Goal: Task Accomplishment & Management: Complete application form

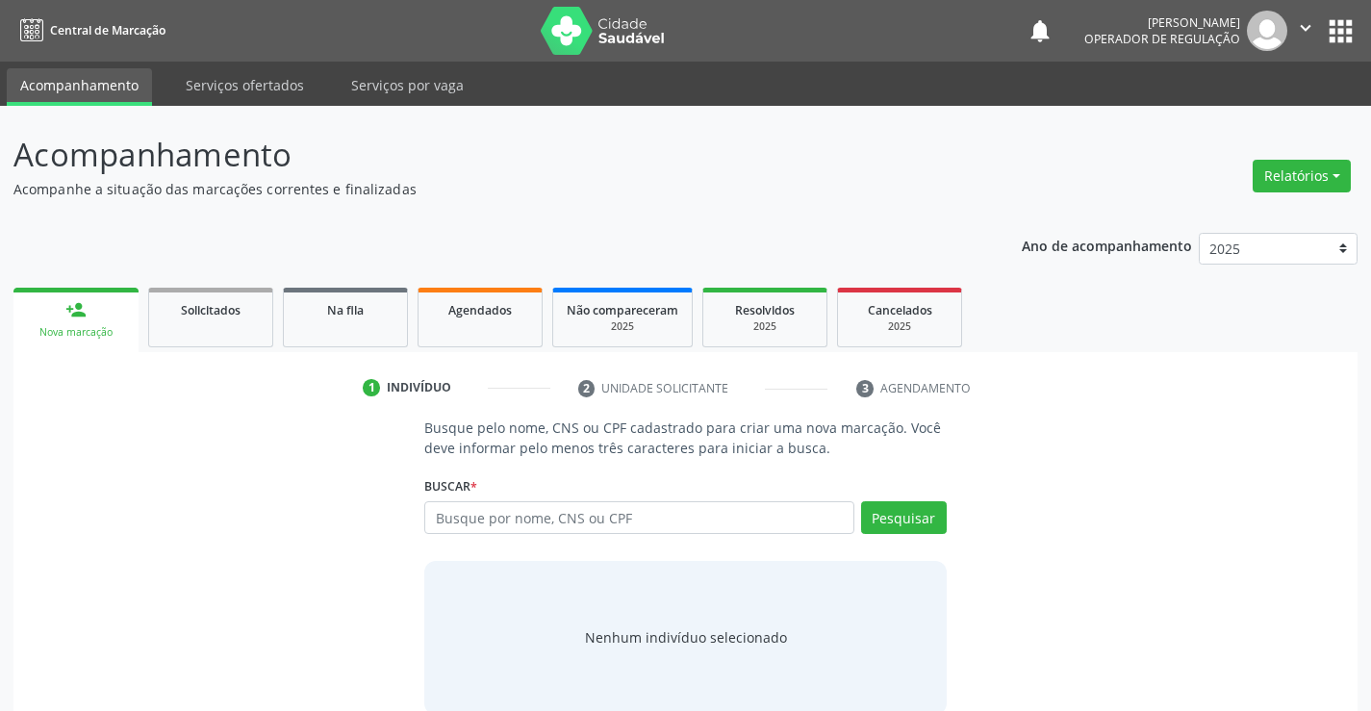
click at [521, 525] on input "text" at bounding box center [638, 517] width 429 height 33
type input "705004073637156"
click at [932, 521] on button "Pesquisar" at bounding box center [904, 517] width 86 height 33
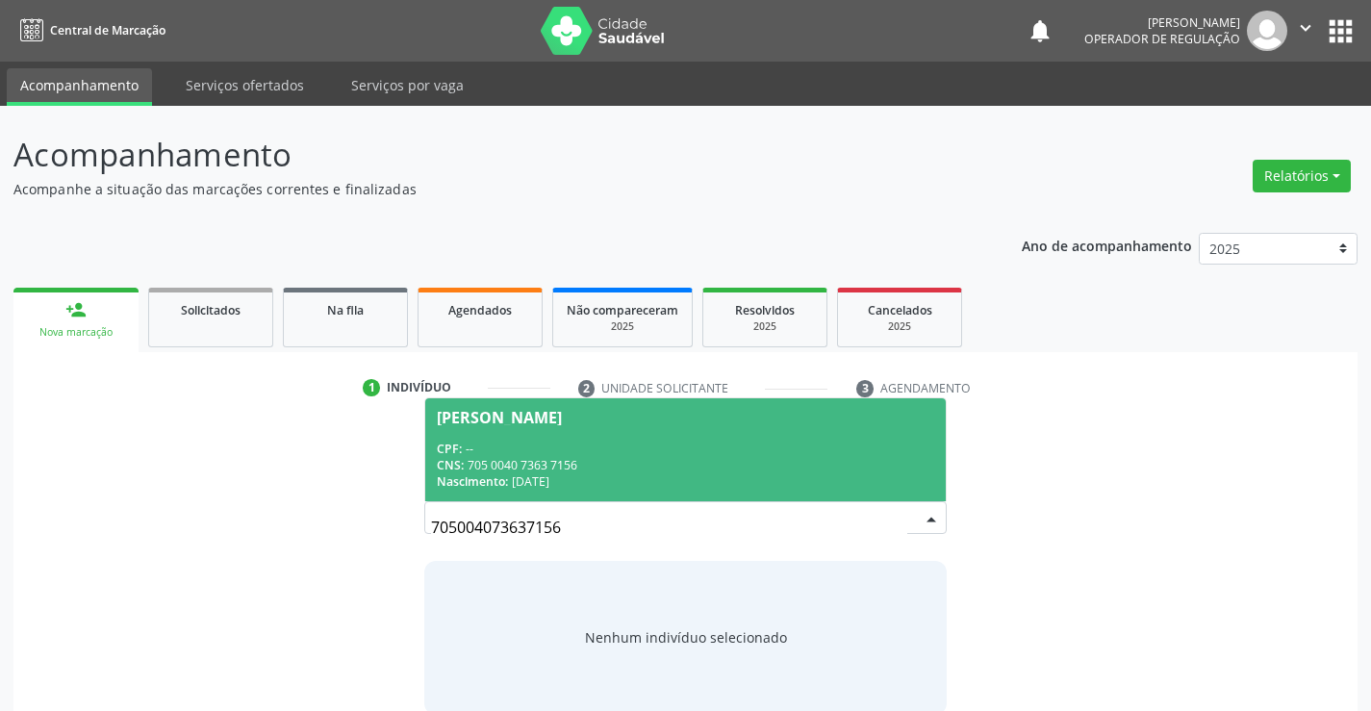
click at [558, 431] on span "Roseni Alves Silva CPF: -- CNS: 705 0040 7363 7156 Nascimento: 05/08/1986" at bounding box center [685, 449] width 520 height 103
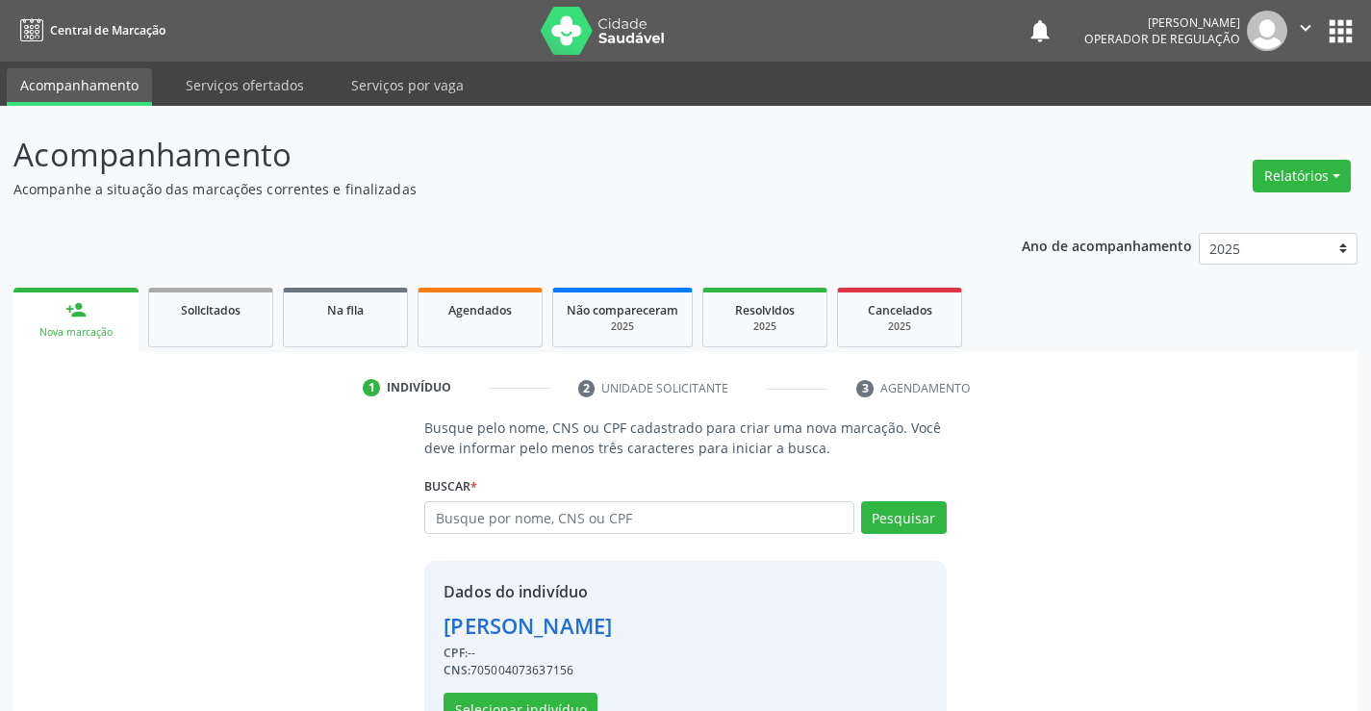
scroll to position [61, 0]
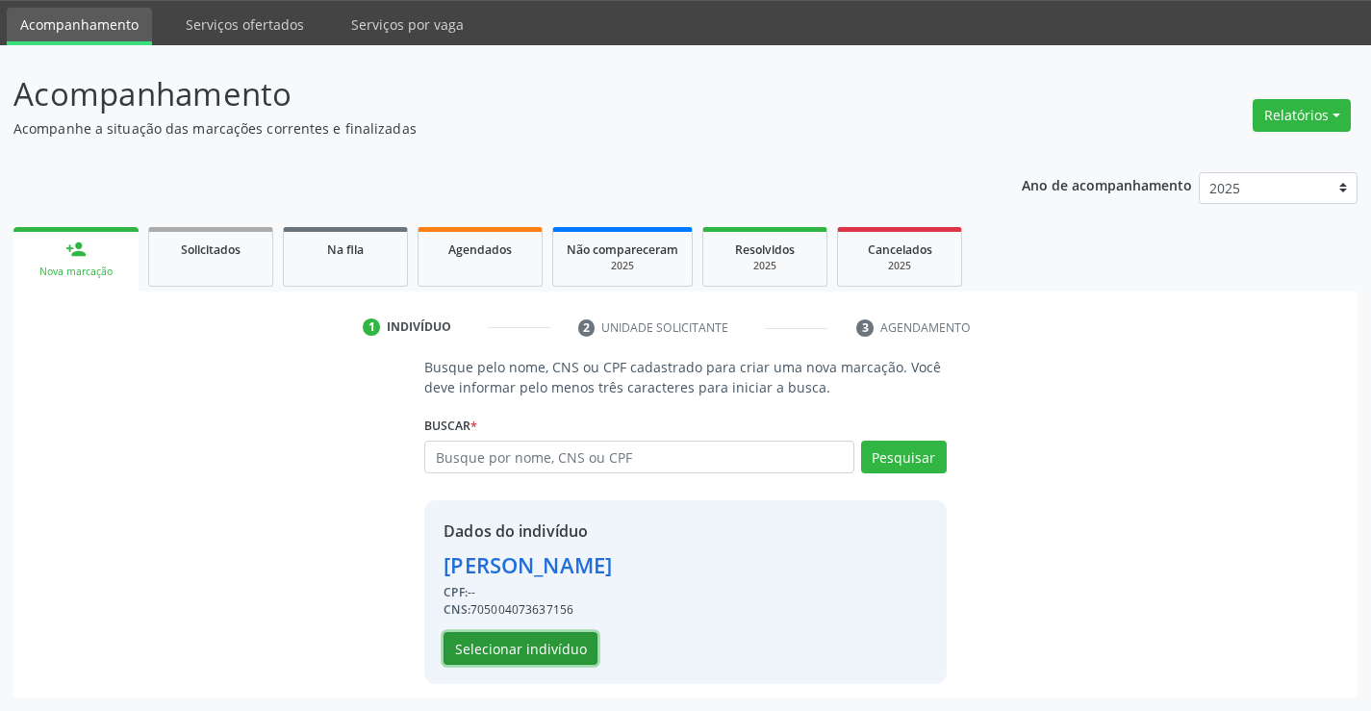
click at [561, 648] on button "Selecionar indivíduo" at bounding box center [521, 648] width 154 height 33
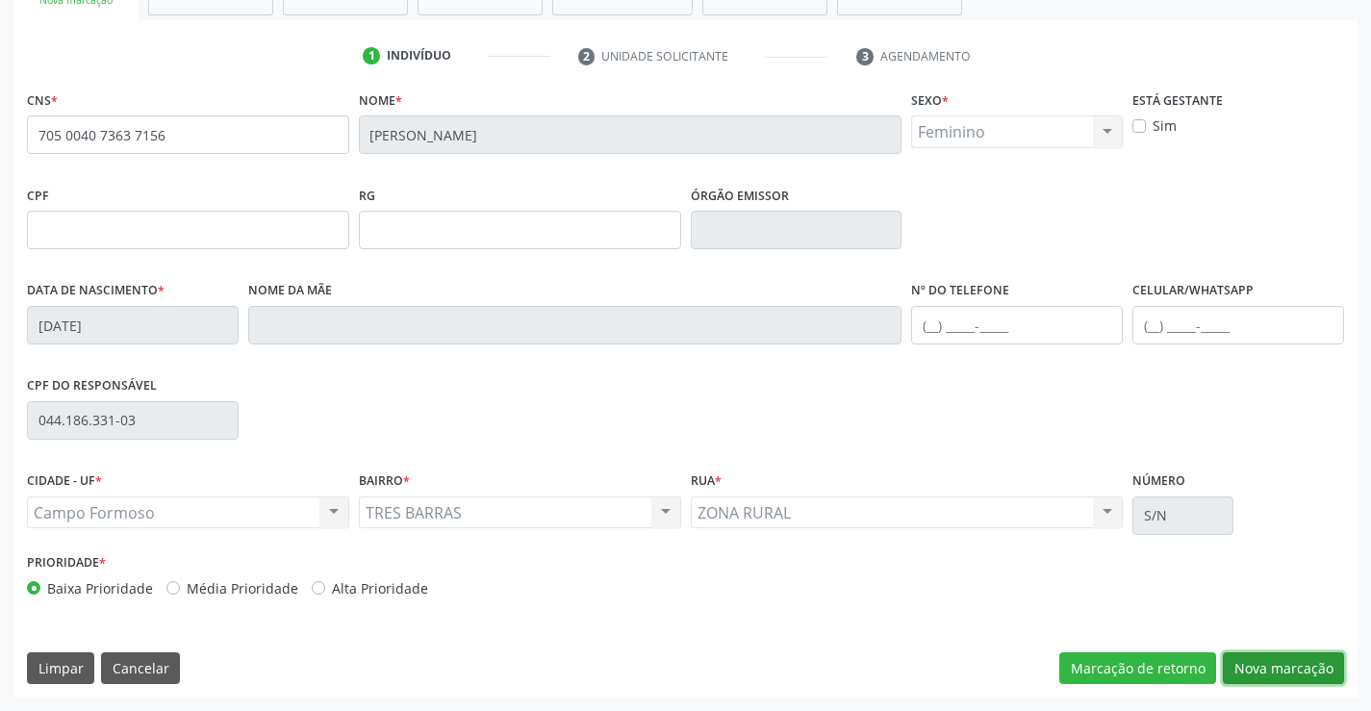
click at [1307, 667] on button "Nova marcação" at bounding box center [1283, 668] width 121 height 33
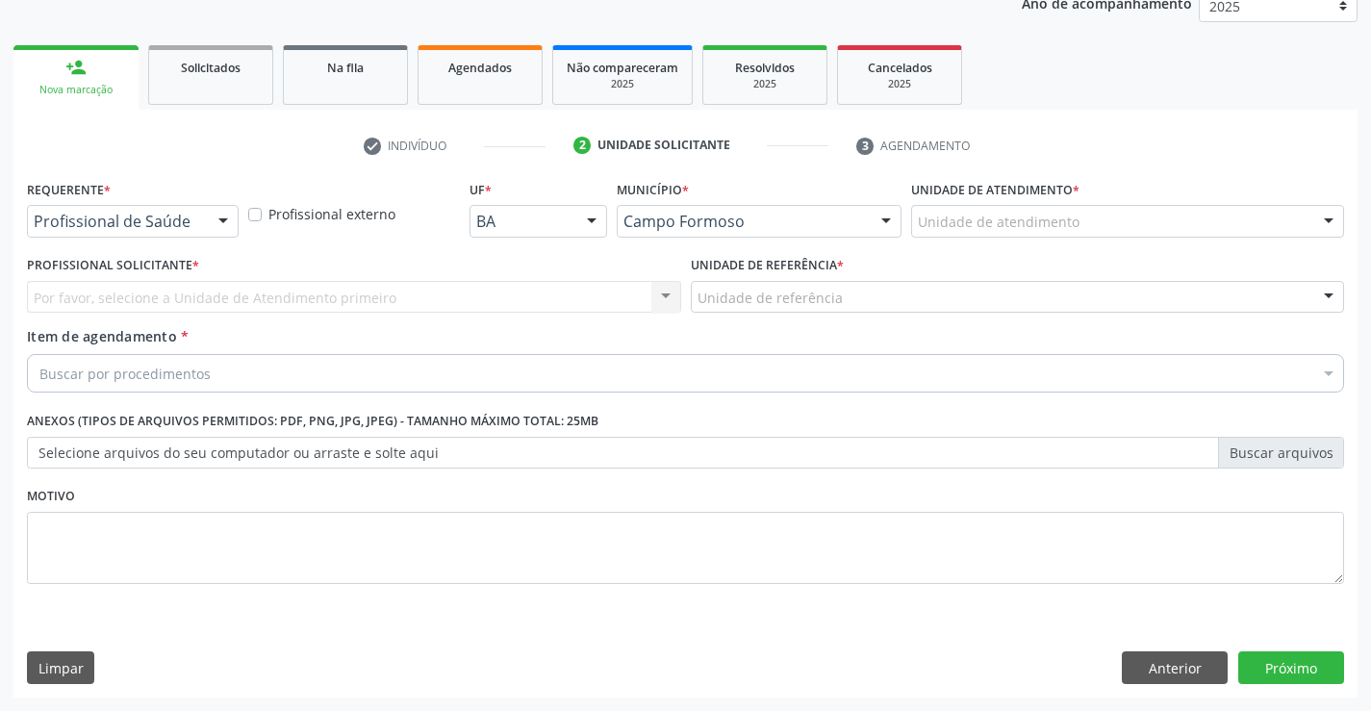
scroll to position [242, 0]
click at [212, 229] on div at bounding box center [223, 222] width 29 height 33
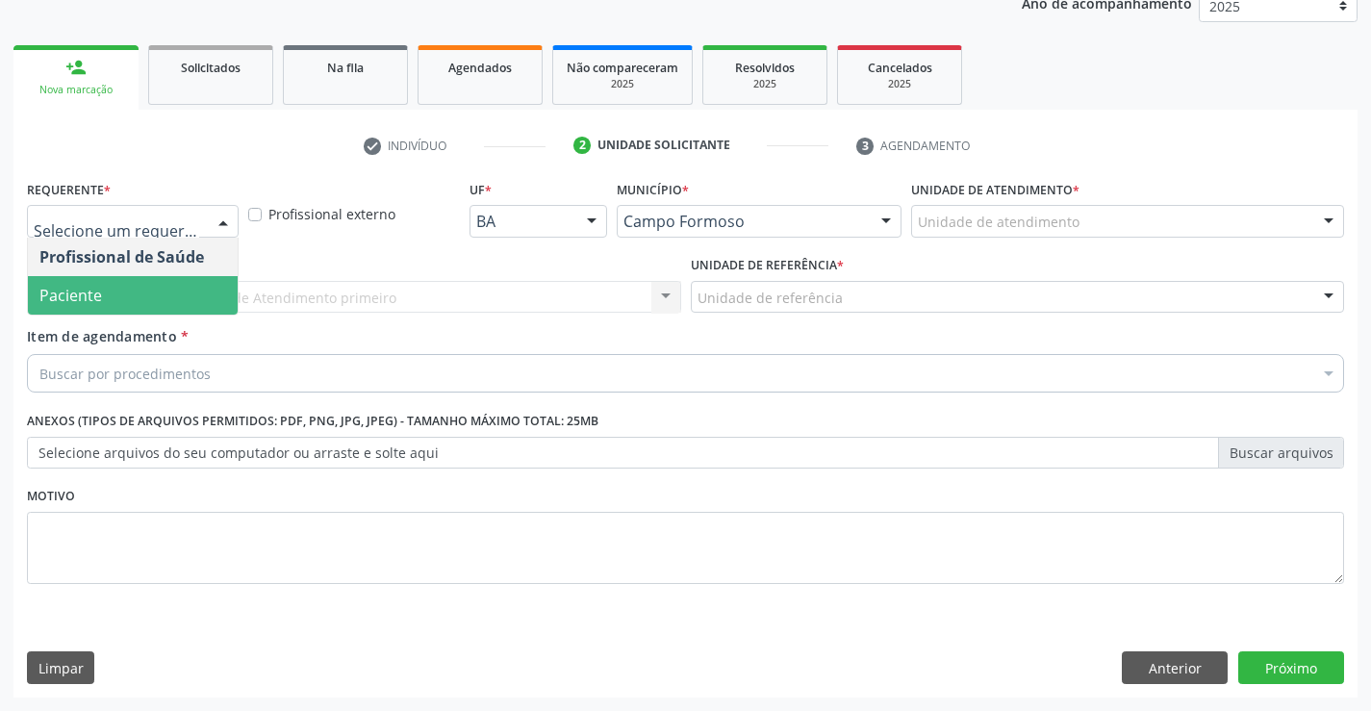
click at [201, 298] on span "Paciente" at bounding box center [133, 295] width 210 height 38
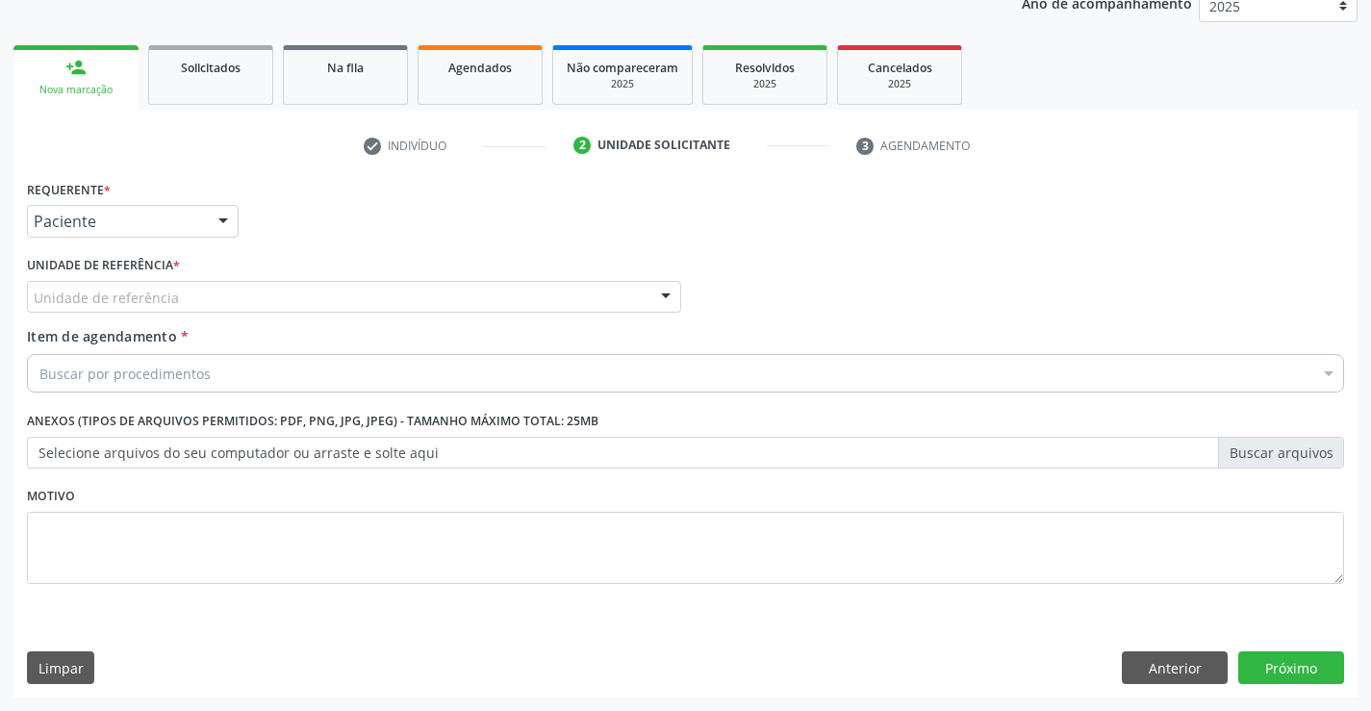
click at [273, 292] on div "Unidade de referência" at bounding box center [354, 297] width 654 height 33
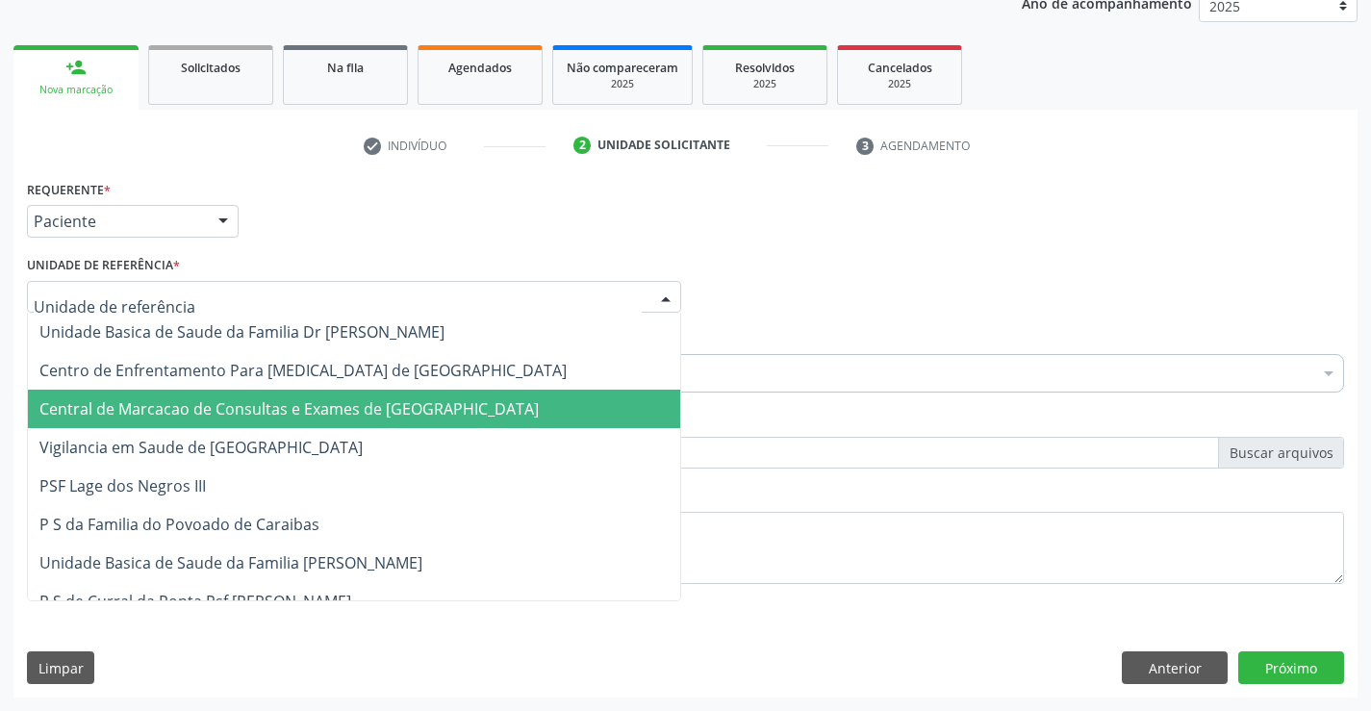
click at [262, 393] on span "Central de Marcacao de Consultas e Exames de [GEOGRAPHIC_DATA]" at bounding box center [354, 409] width 652 height 38
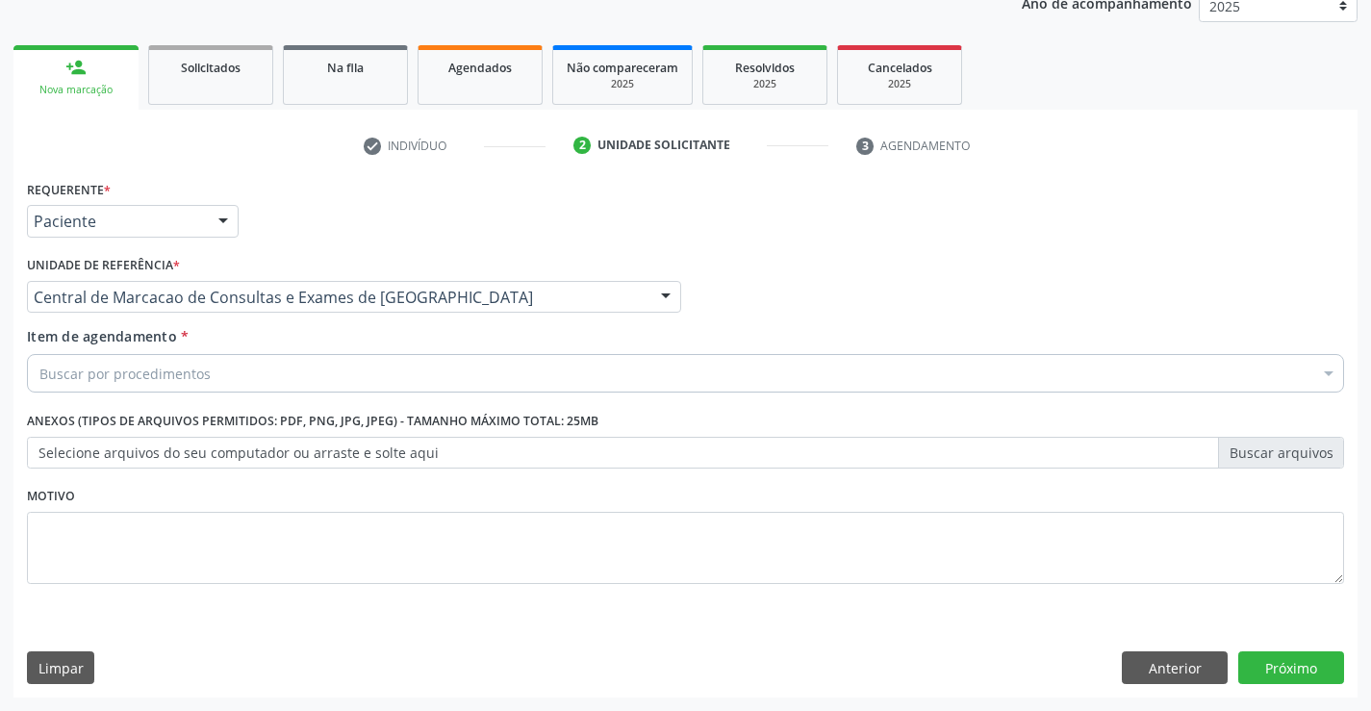
click at [274, 376] on div "Buscar por procedimentos" at bounding box center [685, 373] width 1317 height 38
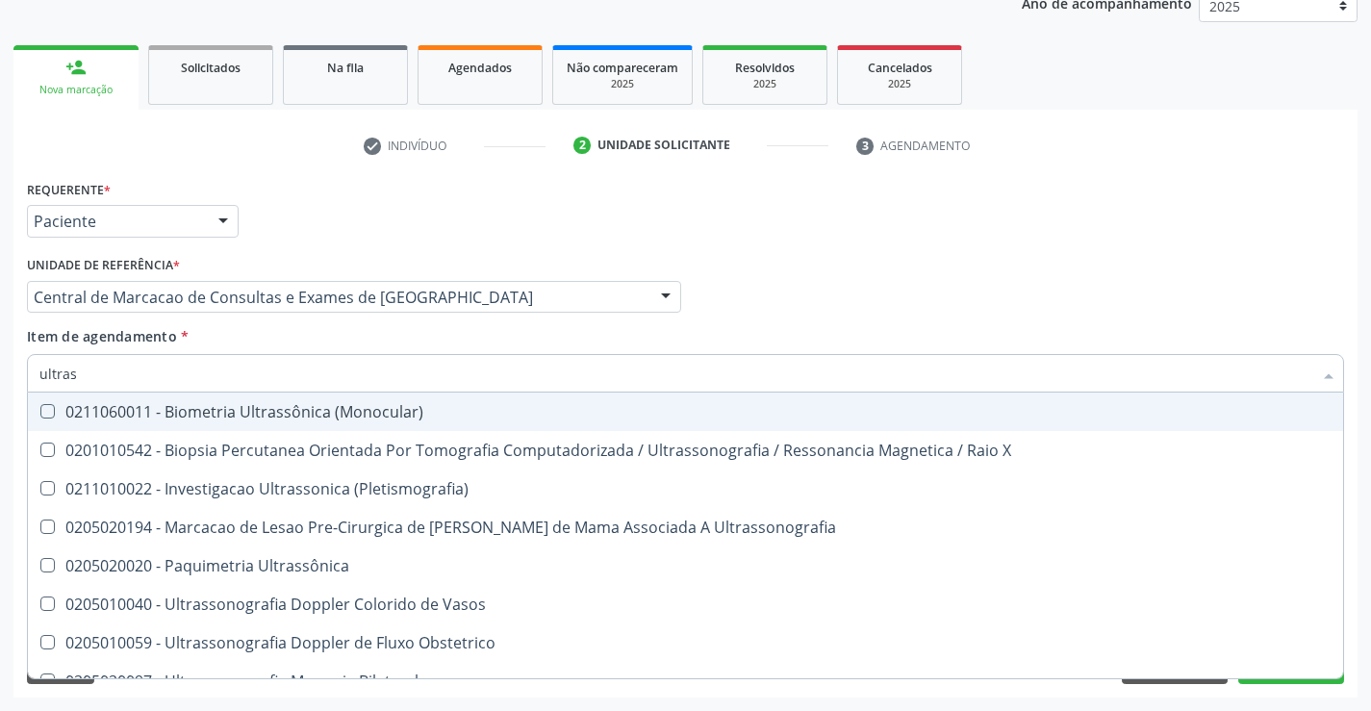
type input "ultrass"
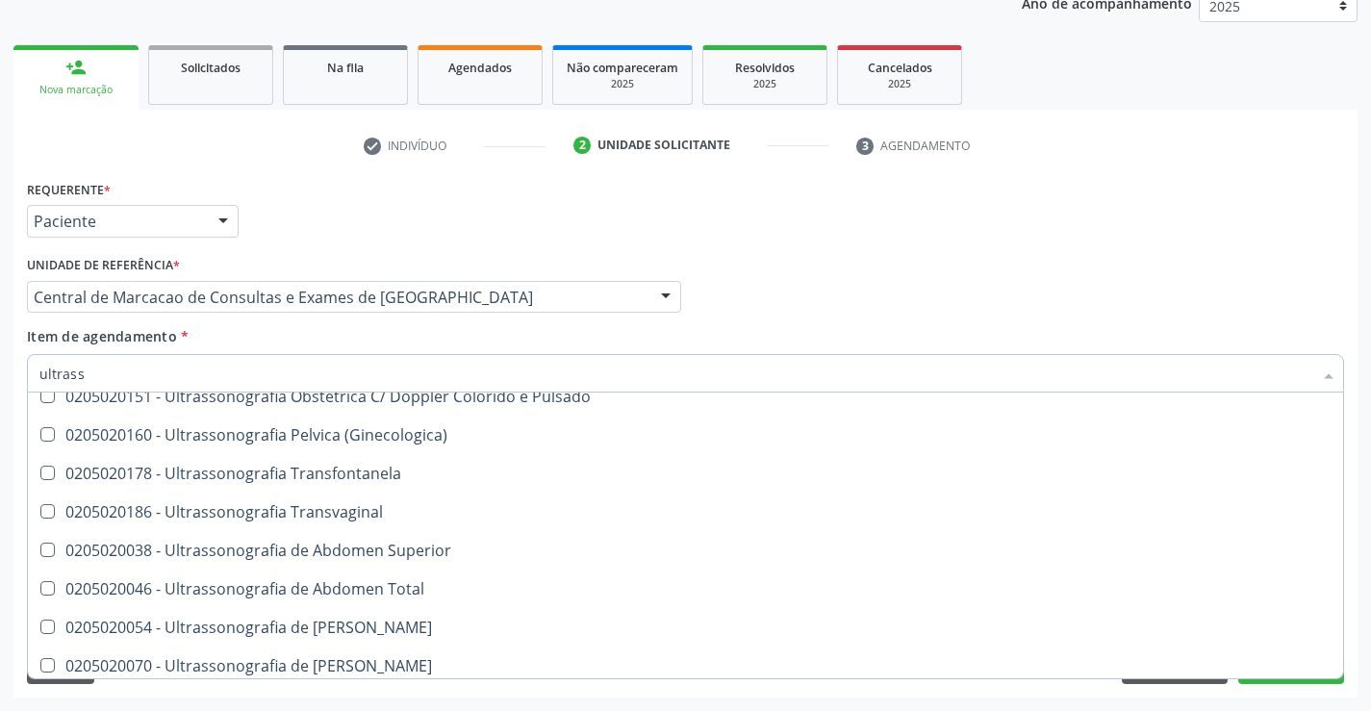
scroll to position [385, 0]
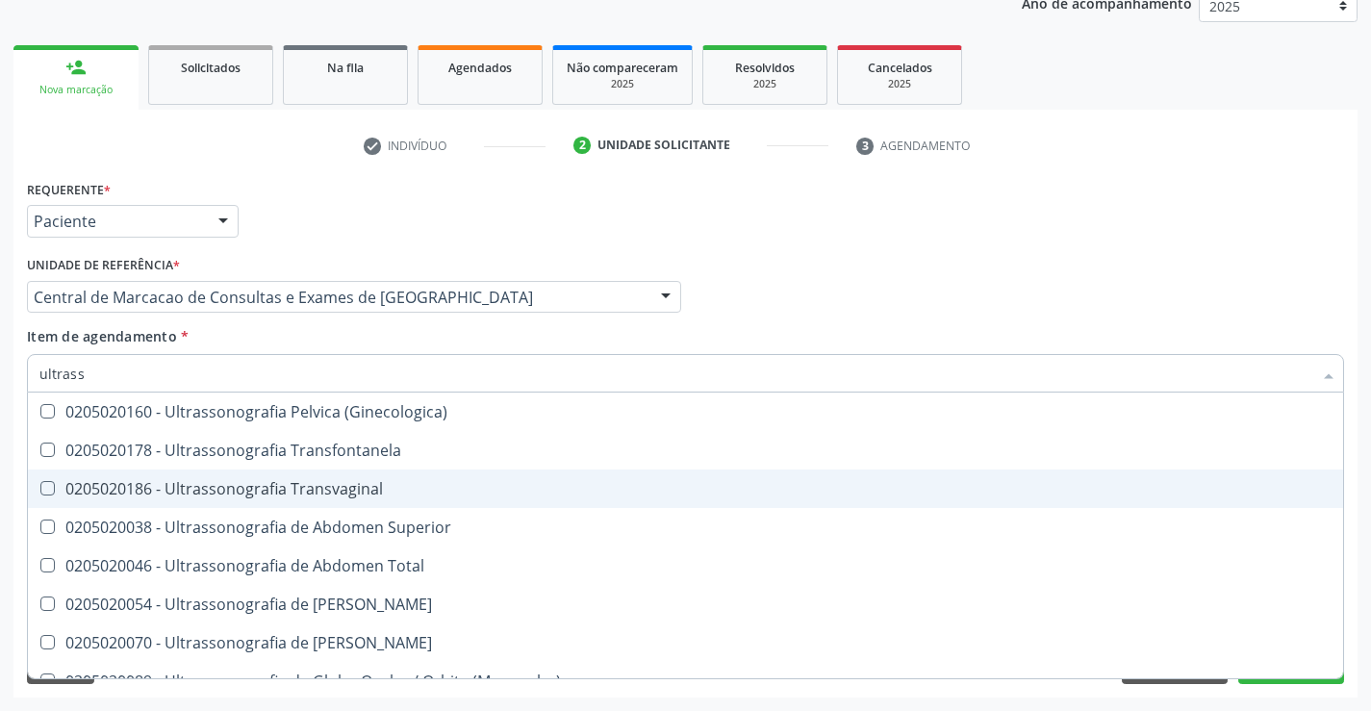
click at [460, 492] on div "0205020186 - Ultrassonografia Transvaginal" at bounding box center [685, 488] width 1292 height 15
checkbox Transvaginal "true"
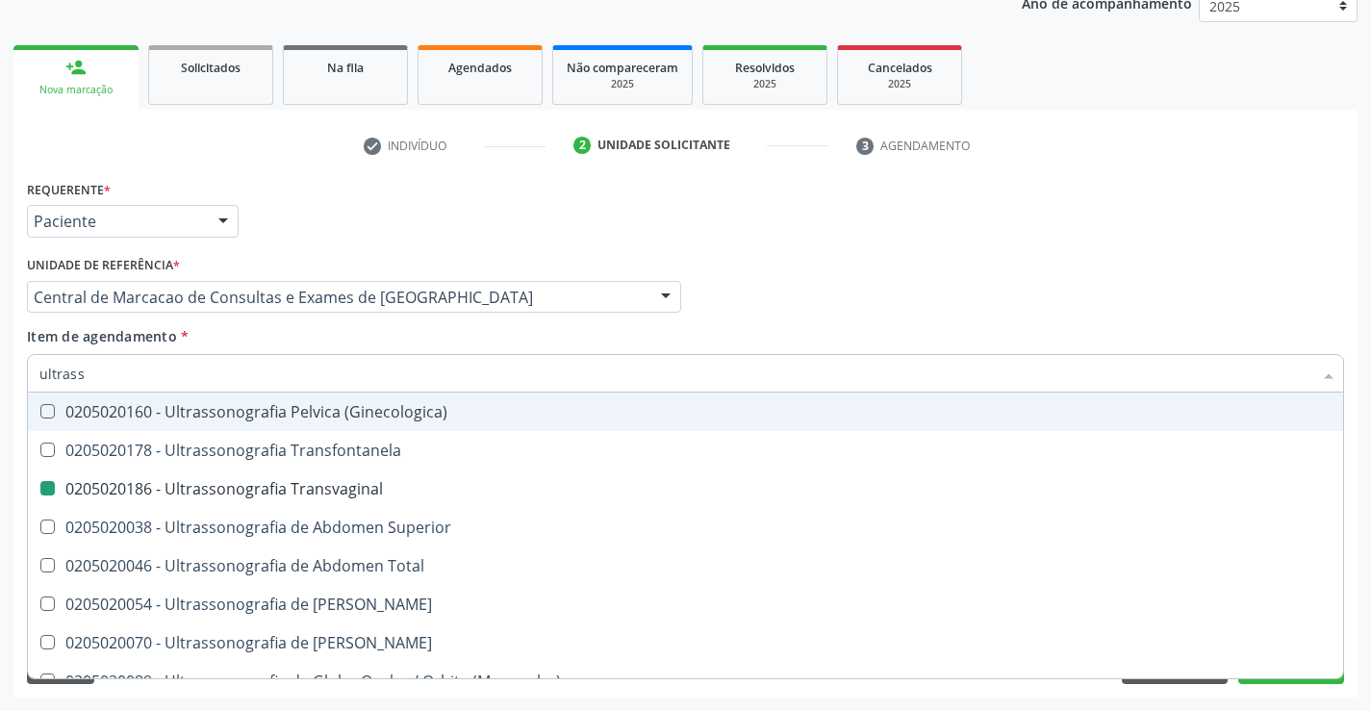
click at [1263, 232] on div "Requerente * Paciente Profissional de Saúde Paciente Nenhum resultado encontrad…" at bounding box center [685, 212] width 1327 height 75
checkbox X "true"
checkbox Transvaginal "false"
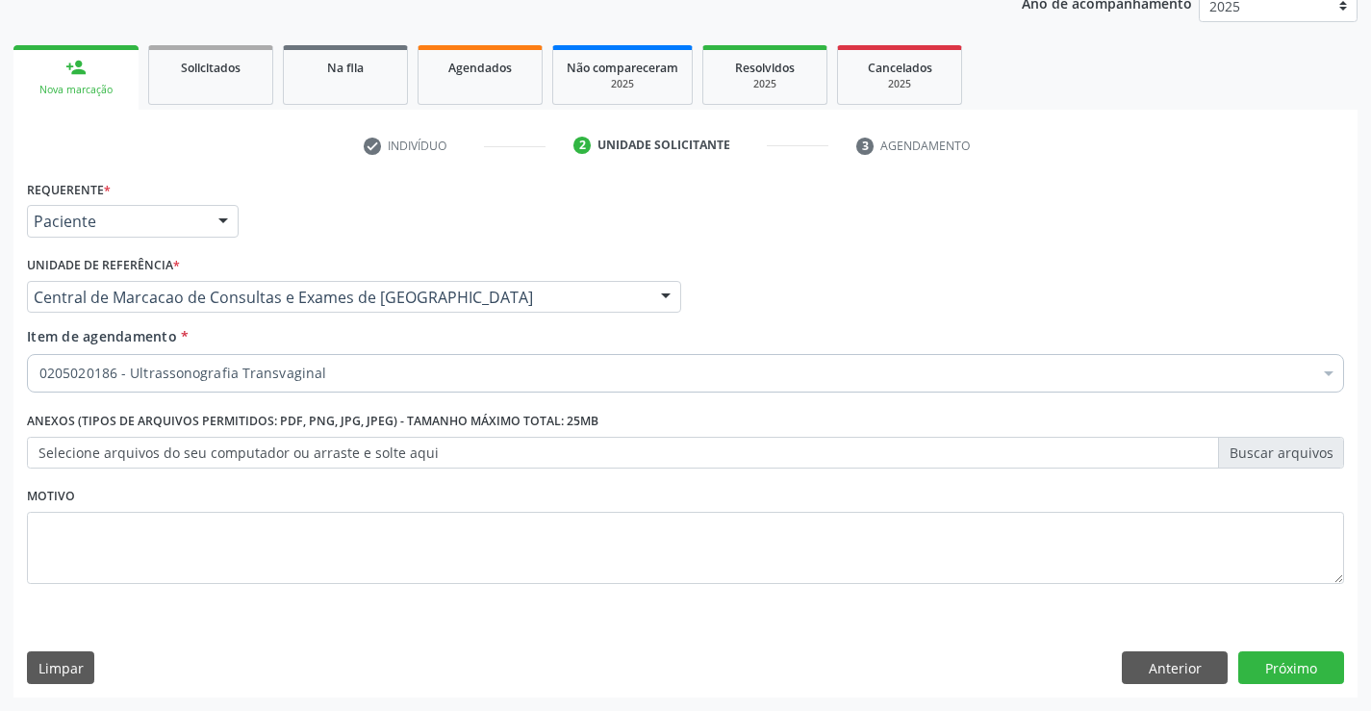
scroll to position [0, 0]
click at [1265, 668] on button "Próximo" at bounding box center [1291, 667] width 106 height 33
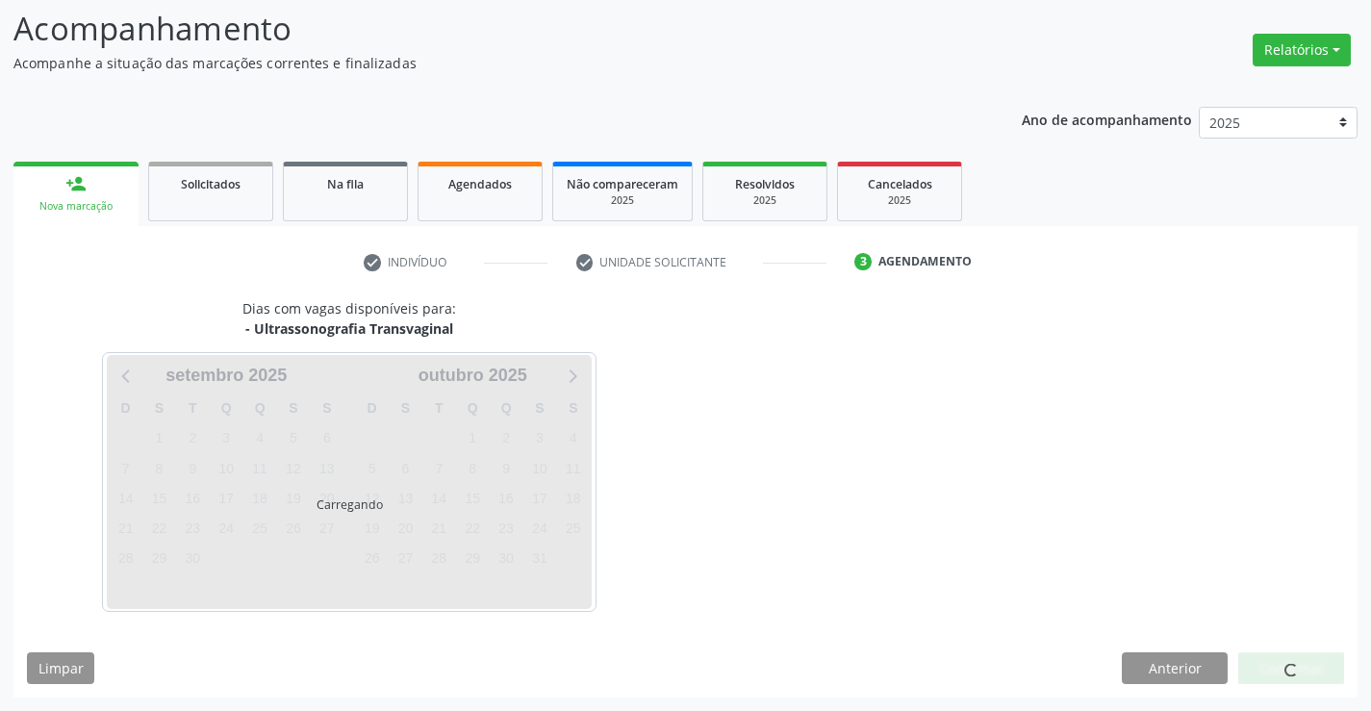
scroll to position [126, 0]
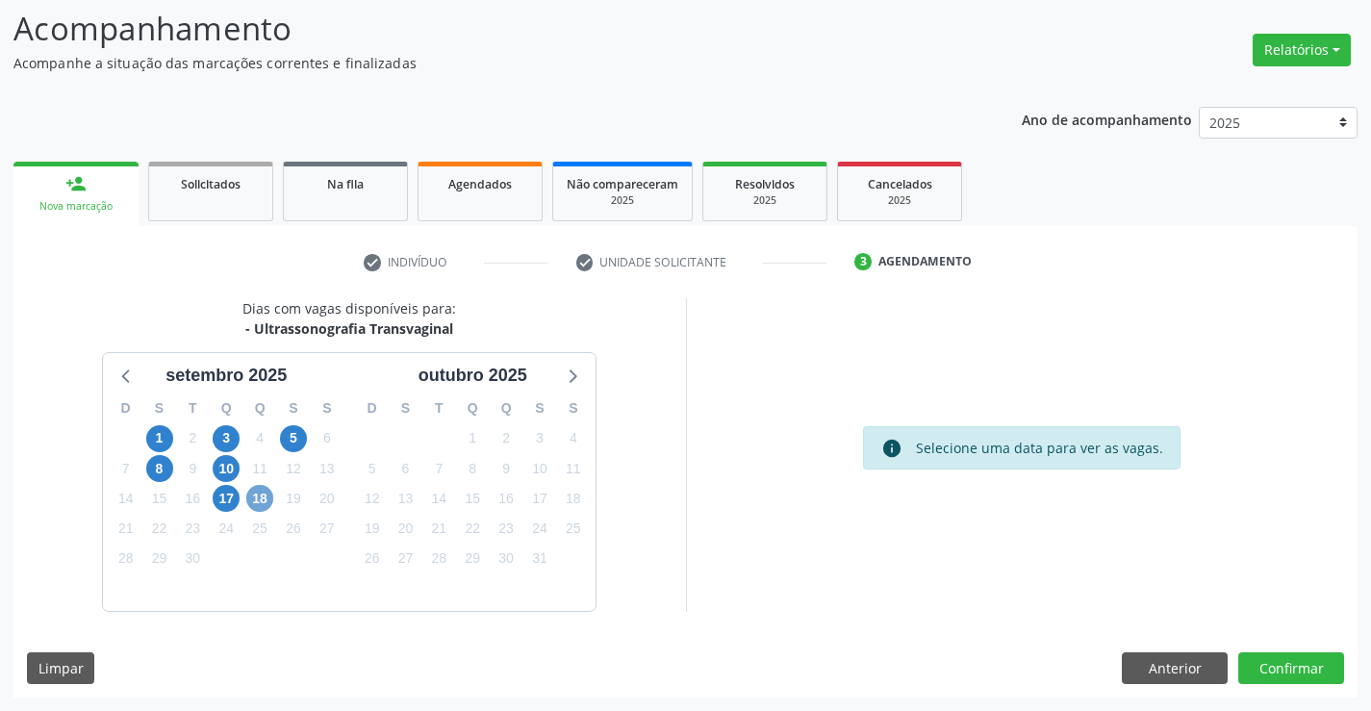
click at [262, 500] on span "18" at bounding box center [259, 498] width 27 height 27
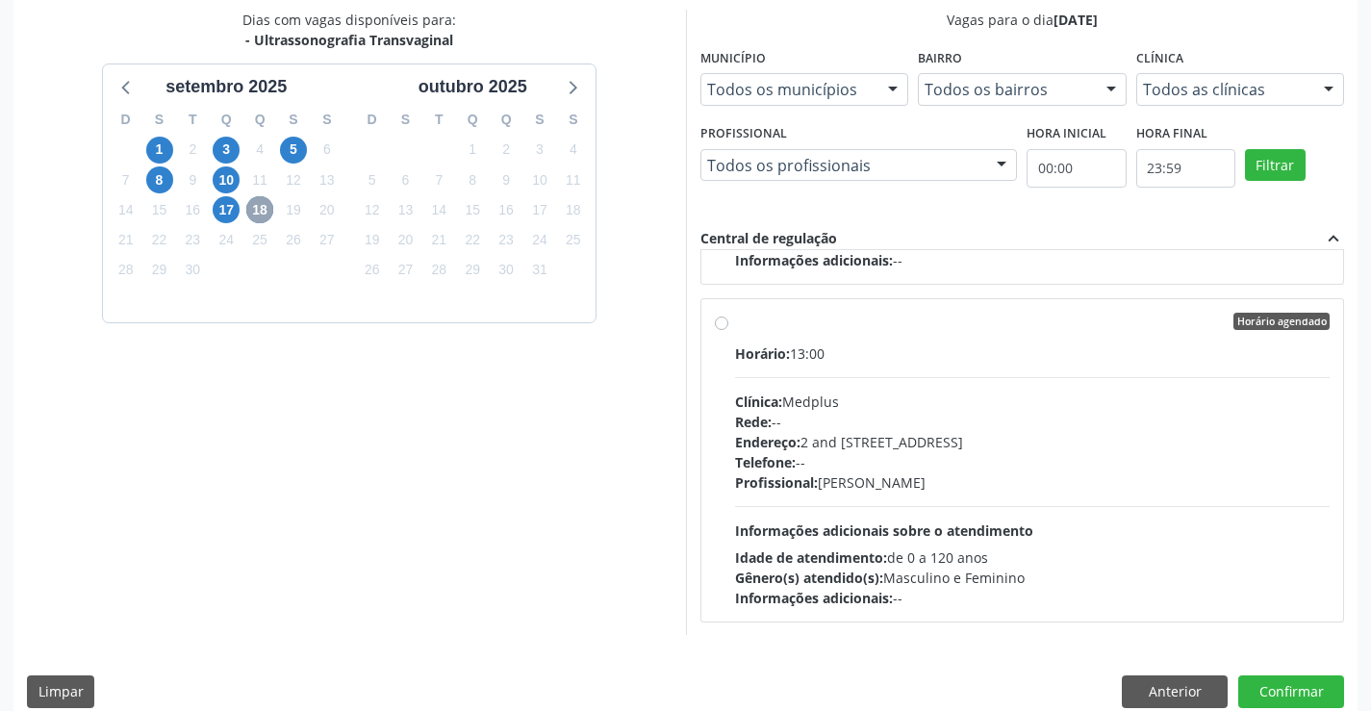
scroll to position [673, 0]
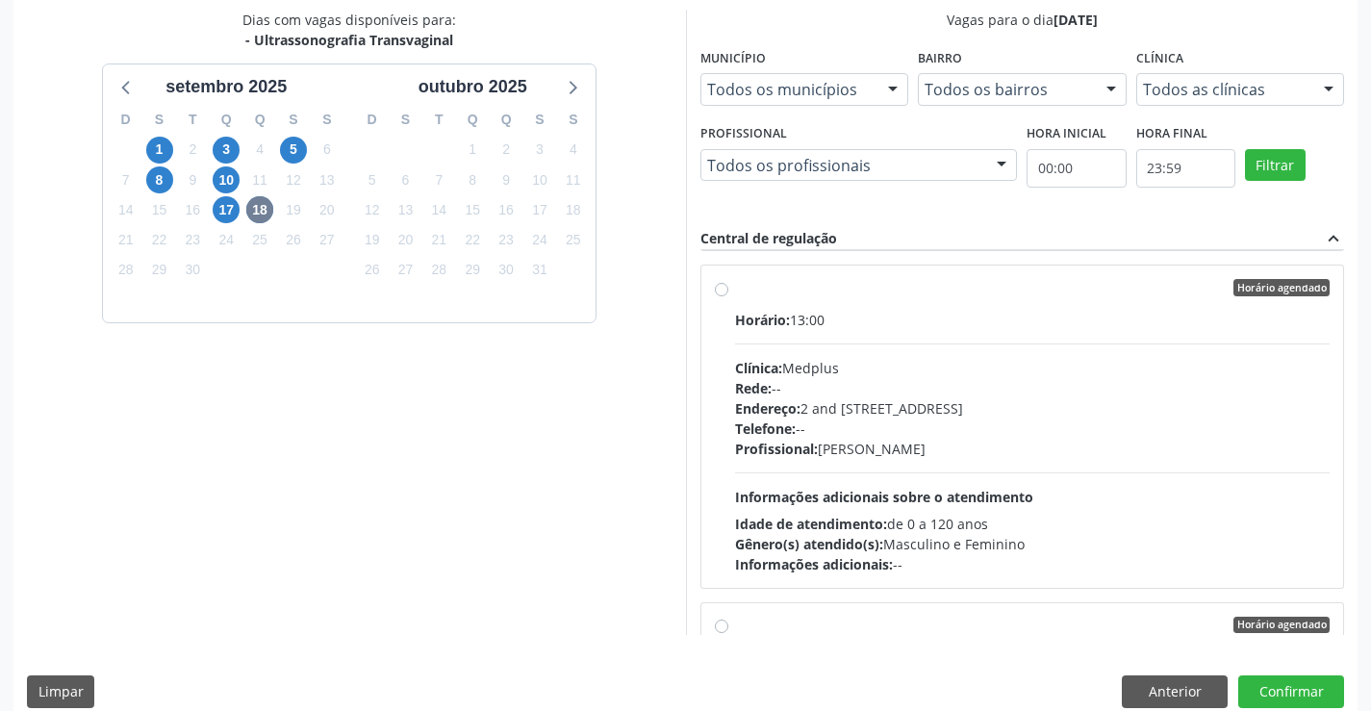
click at [1029, 380] on div "Rede: --" at bounding box center [1033, 388] width 596 height 20
click at [728, 296] on input "Horário agendado Horário: 13:00 Clínica: Medplus Rede: -- Endereço: 2 and S 204…" at bounding box center [721, 287] width 13 height 17
radio input "true"
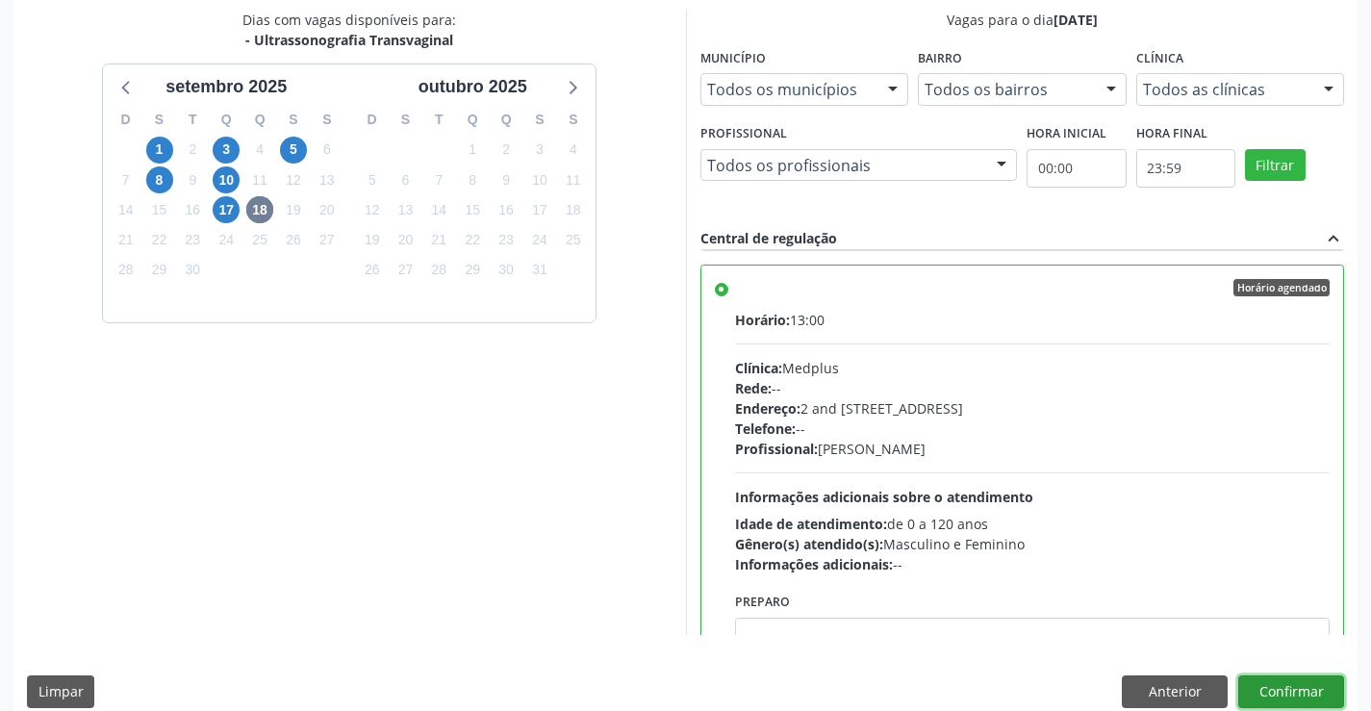
click at [1293, 690] on button "Confirmar" at bounding box center [1291, 691] width 106 height 33
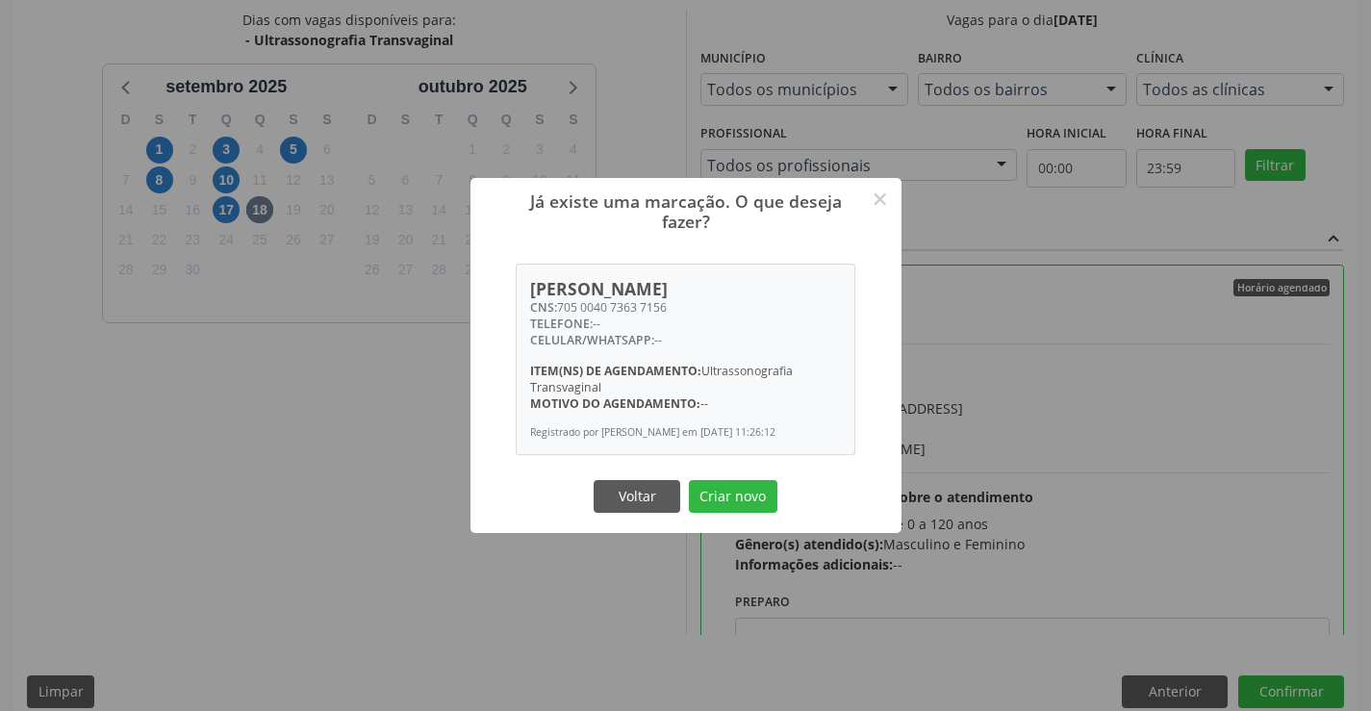
click at [689, 480] on button "Criar novo" at bounding box center [733, 496] width 89 height 33
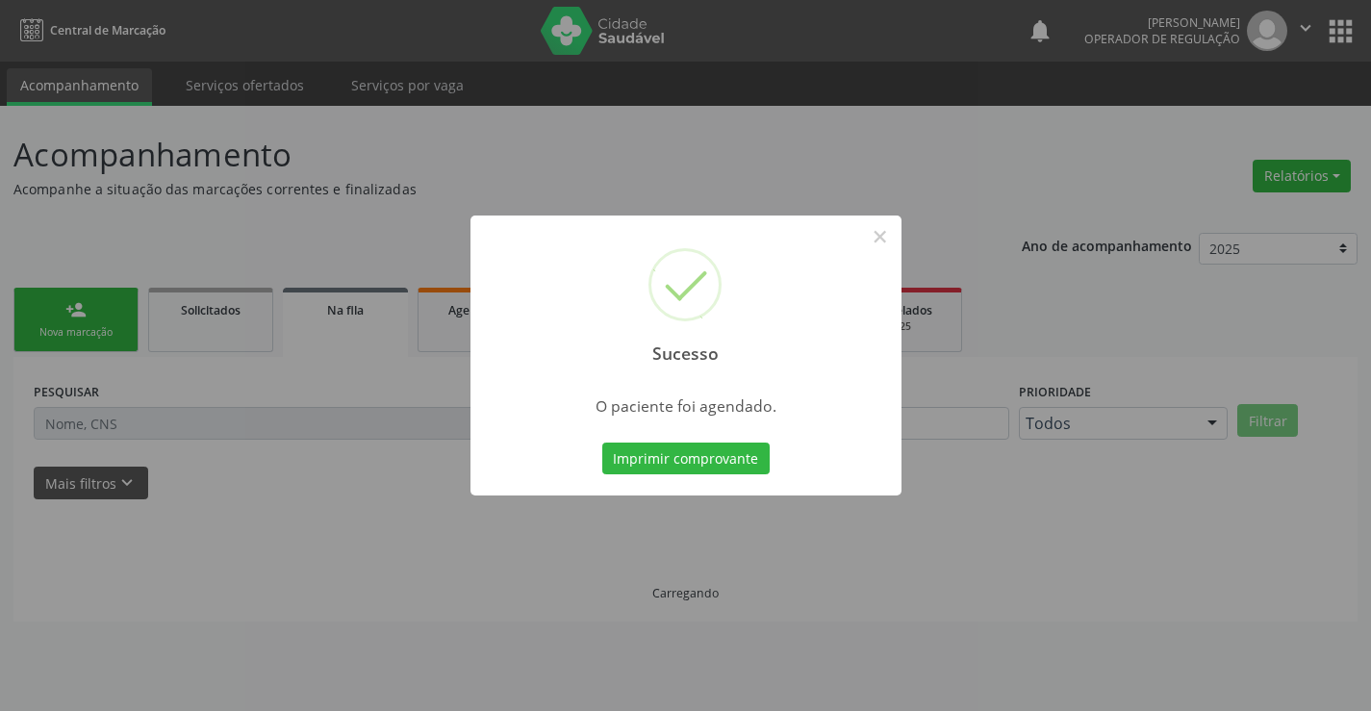
scroll to position [0, 0]
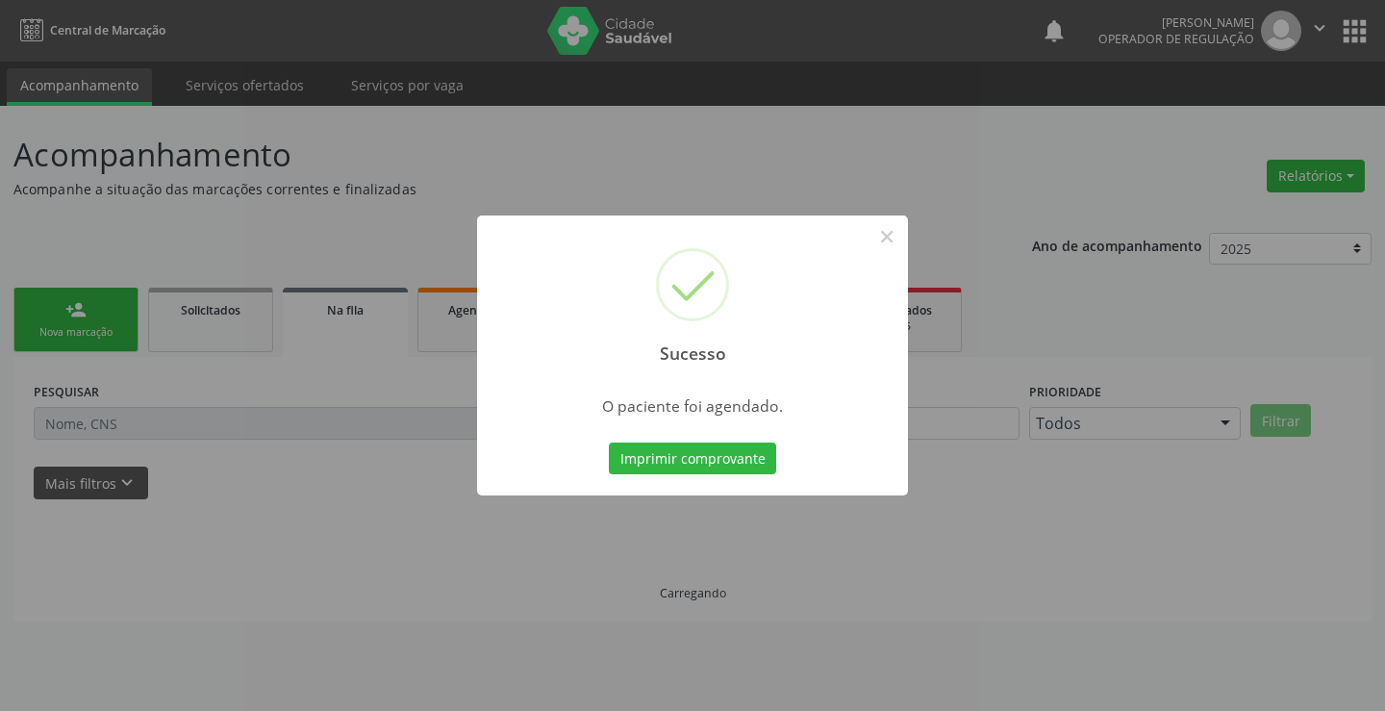
click at [609, 443] on button "Imprimir comprovante" at bounding box center [692, 459] width 167 height 33
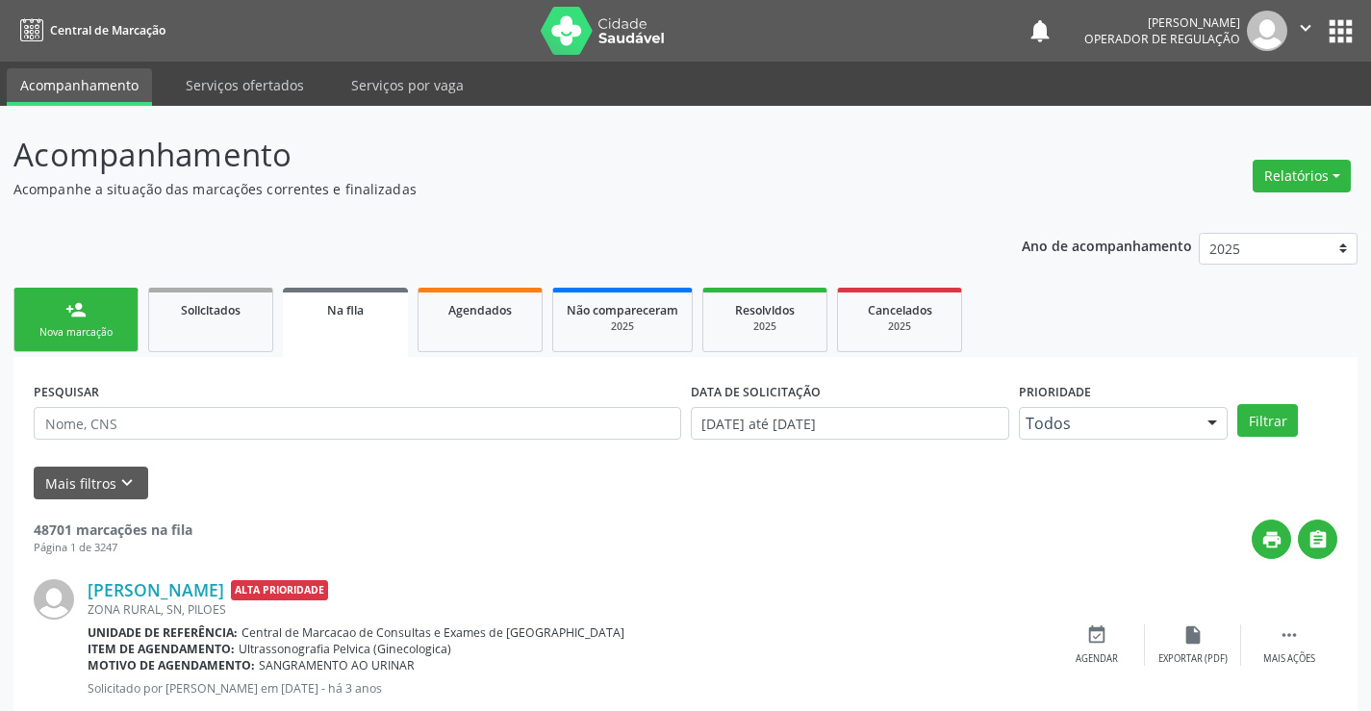
click at [88, 314] on link "person_add Nova marcação" at bounding box center [75, 320] width 125 height 64
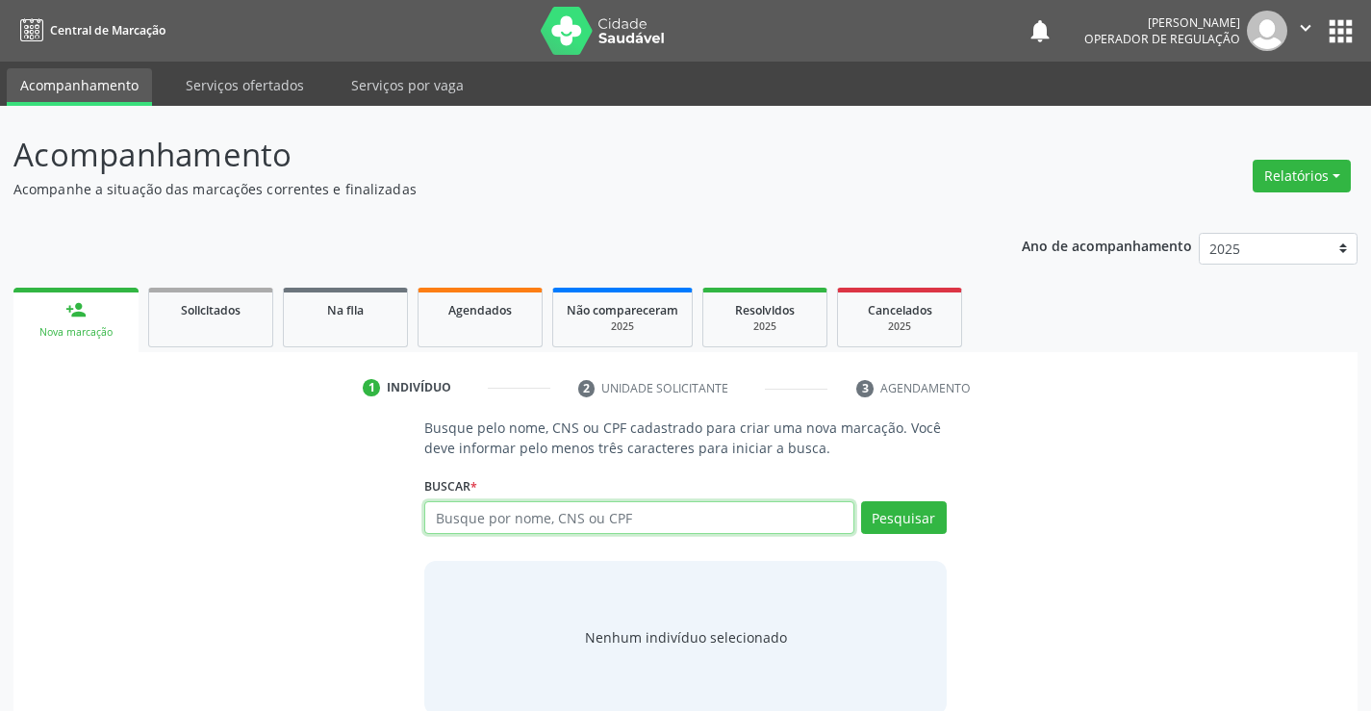
click at [491, 517] on input "text" at bounding box center [638, 517] width 429 height 33
type input "708402747974967"
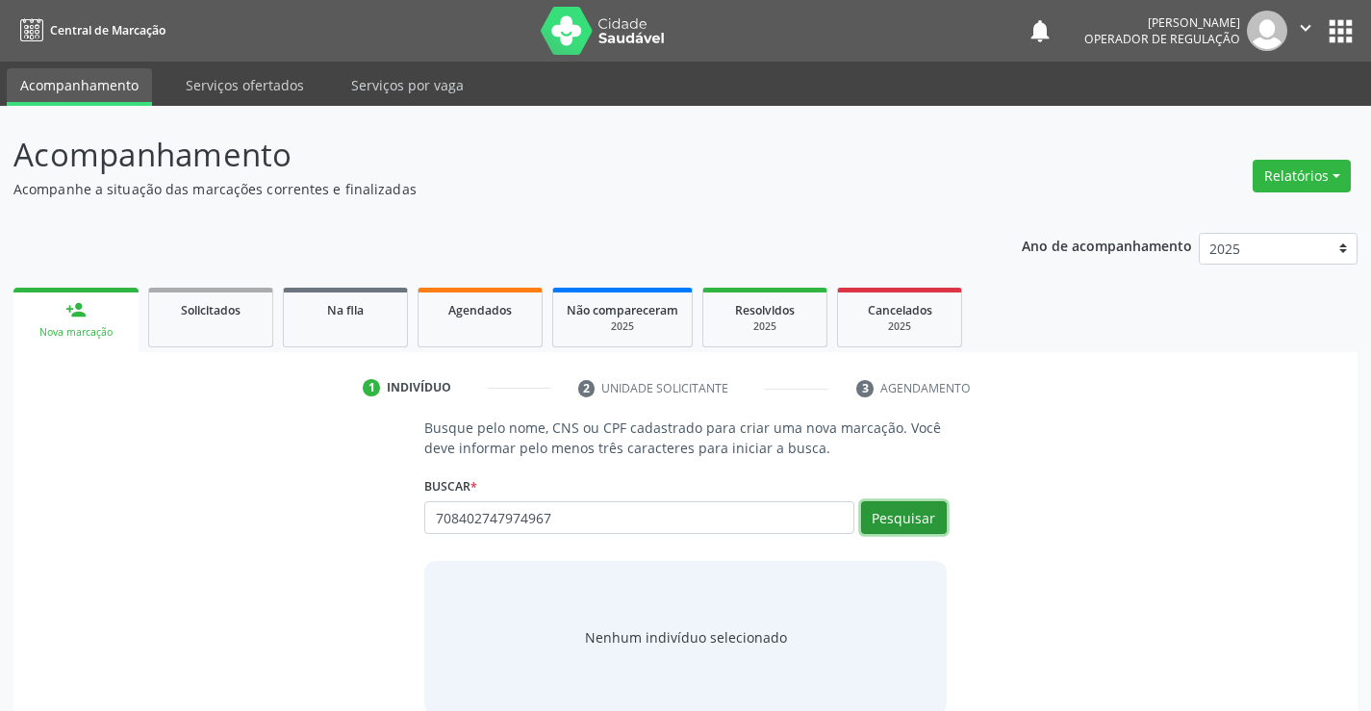
click at [918, 509] on button "Pesquisar" at bounding box center [904, 517] width 86 height 33
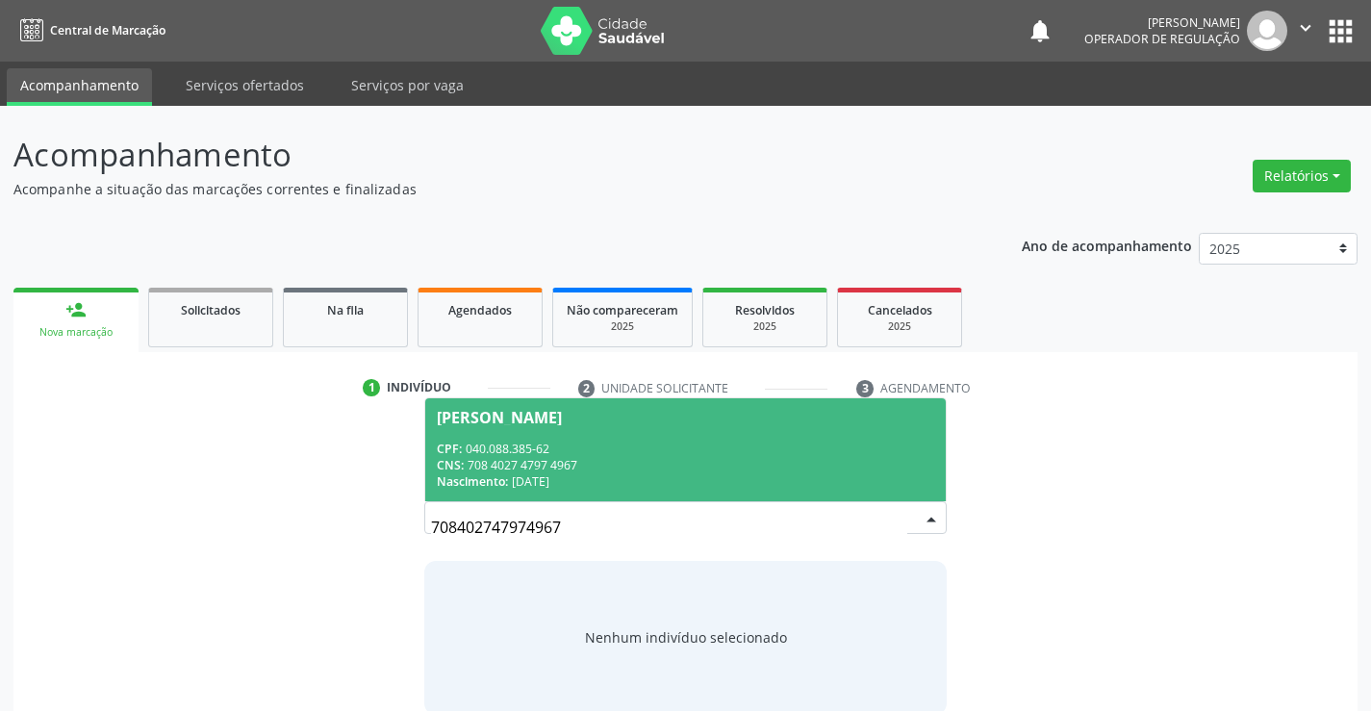
click at [629, 432] on span "Jailma Dias da Silva CPF: 040.088.385-62 CNS: 708 4027 4797 4967 Nascimento: 23…" at bounding box center [685, 449] width 520 height 103
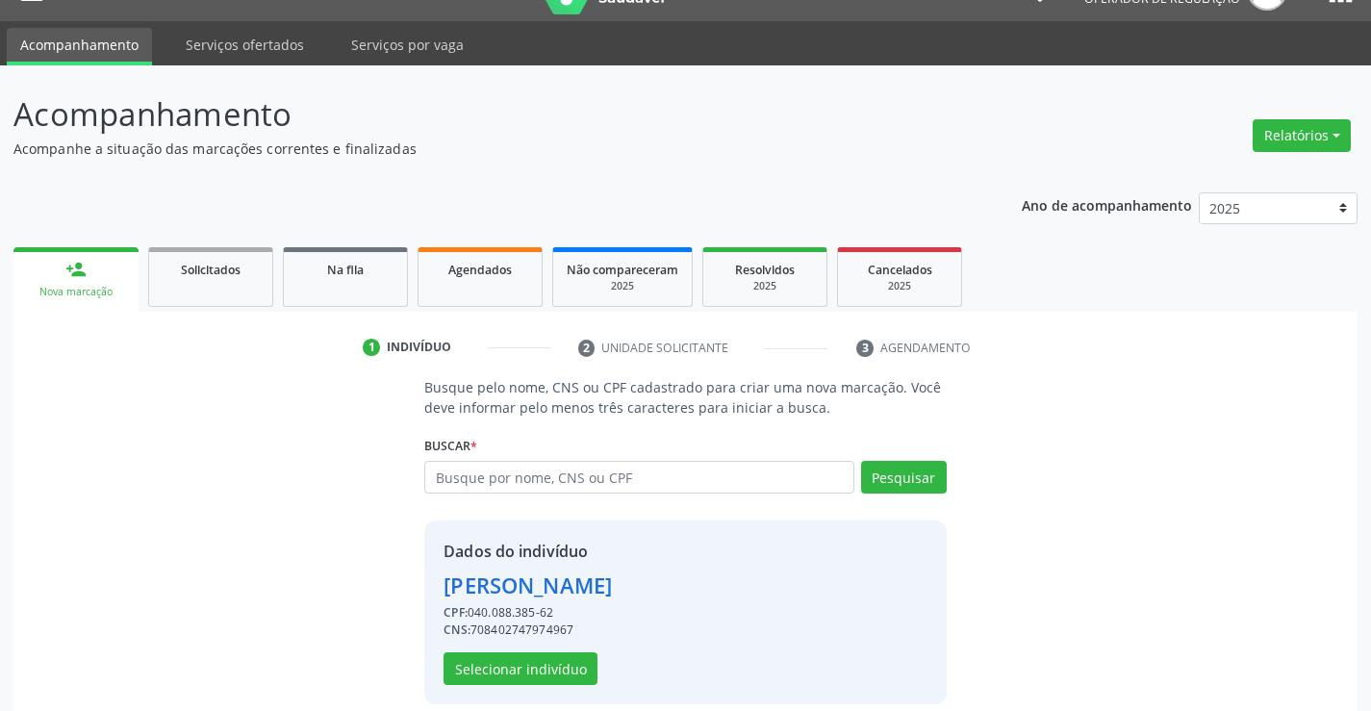
scroll to position [61, 0]
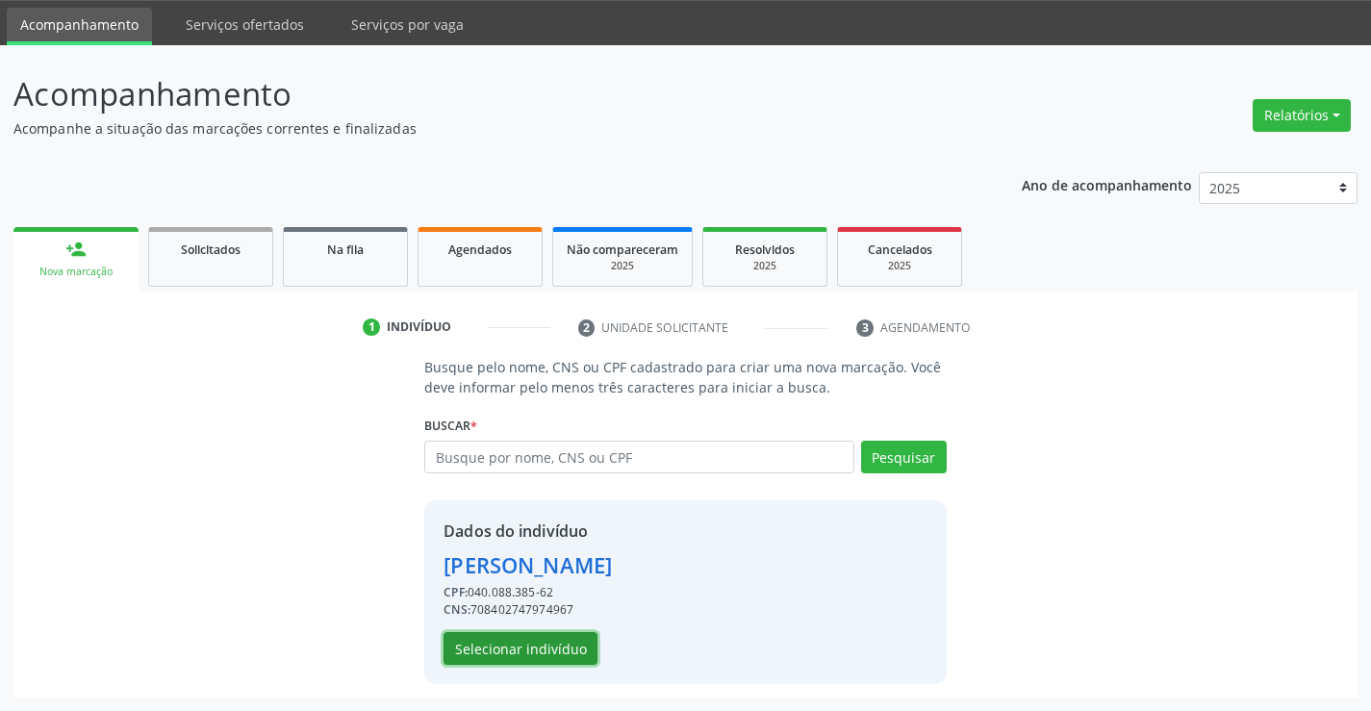
click at [531, 639] on button "Selecionar indivíduo" at bounding box center [521, 648] width 154 height 33
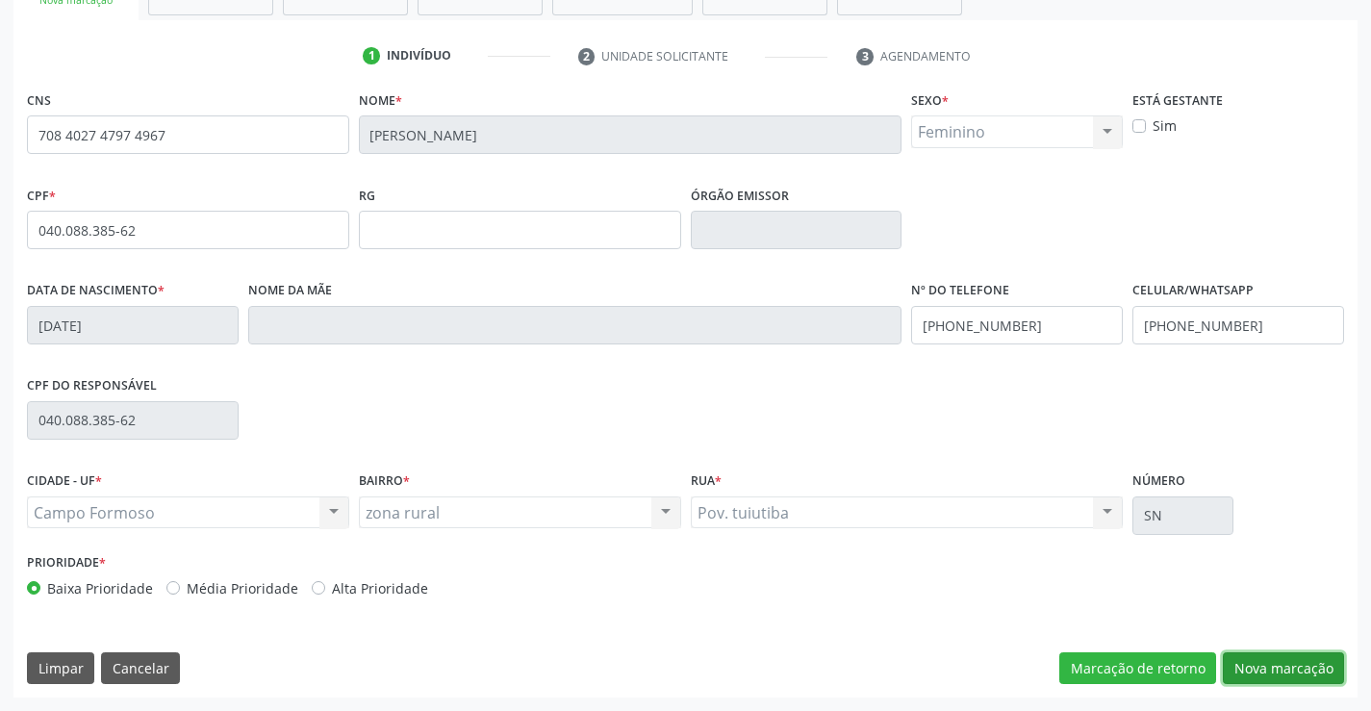
click at [1305, 660] on button "Nova marcação" at bounding box center [1283, 668] width 121 height 33
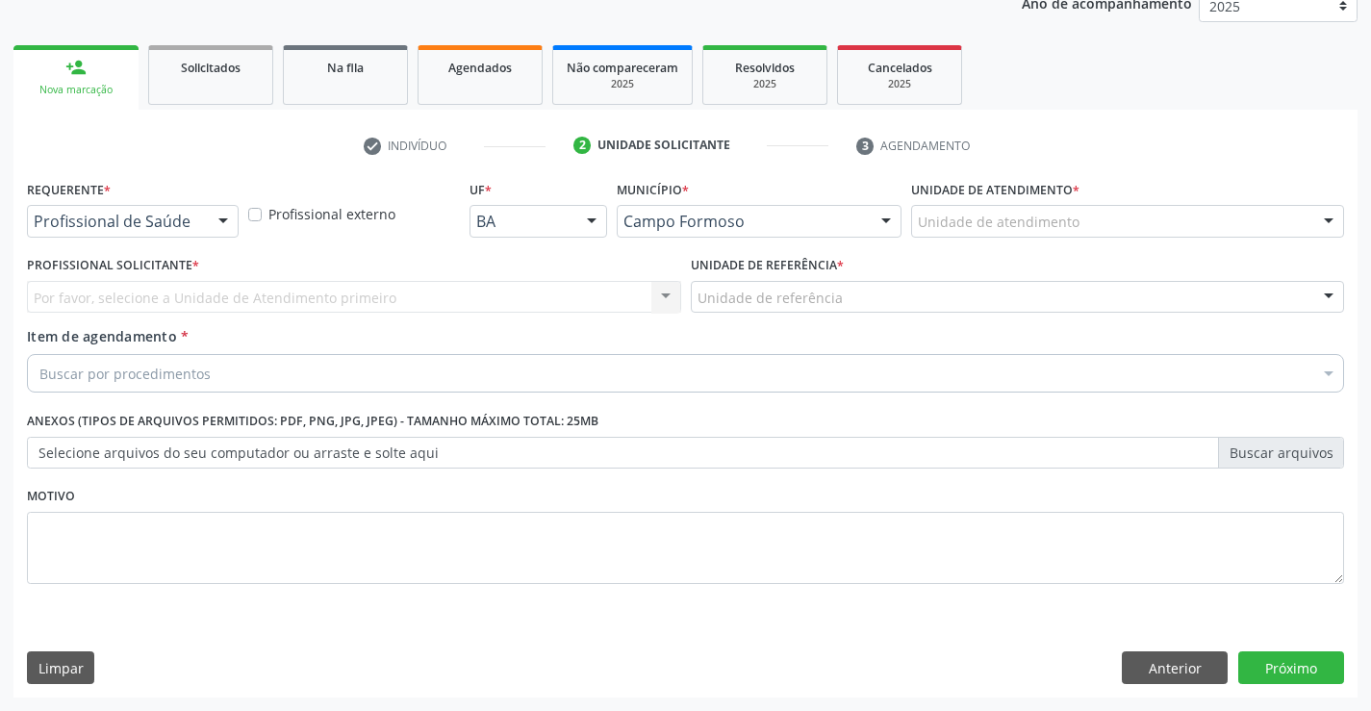
scroll to position [242, 0]
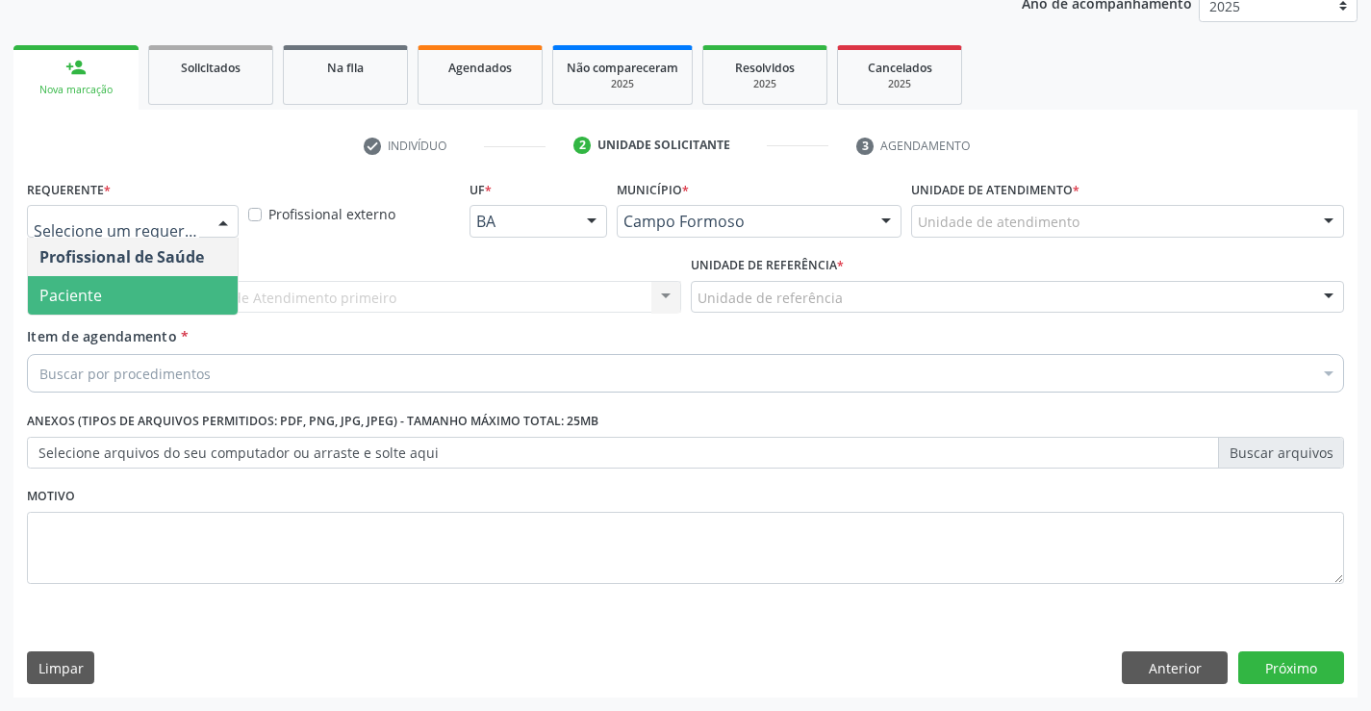
click at [132, 282] on span "Paciente" at bounding box center [133, 295] width 210 height 38
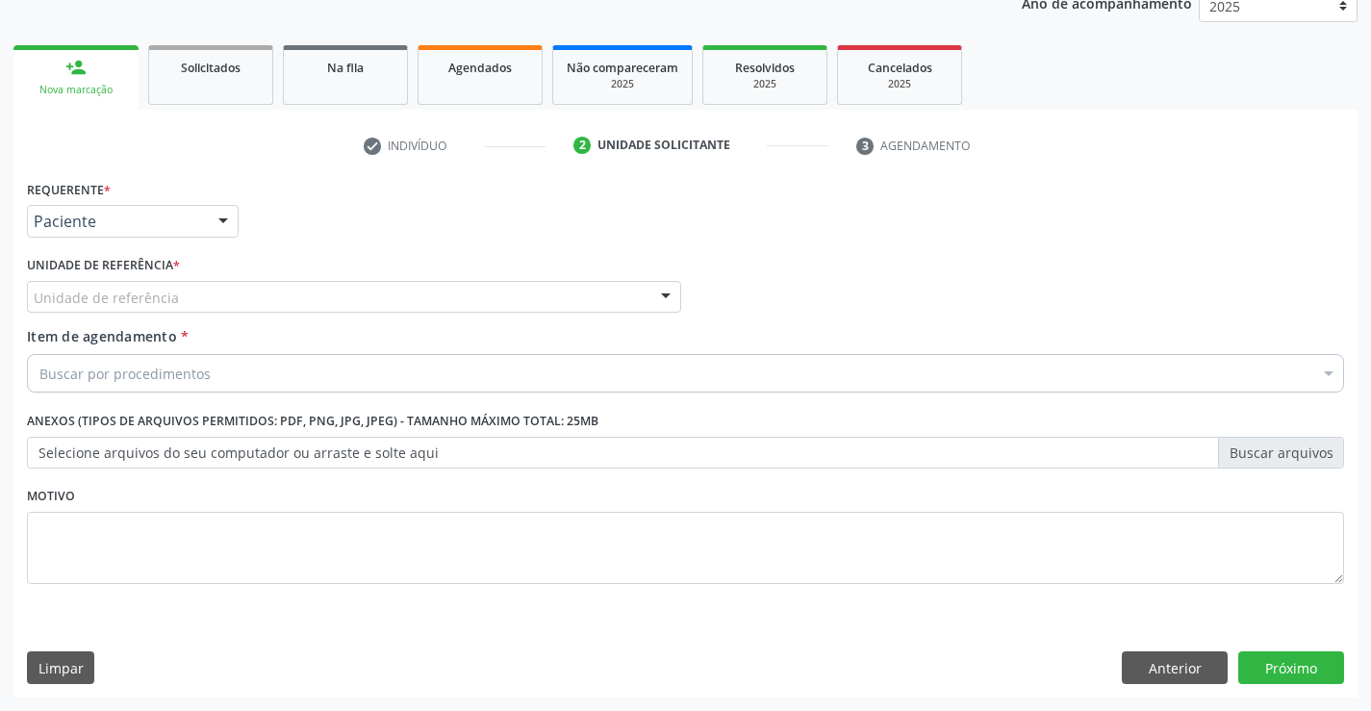
click at [222, 288] on div "Unidade de referência" at bounding box center [354, 297] width 654 height 33
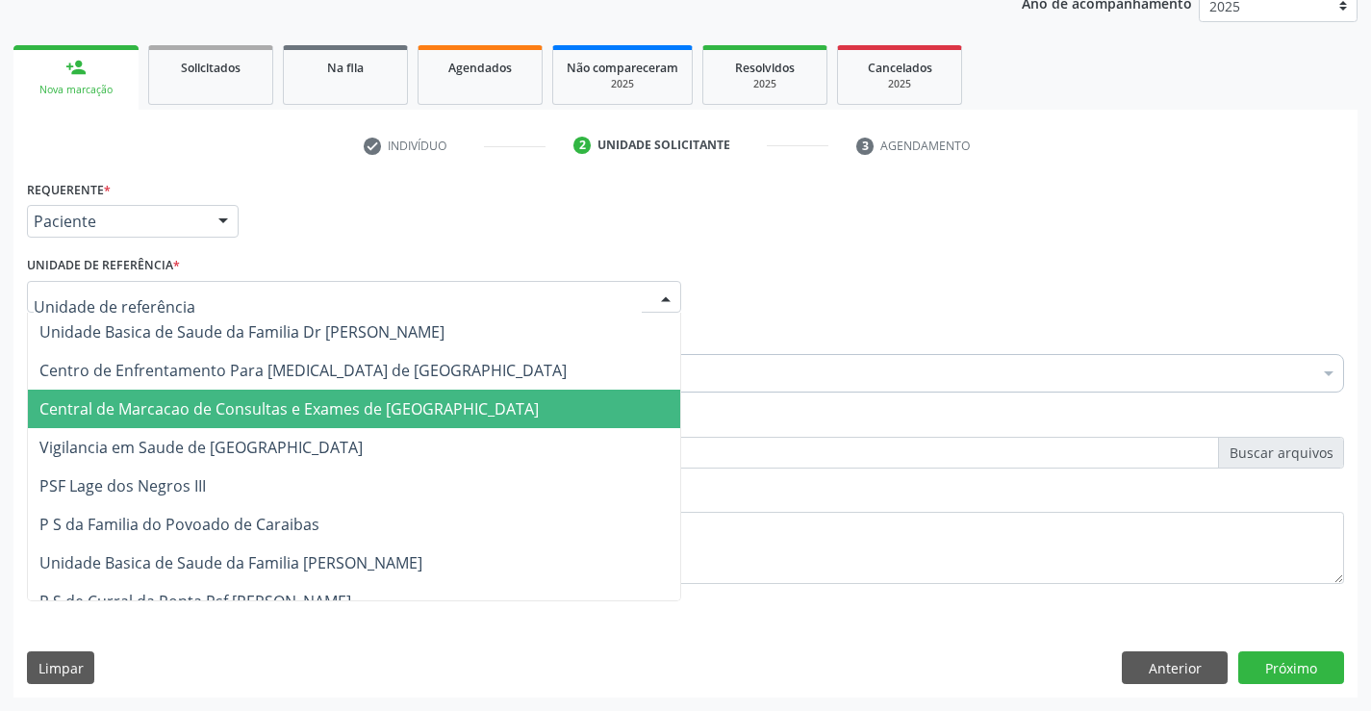
click at [225, 397] on span "Central de Marcacao de Consultas e Exames de [GEOGRAPHIC_DATA]" at bounding box center [354, 409] width 652 height 38
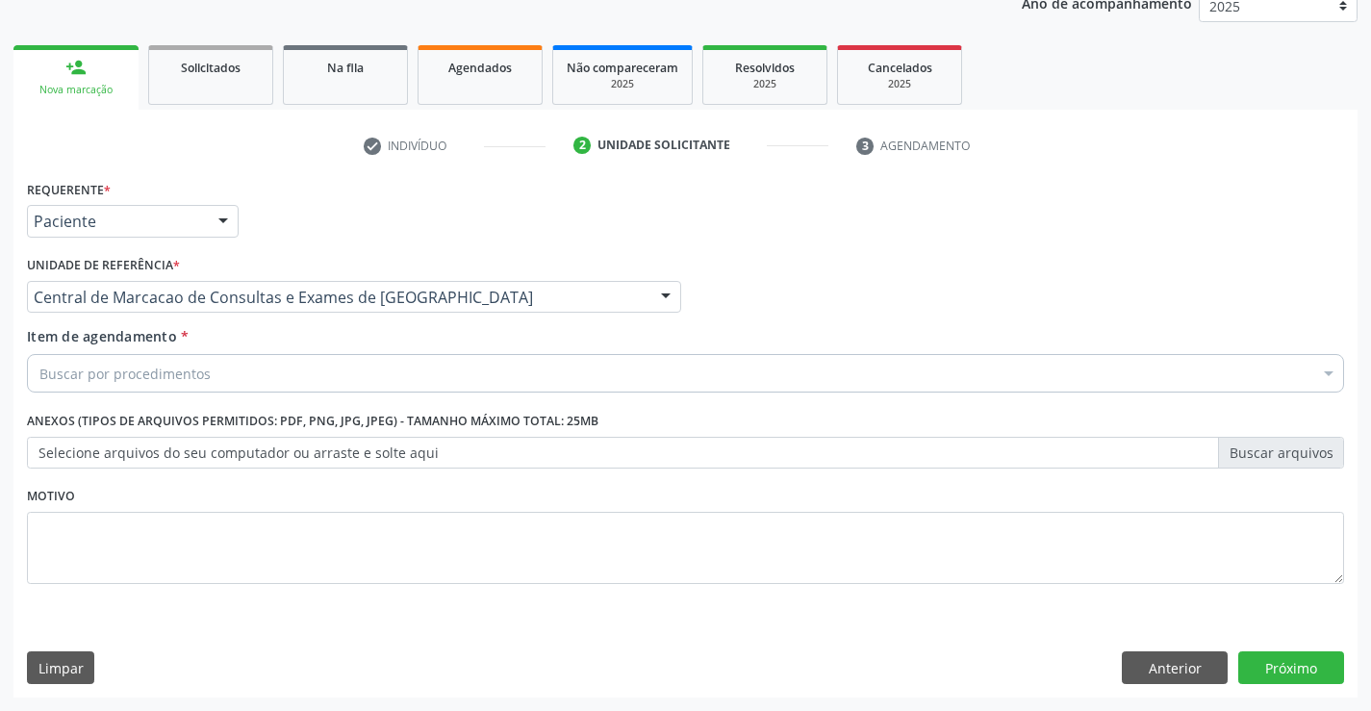
click at [233, 374] on div "Buscar por procedimentos" at bounding box center [685, 373] width 1317 height 38
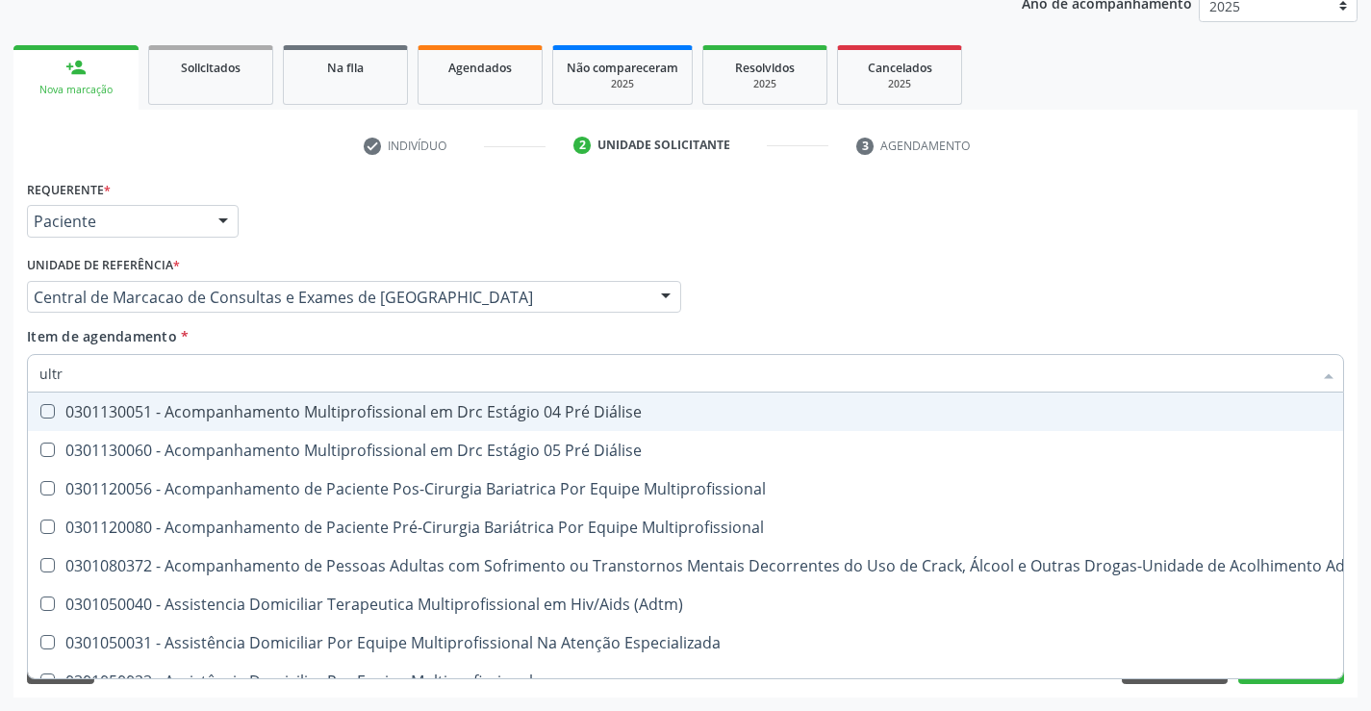
type input "ultra"
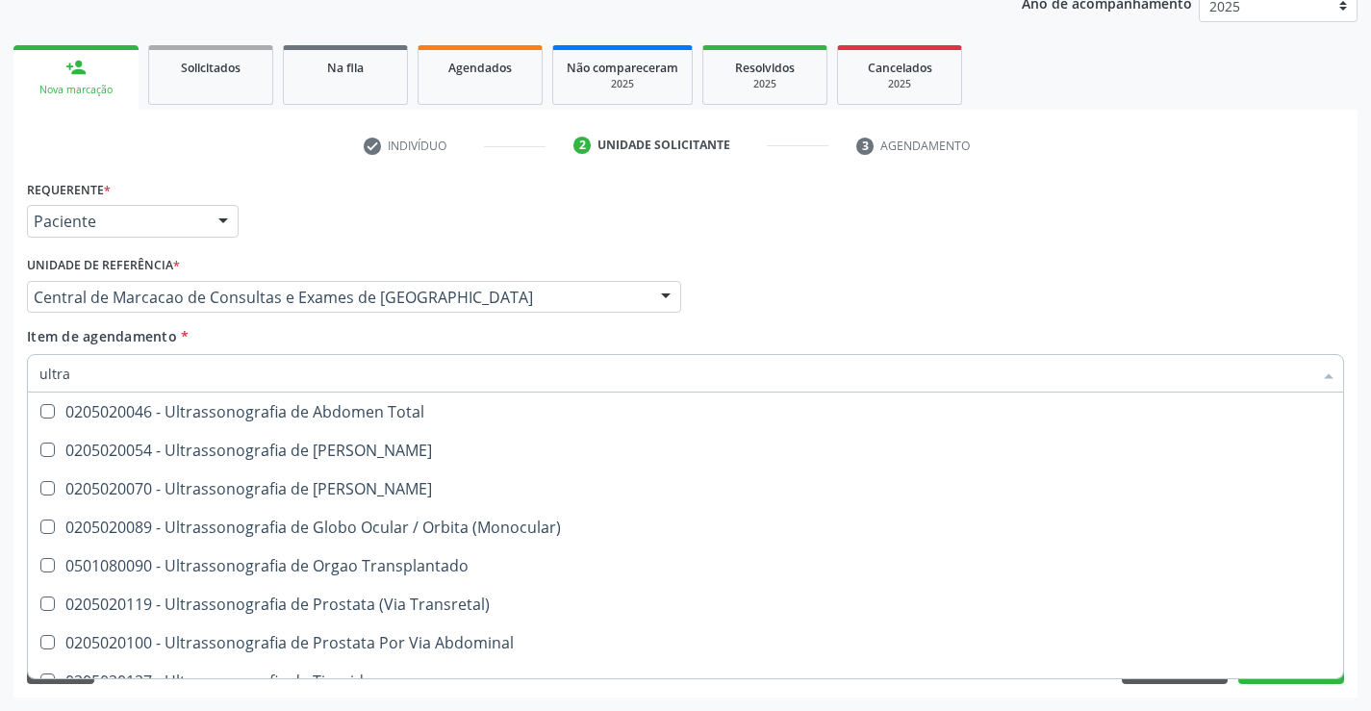
scroll to position [638, 0]
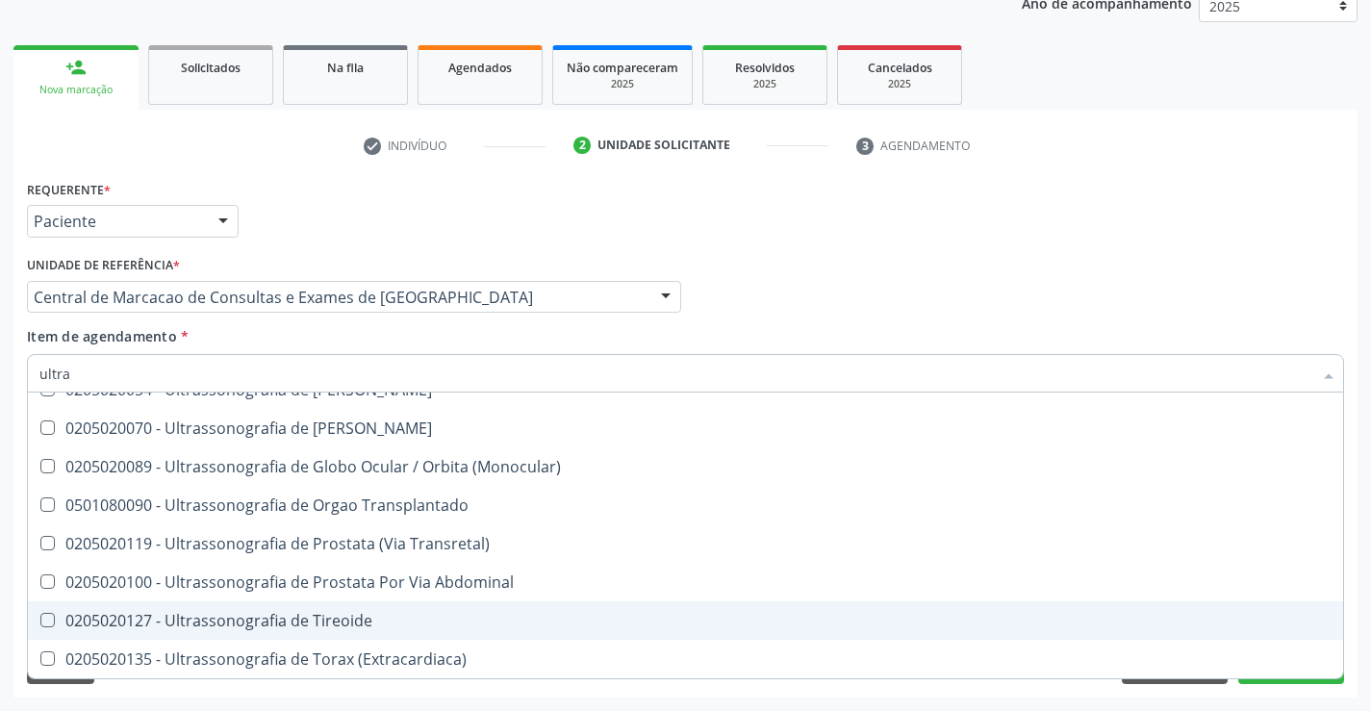
click at [387, 621] on div "0205020127 - Ultrassonografia de Tireoide" at bounding box center [685, 620] width 1292 height 15
checkbox Tireoide "true"
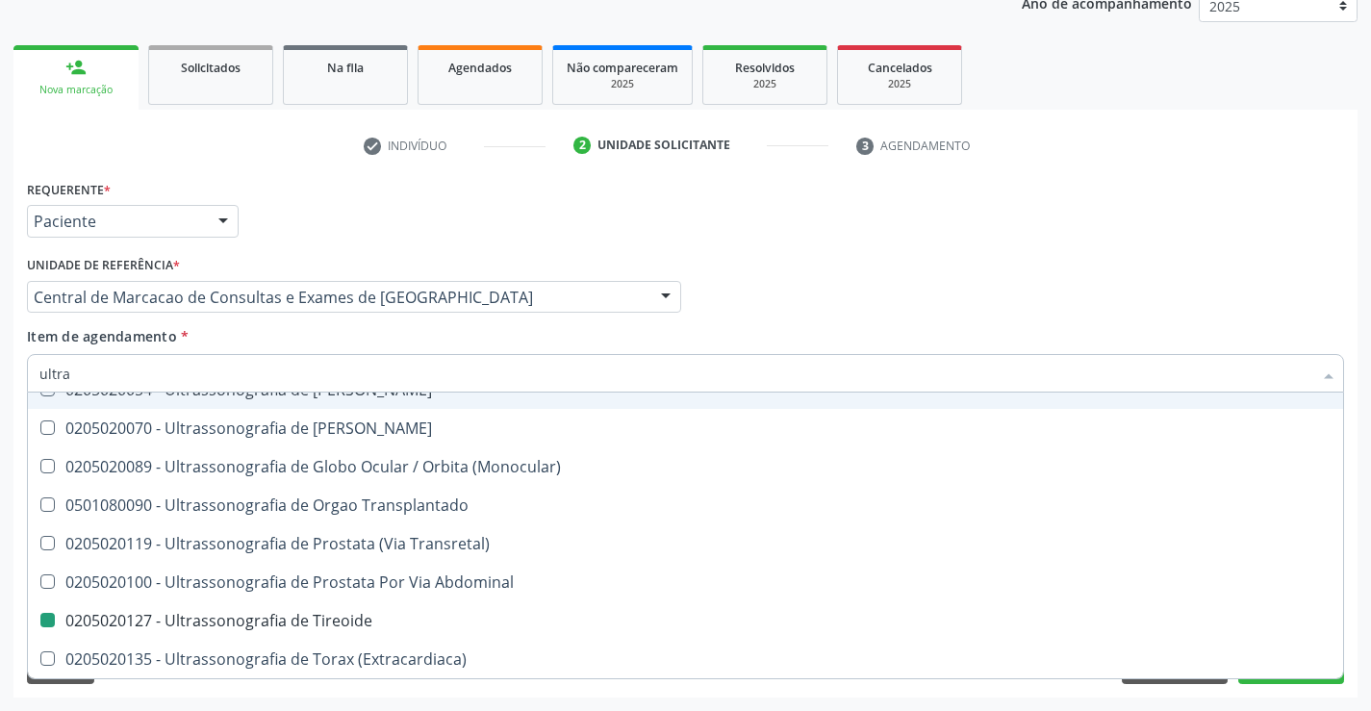
click at [1024, 317] on div "Profissional Solicitante Por favor, selecione a Unidade de Atendimento primeiro…" at bounding box center [685, 288] width 1327 height 75
checkbox X "true"
checkbox Tireoide "false"
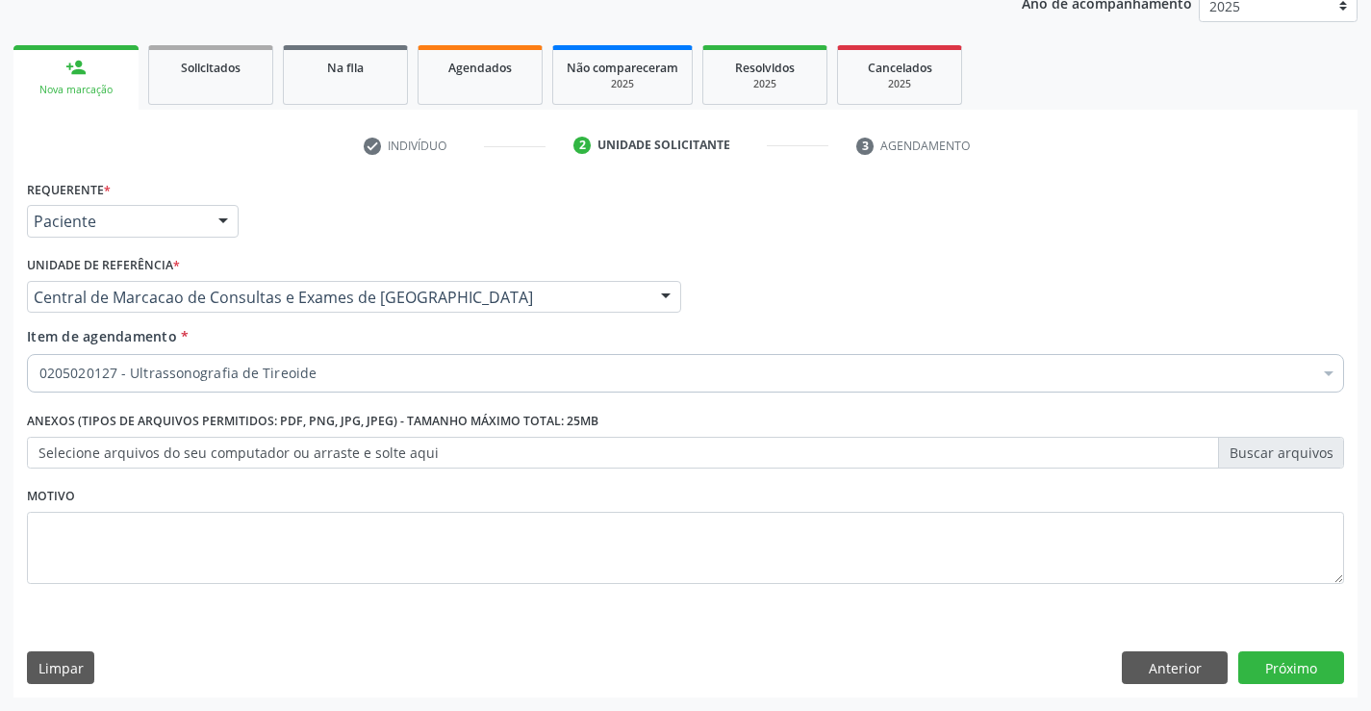
scroll to position [0, 0]
click at [1298, 662] on button "Próximo" at bounding box center [1291, 667] width 106 height 33
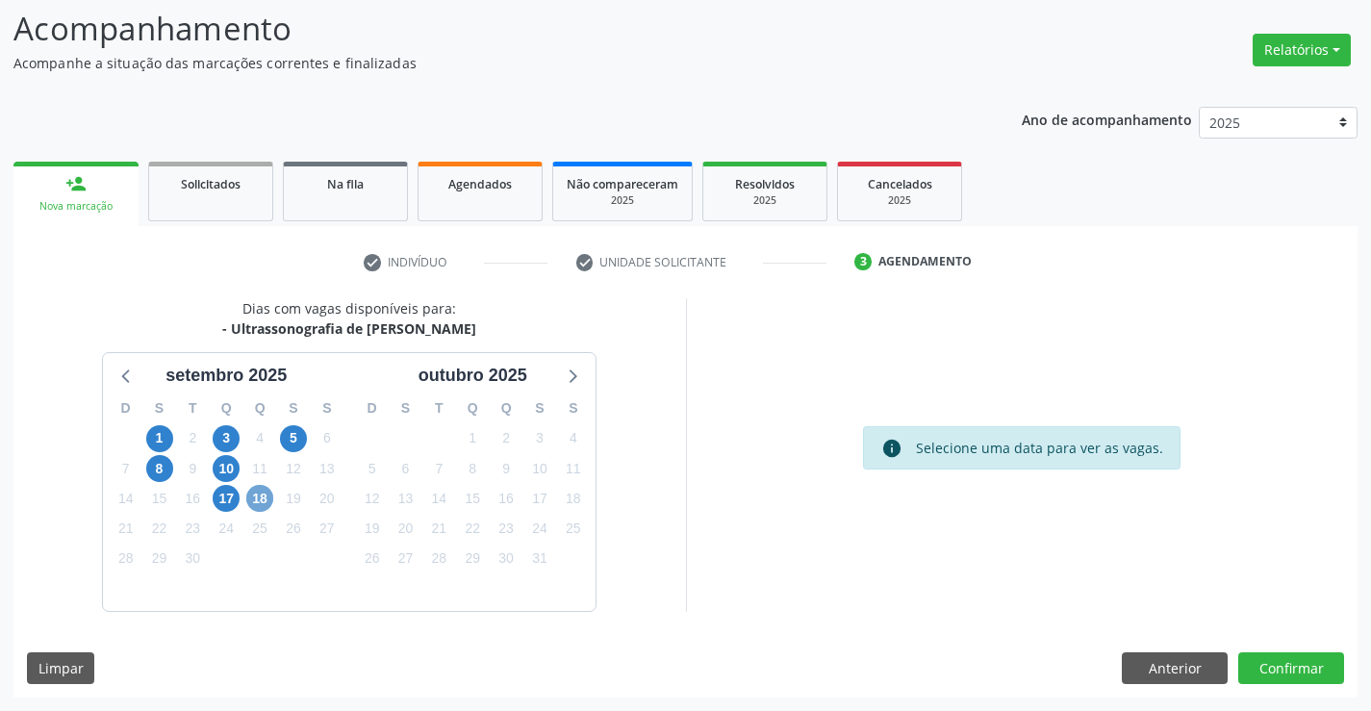
click at [263, 506] on span "18" at bounding box center [259, 498] width 27 height 27
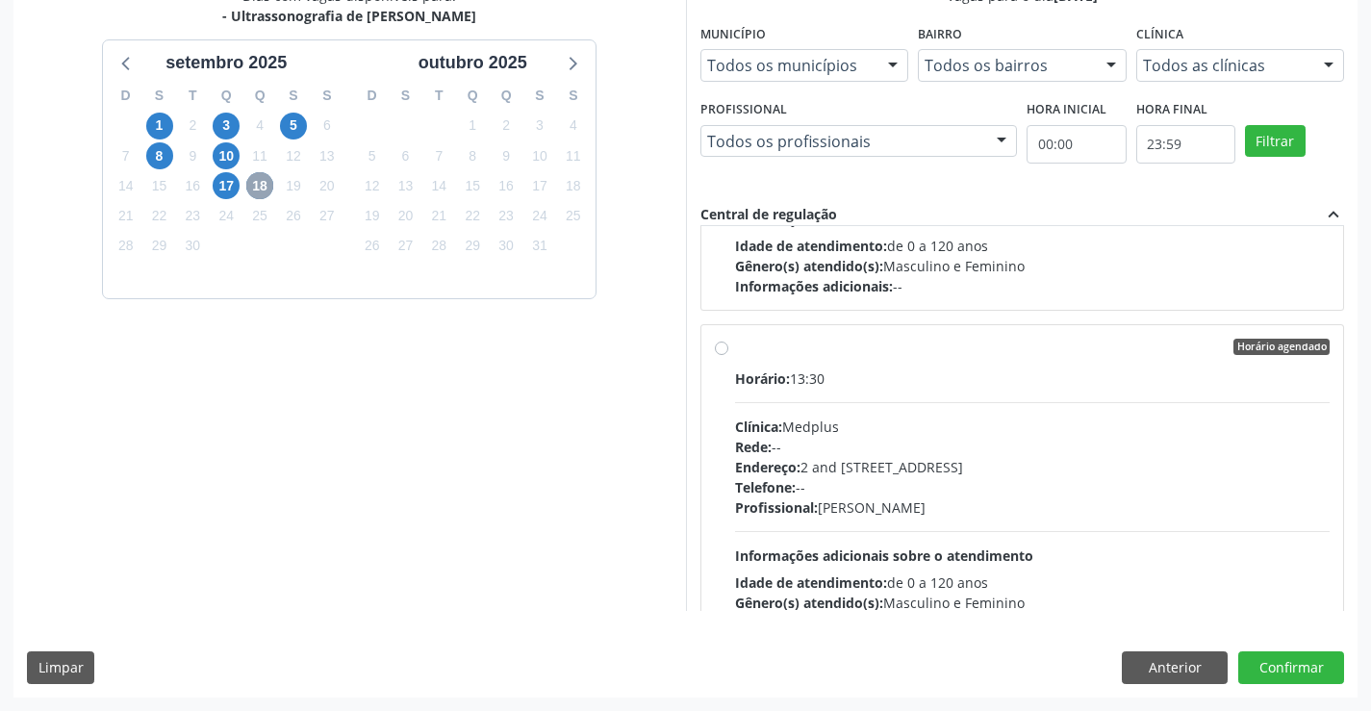
scroll to position [289, 0]
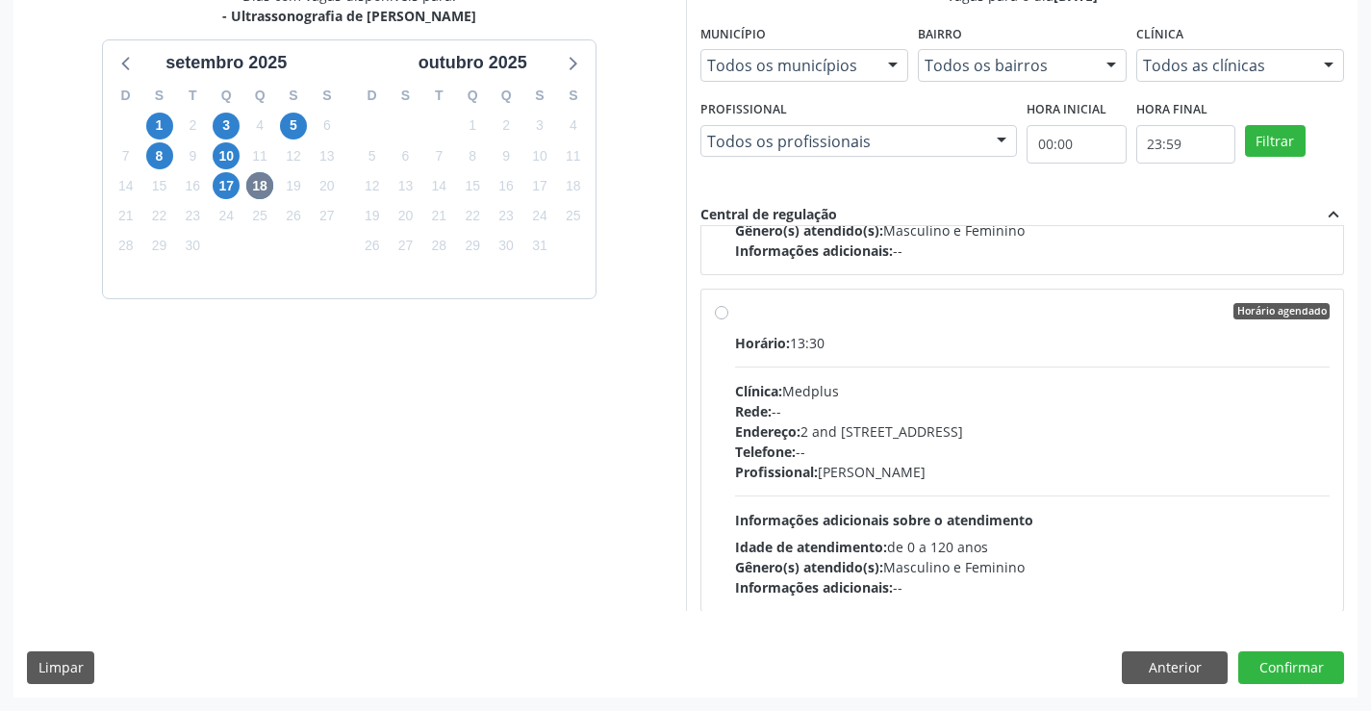
click at [1032, 435] on div "Endereço: 2 and S 204 Ed Emp B, nº 35, Centro, Campo Formoso - BA" at bounding box center [1033, 431] width 596 height 20
click at [728, 320] on input "Horário agendado Horário: 13:30 Clínica: Medplus Rede: -- Endereço: 2 and S 204…" at bounding box center [721, 311] width 13 height 17
radio input "true"
click at [1288, 672] on button "Confirmar" at bounding box center [1291, 667] width 106 height 33
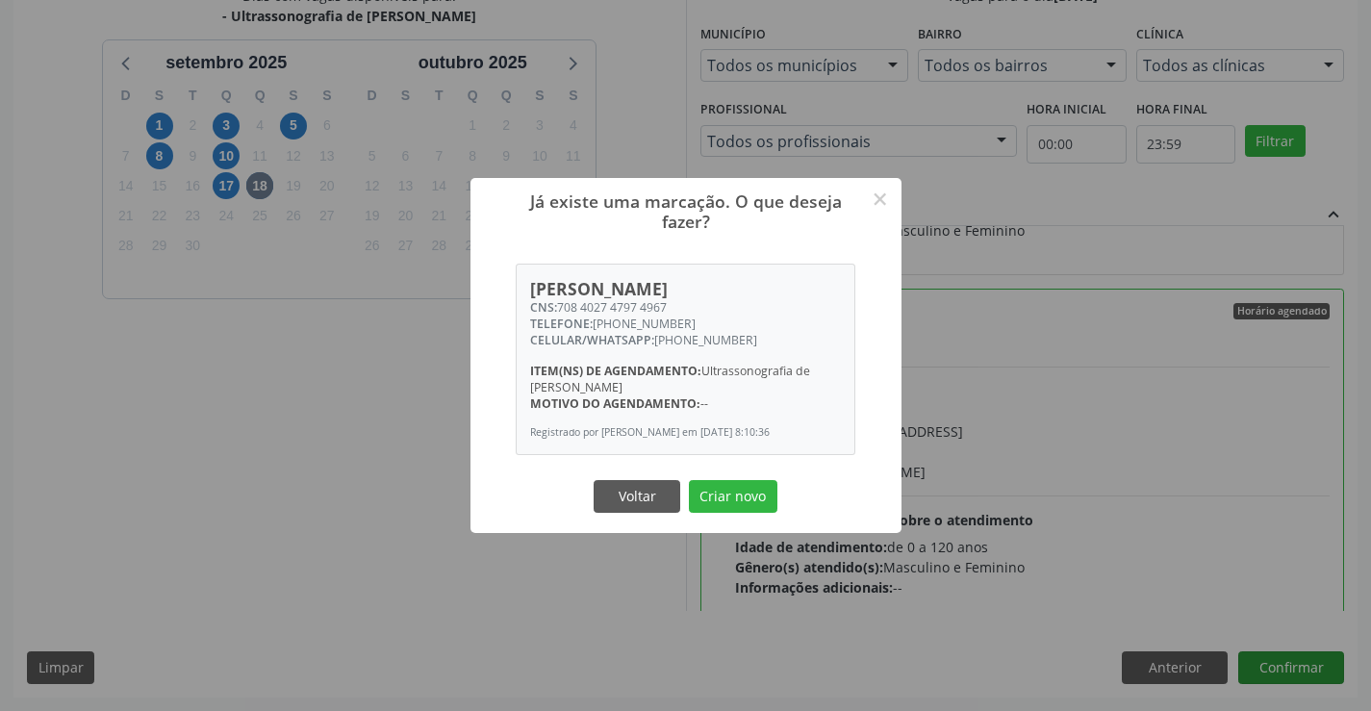
click at [689, 480] on button "Criar novo" at bounding box center [733, 496] width 89 height 33
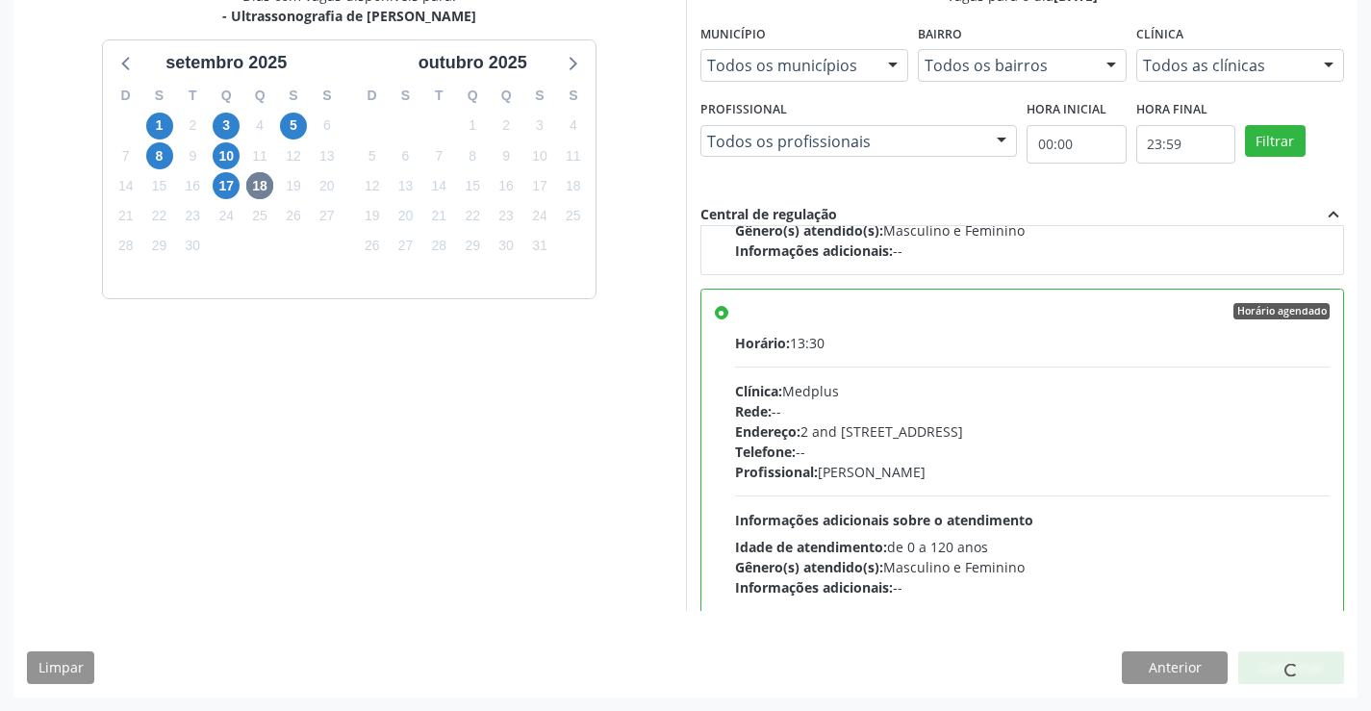
scroll to position [0, 0]
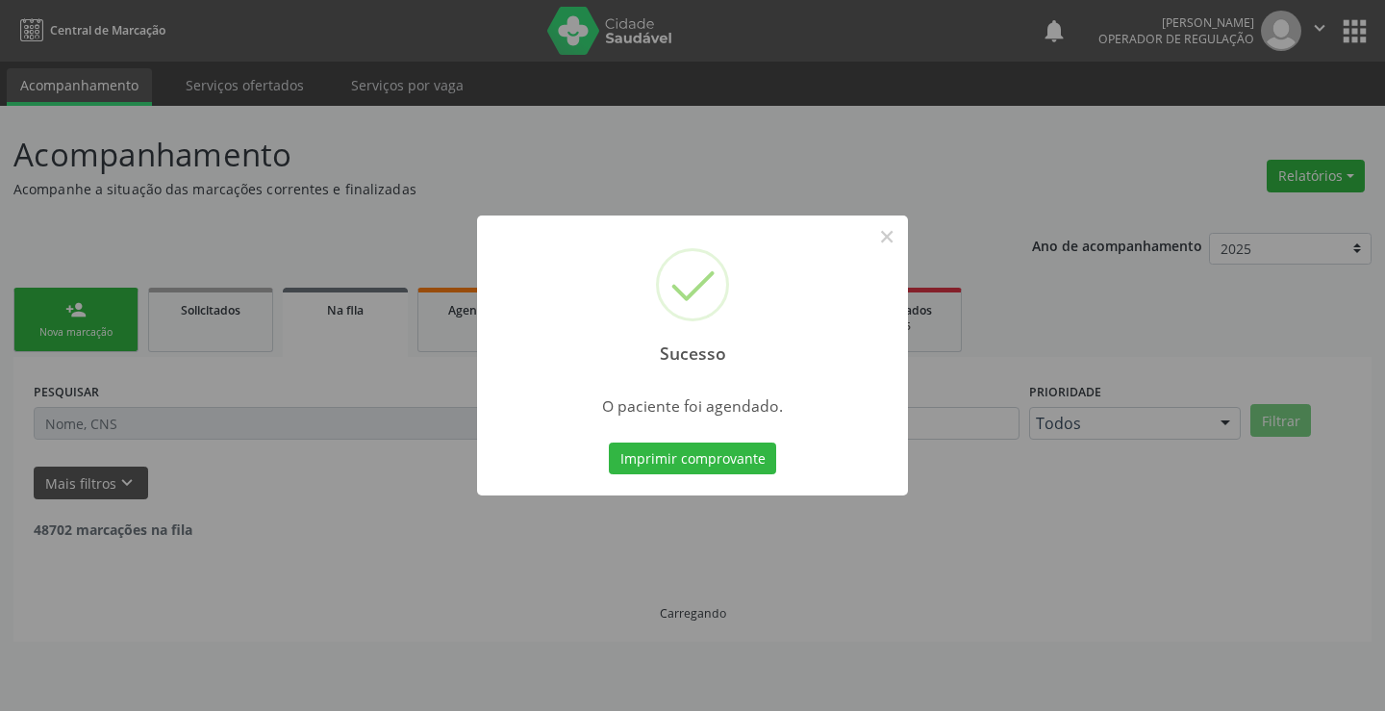
click at [609, 443] on button "Imprimir comprovante" at bounding box center [692, 459] width 167 height 33
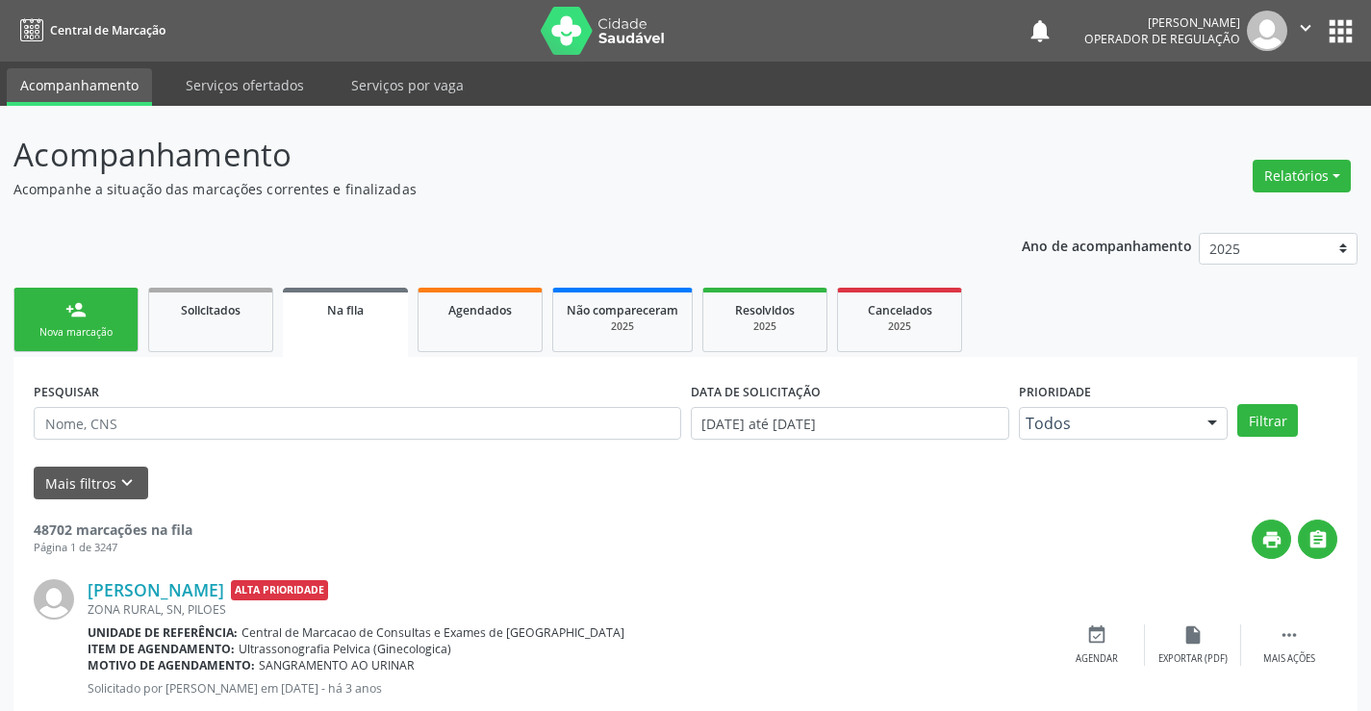
click at [65, 304] on div "person_add" at bounding box center [75, 309] width 21 height 21
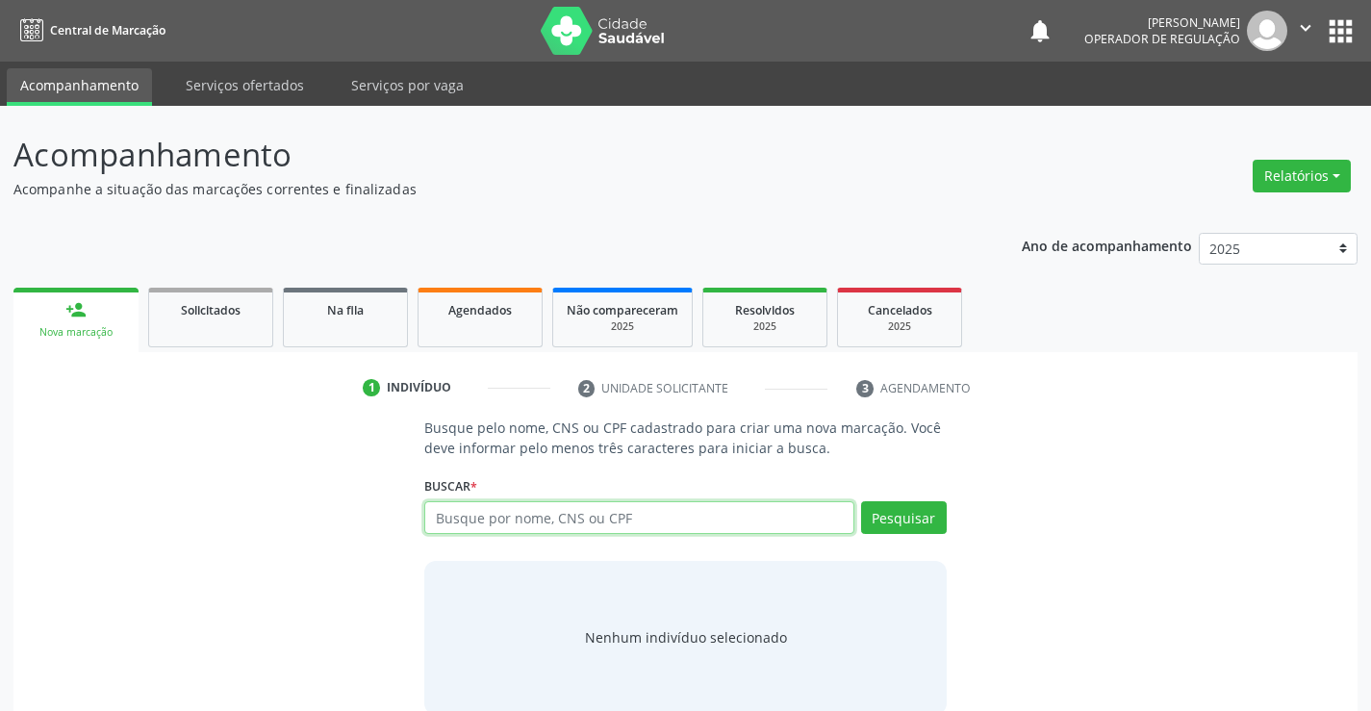
click at [478, 512] on input "text" at bounding box center [638, 517] width 429 height 33
type input "703400129025300"
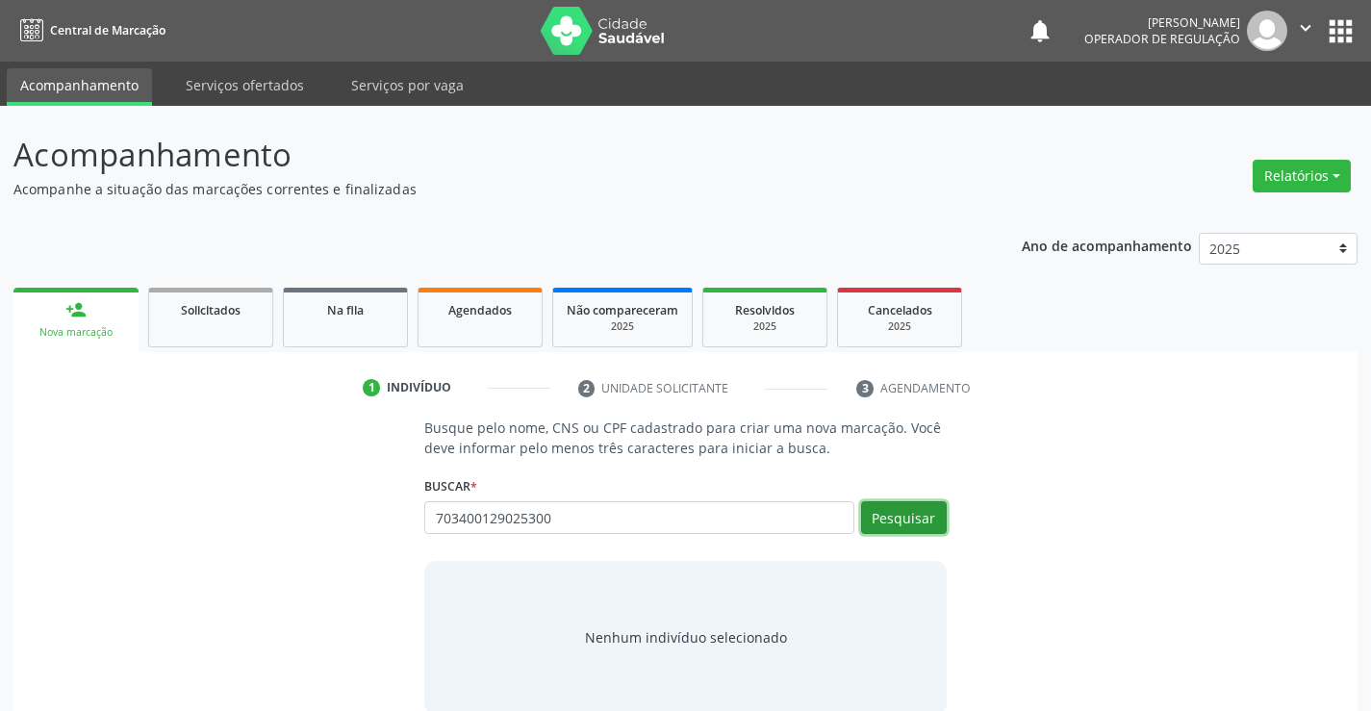
click at [882, 513] on button "Pesquisar" at bounding box center [904, 517] width 86 height 33
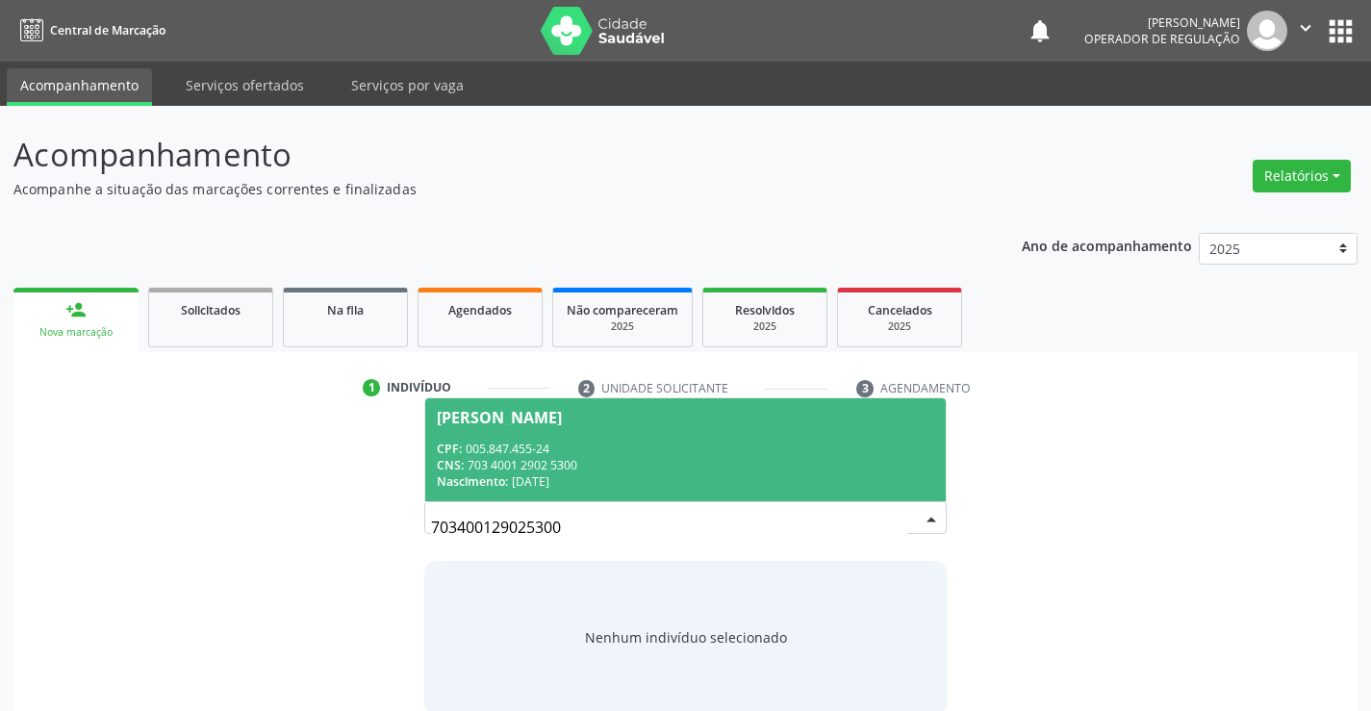
click at [754, 474] on div "Nascimento: 14/04/1978" at bounding box center [685, 481] width 496 height 16
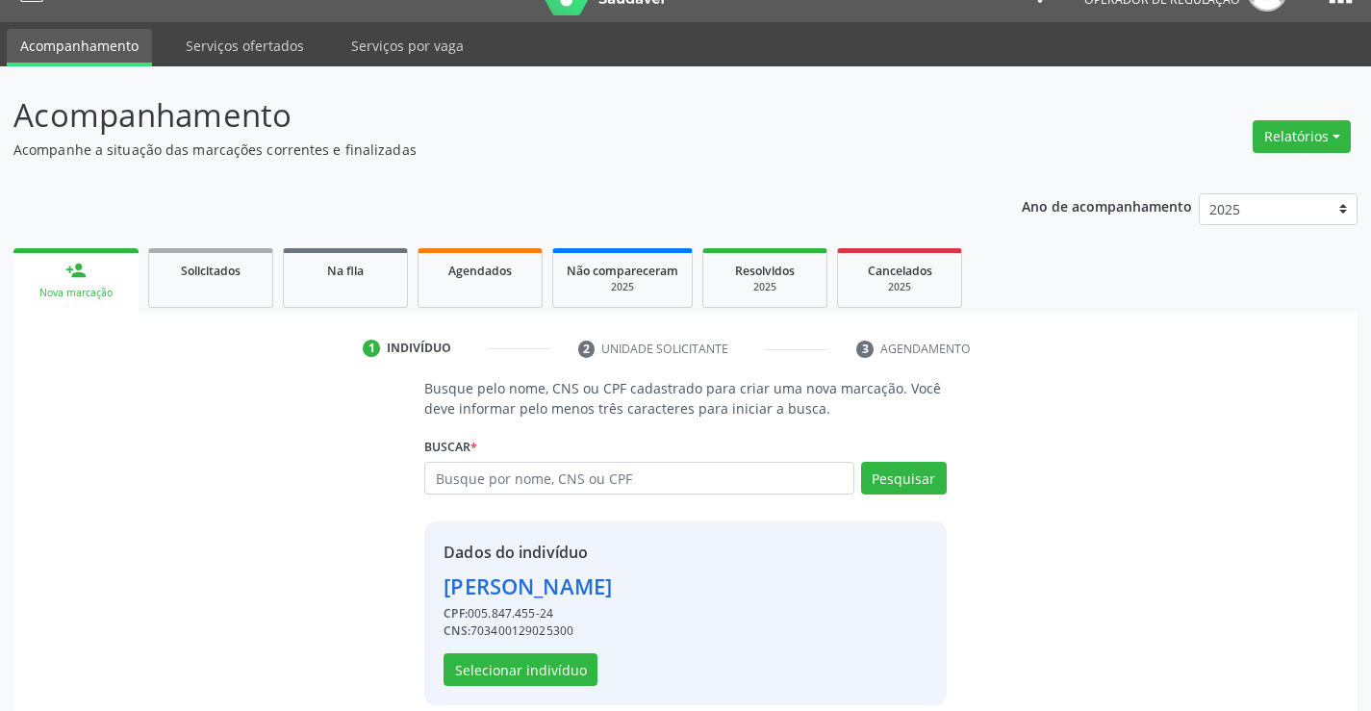
scroll to position [61, 0]
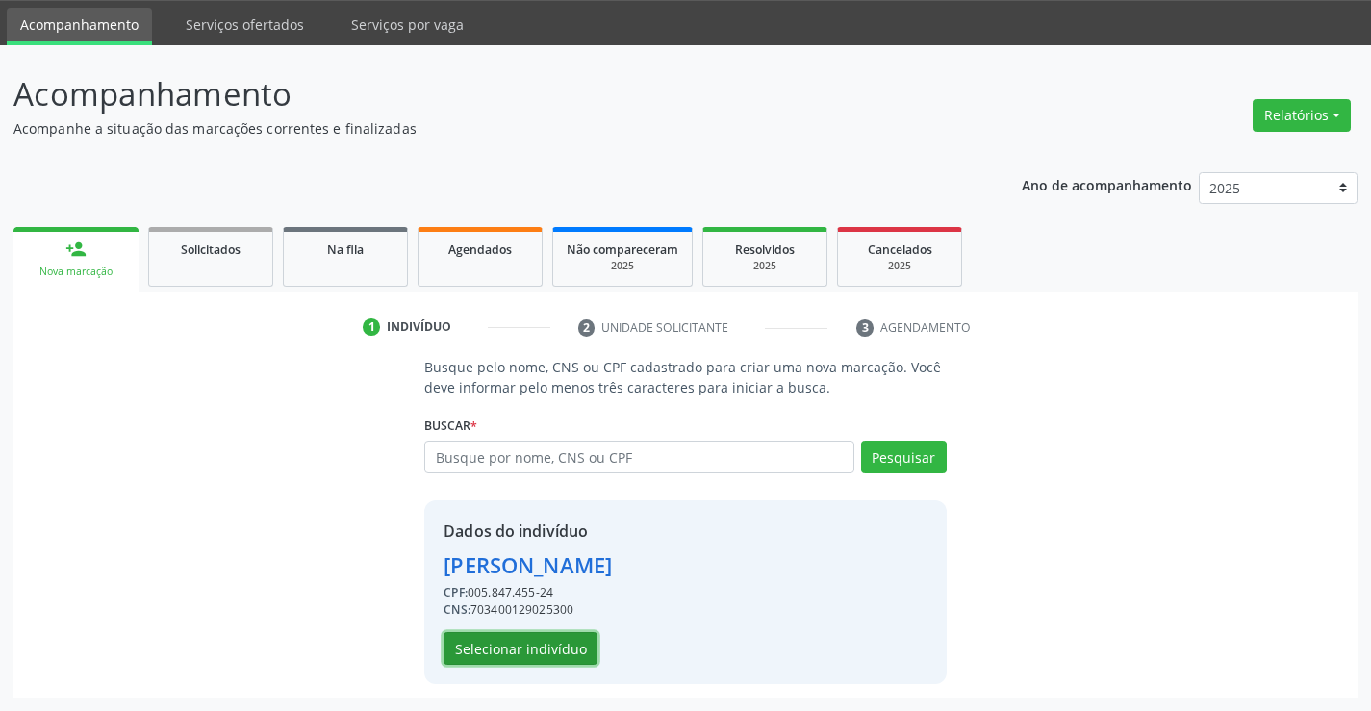
click at [511, 654] on button "Selecionar indivíduo" at bounding box center [521, 648] width 154 height 33
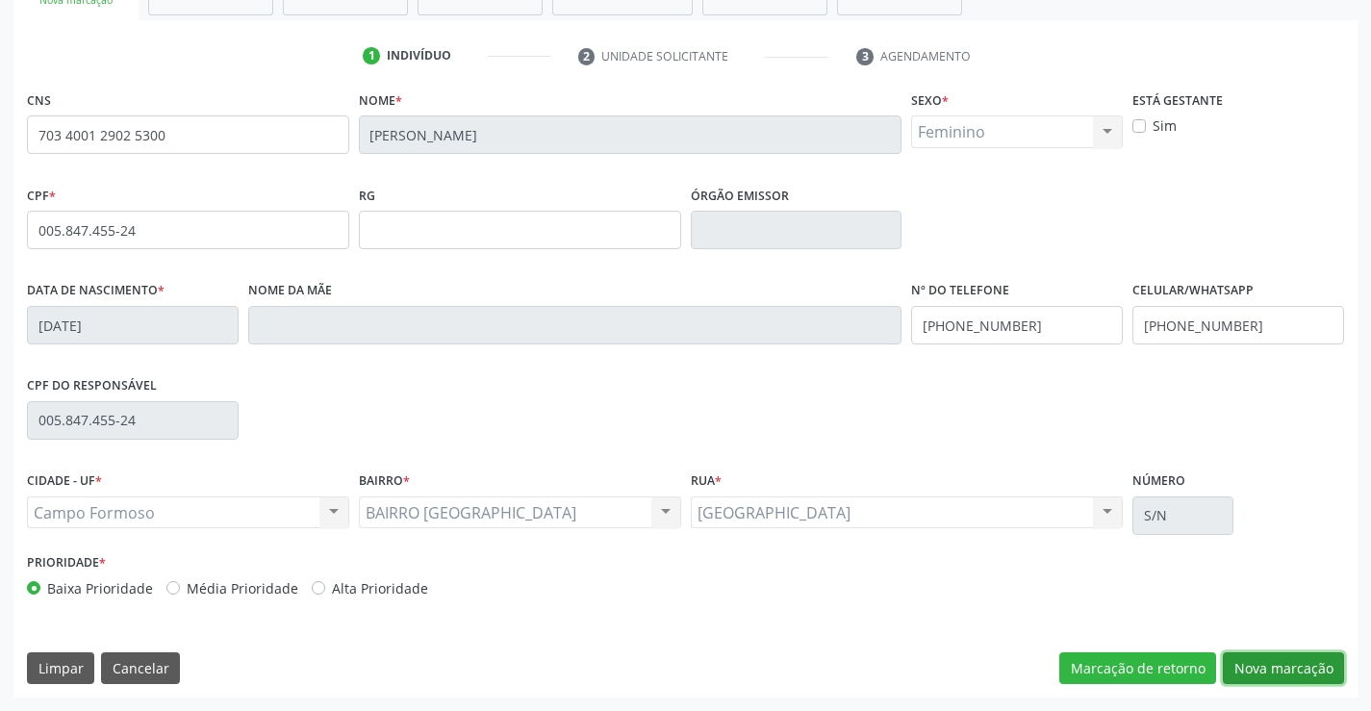
click at [1319, 659] on button "Nova marcação" at bounding box center [1283, 668] width 121 height 33
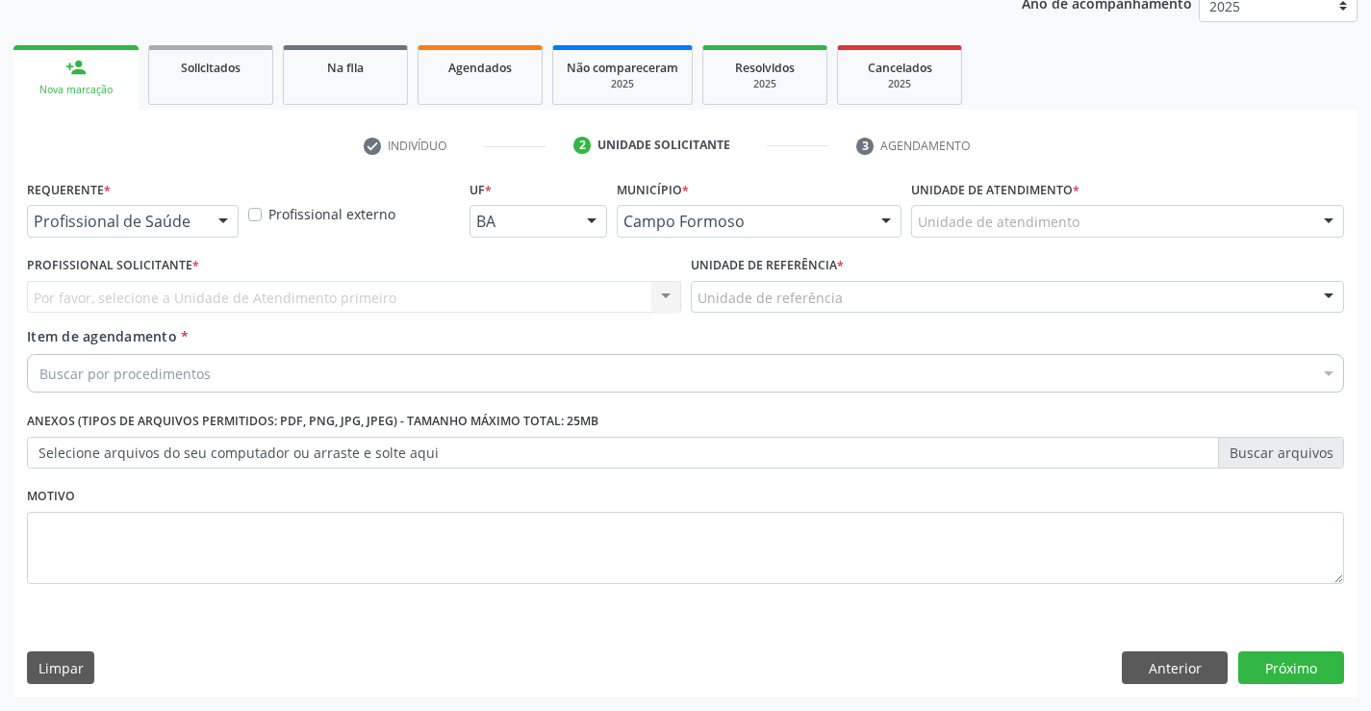
click at [131, 211] on div "Profissional de Saúde" at bounding box center [133, 221] width 212 height 33
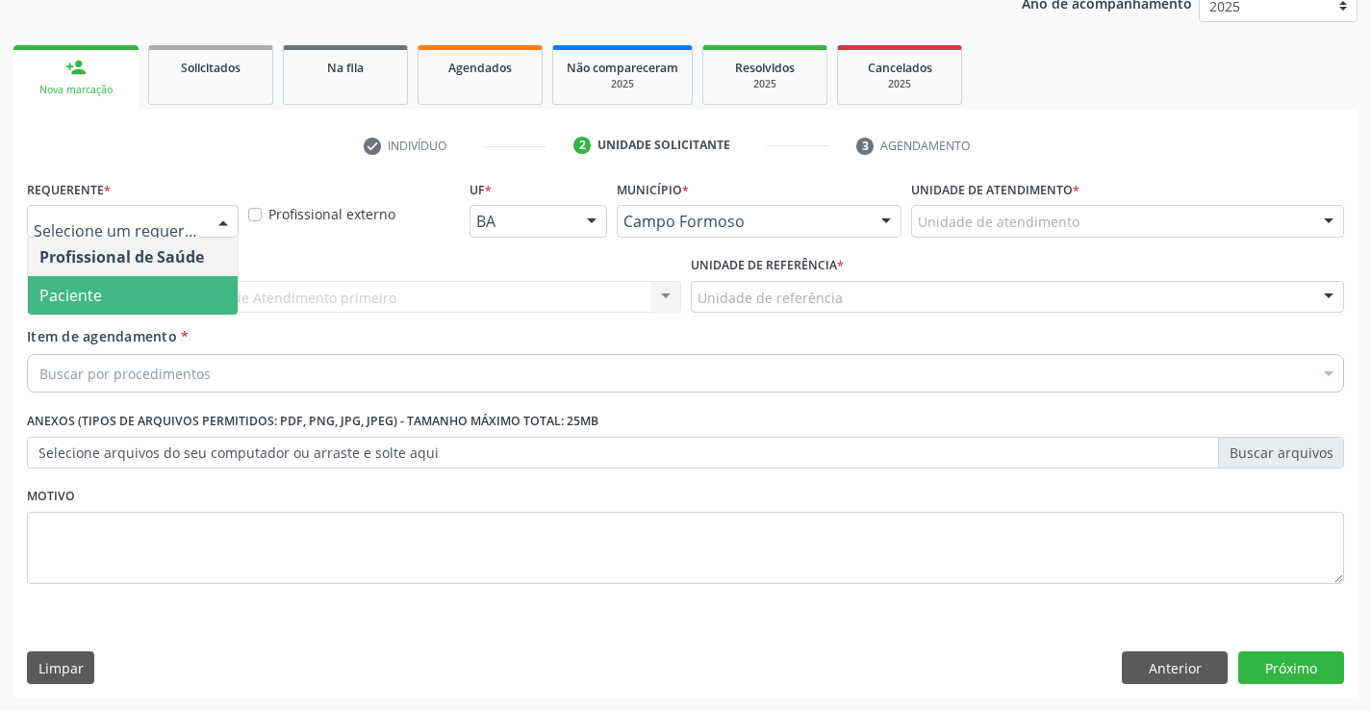
click at [117, 302] on span "Paciente" at bounding box center [133, 295] width 210 height 38
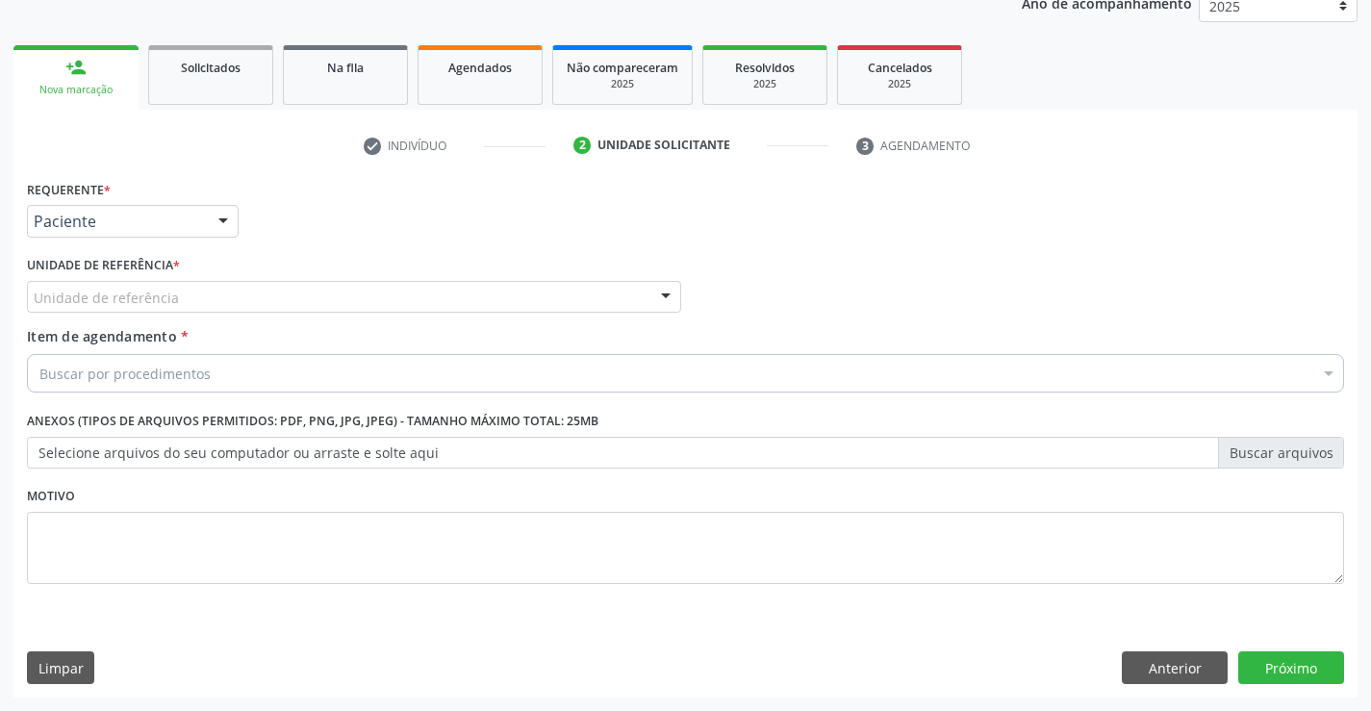
click at [185, 283] on div "Unidade de referência" at bounding box center [354, 297] width 654 height 33
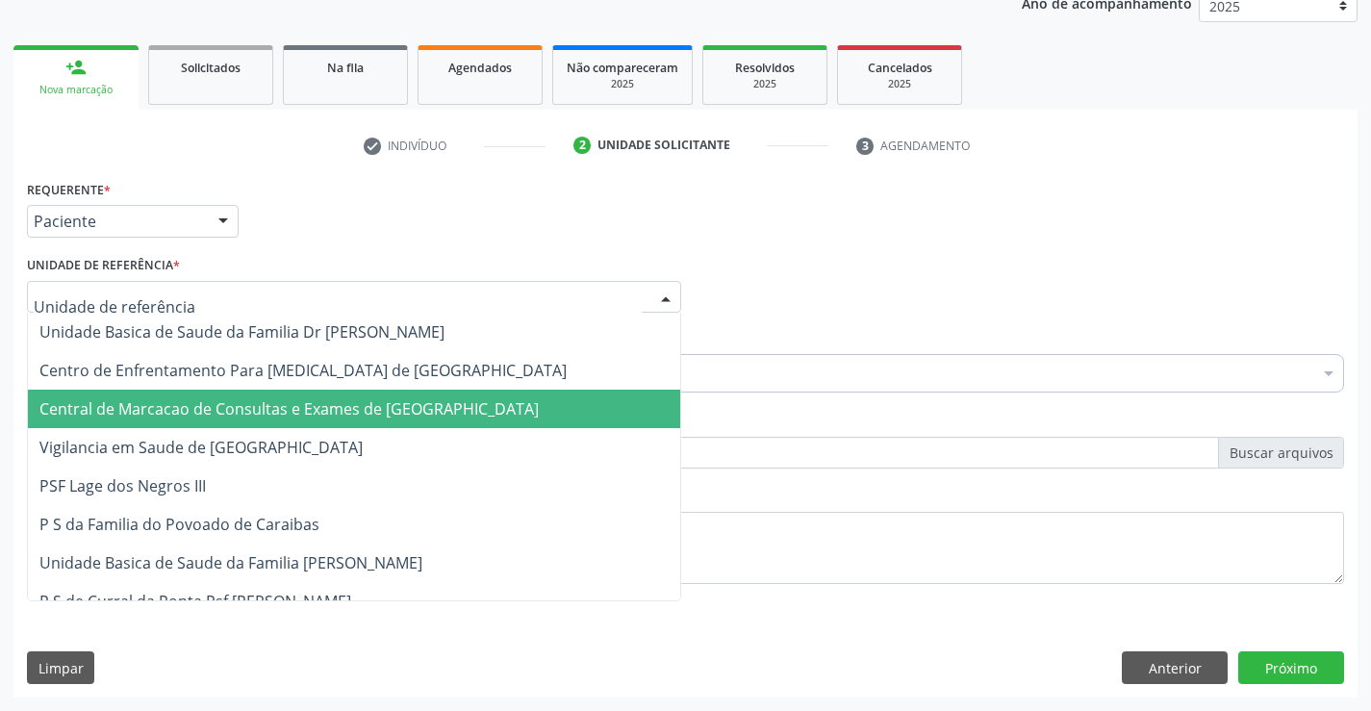
click at [197, 404] on span "Central de Marcacao de Consultas e Exames de [GEOGRAPHIC_DATA]" at bounding box center [288, 408] width 499 height 21
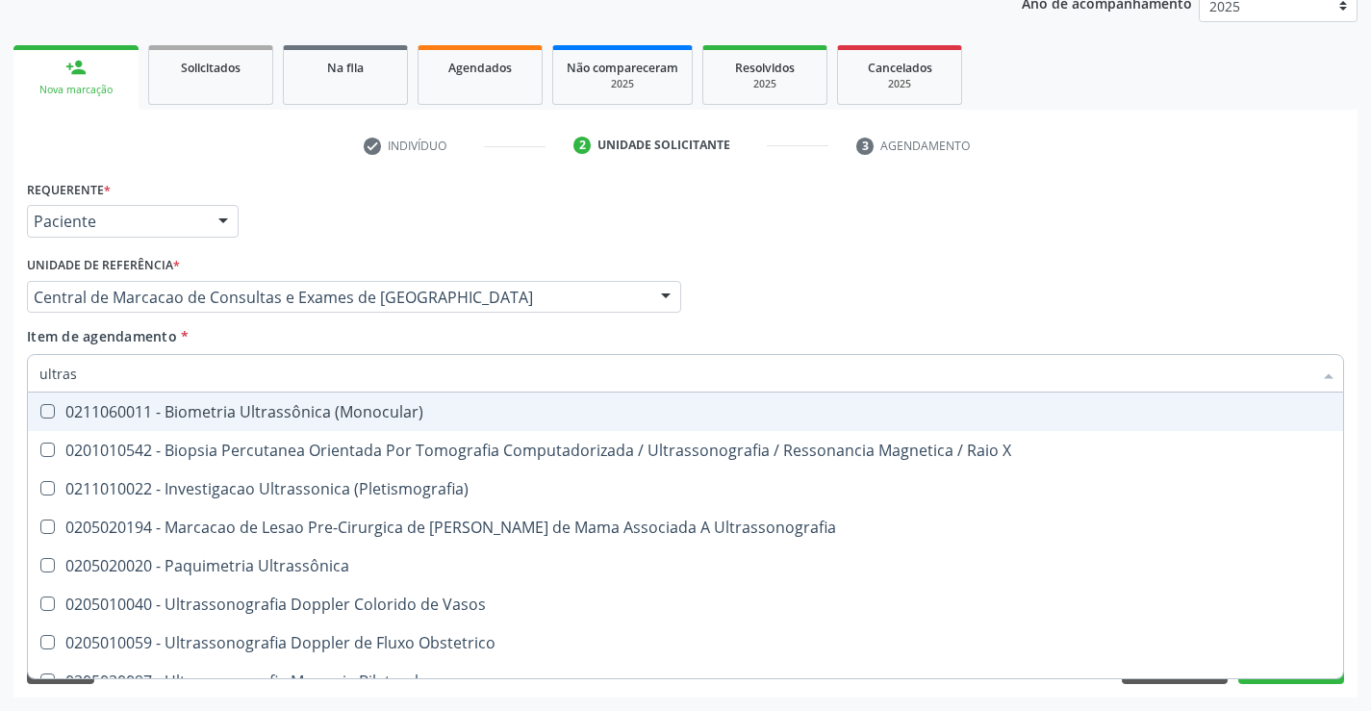
type input "ultrass"
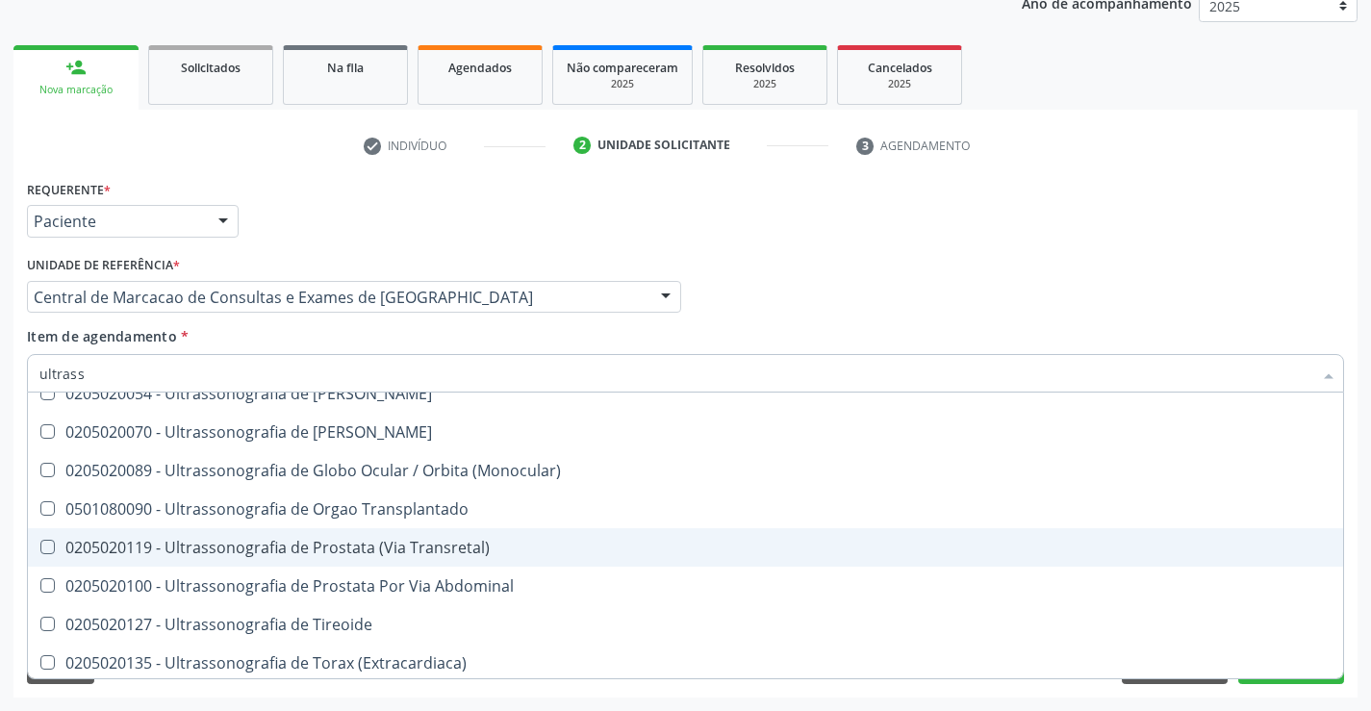
scroll to position [599, 0]
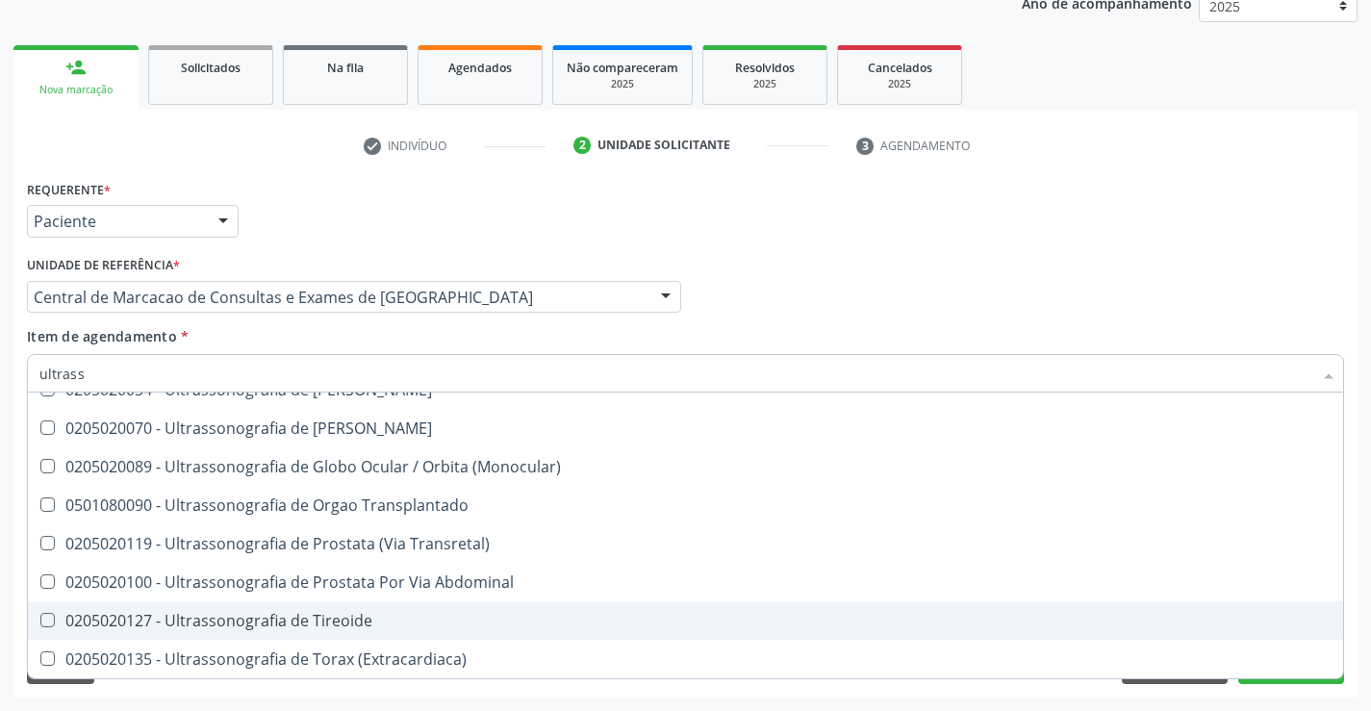
click at [634, 620] on div "0205020127 - Ultrassonografia de Tireoide" at bounding box center [685, 620] width 1292 height 15
checkbox Tireoide "true"
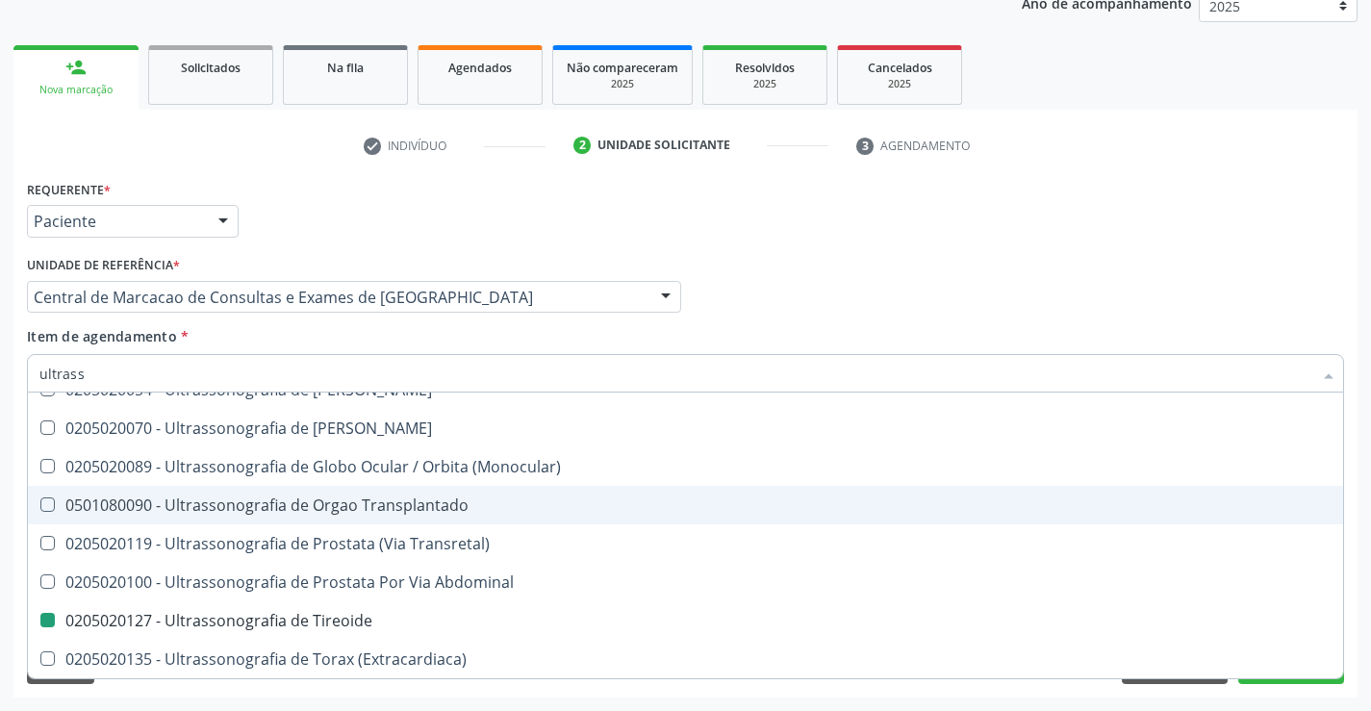
click at [1120, 264] on div "Profissional Solicitante Por favor, selecione a Unidade de Atendimento primeiro…" at bounding box center [685, 288] width 1327 height 75
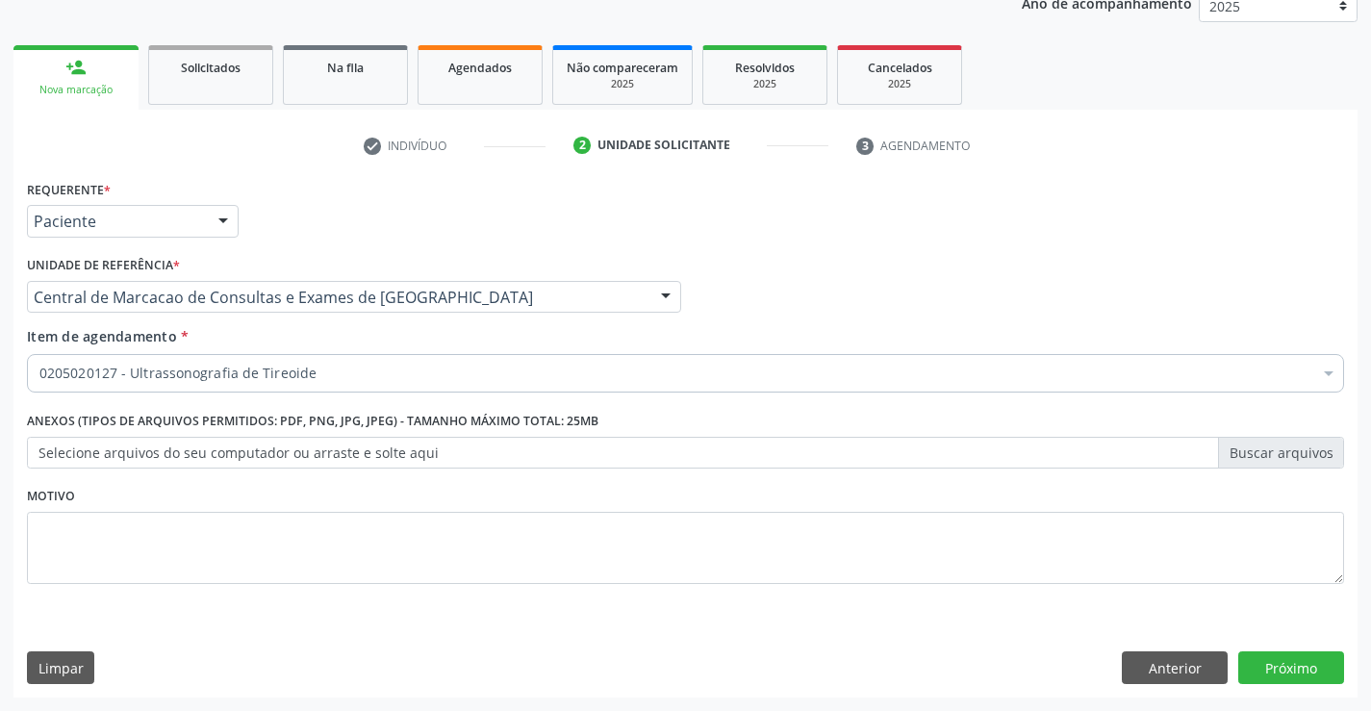
scroll to position [0, 0]
click at [1279, 658] on button "Próximo" at bounding box center [1291, 667] width 106 height 33
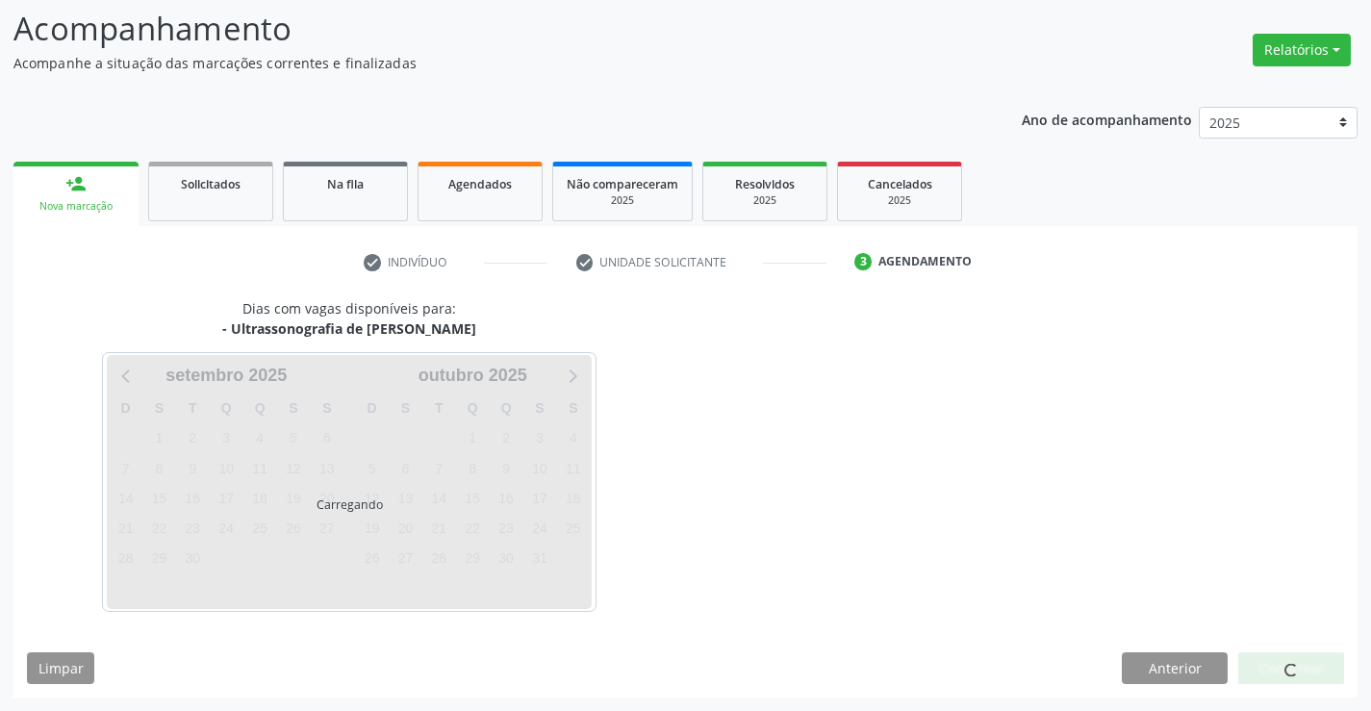
scroll to position [126, 0]
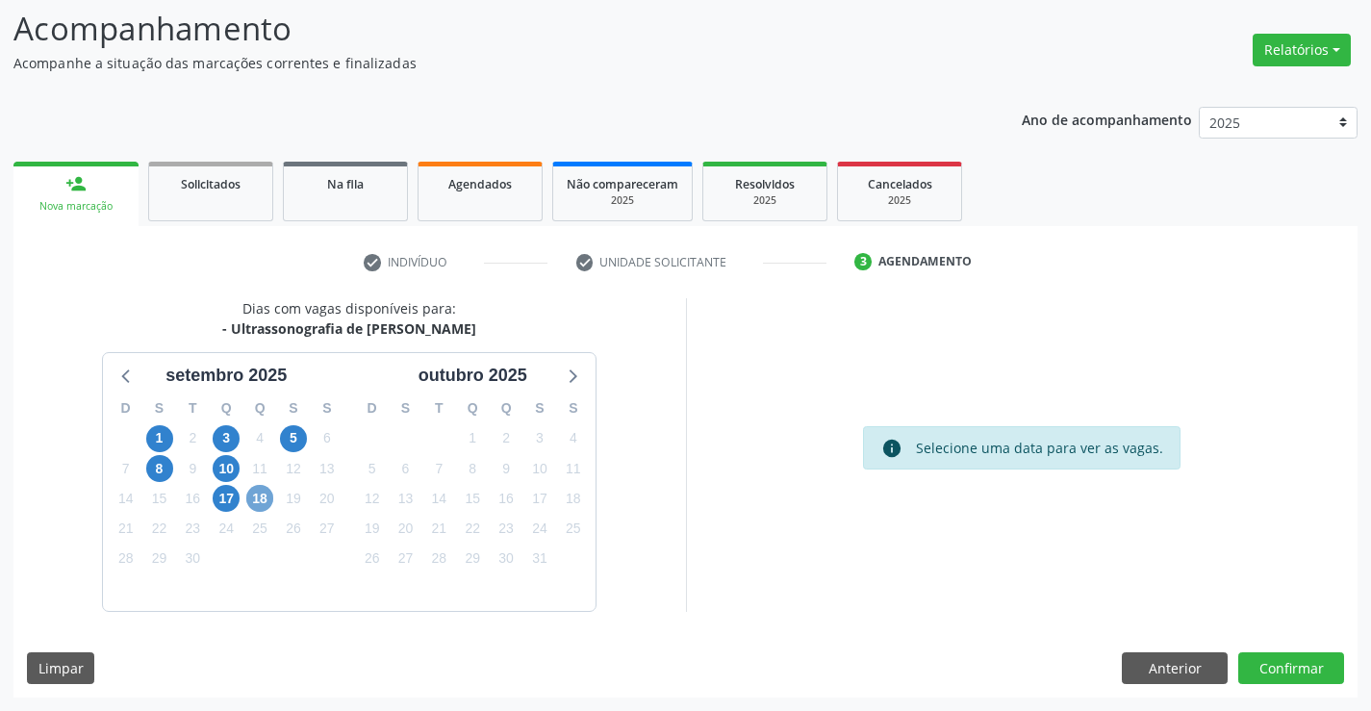
click at [263, 495] on span "18" at bounding box center [259, 498] width 27 height 27
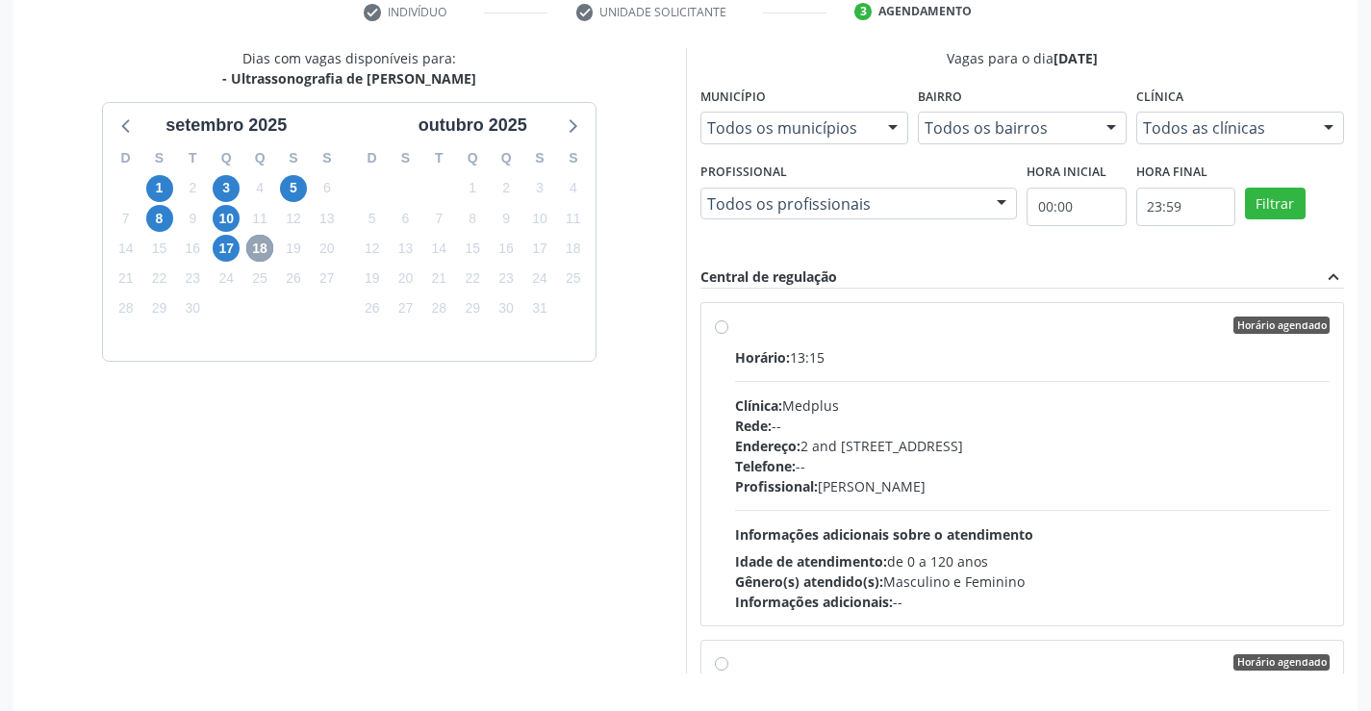
scroll to position [439, 0]
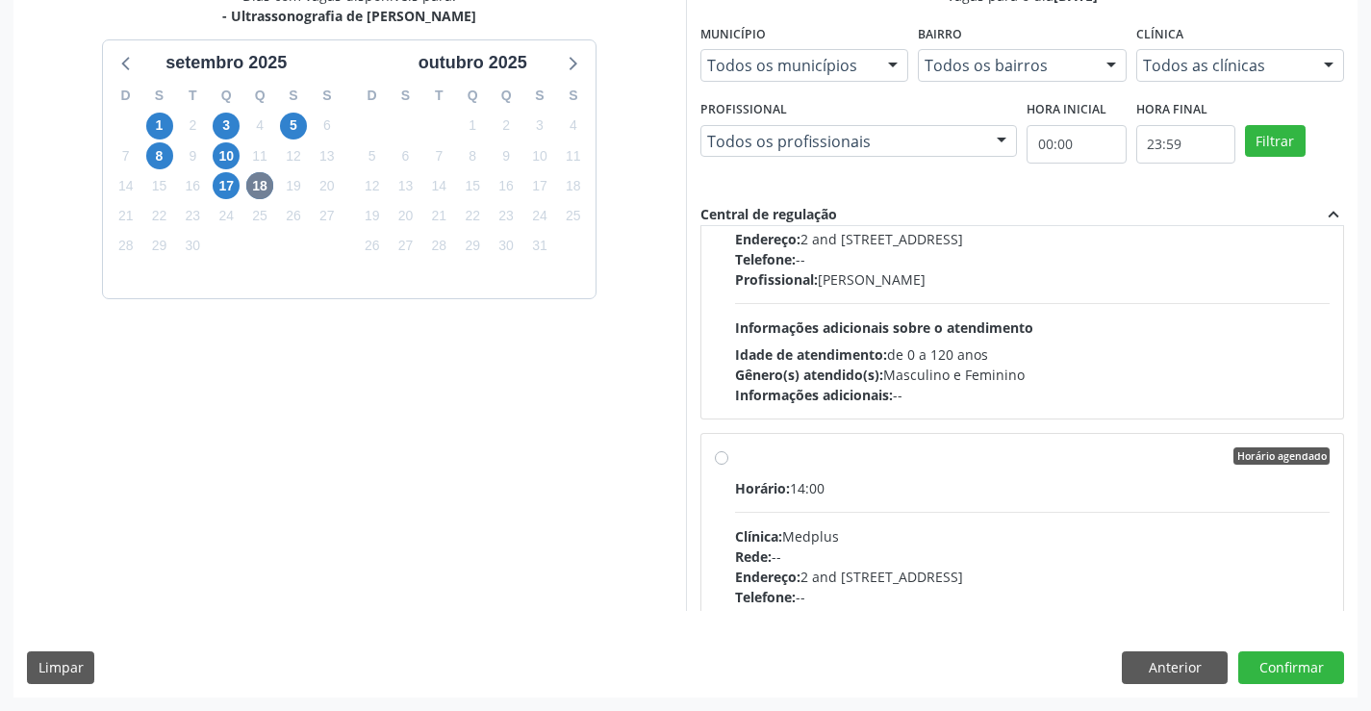
click at [1107, 378] on div "Gênero(s) atendido(s): Masculino e Feminino" at bounding box center [1033, 375] width 596 height 20
click at [728, 128] on input "Horário agendado Horário: 13:45 Clínica: Medplus Rede: -- Endereço: 2 and S 204…" at bounding box center [721, 119] width 13 height 17
radio input "true"
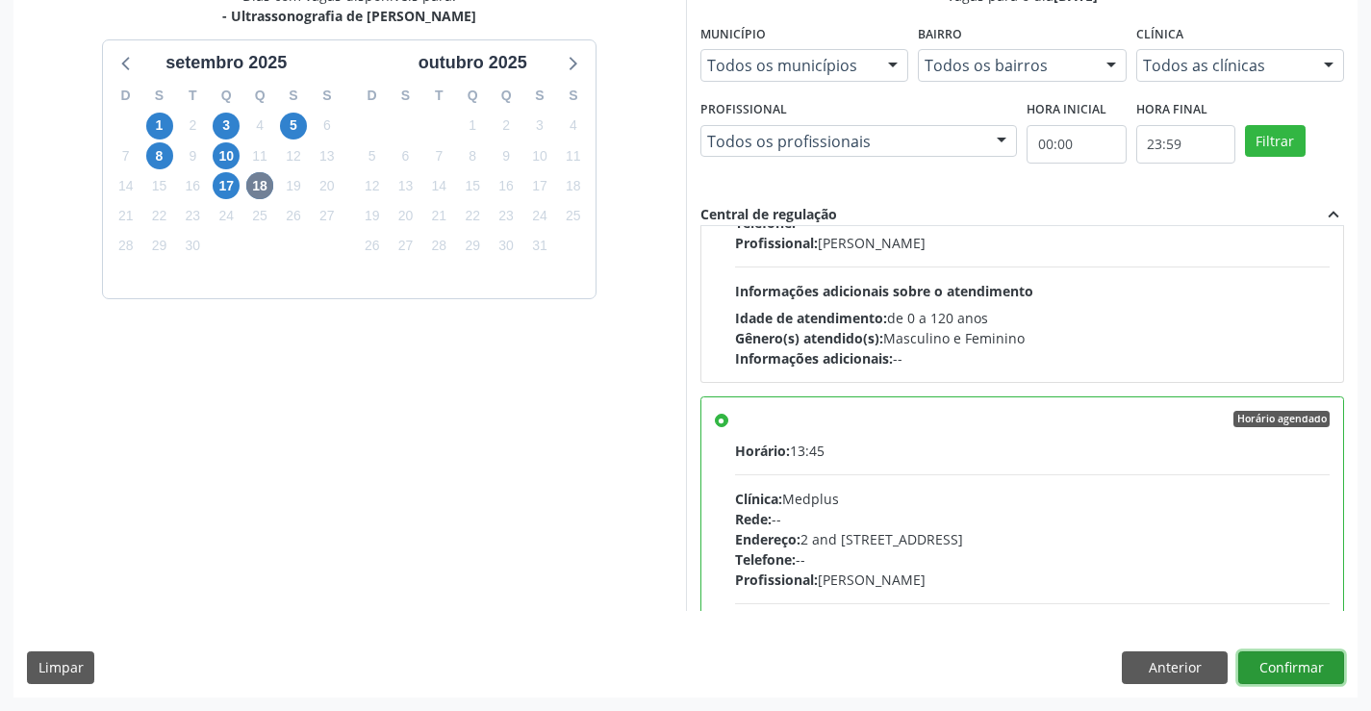
click at [1272, 662] on button "Confirmar" at bounding box center [1291, 667] width 106 height 33
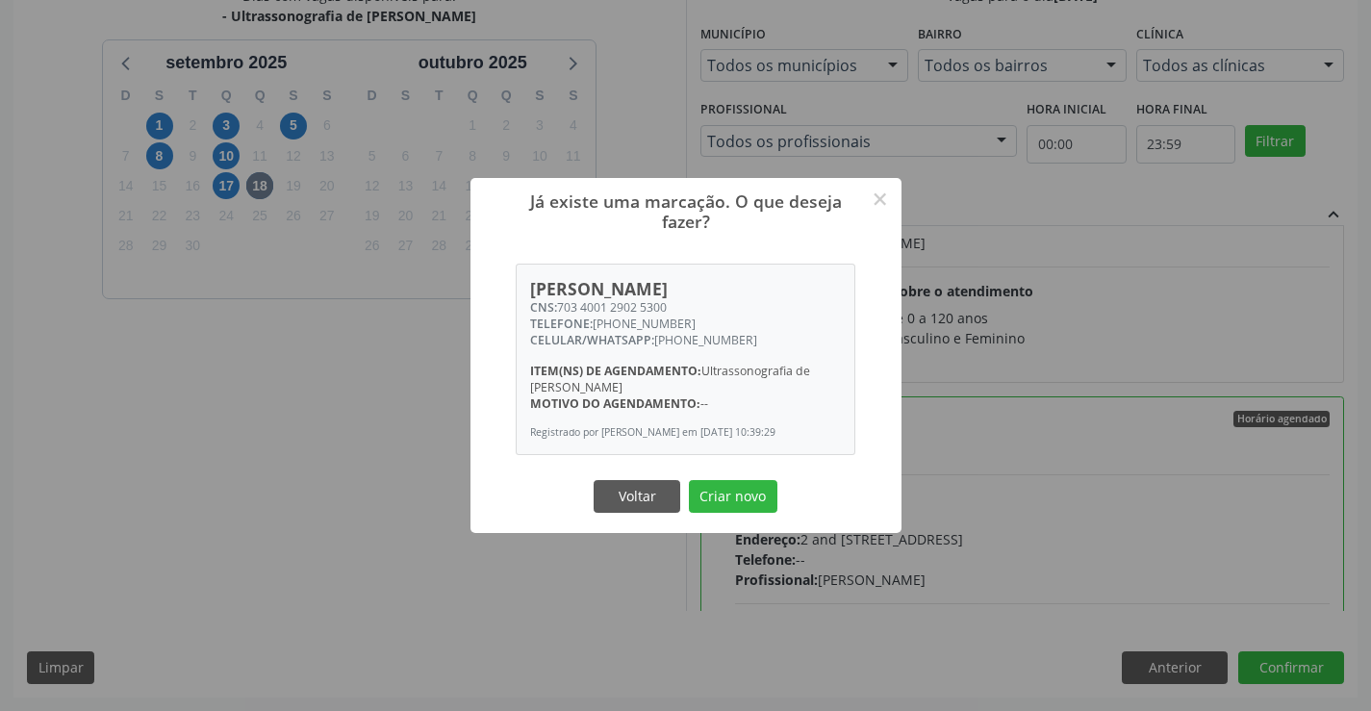
click at [689, 480] on button "Criar novo" at bounding box center [733, 496] width 89 height 33
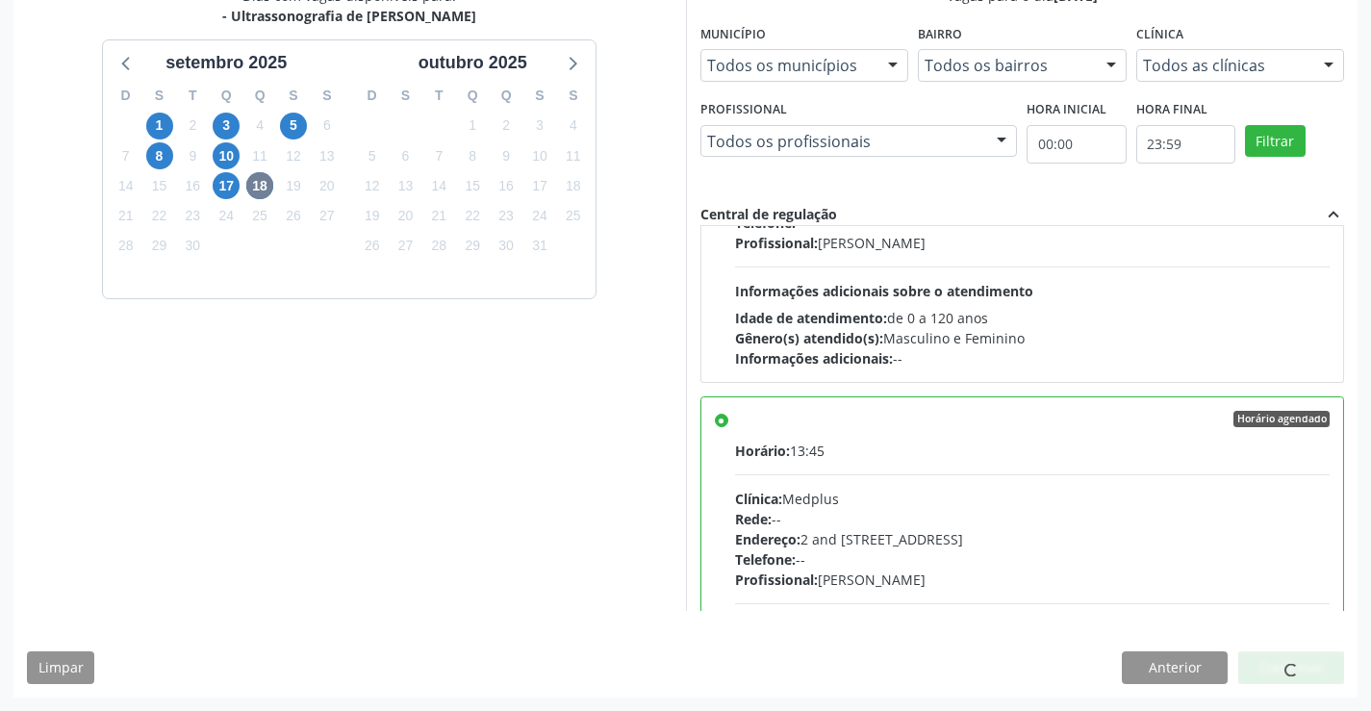
scroll to position [0, 0]
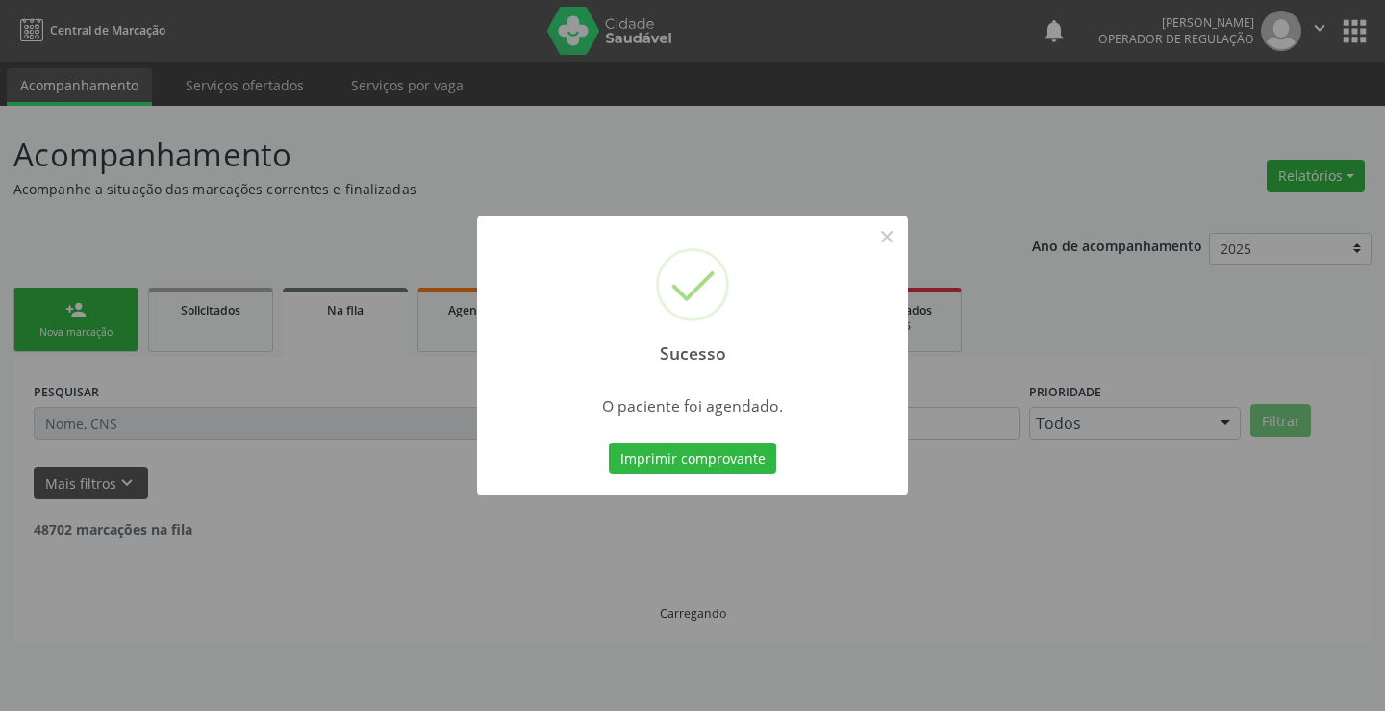
click at [609, 443] on button "Imprimir comprovante" at bounding box center [692, 459] width 167 height 33
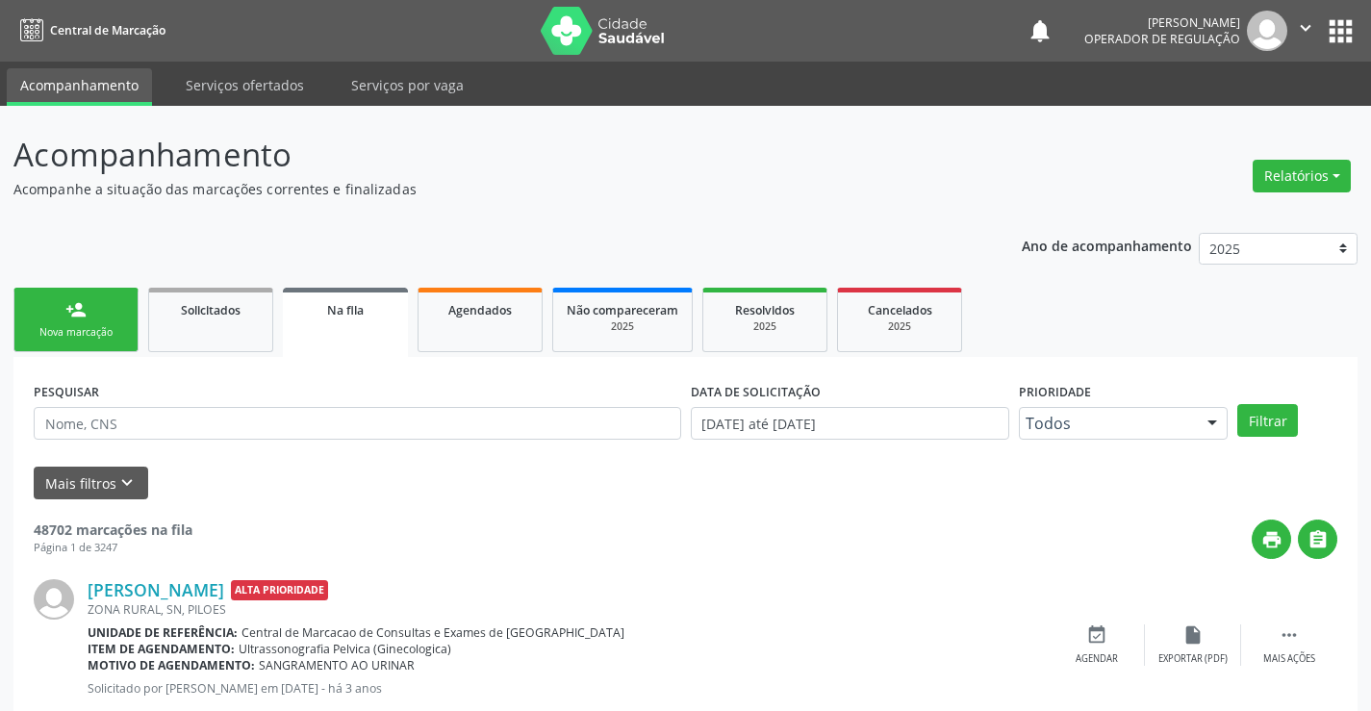
click at [94, 311] on link "person_add Nova marcação" at bounding box center [75, 320] width 125 height 64
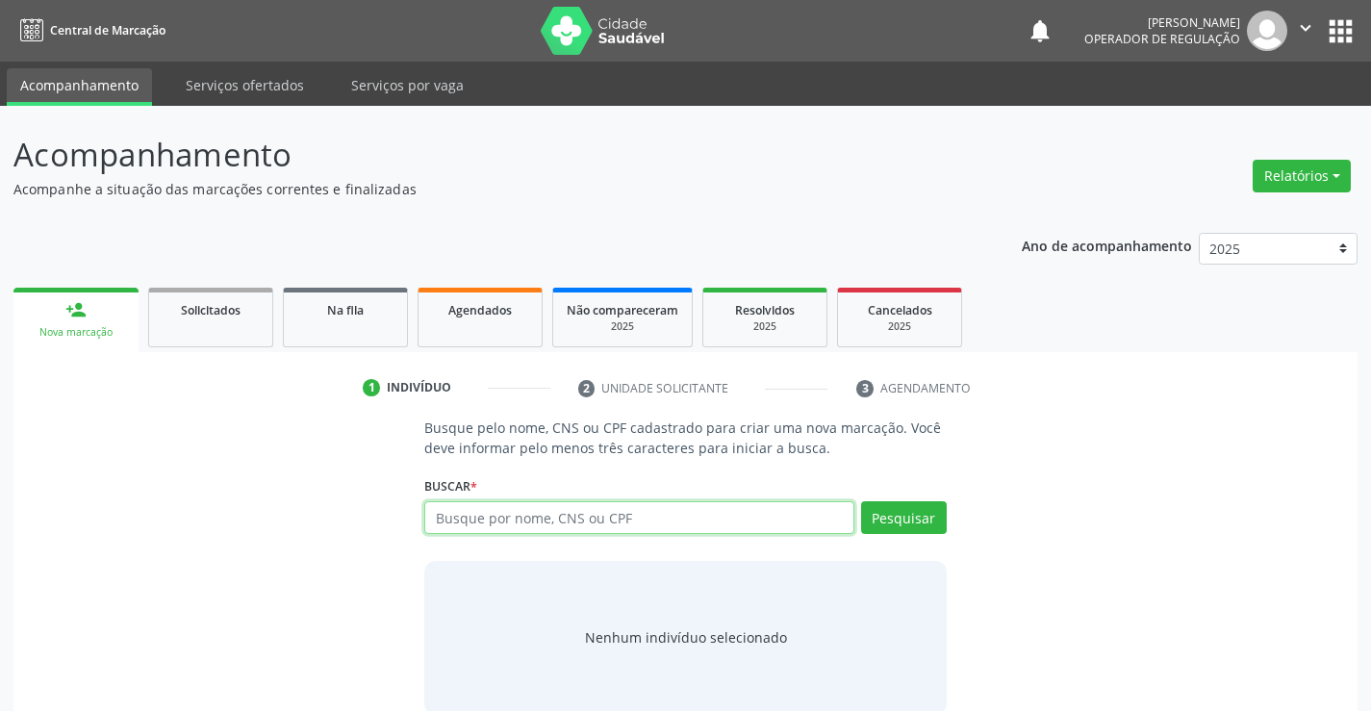
click at [535, 516] on input "text" at bounding box center [638, 517] width 429 height 33
type input "705808499989533"
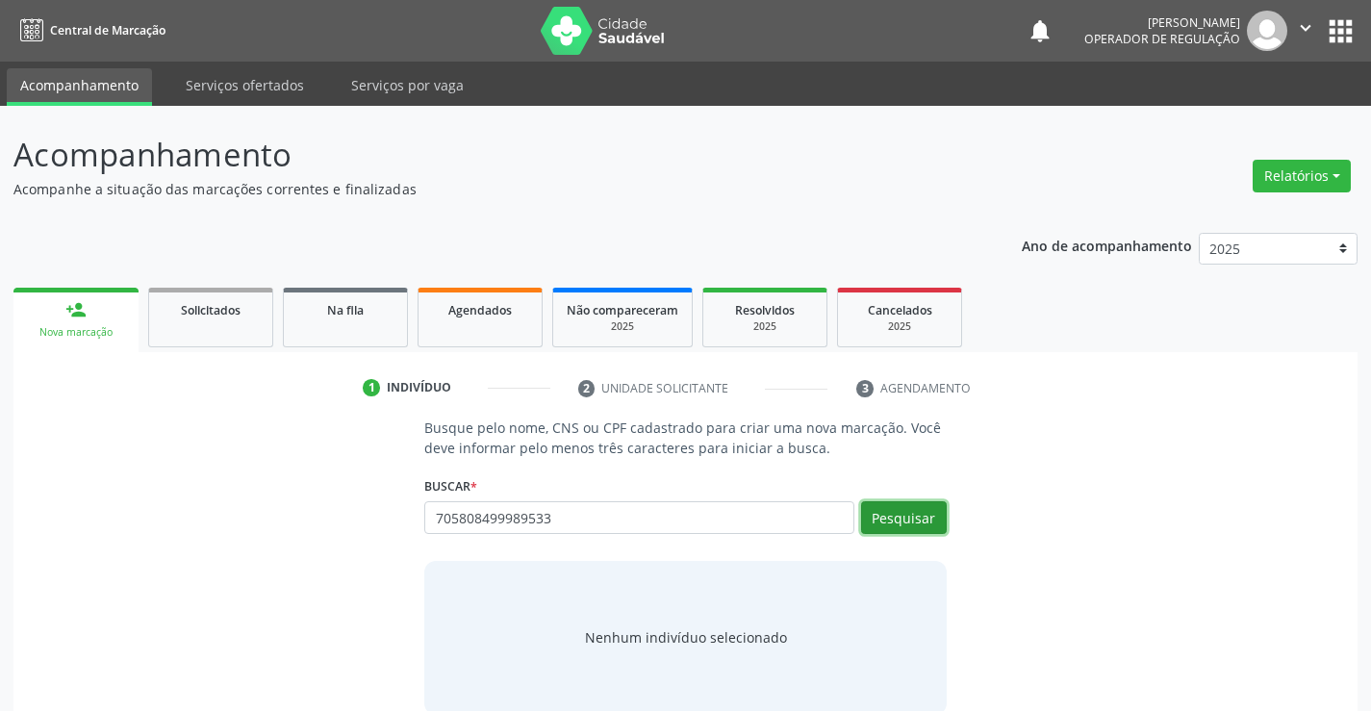
click at [932, 529] on button "Pesquisar" at bounding box center [904, 517] width 86 height 33
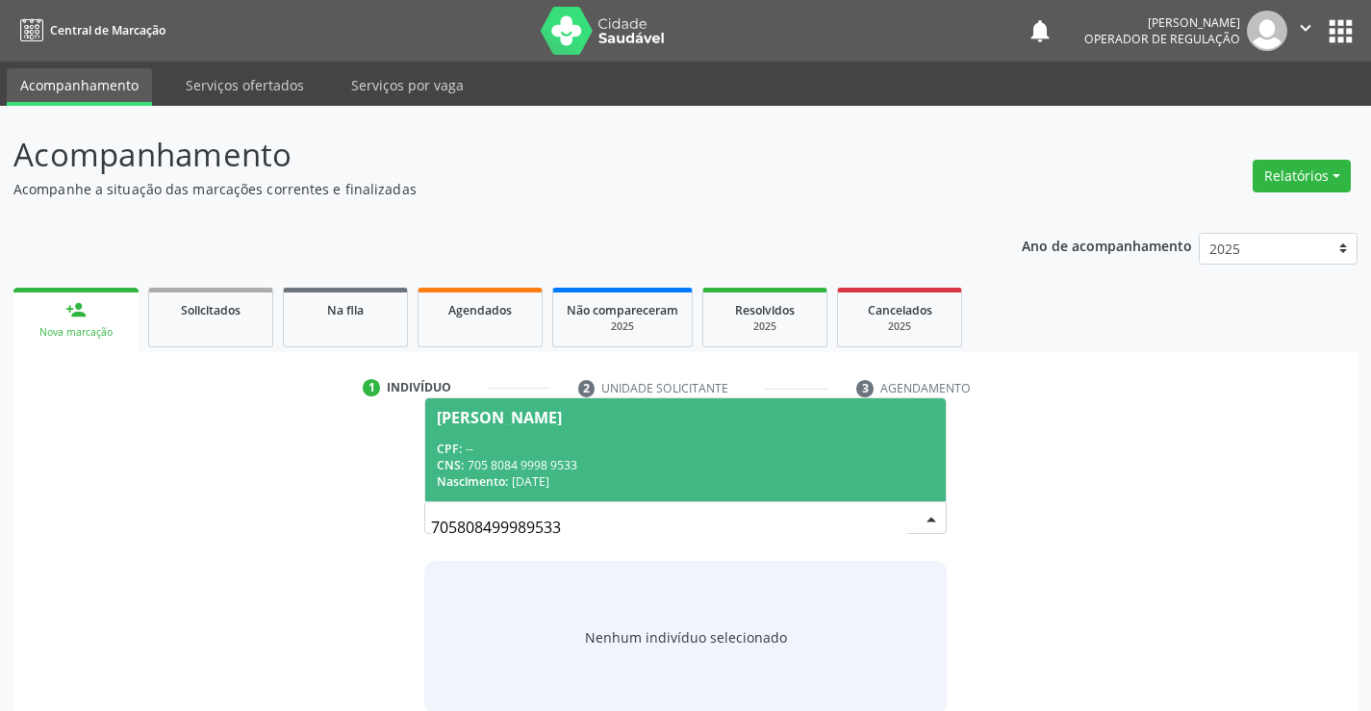
click at [622, 468] on div "CNS: 705 8084 9998 9533" at bounding box center [685, 465] width 496 height 16
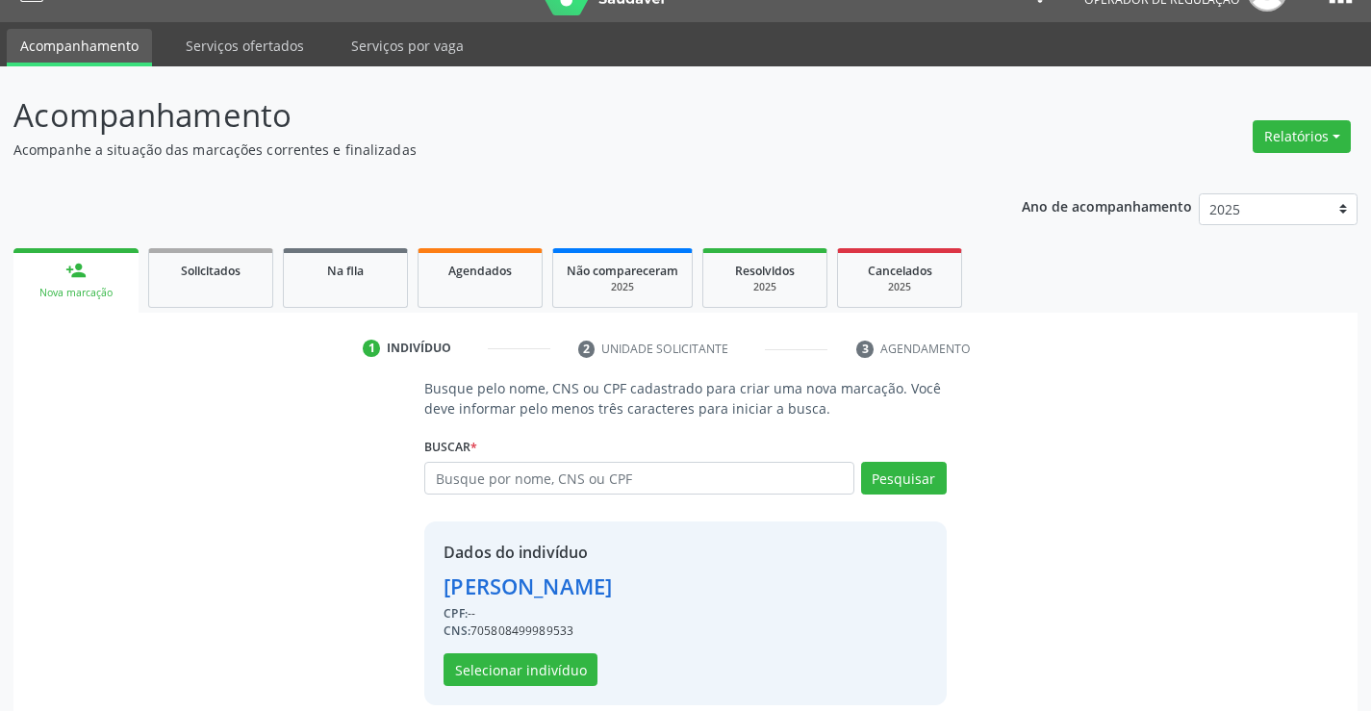
scroll to position [61, 0]
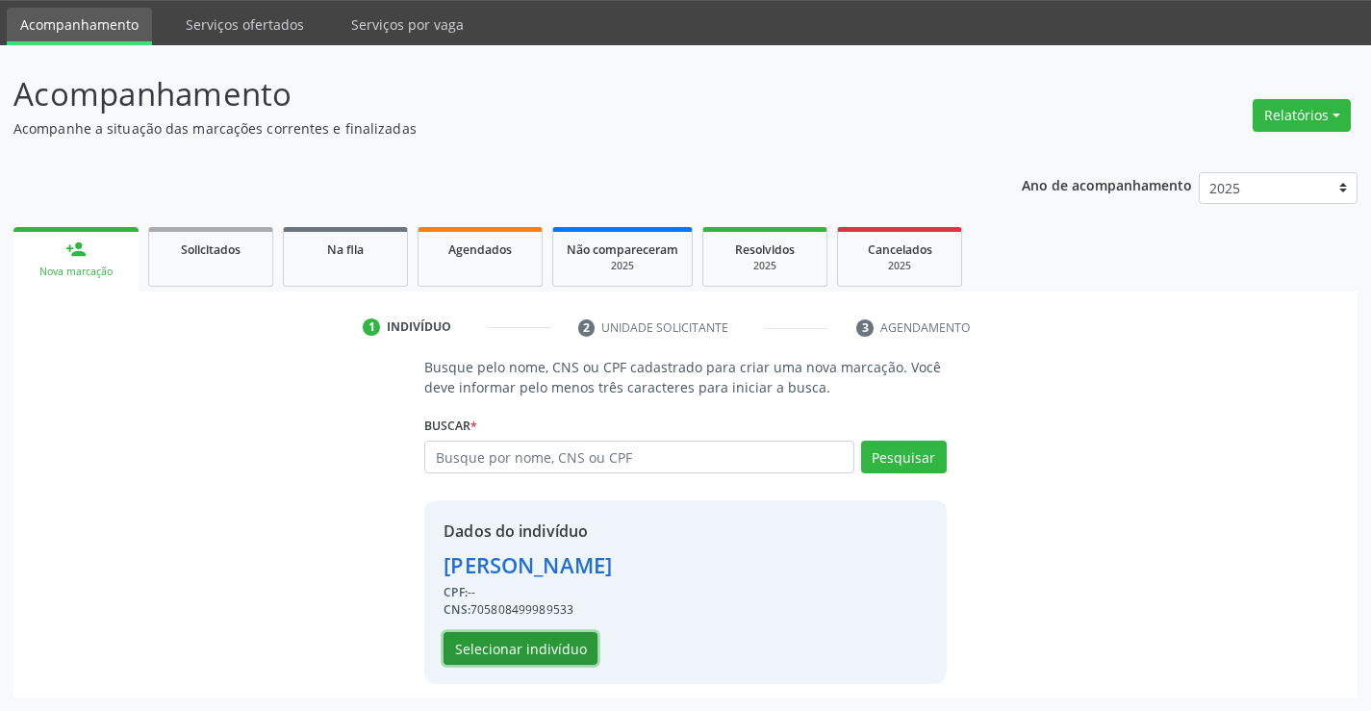
click at [527, 645] on button "Selecionar indivíduo" at bounding box center [521, 648] width 154 height 33
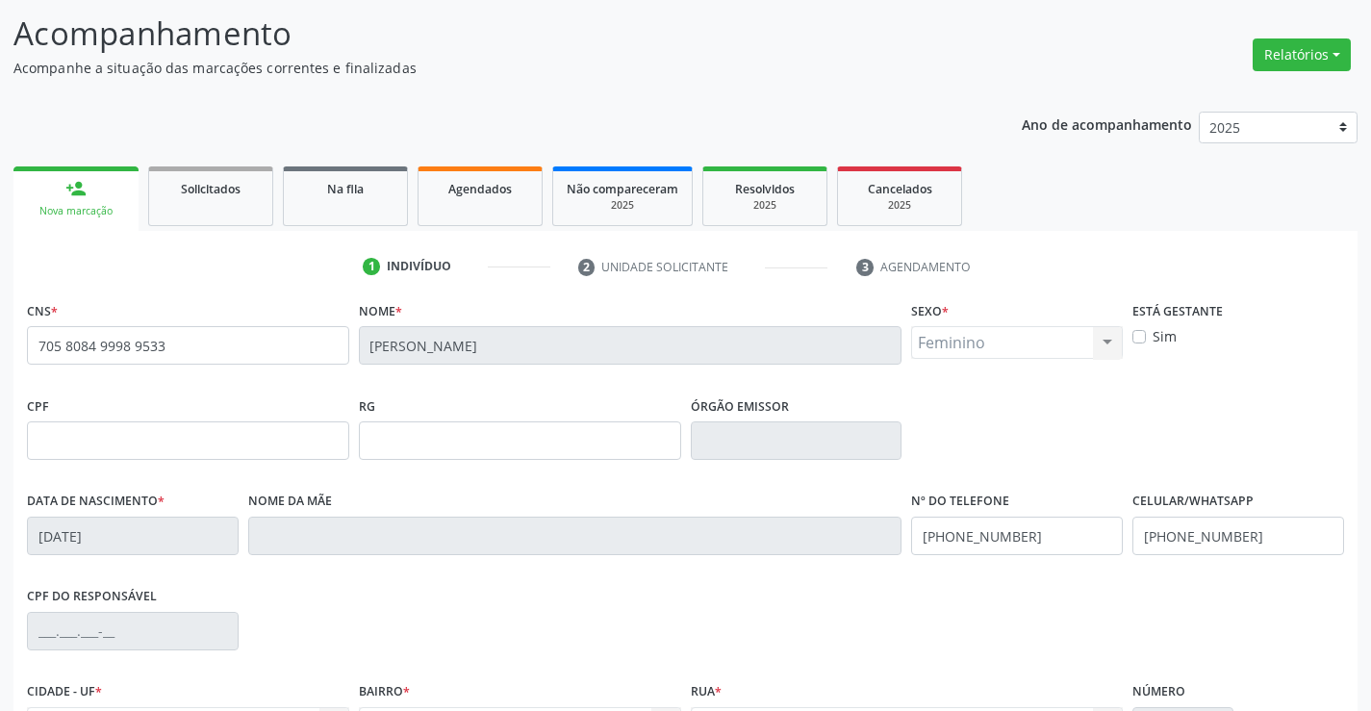
scroll to position [332, 0]
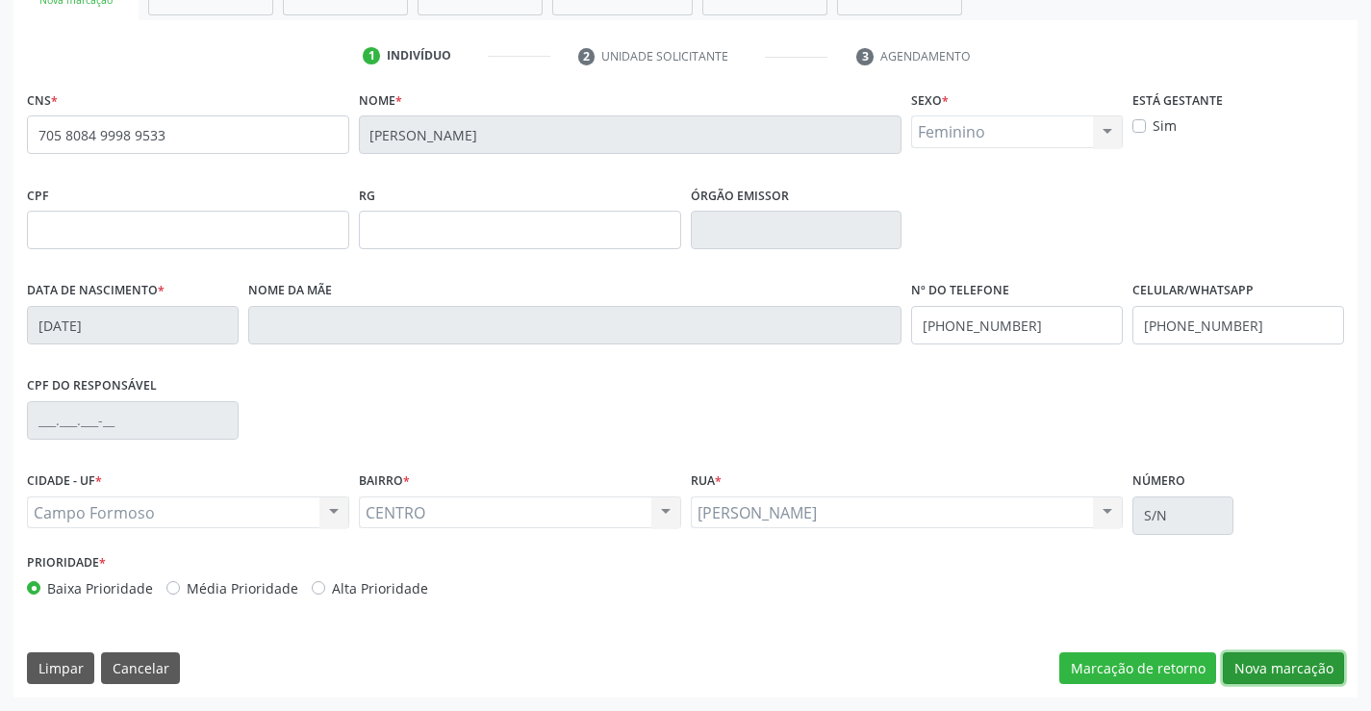
click at [1250, 659] on button "Nova marcação" at bounding box center [1283, 668] width 121 height 33
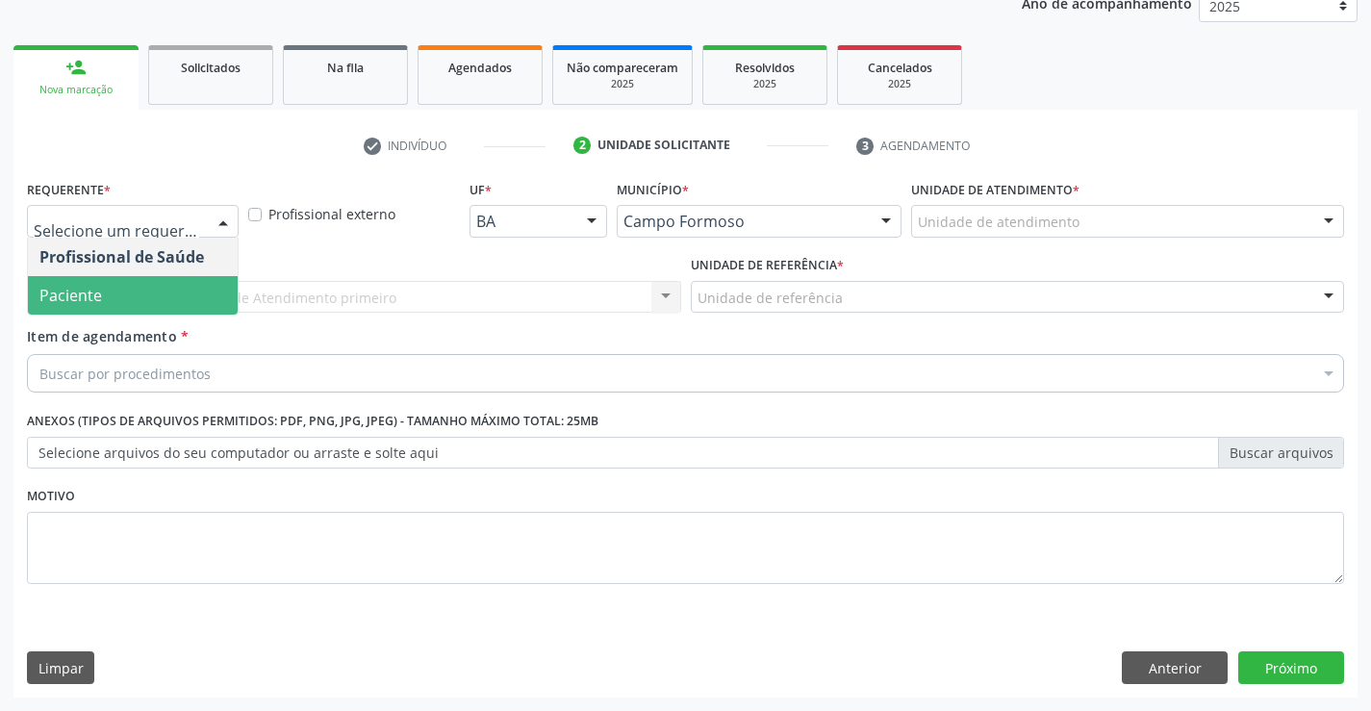
click at [165, 307] on span "Paciente" at bounding box center [133, 295] width 210 height 38
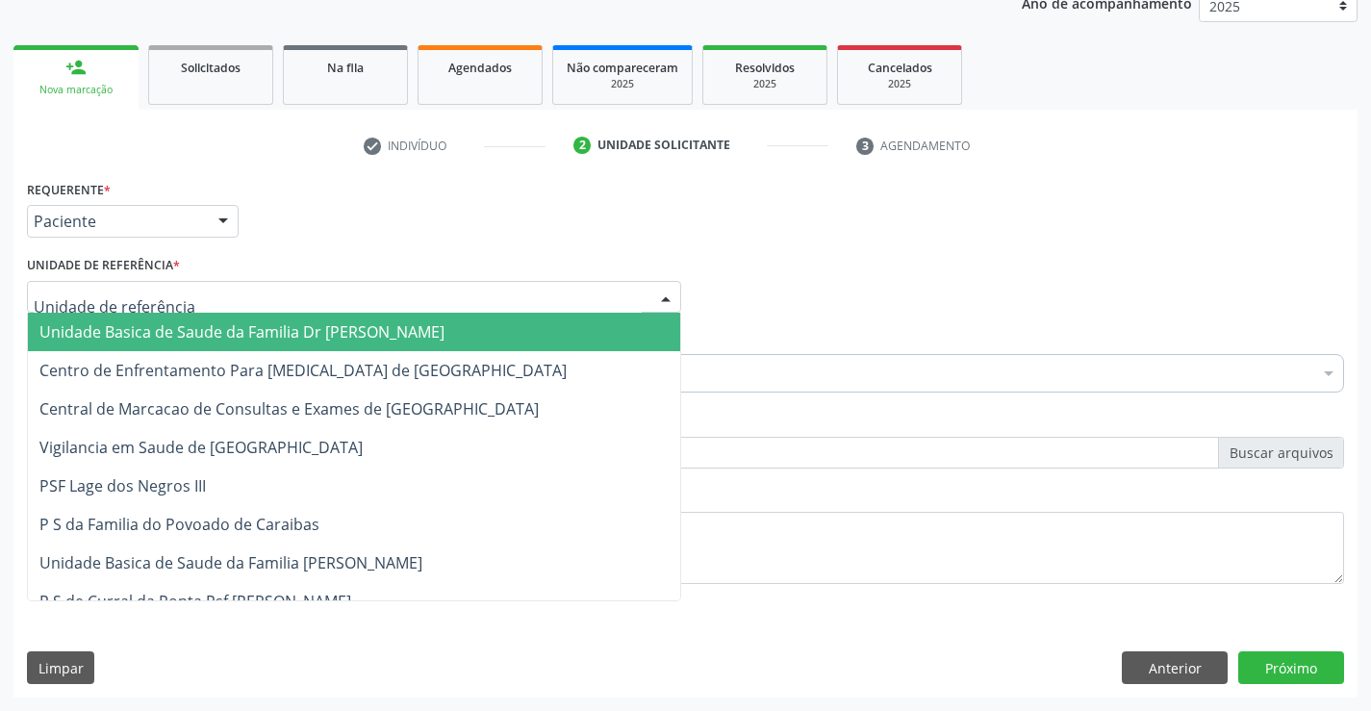
click at [195, 293] on div at bounding box center [354, 297] width 654 height 33
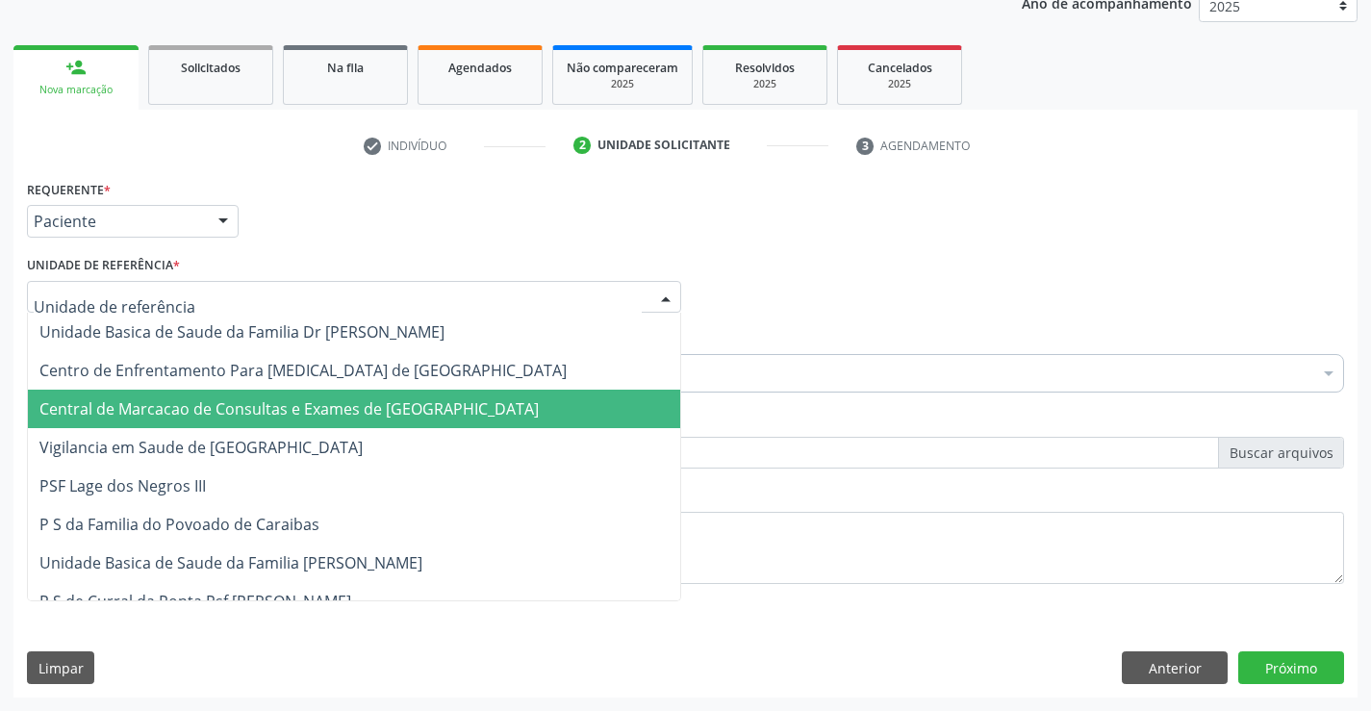
click at [195, 397] on span "Central de Marcacao de Consultas e Exames de [GEOGRAPHIC_DATA]" at bounding box center [354, 409] width 652 height 38
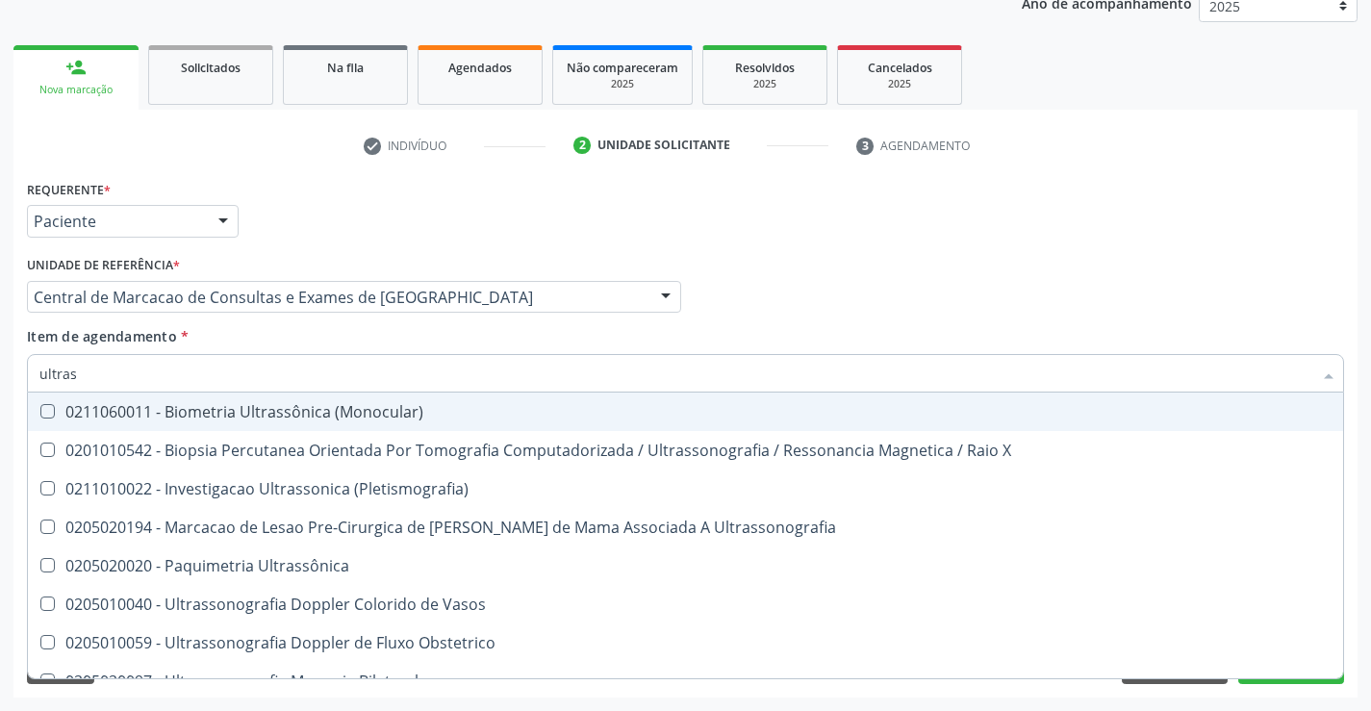
type input "ultrass"
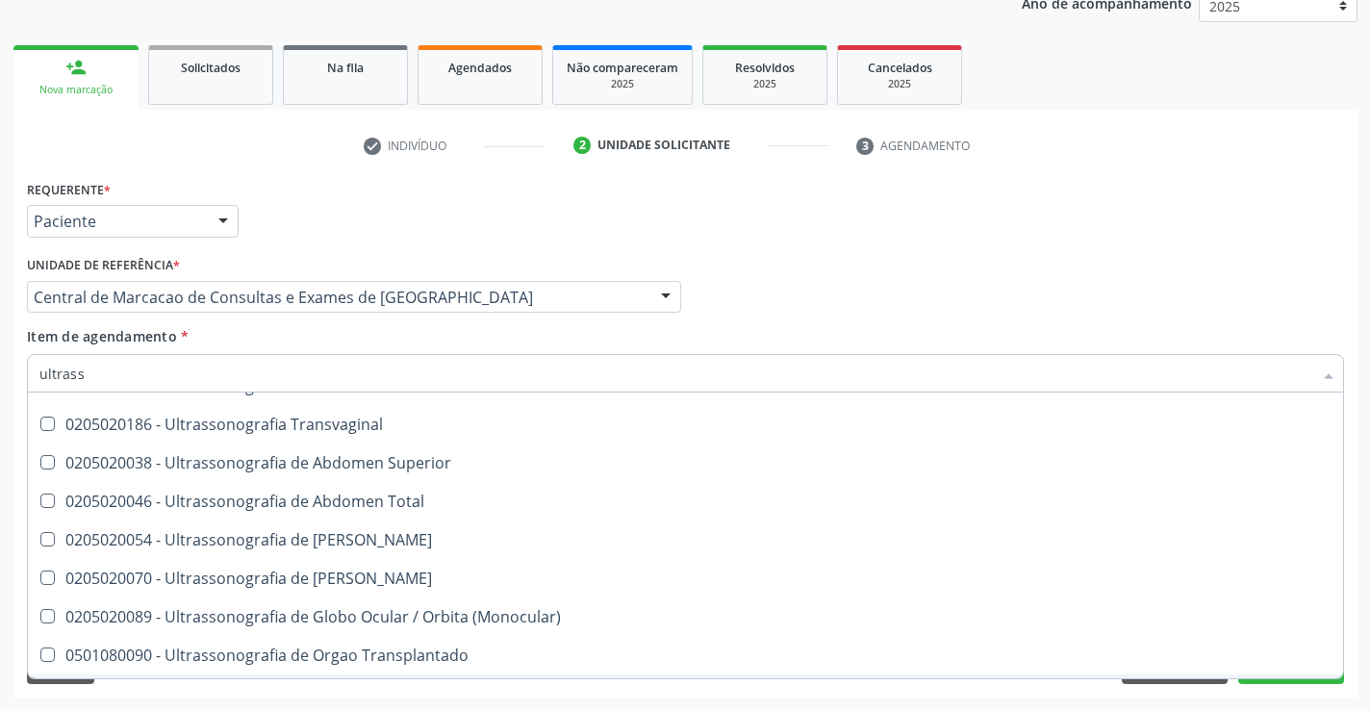
scroll to position [407, 0]
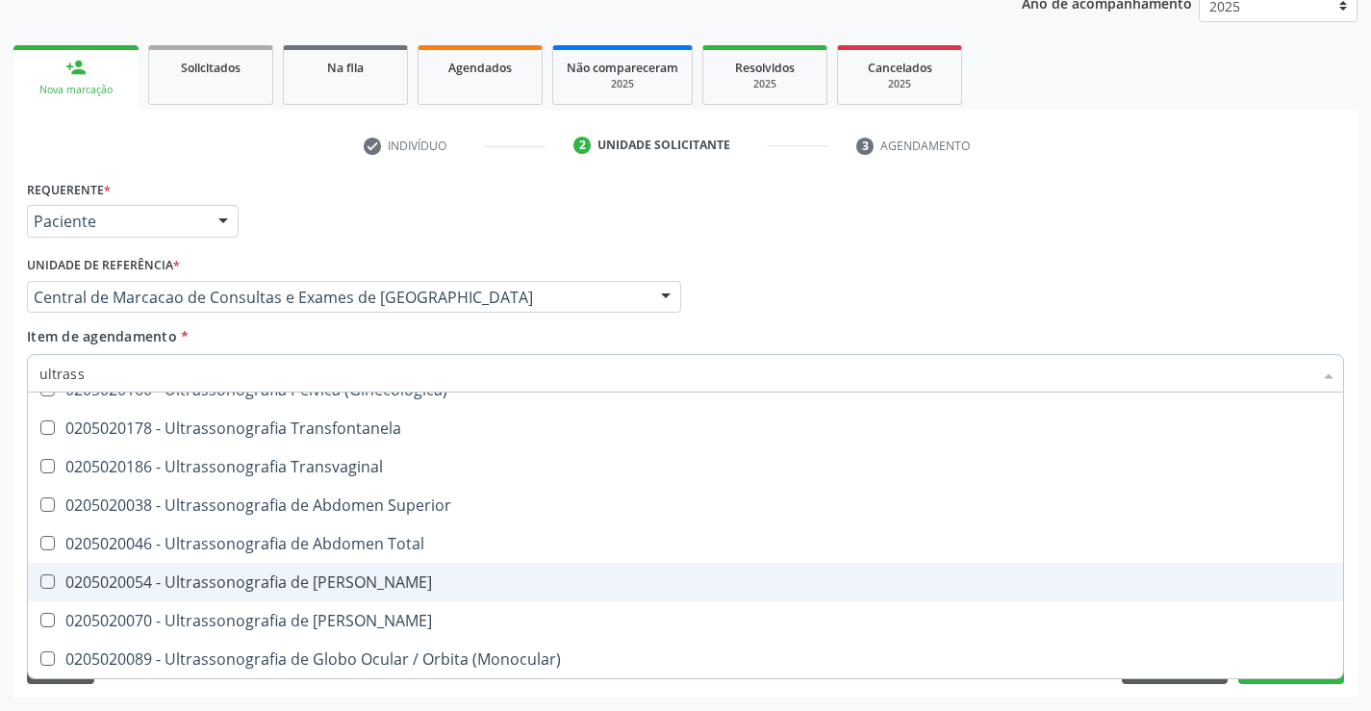
click at [419, 566] on span "0205020054 - Ultrassonografia de [PERSON_NAME]" at bounding box center [685, 582] width 1315 height 38
checkbox Urinario "true"
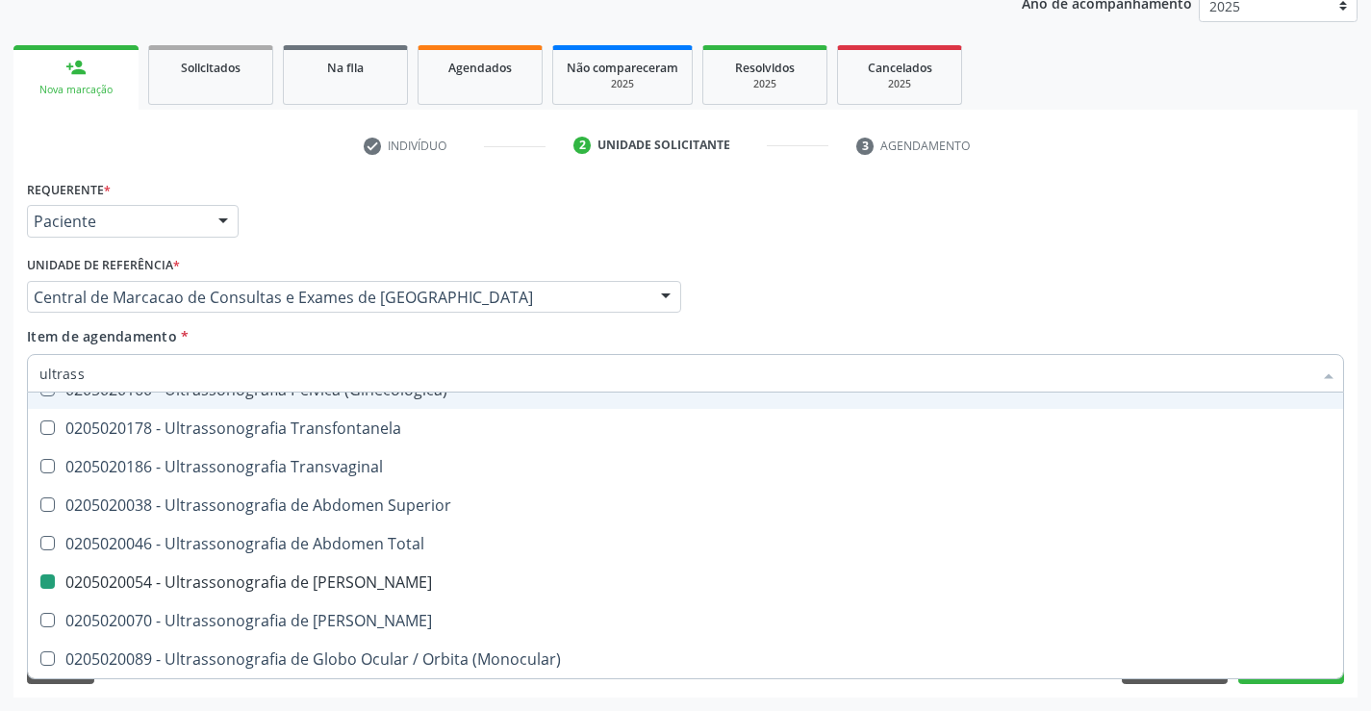
click at [974, 292] on div "Profissional Solicitante Por favor, selecione a Unidade de Atendimento primeiro…" at bounding box center [685, 288] width 1327 height 75
checkbox X "true"
checkbox Urinario "false"
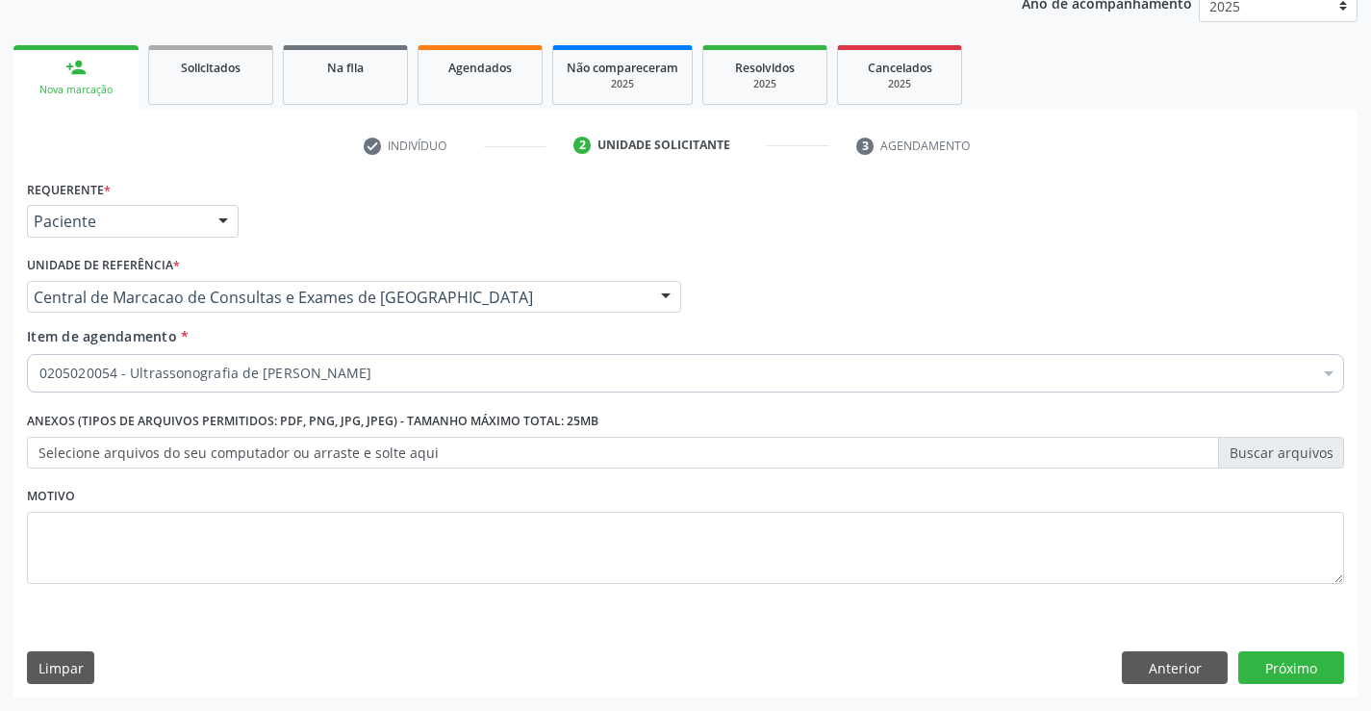
scroll to position [0, 0]
click at [1285, 663] on button "Próximo" at bounding box center [1291, 667] width 106 height 33
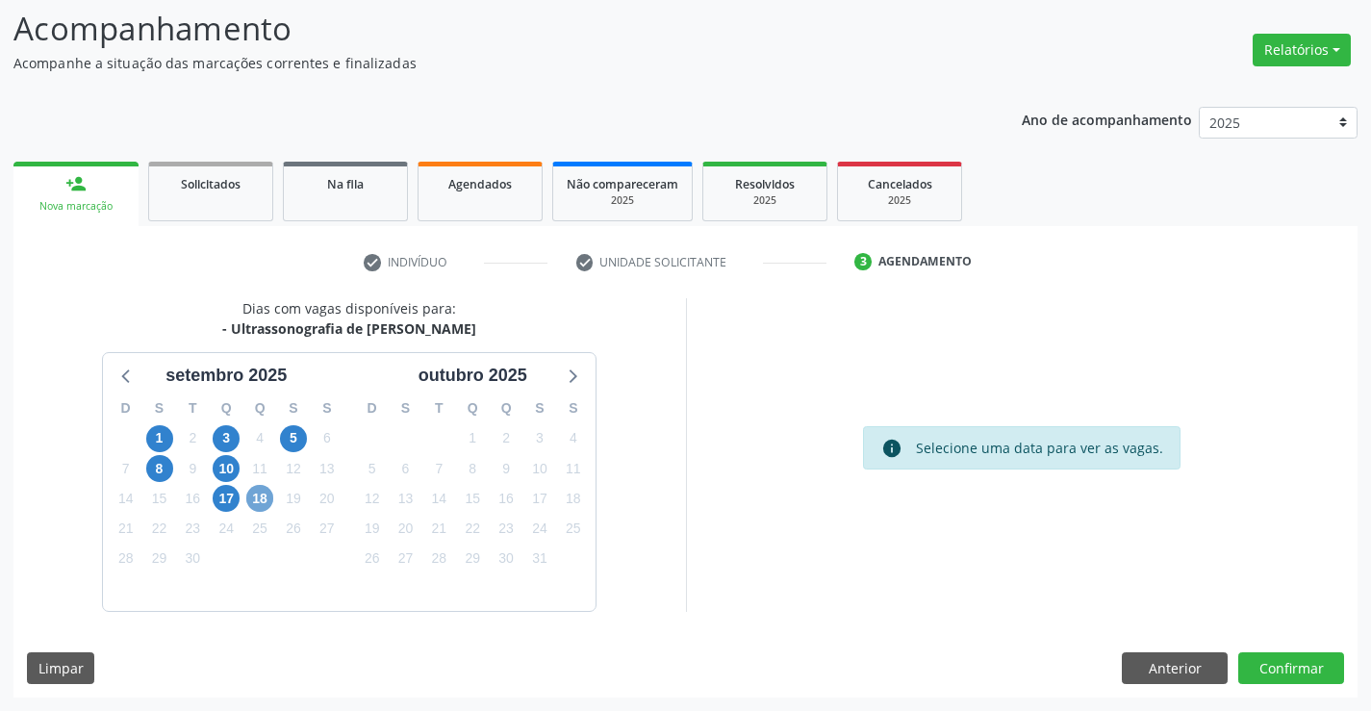
click at [254, 497] on span "18" at bounding box center [259, 498] width 27 height 27
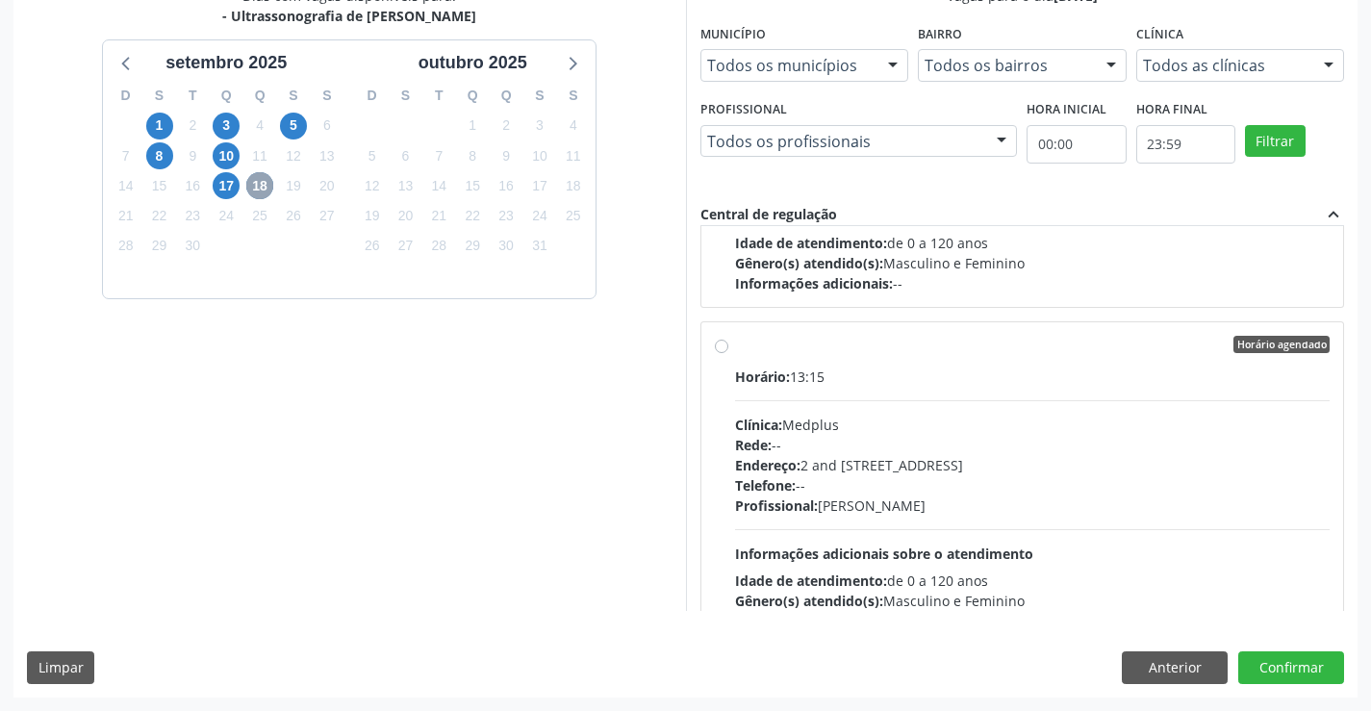
scroll to position [673, 0]
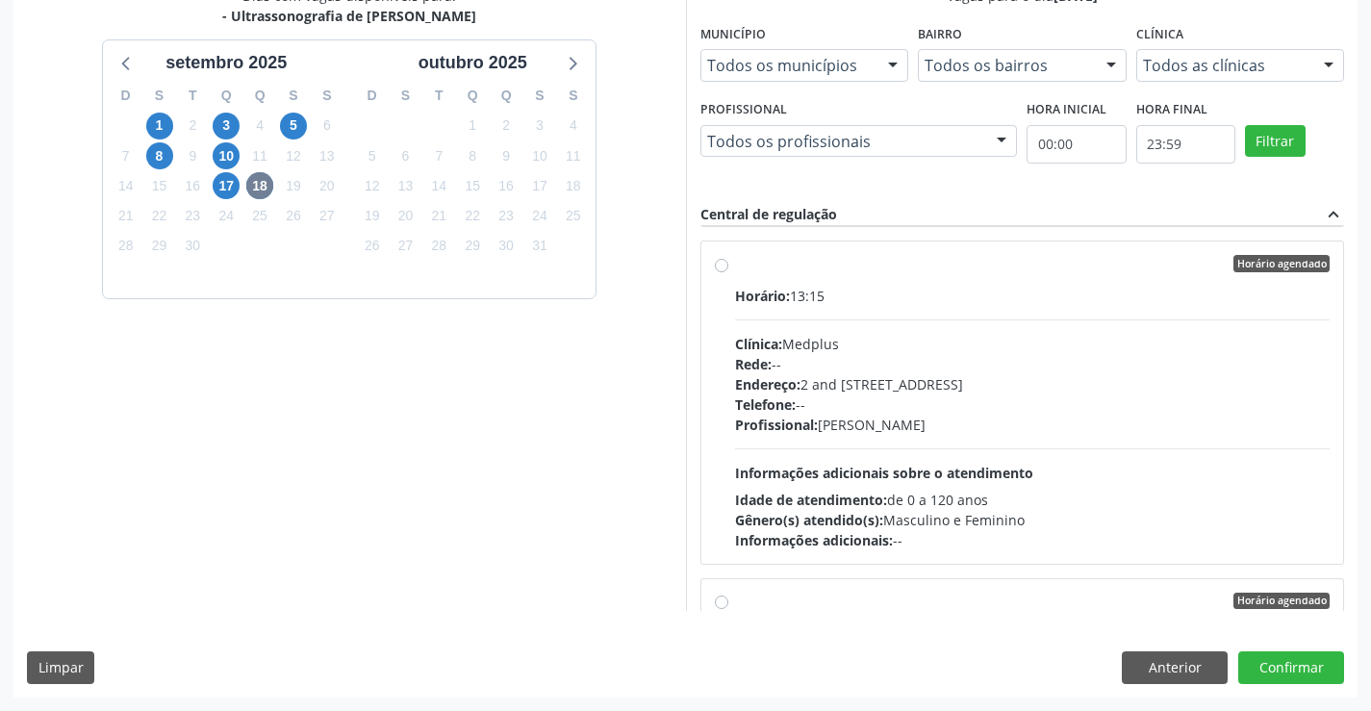
click at [1171, 456] on div "Horário: 13:15 Clínica: Medplus Rede: -- Endereço: 2 and S 204 Ed Emp B, nº 35,…" at bounding box center [1033, 418] width 596 height 265
click at [728, 272] on input "Horário agendado Horário: 13:15 Clínica: Medplus Rede: -- Endereço: 2 and S 204…" at bounding box center [721, 263] width 13 height 17
radio input "true"
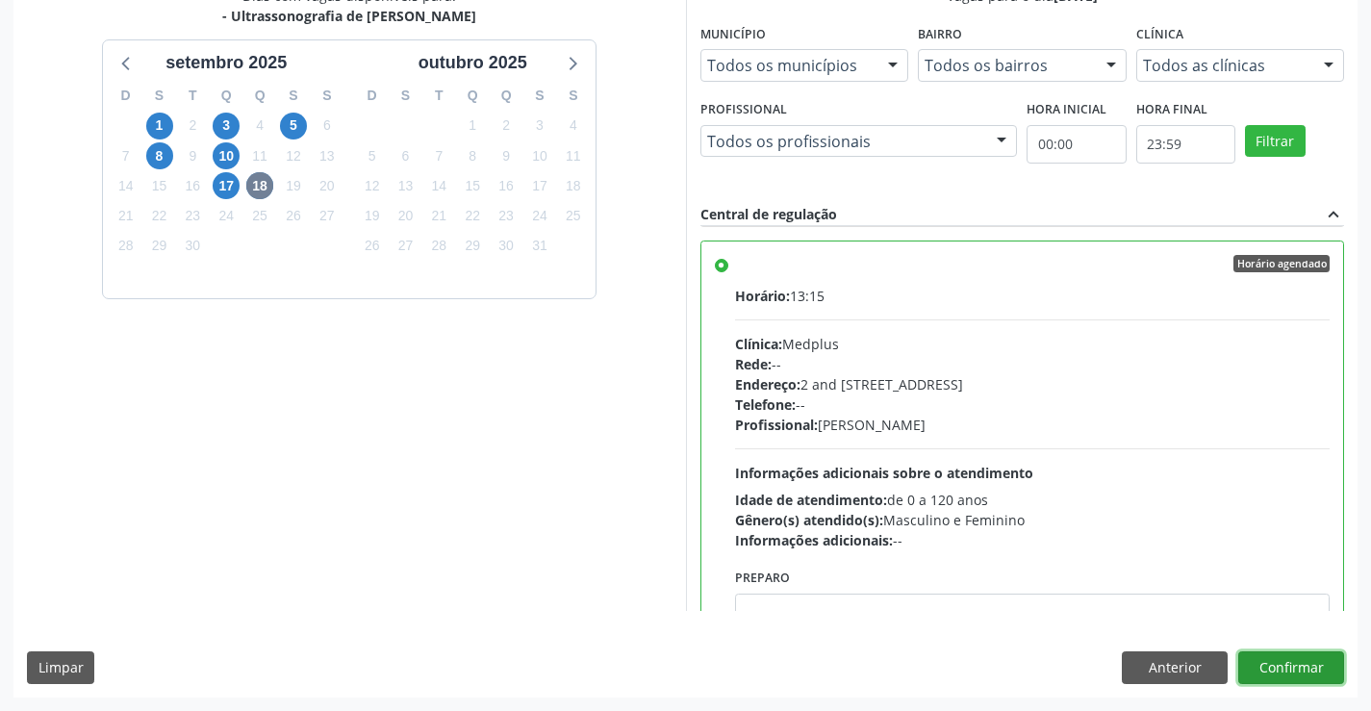
click at [1279, 667] on button "Confirmar" at bounding box center [1291, 667] width 106 height 33
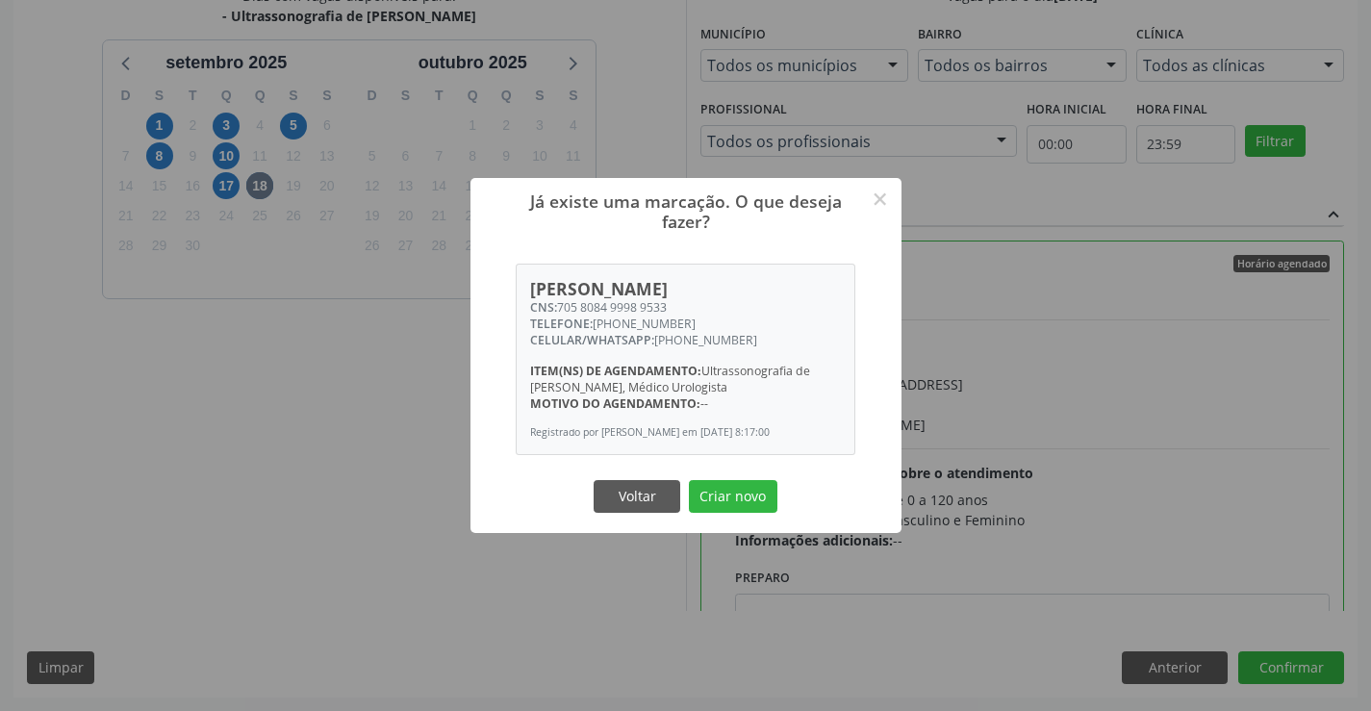
click at [689, 480] on button "Criar novo" at bounding box center [733, 496] width 89 height 33
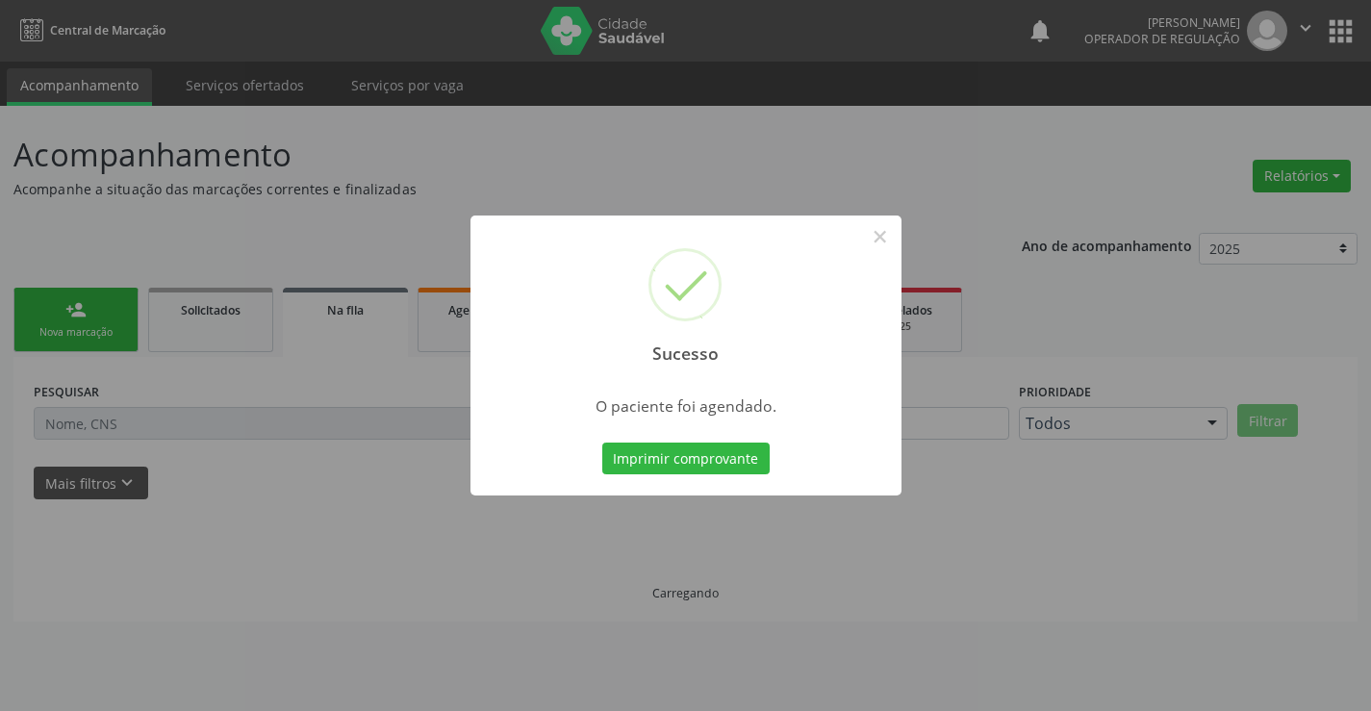
scroll to position [0, 0]
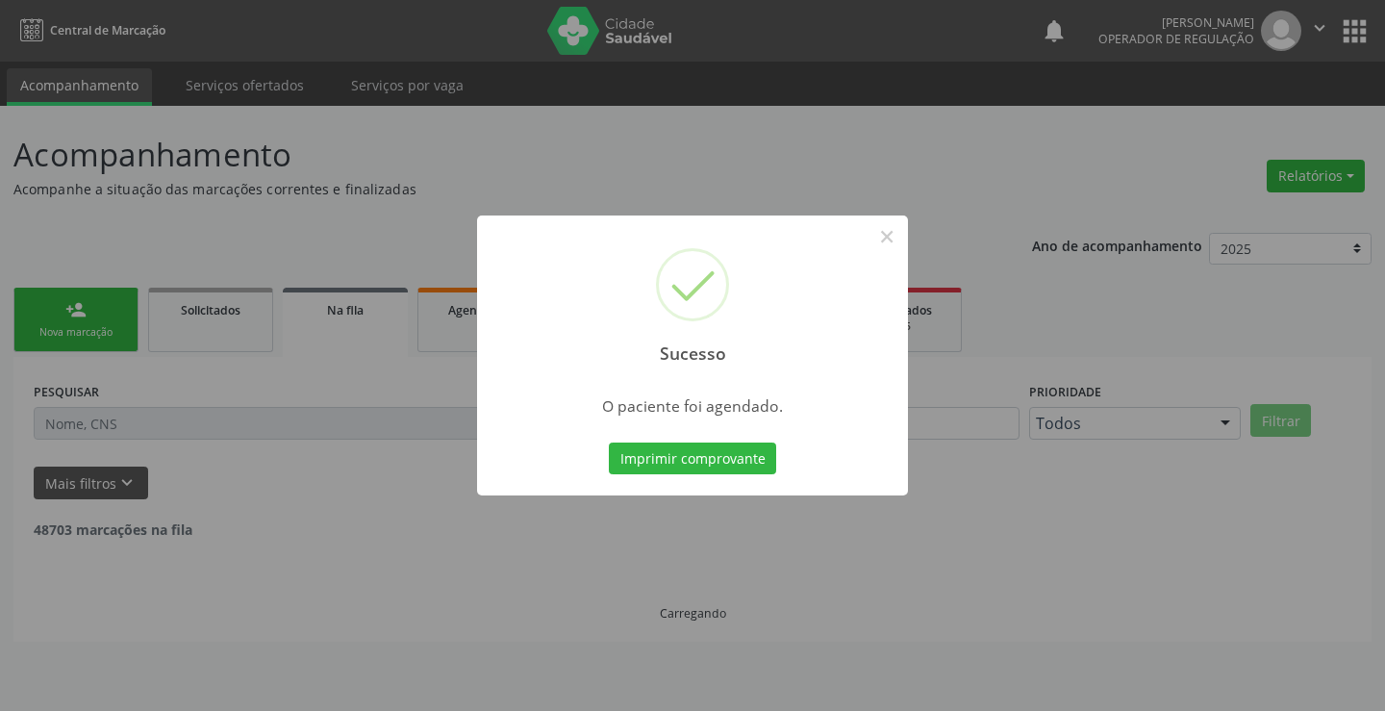
click at [609, 443] on button "Imprimir comprovante" at bounding box center [692, 459] width 167 height 33
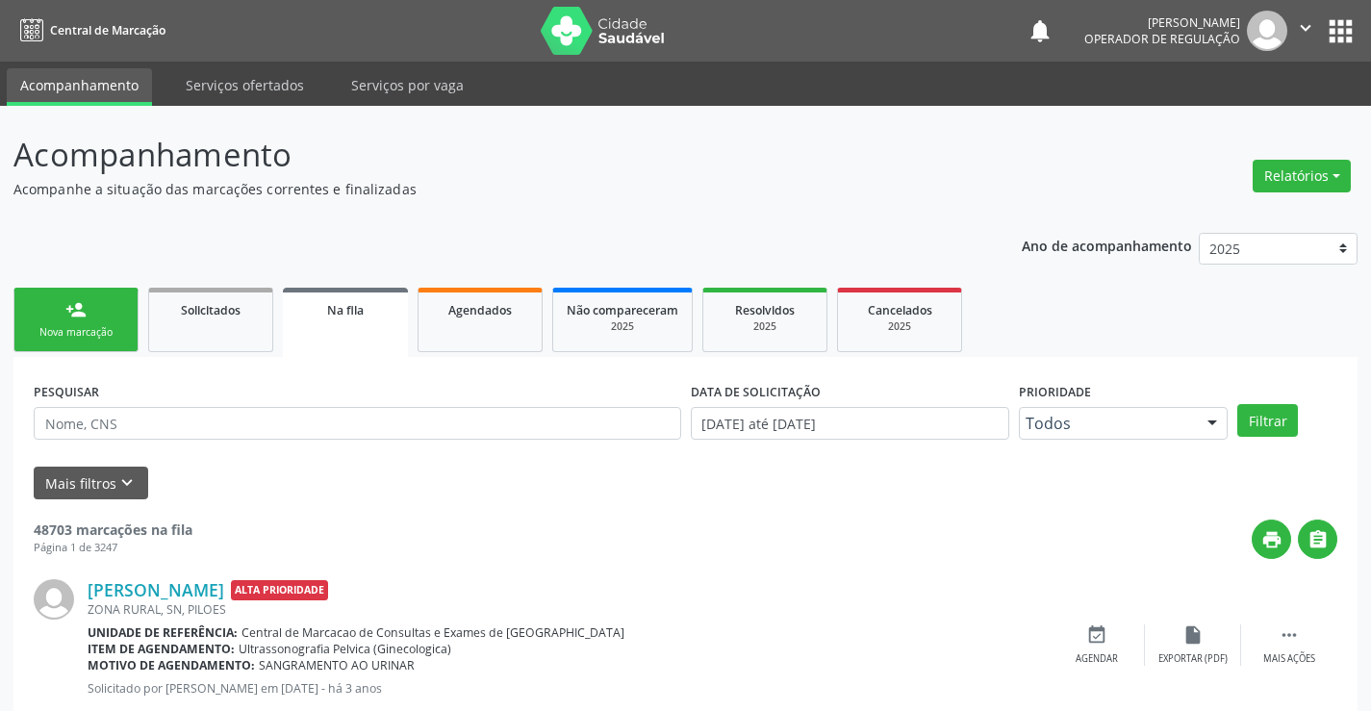
click at [87, 308] on link "person_add Nova marcação" at bounding box center [75, 320] width 125 height 64
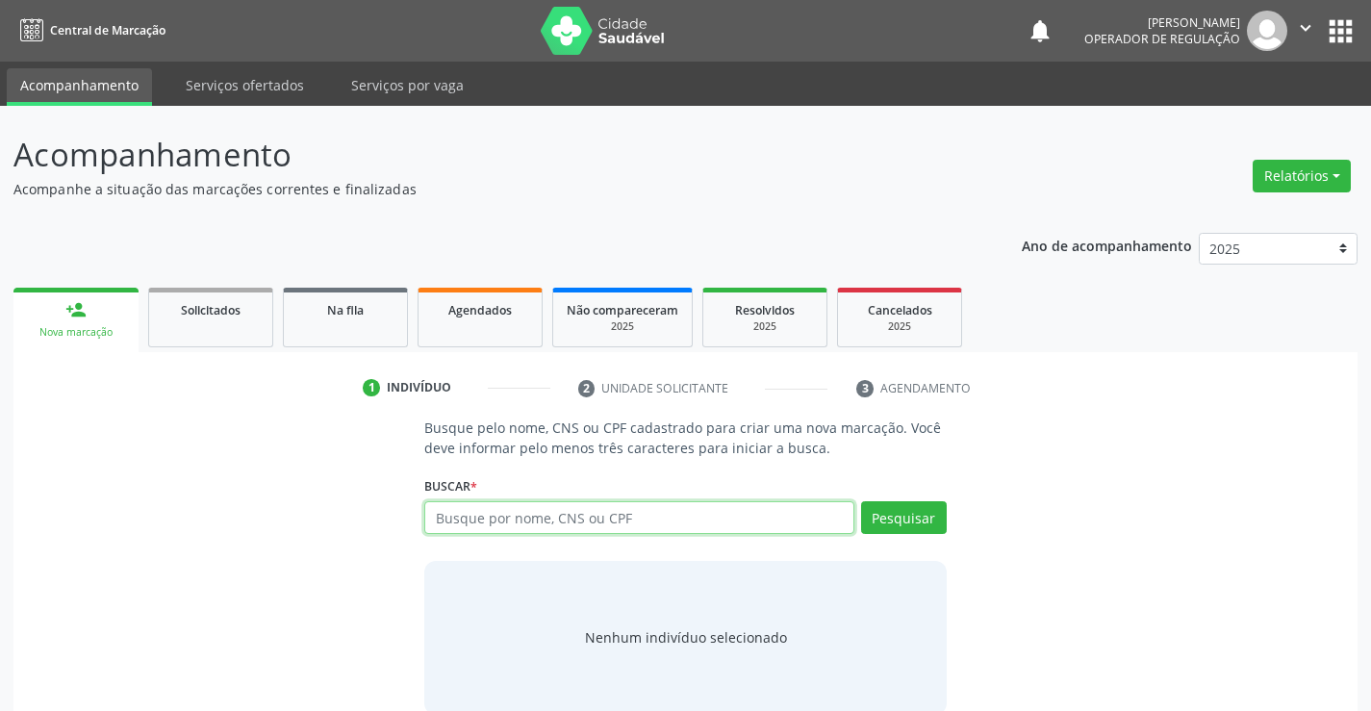
click at [627, 502] on input "text" at bounding box center [638, 517] width 429 height 33
type input "708407725079862"
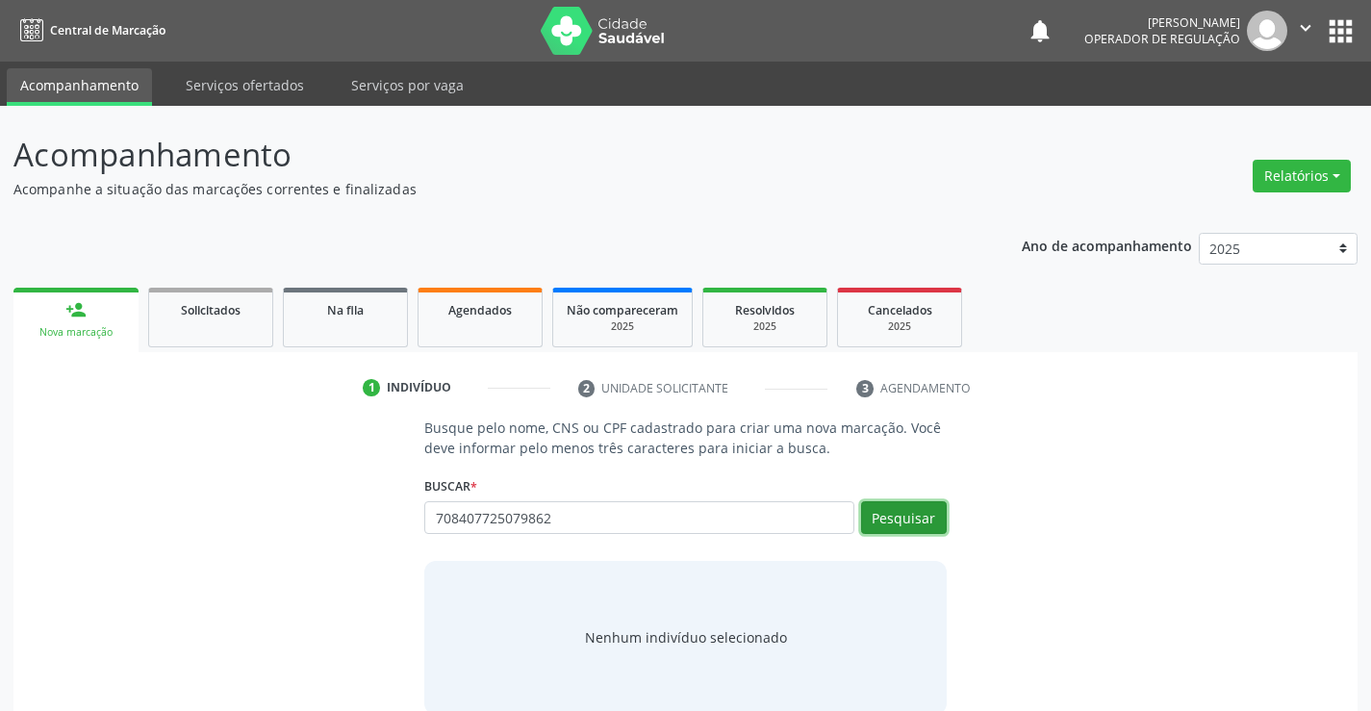
click at [904, 501] on button "Pesquisar" at bounding box center [904, 517] width 86 height 33
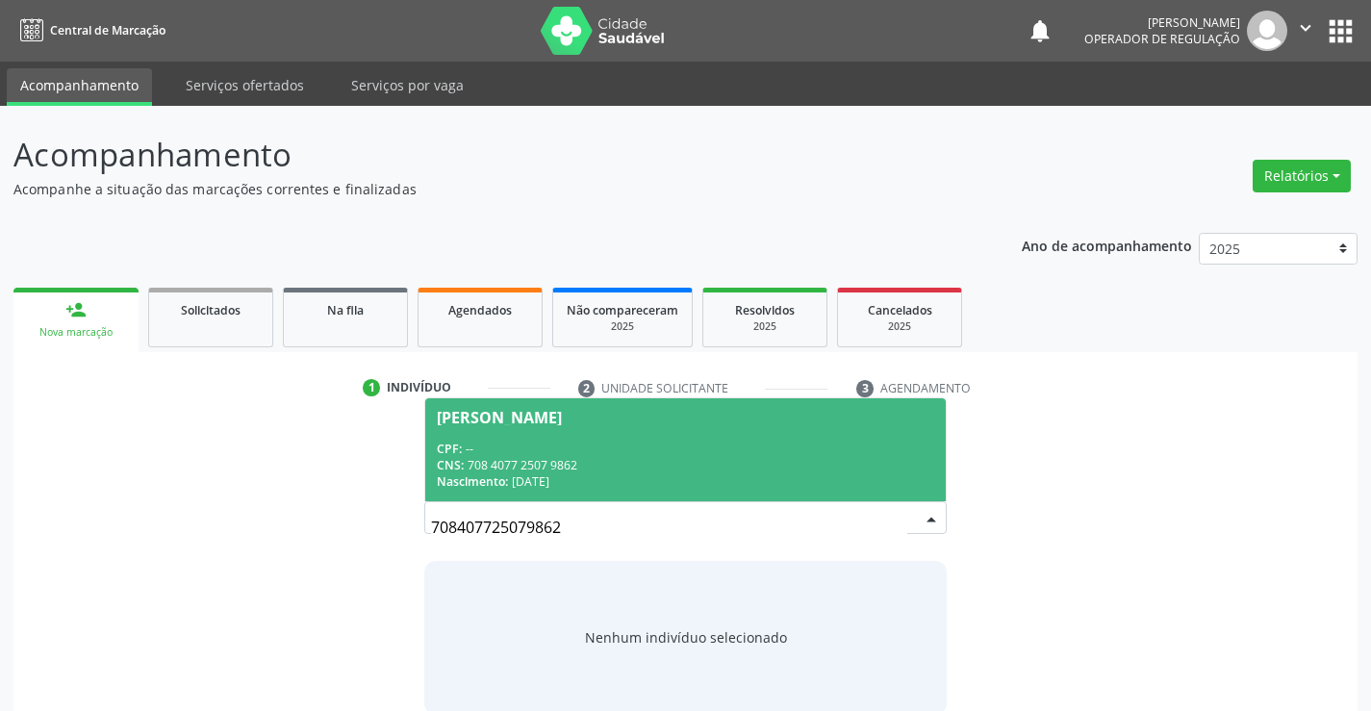
click at [584, 459] on div "CNS: 708 4077 2507 9862" at bounding box center [685, 465] width 496 height 16
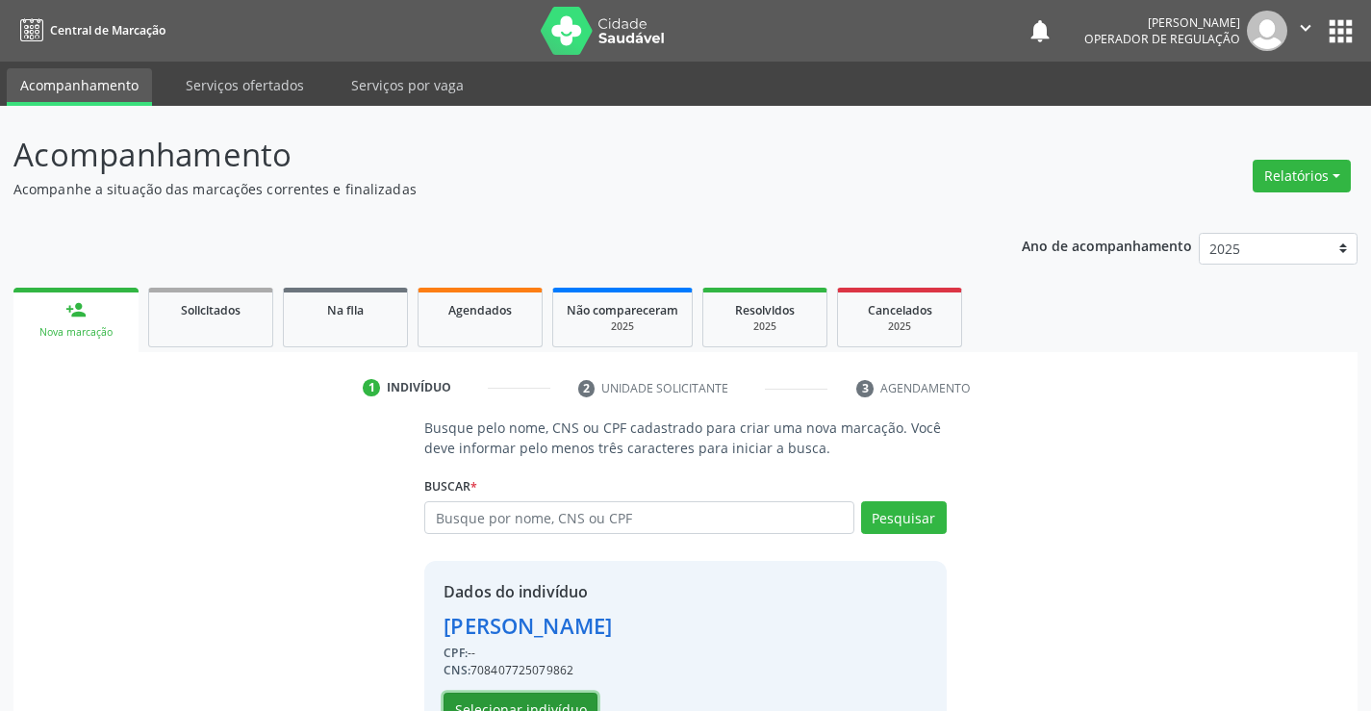
click at [550, 698] on button "Selecionar indivíduo" at bounding box center [521, 709] width 154 height 33
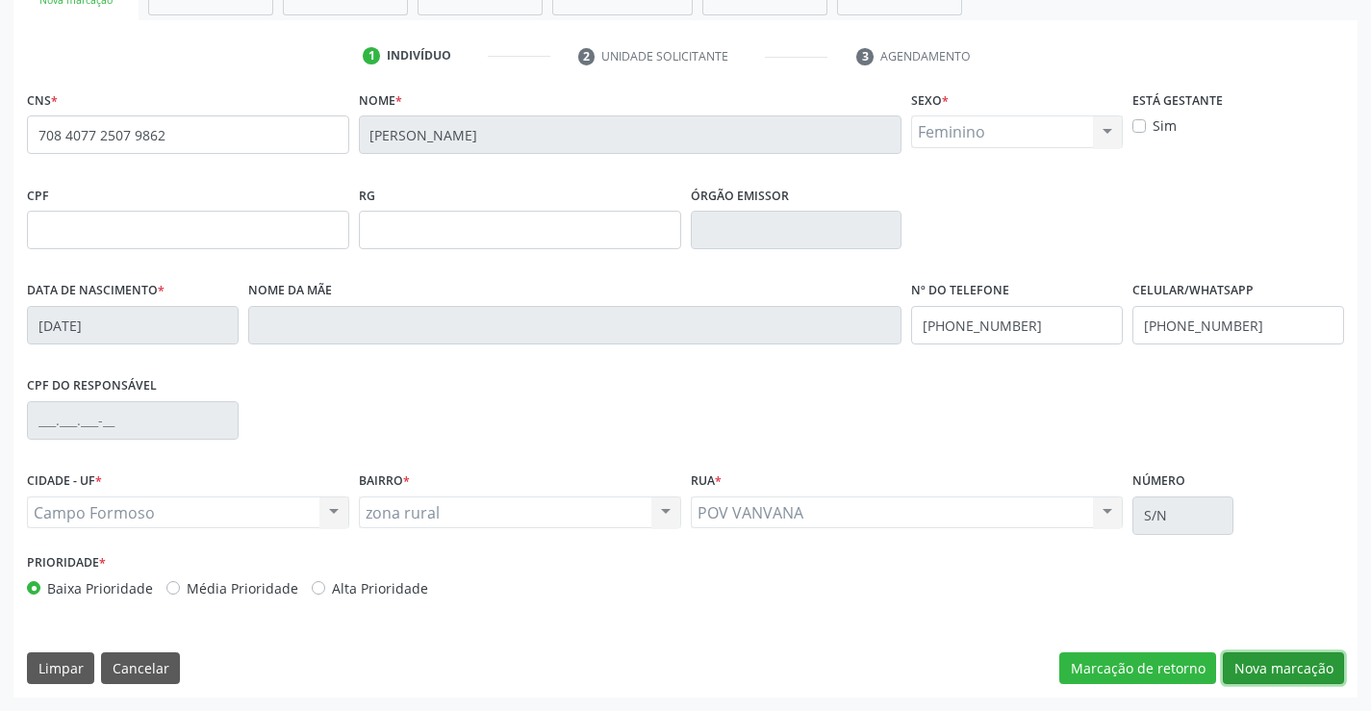
click at [1243, 660] on button "Nova marcação" at bounding box center [1283, 668] width 121 height 33
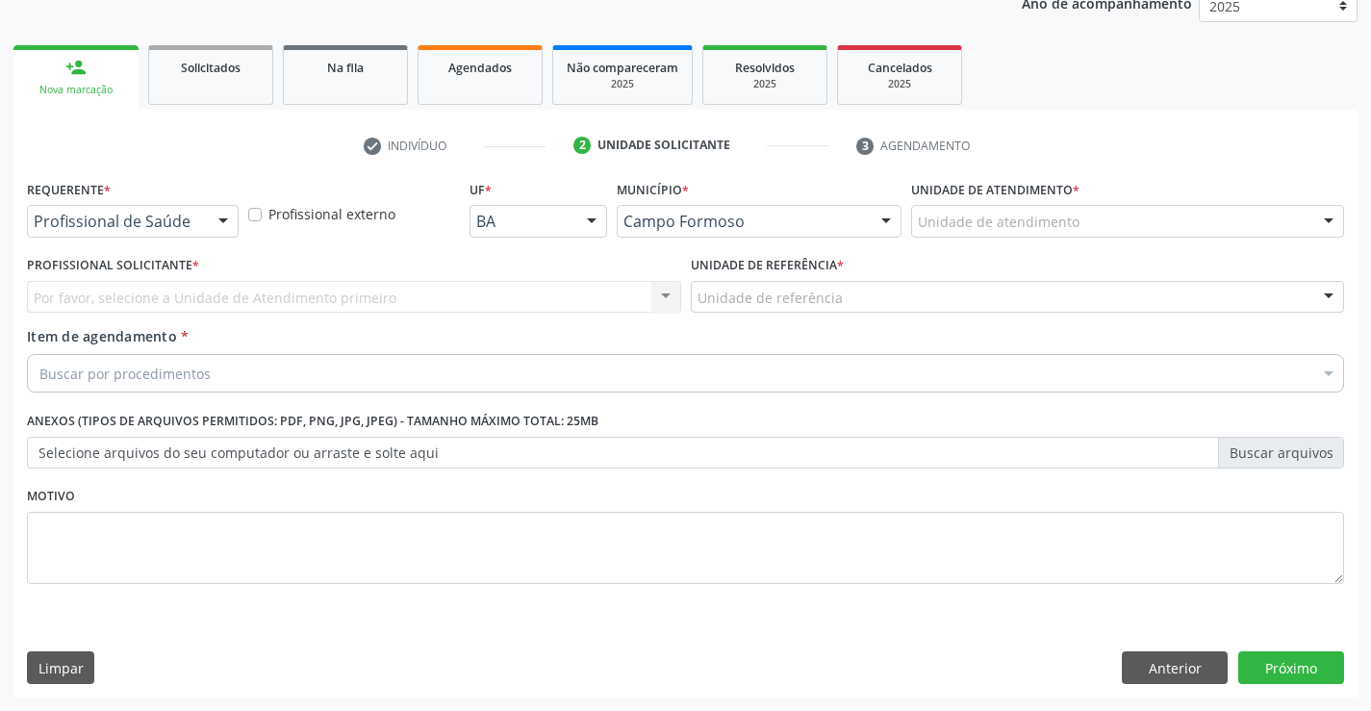
scroll to position [242, 0]
click at [219, 225] on div at bounding box center [223, 222] width 29 height 33
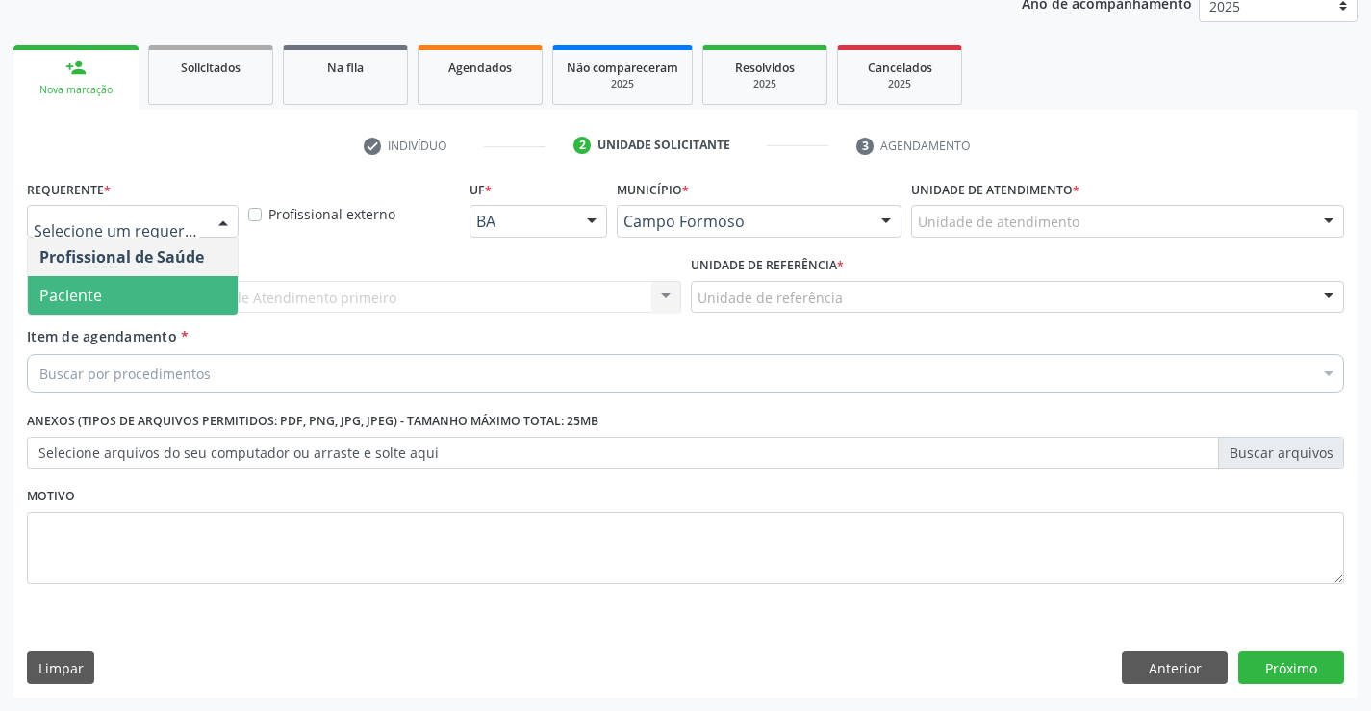
click at [203, 301] on span "Paciente" at bounding box center [133, 295] width 210 height 38
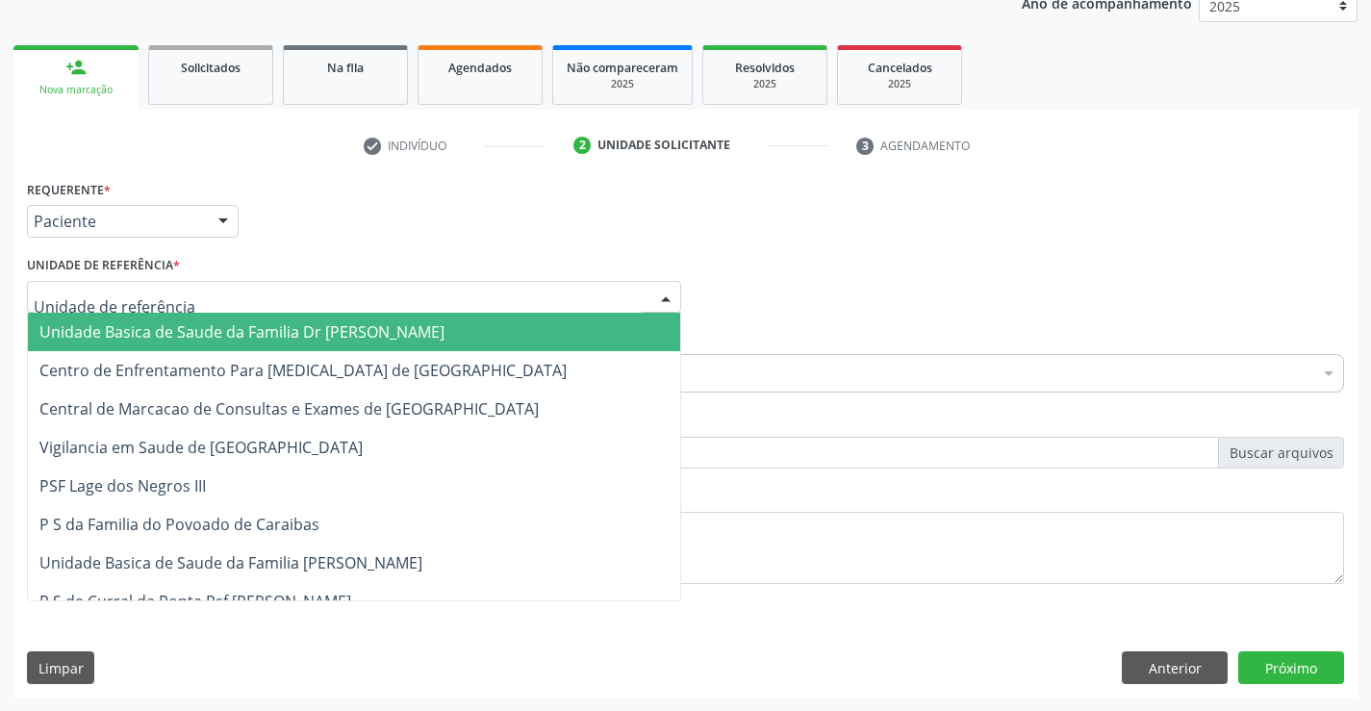
click at [284, 297] on div at bounding box center [354, 297] width 654 height 33
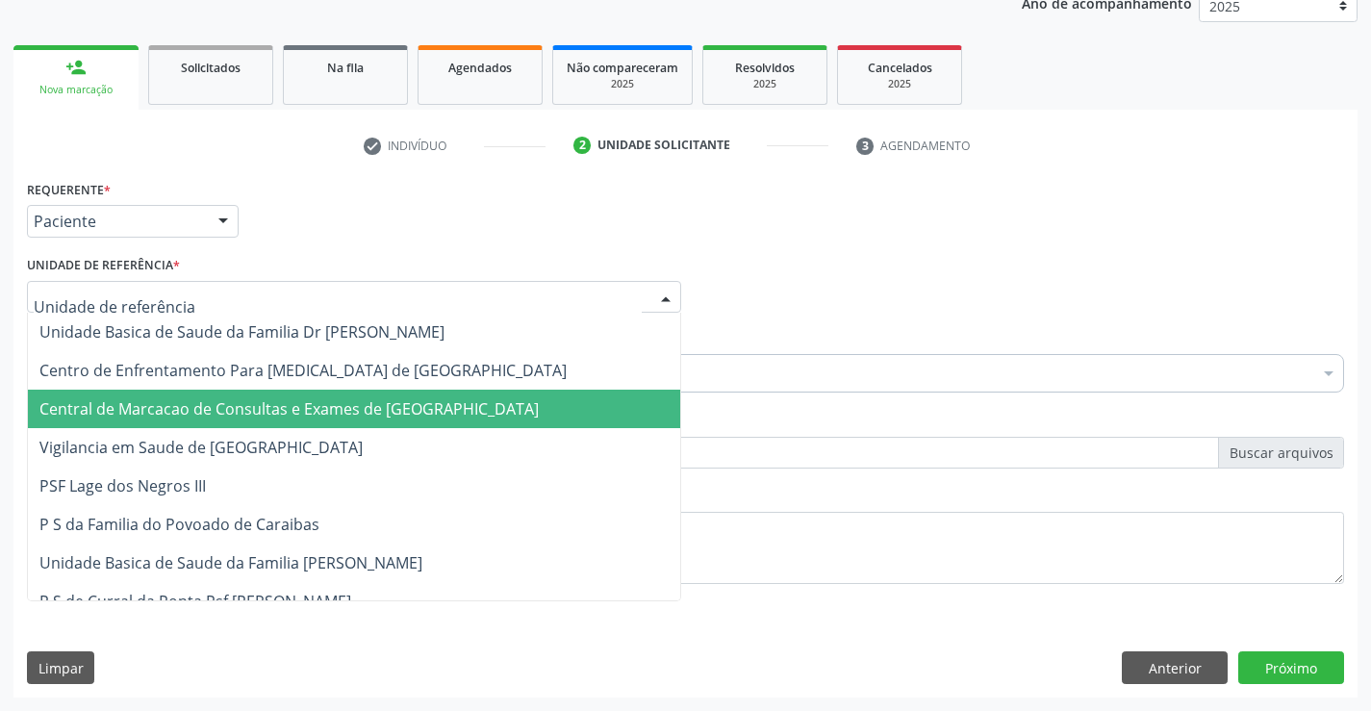
click at [253, 399] on span "Central de Marcacao de Consultas e Exames de [GEOGRAPHIC_DATA]" at bounding box center [288, 408] width 499 height 21
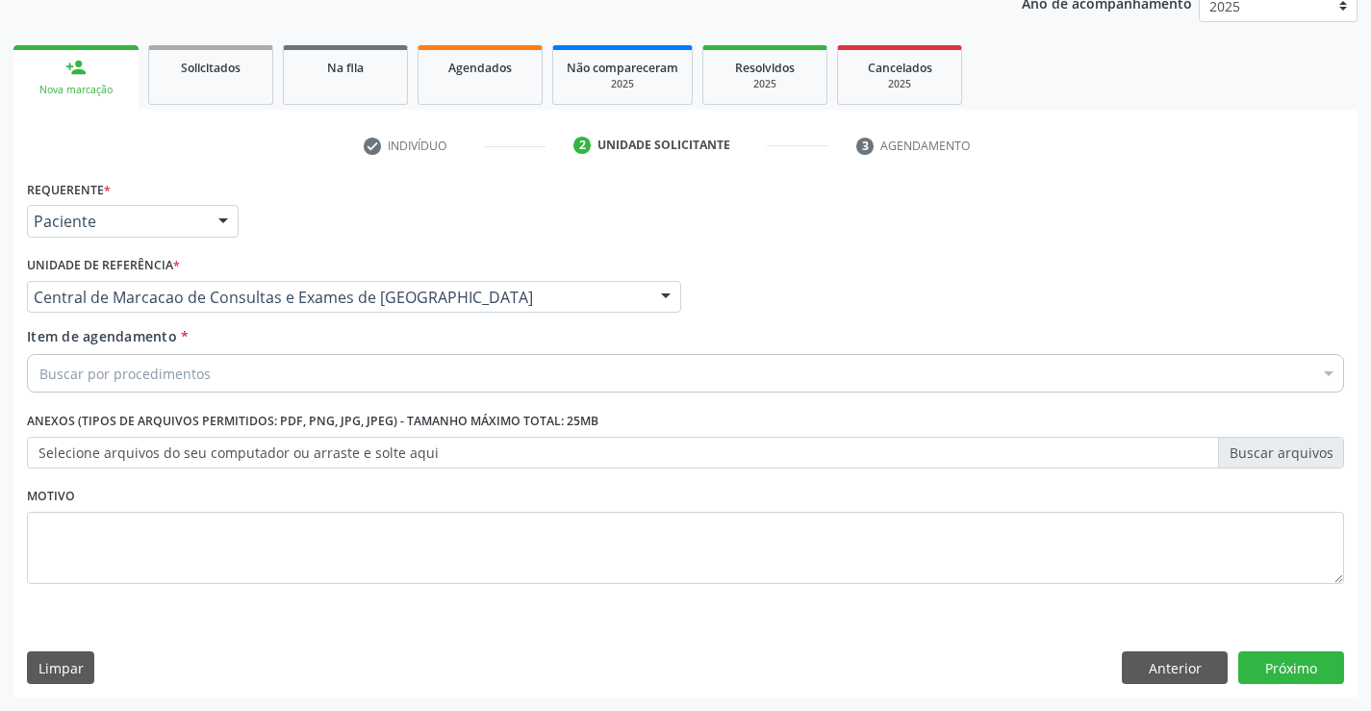
click at [267, 370] on div "Buscar por procedimentos" at bounding box center [685, 373] width 1317 height 38
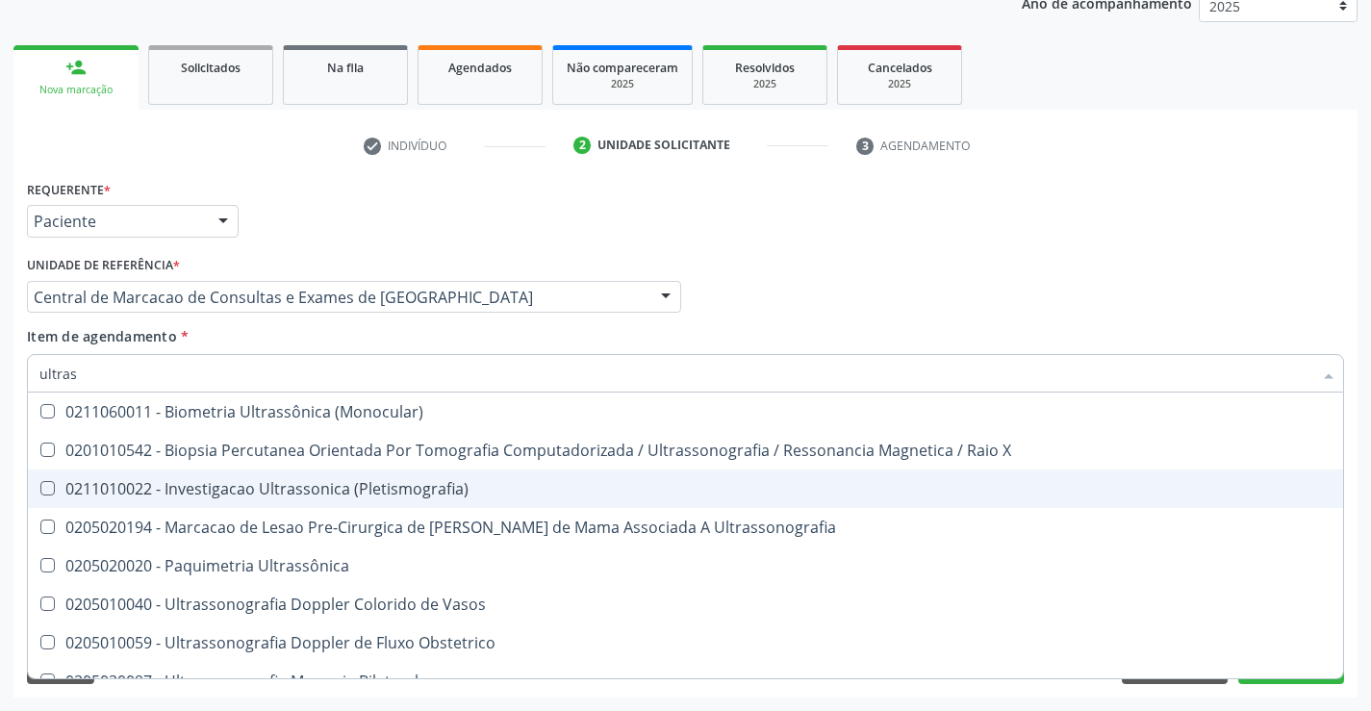
type input "ultrass"
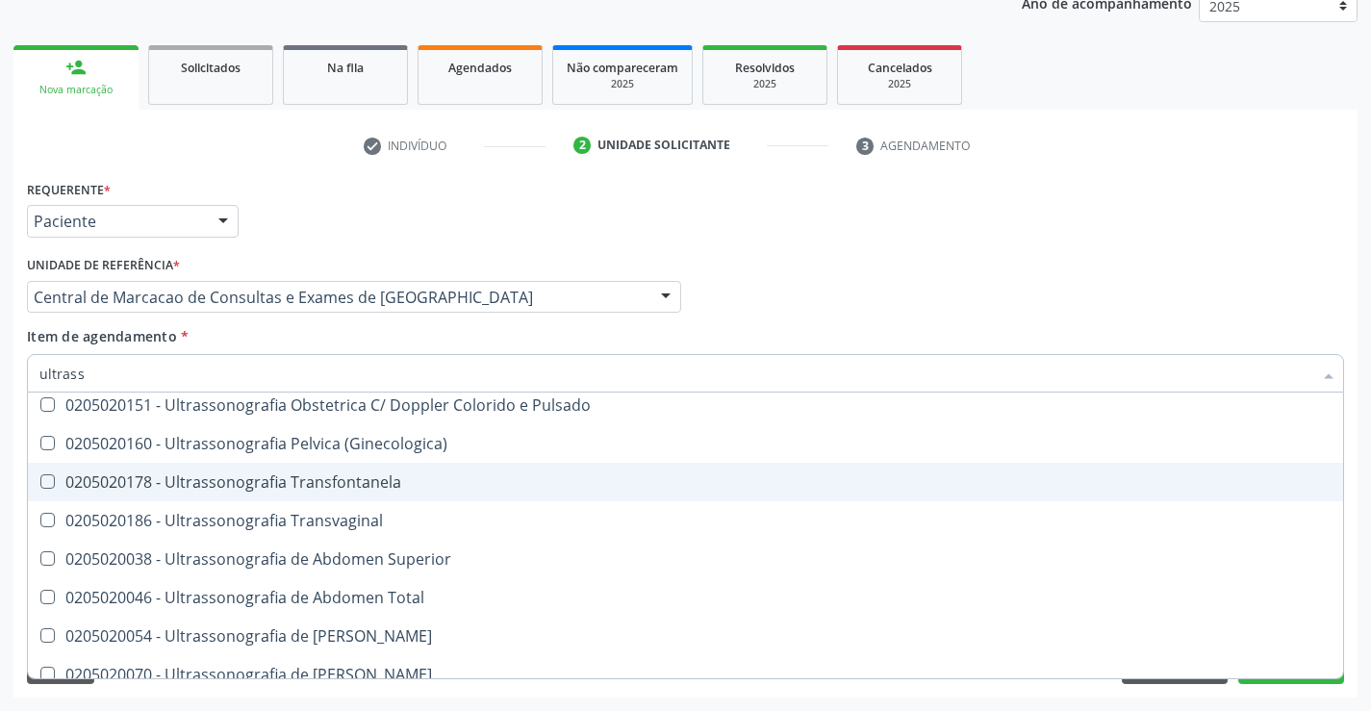
scroll to position [385, 0]
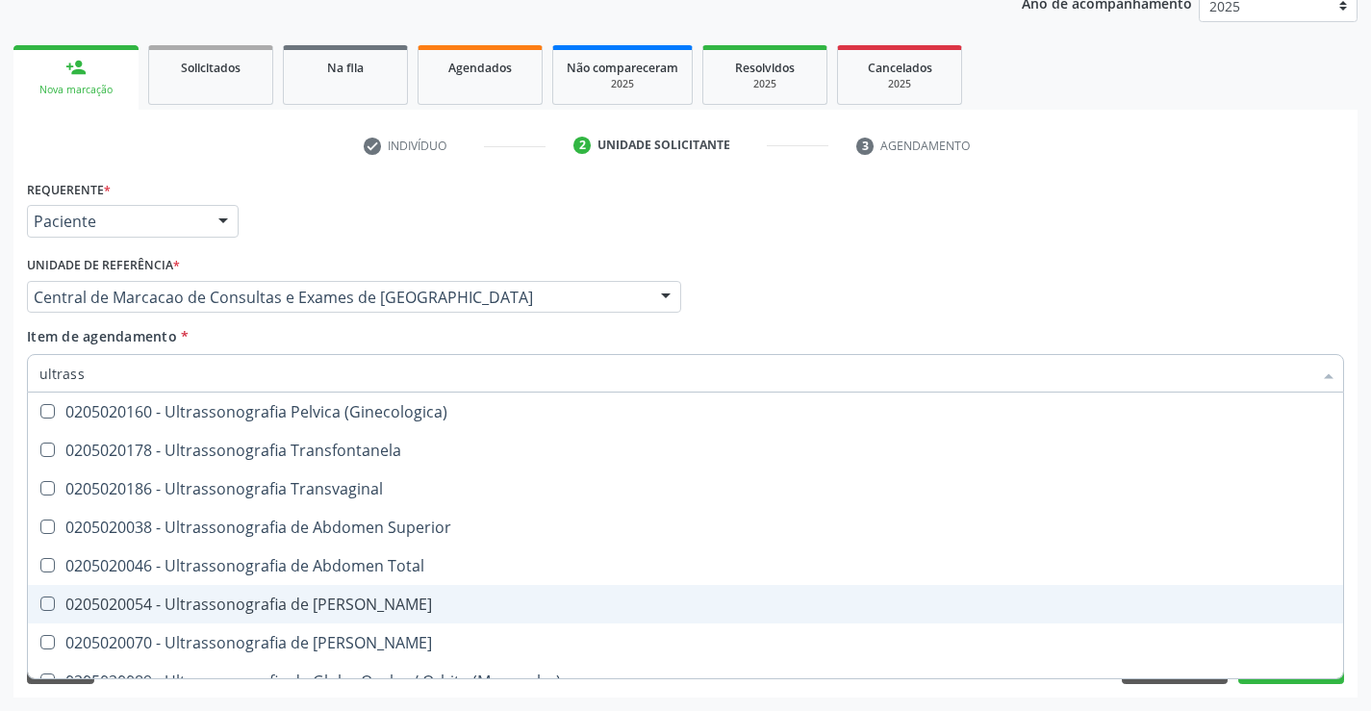
click at [483, 594] on span "0205020054 - Ultrassonografia de [PERSON_NAME]" at bounding box center [685, 604] width 1315 height 38
checkbox Urinario "true"
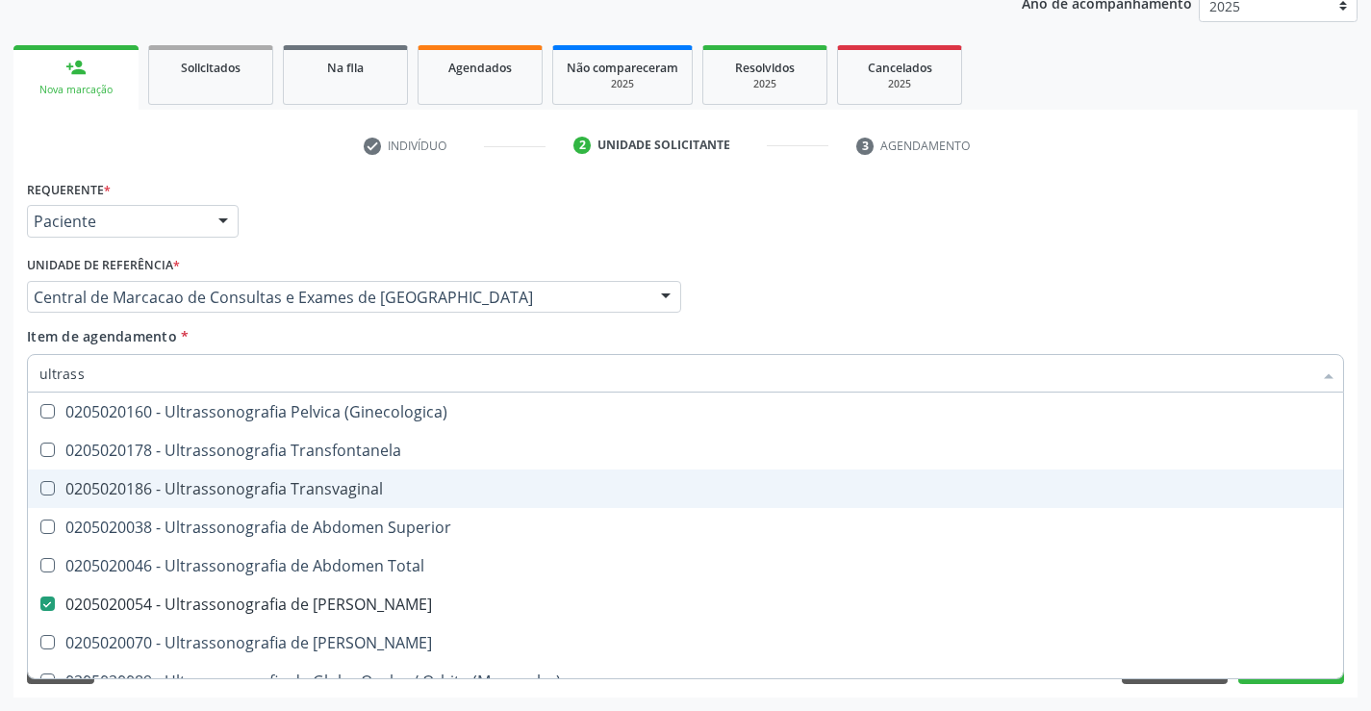
click at [1146, 184] on div "Requerente * Paciente Profissional de Saúde Paciente Nenhum resultado encontrad…" at bounding box center [685, 212] width 1327 height 75
checkbox X "true"
checkbox Urinario "false"
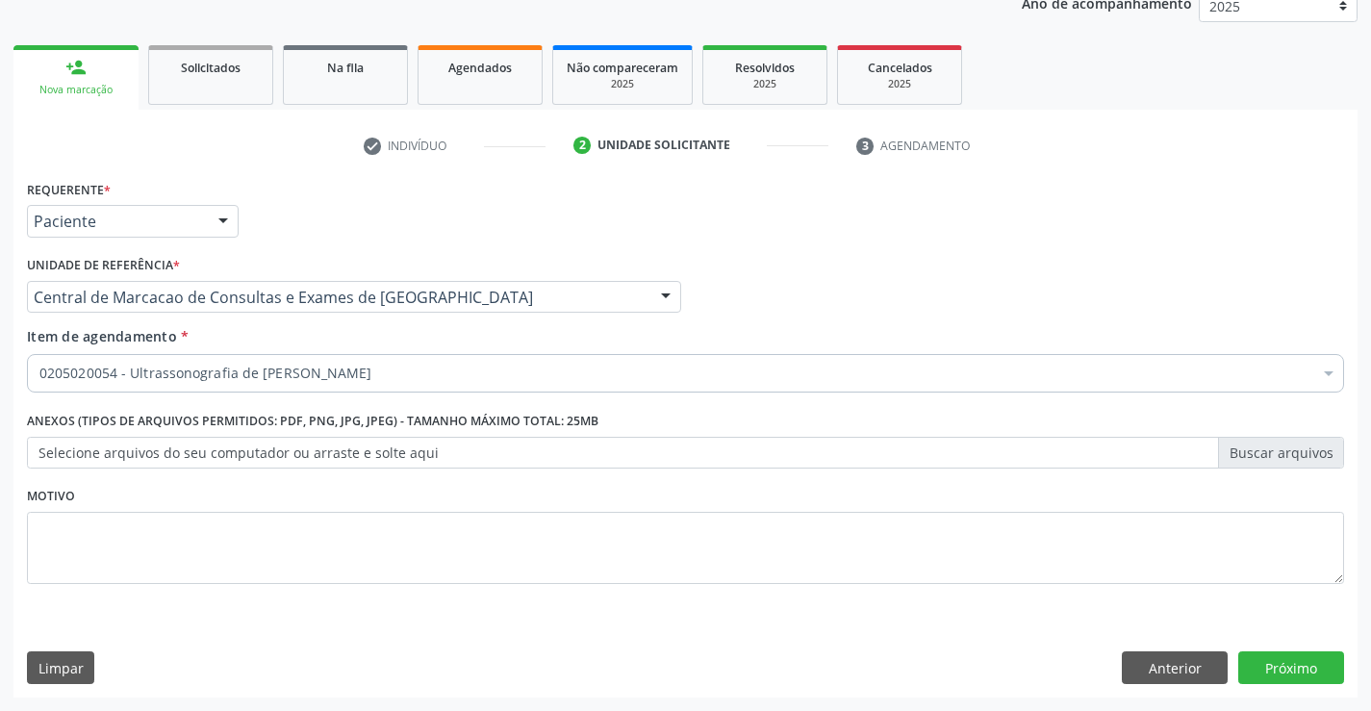
scroll to position [0, 0]
click at [1297, 661] on button "Próximo" at bounding box center [1291, 667] width 106 height 33
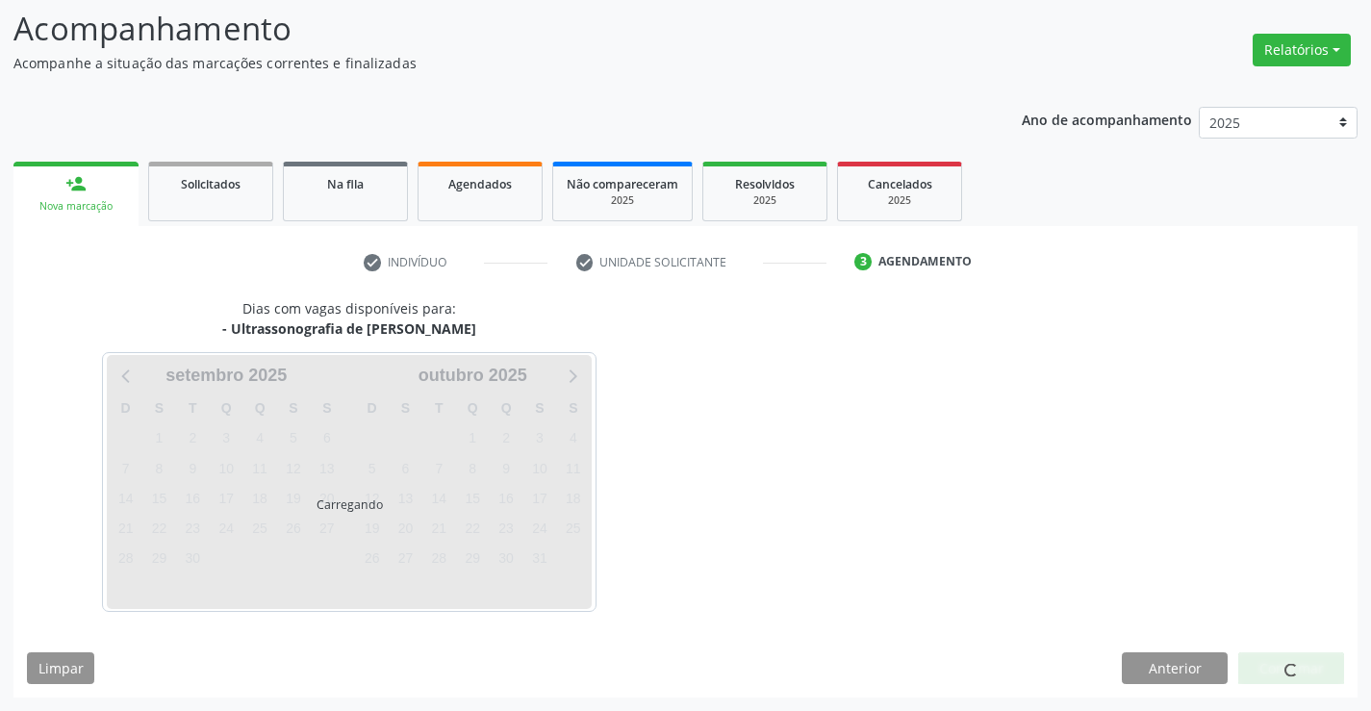
scroll to position [126, 0]
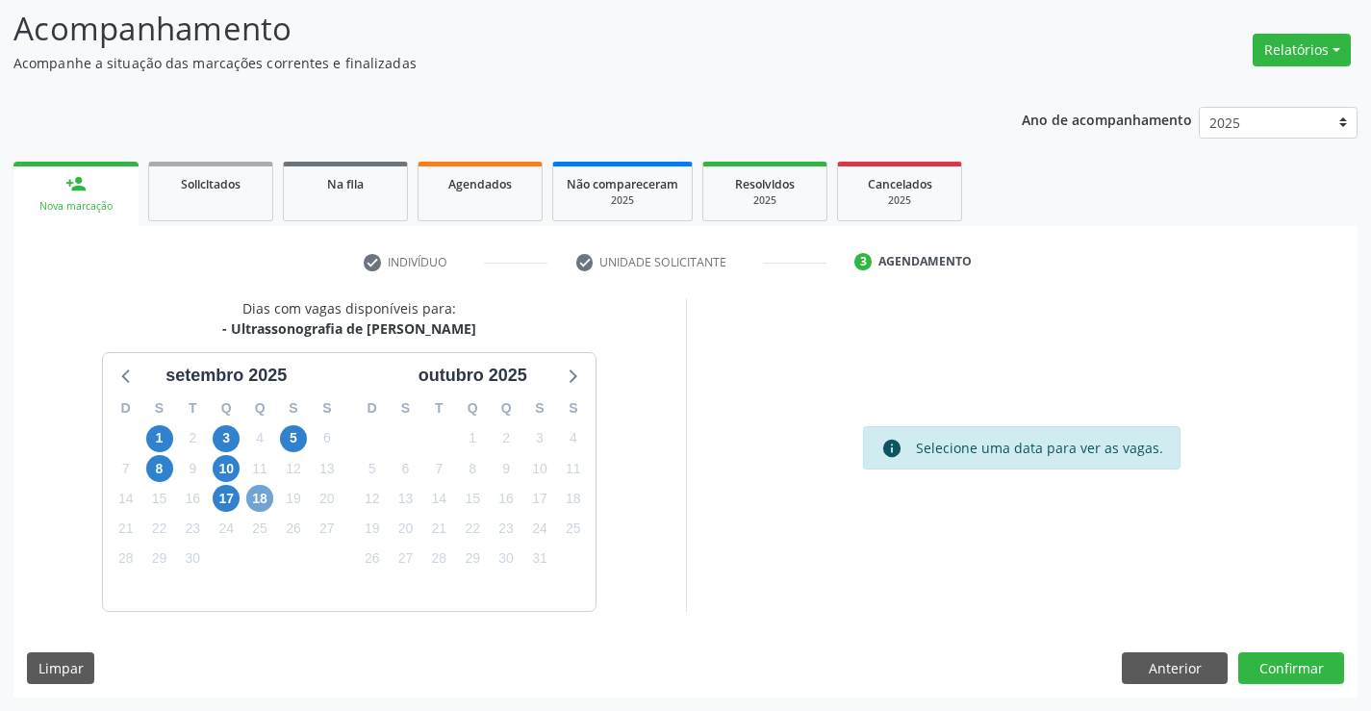
click at [261, 500] on span "18" at bounding box center [259, 498] width 27 height 27
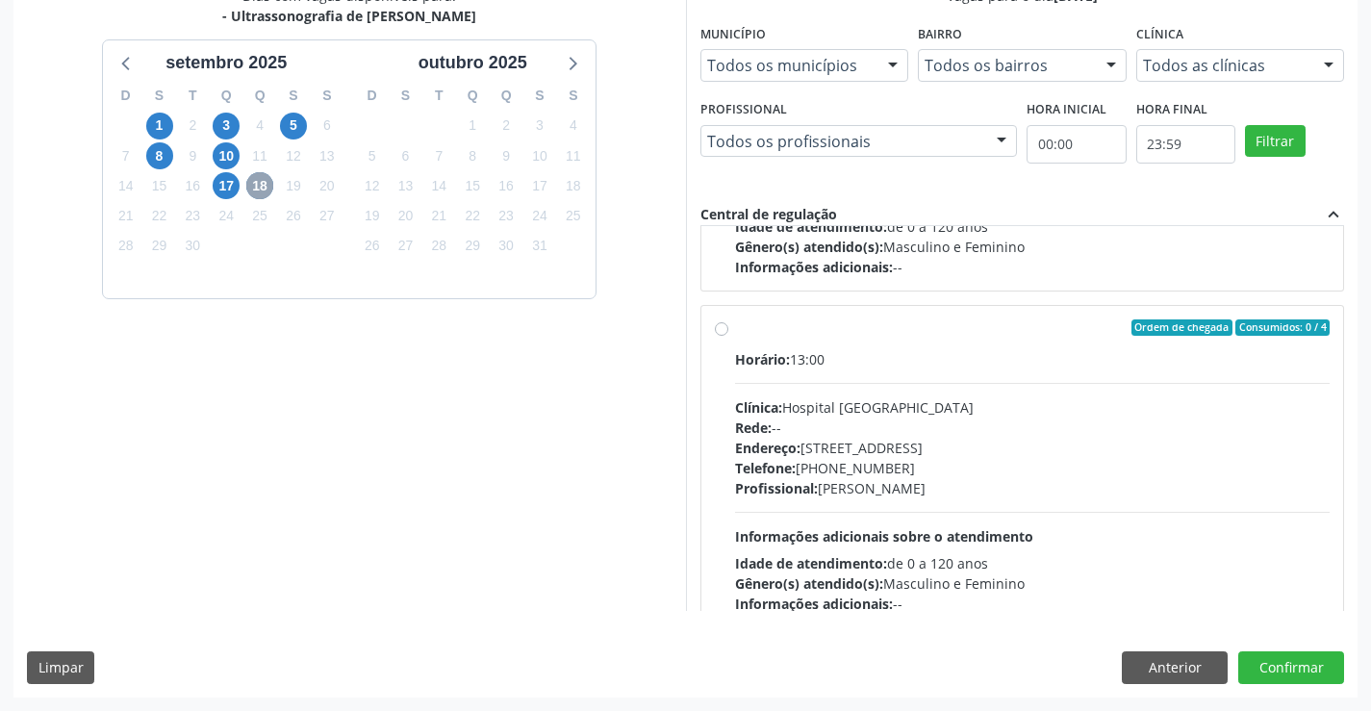
scroll to position [289, 0]
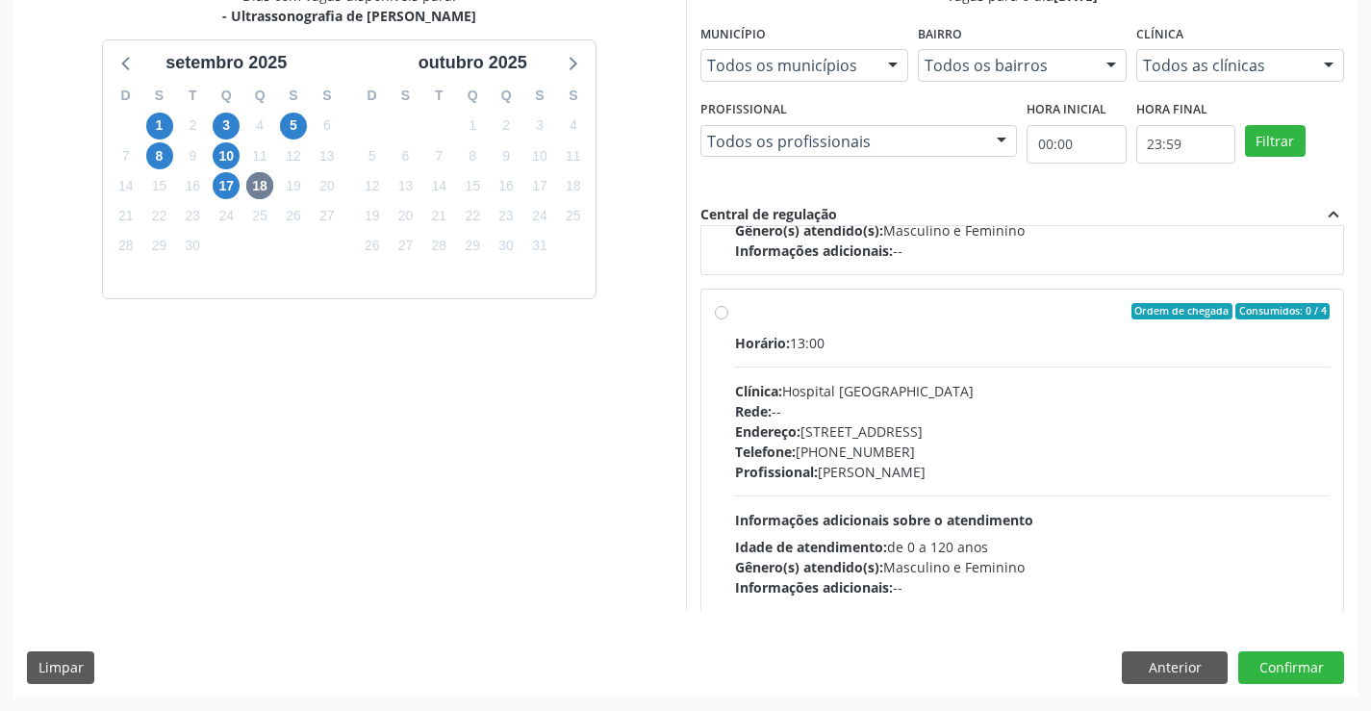
click at [882, 441] on div "Endereço: Blocos, nº 258, Centro, Campo Formoso - BA" at bounding box center [1033, 431] width 596 height 20
click at [728, 320] on input "Ordem de chegada Consumidos: 0 / 4 Horário: 13:00 Clínica: Hospital [GEOGRAPHIC…" at bounding box center [721, 311] width 13 height 17
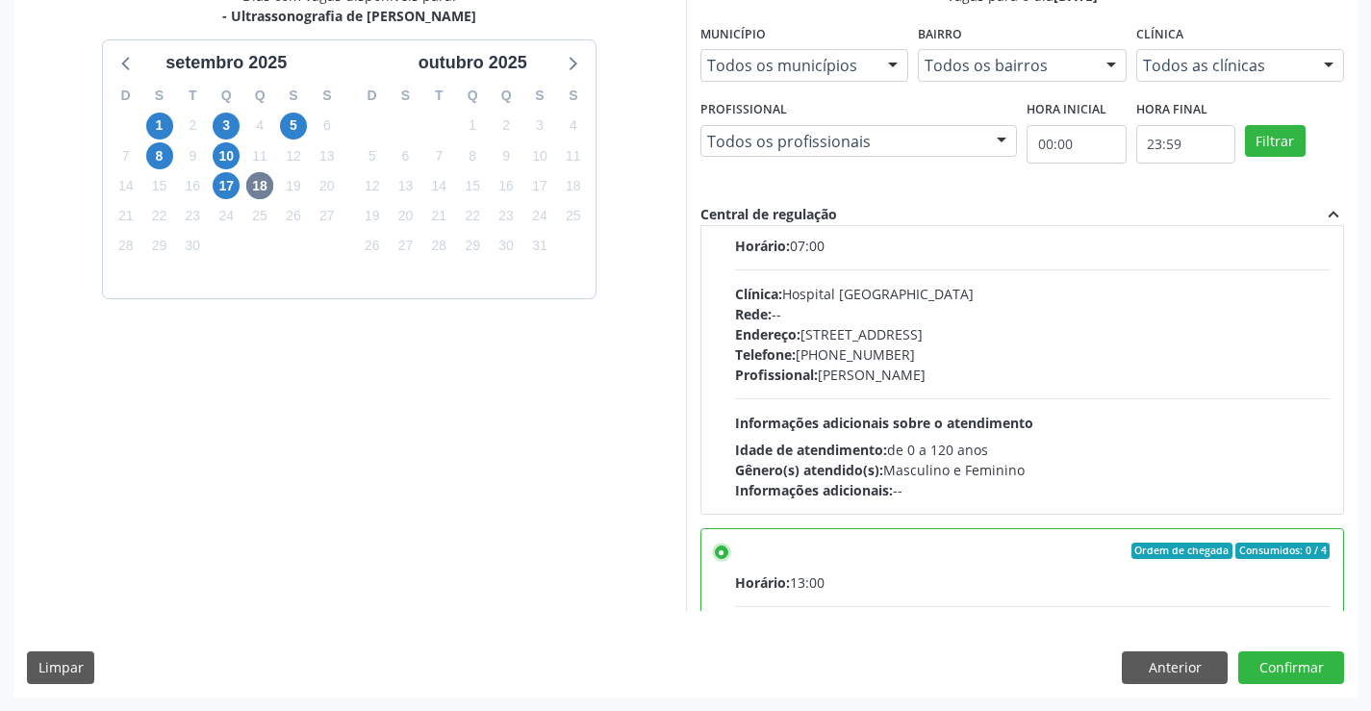
scroll to position [0, 0]
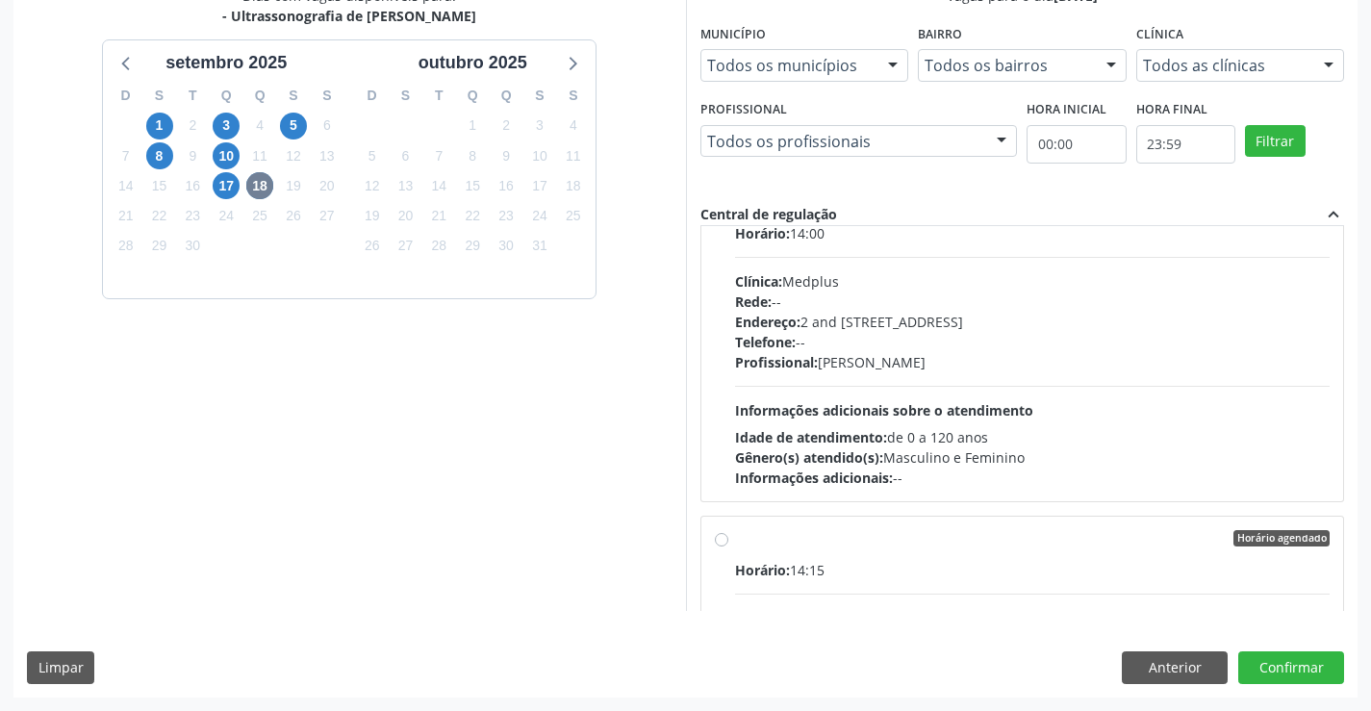
click at [1081, 474] on div "Informações adicionais: --" at bounding box center [1033, 478] width 596 height 20
click at [728, 210] on input "Horário agendado Horário: 14:00 Clínica: Medplus Rede: -- Endereço: 2 and S 204…" at bounding box center [721, 200] width 13 height 17
radio input "false"
radio input "true"
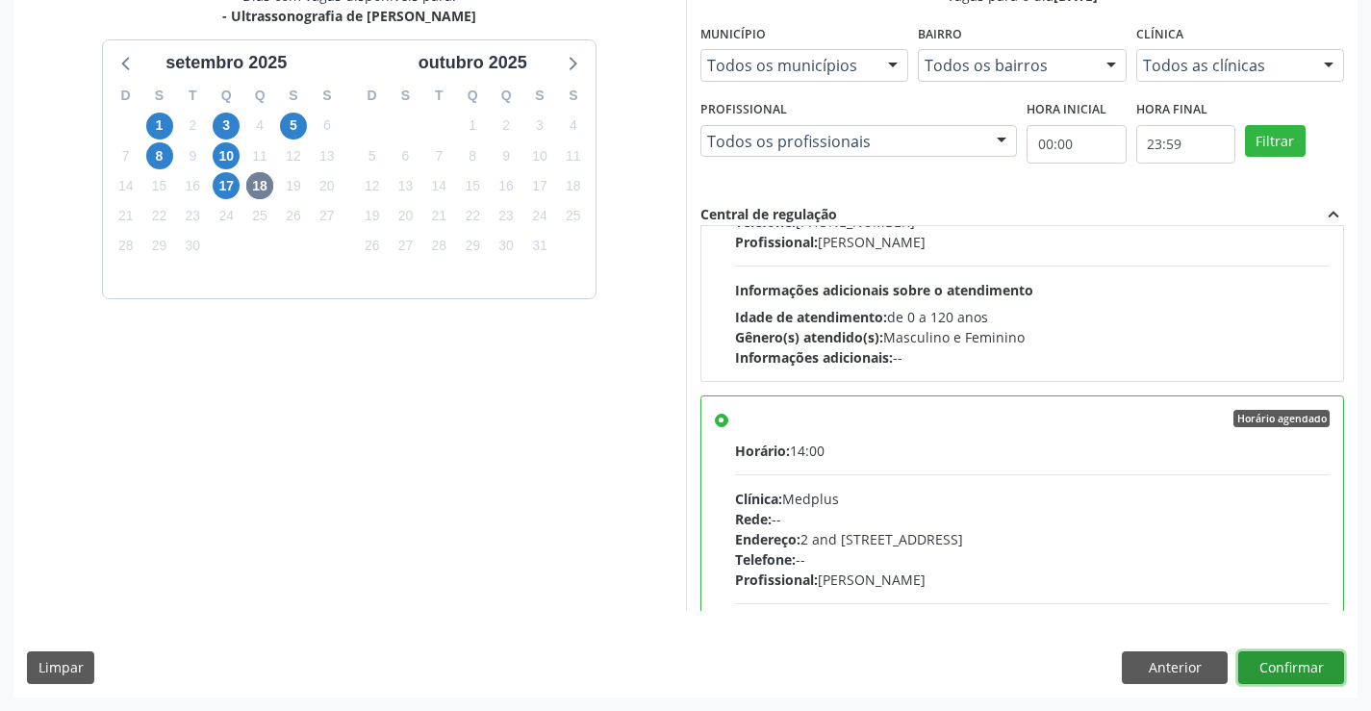
click at [1290, 663] on button "Confirmar" at bounding box center [1291, 667] width 106 height 33
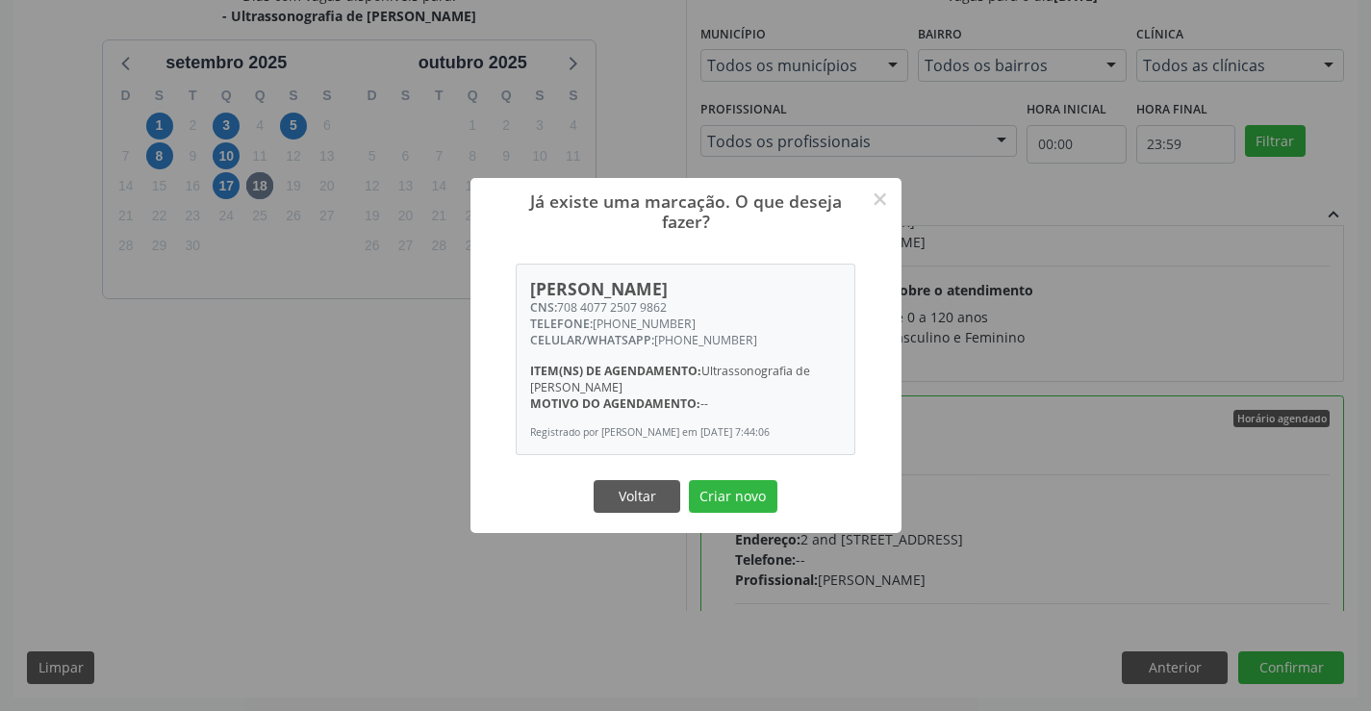
click at [689, 480] on button "Criar novo" at bounding box center [733, 496] width 89 height 33
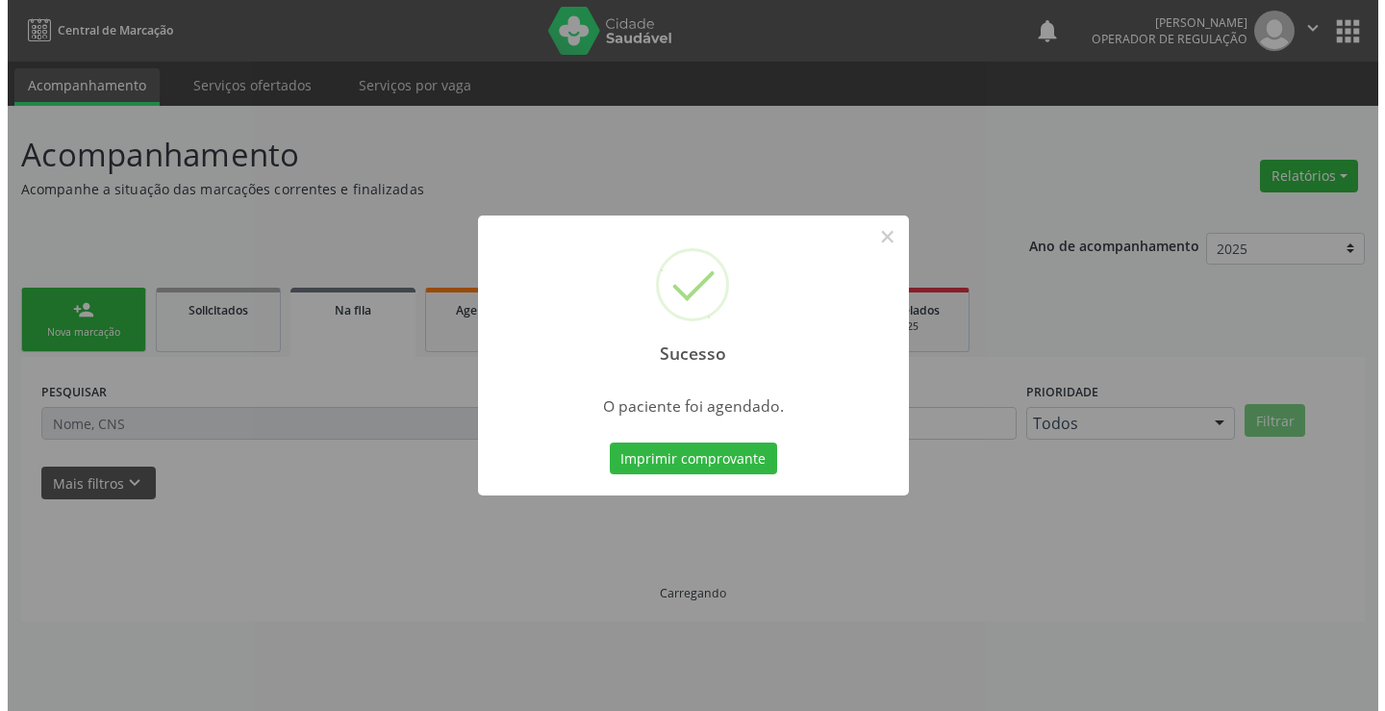
scroll to position [0, 0]
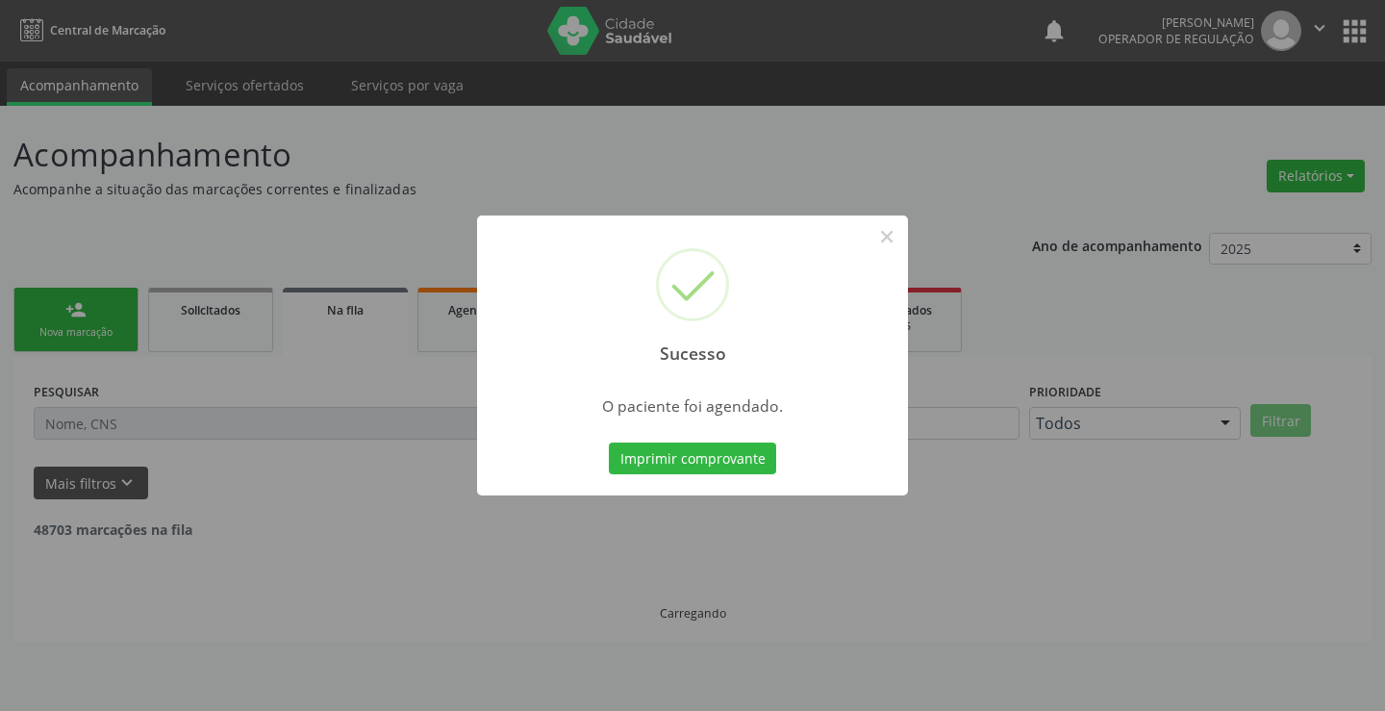
click at [609, 443] on button "Imprimir comprovante" at bounding box center [692, 459] width 167 height 33
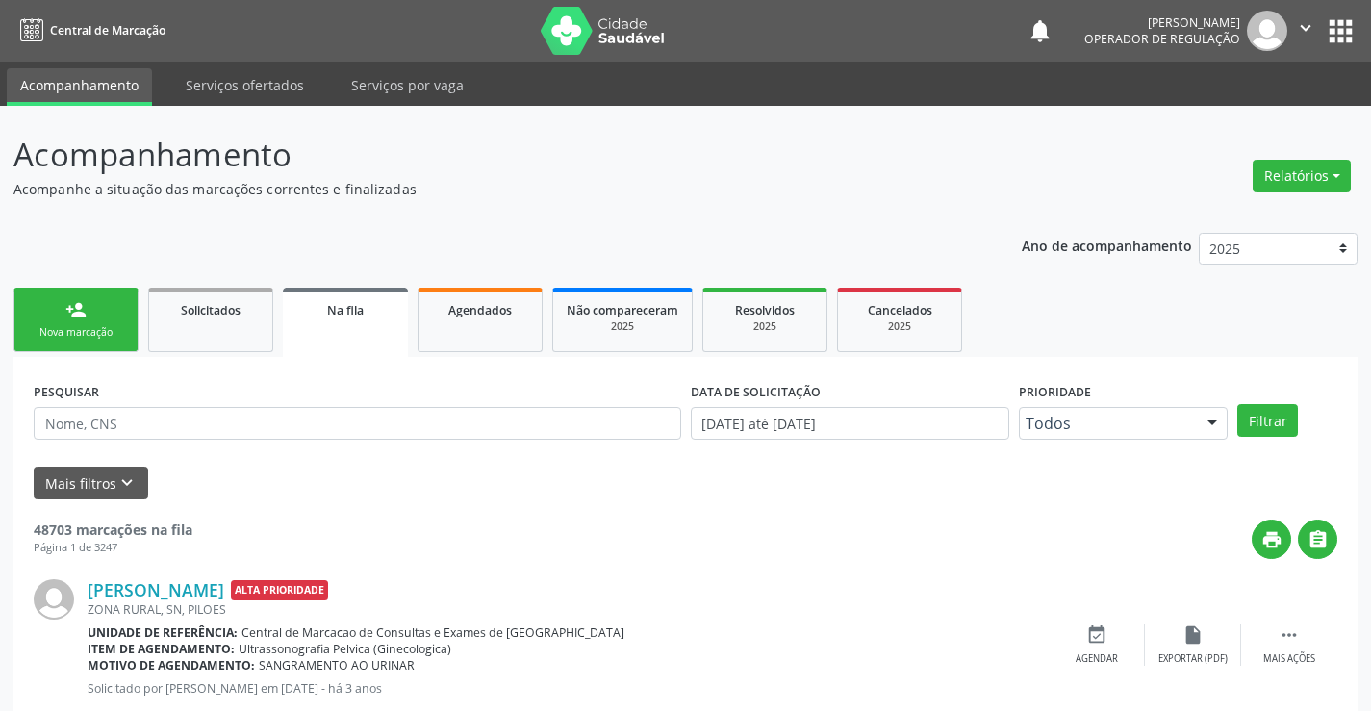
click at [96, 324] on link "person_add Nova marcação" at bounding box center [75, 320] width 125 height 64
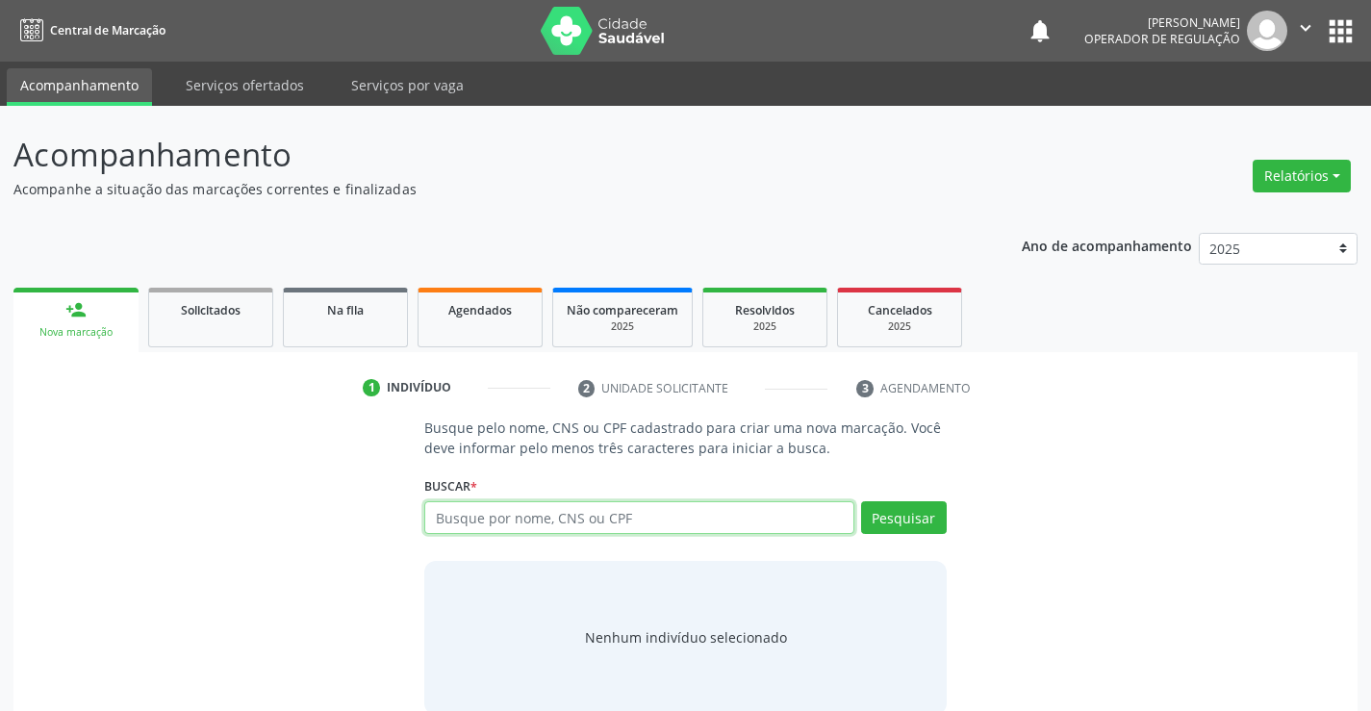
click at [615, 514] on input "text" at bounding box center [638, 517] width 429 height 33
type input "704109120411371"
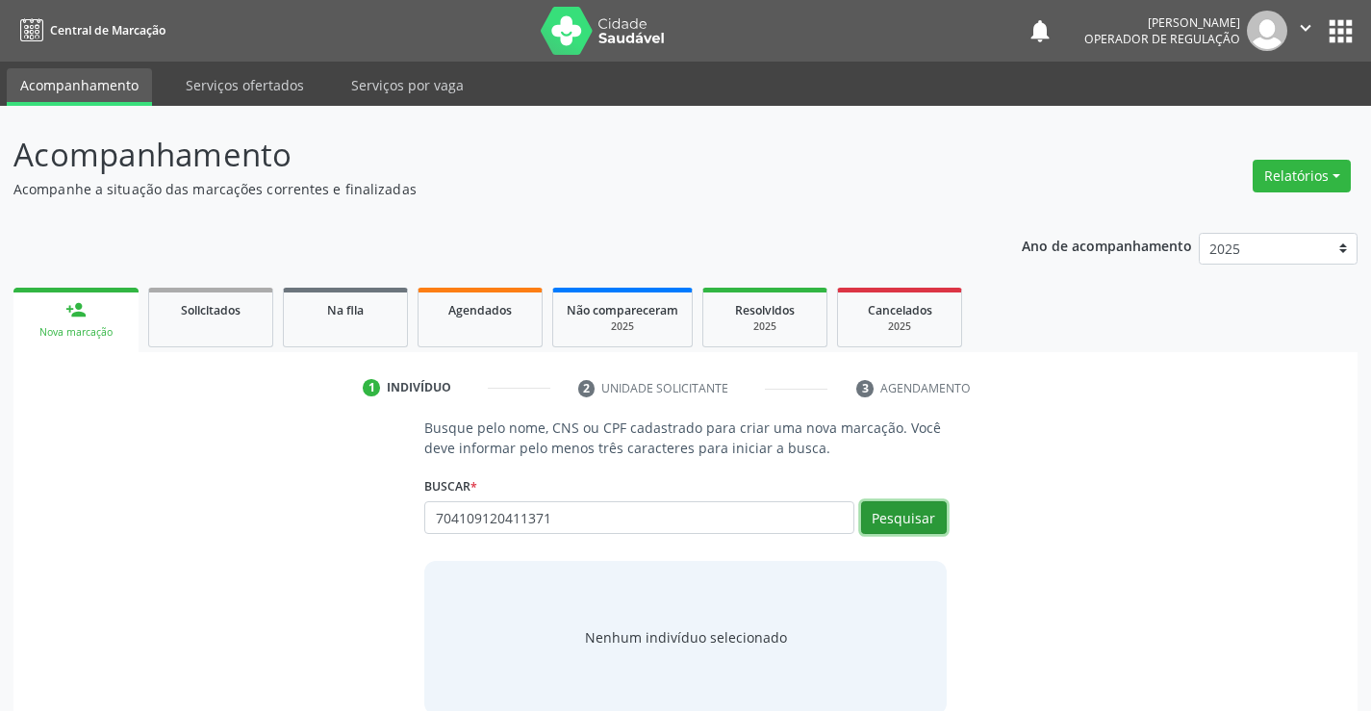
click at [920, 523] on button "Pesquisar" at bounding box center [904, 517] width 86 height 33
type input "704109120411371"
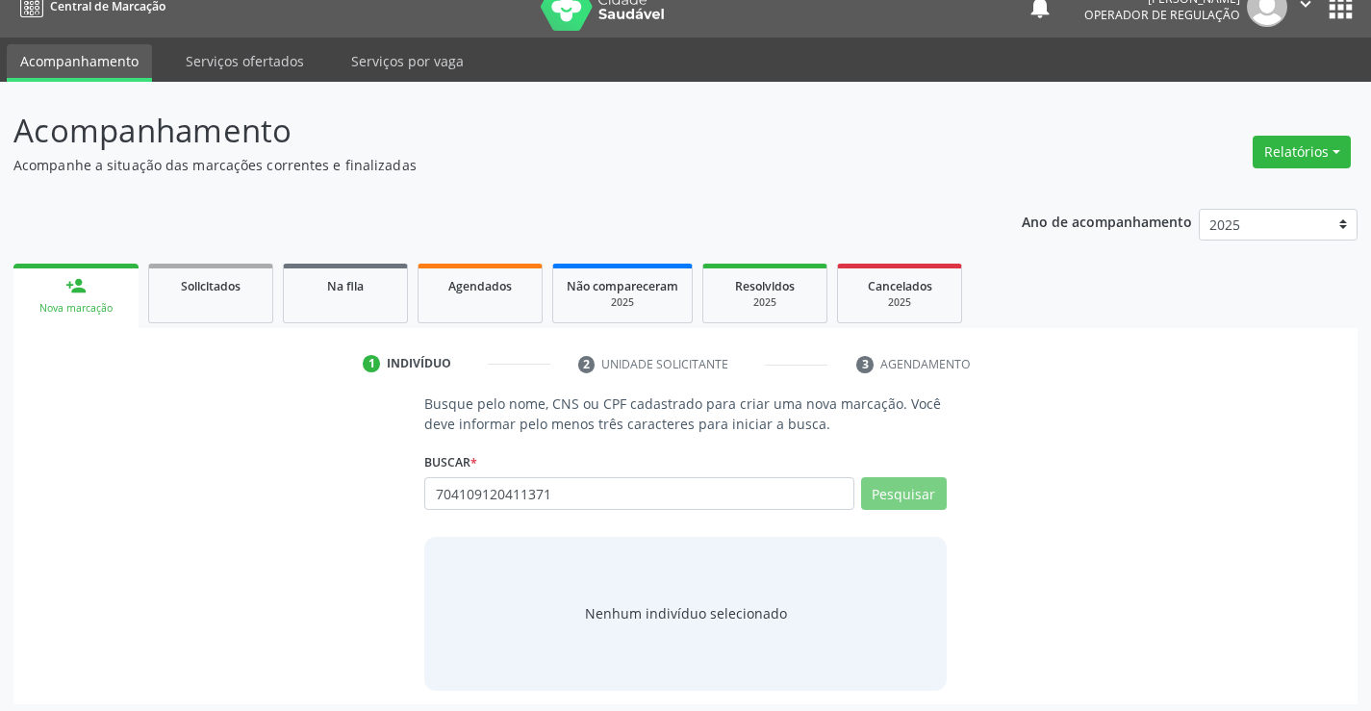
scroll to position [31, 0]
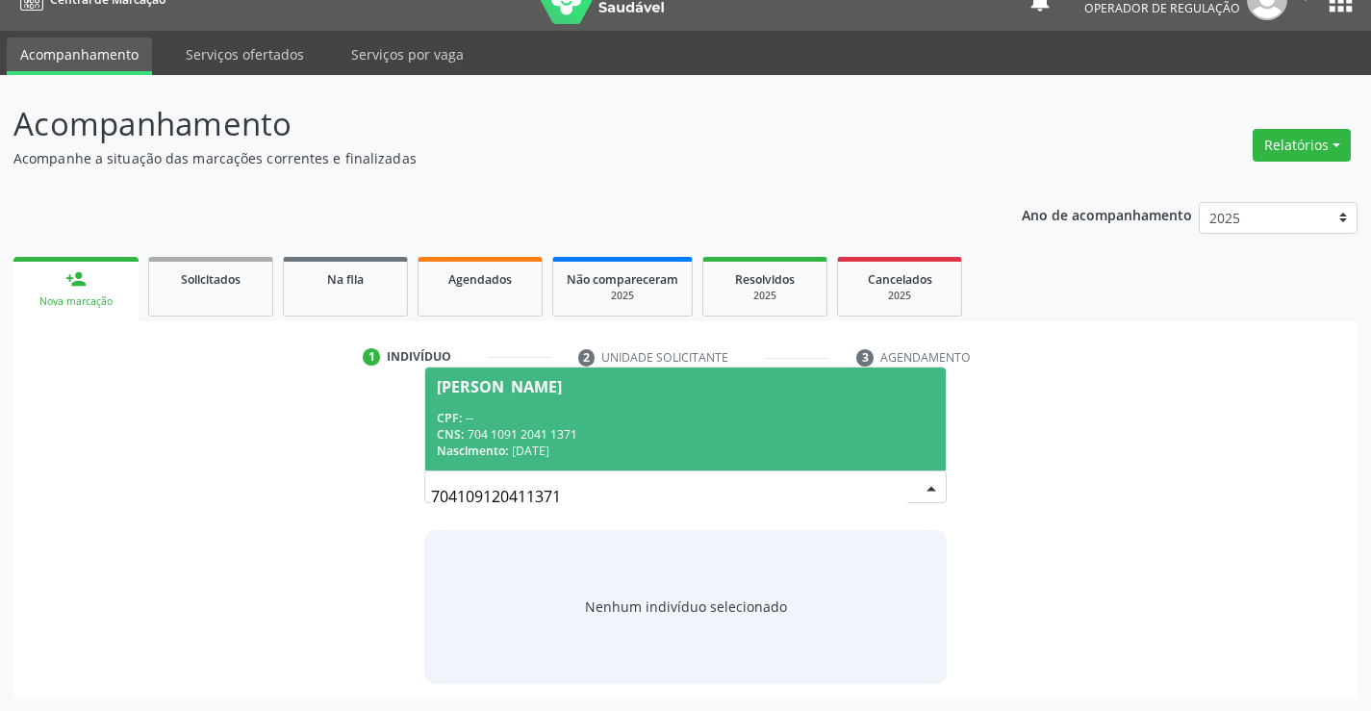
click at [601, 426] on div "CNS: 704 1091 2041 1371" at bounding box center [685, 434] width 496 height 16
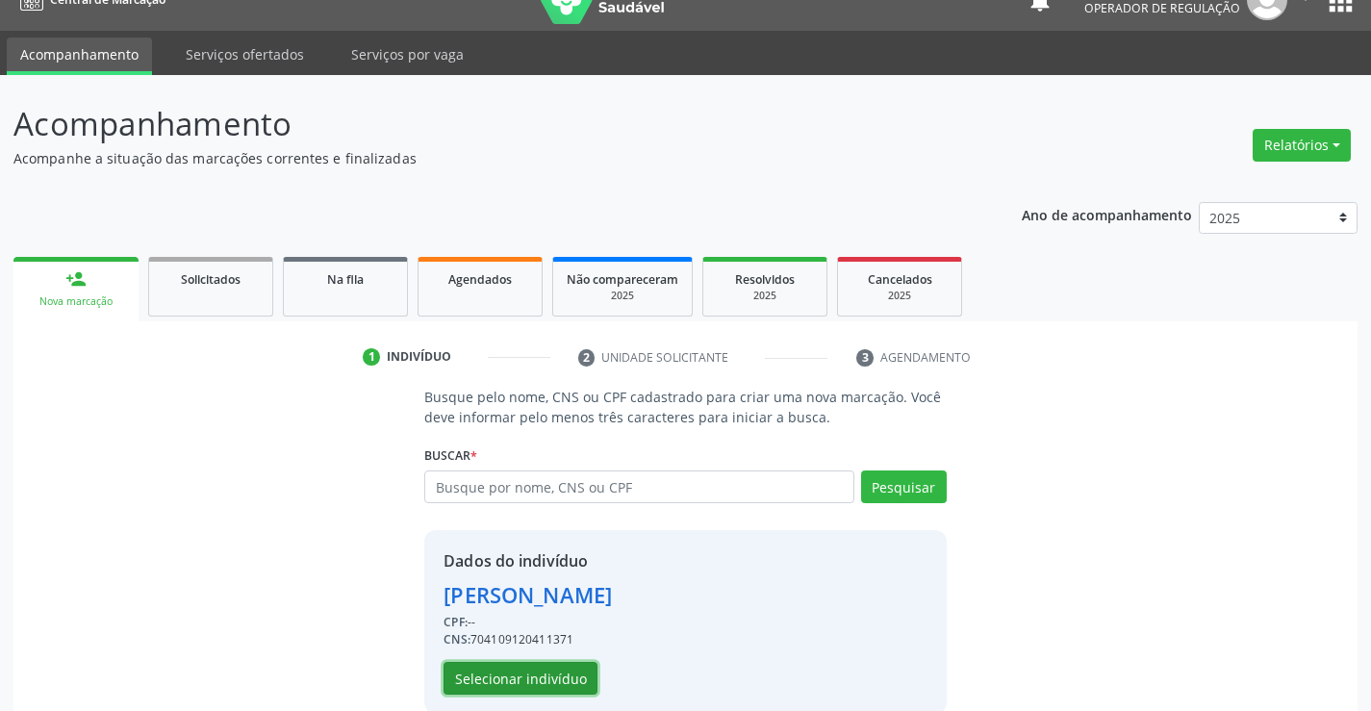
click at [529, 678] on button "Selecionar indivíduo" at bounding box center [521, 678] width 154 height 33
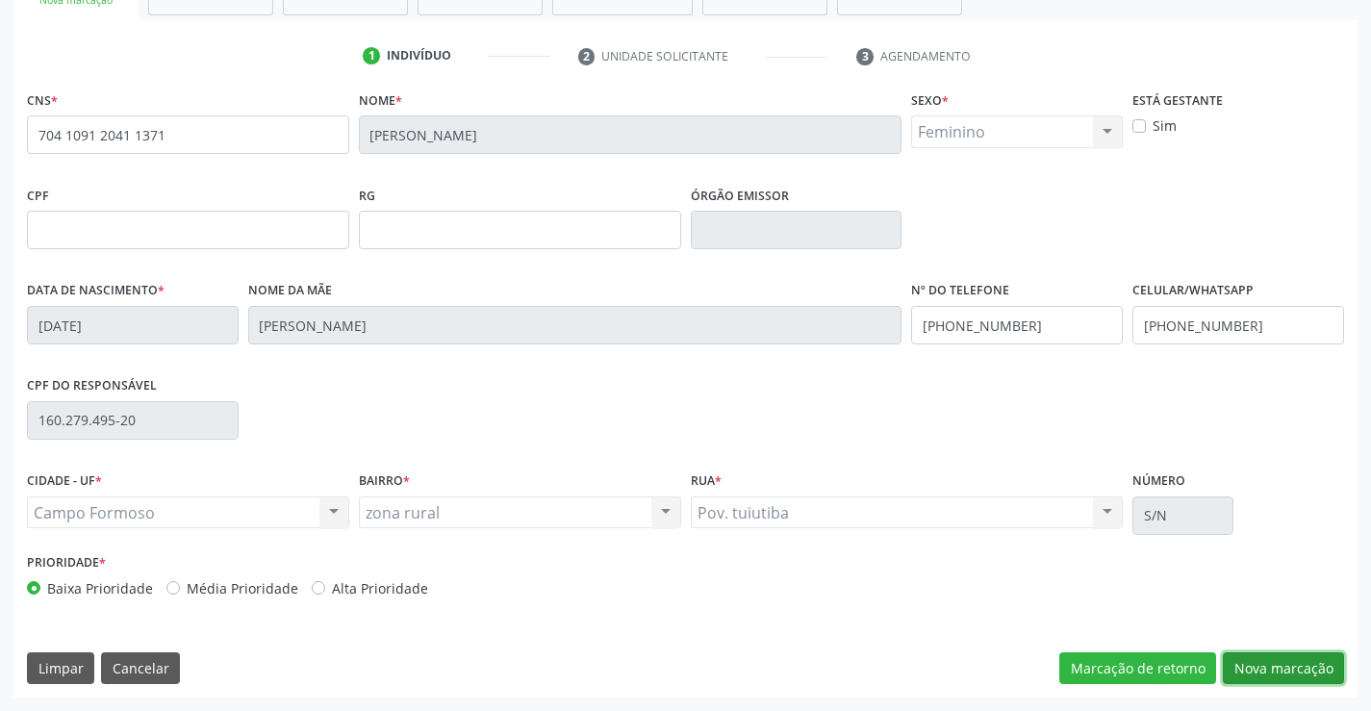
click at [1230, 654] on button "Nova marcação" at bounding box center [1283, 668] width 121 height 33
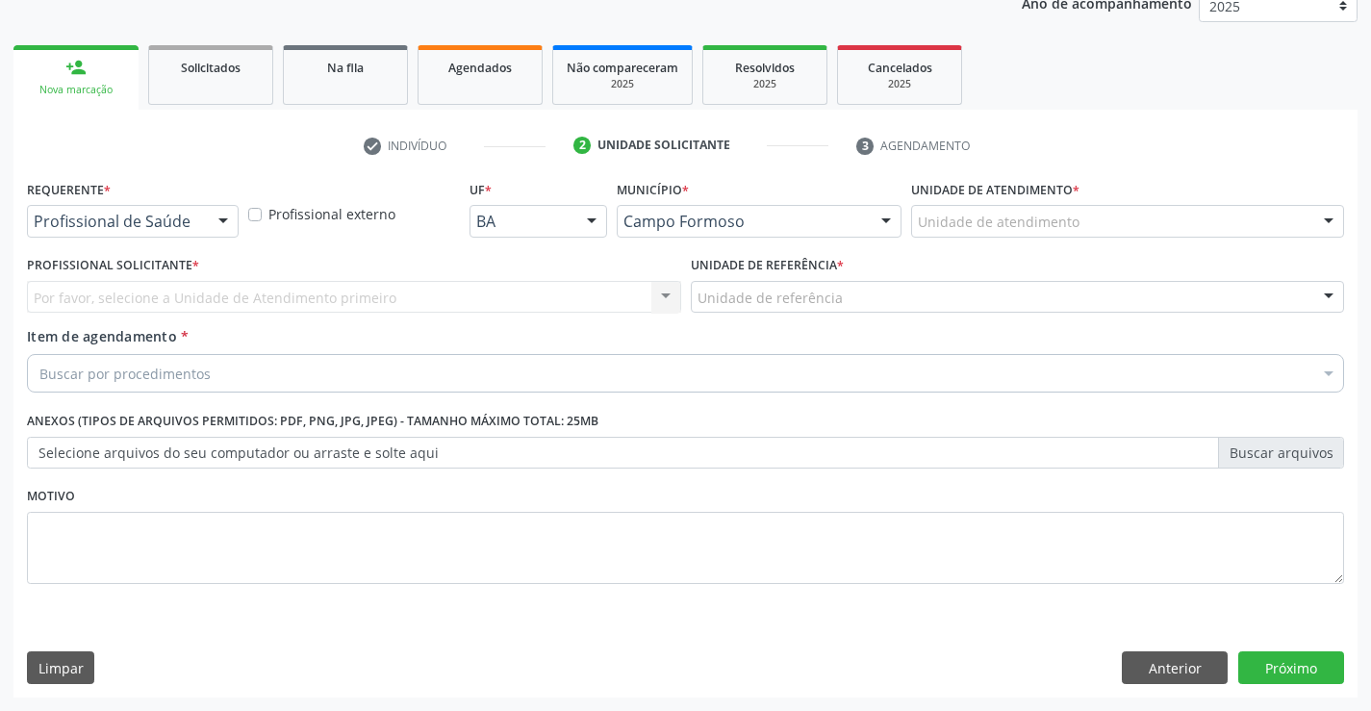
scroll to position [242, 0]
click at [78, 207] on div at bounding box center [133, 221] width 212 height 33
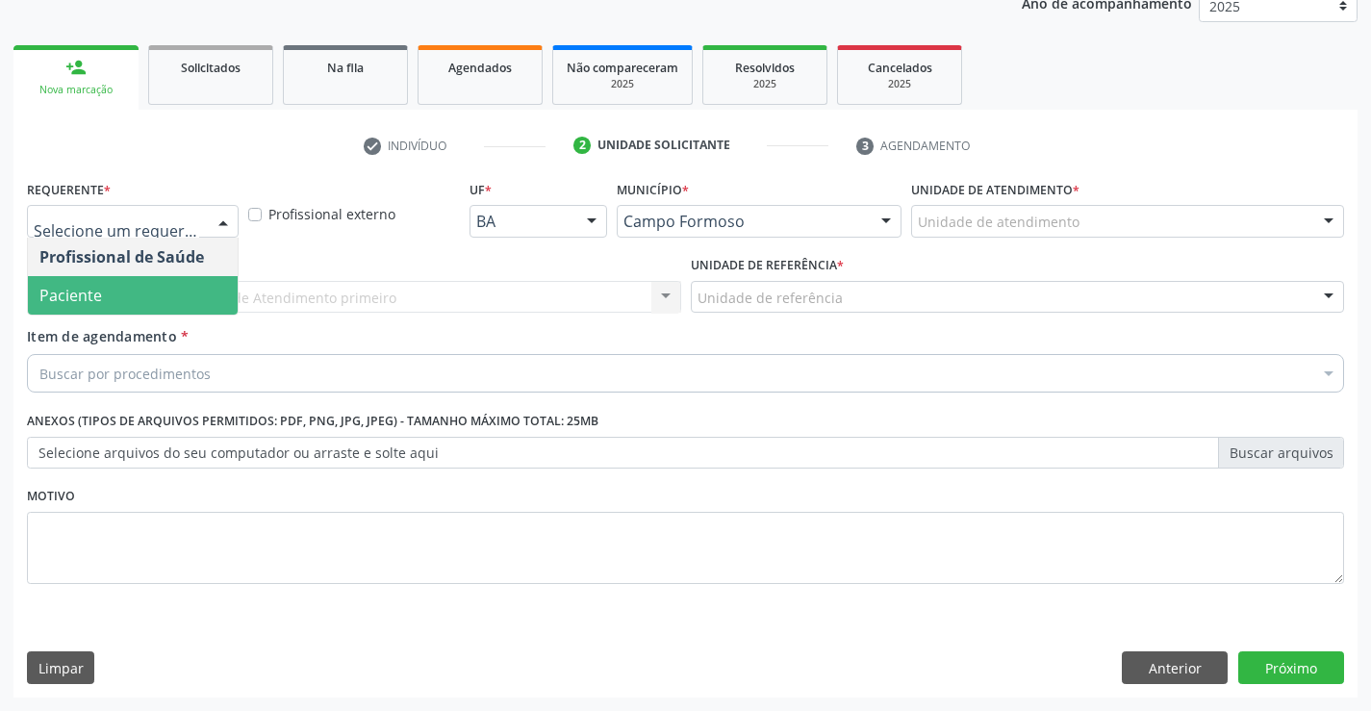
click at [84, 302] on span "Paciente" at bounding box center [70, 295] width 63 height 21
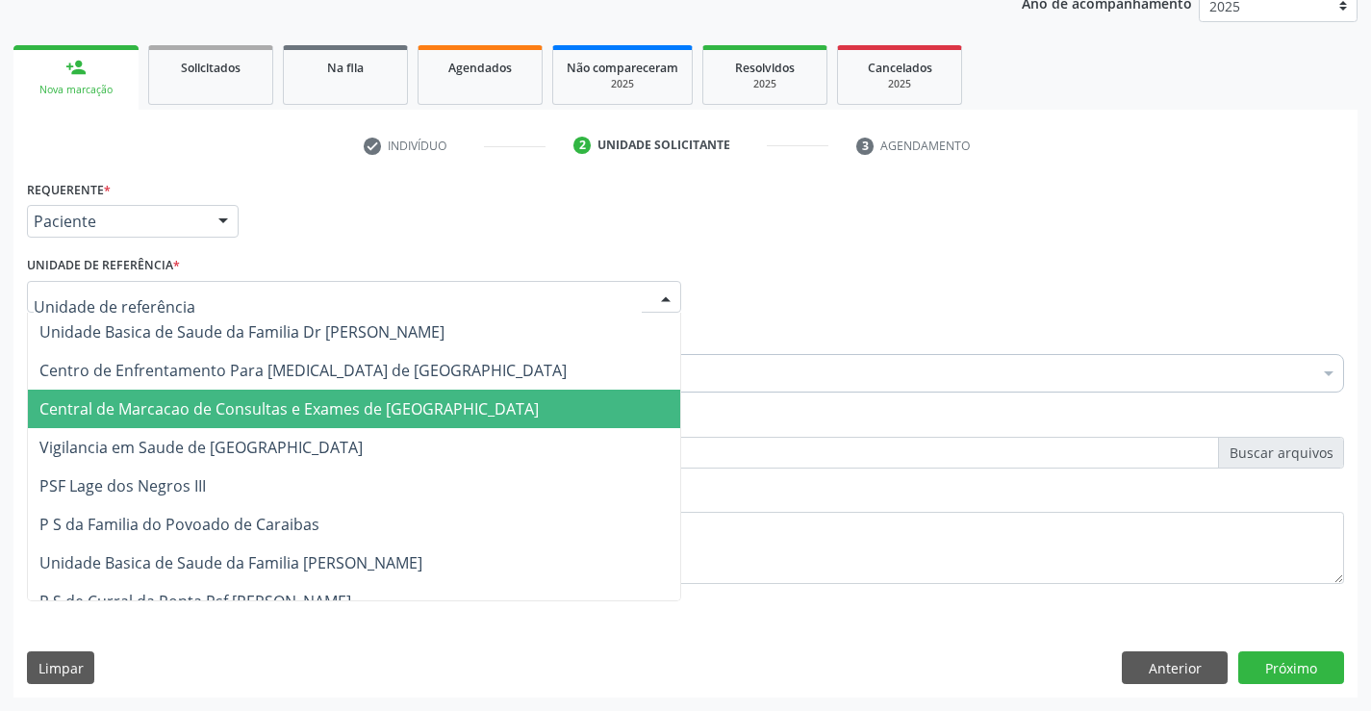
click at [174, 410] on span "Central de Marcacao de Consultas e Exames de [GEOGRAPHIC_DATA]" at bounding box center [288, 408] width 499 height 21
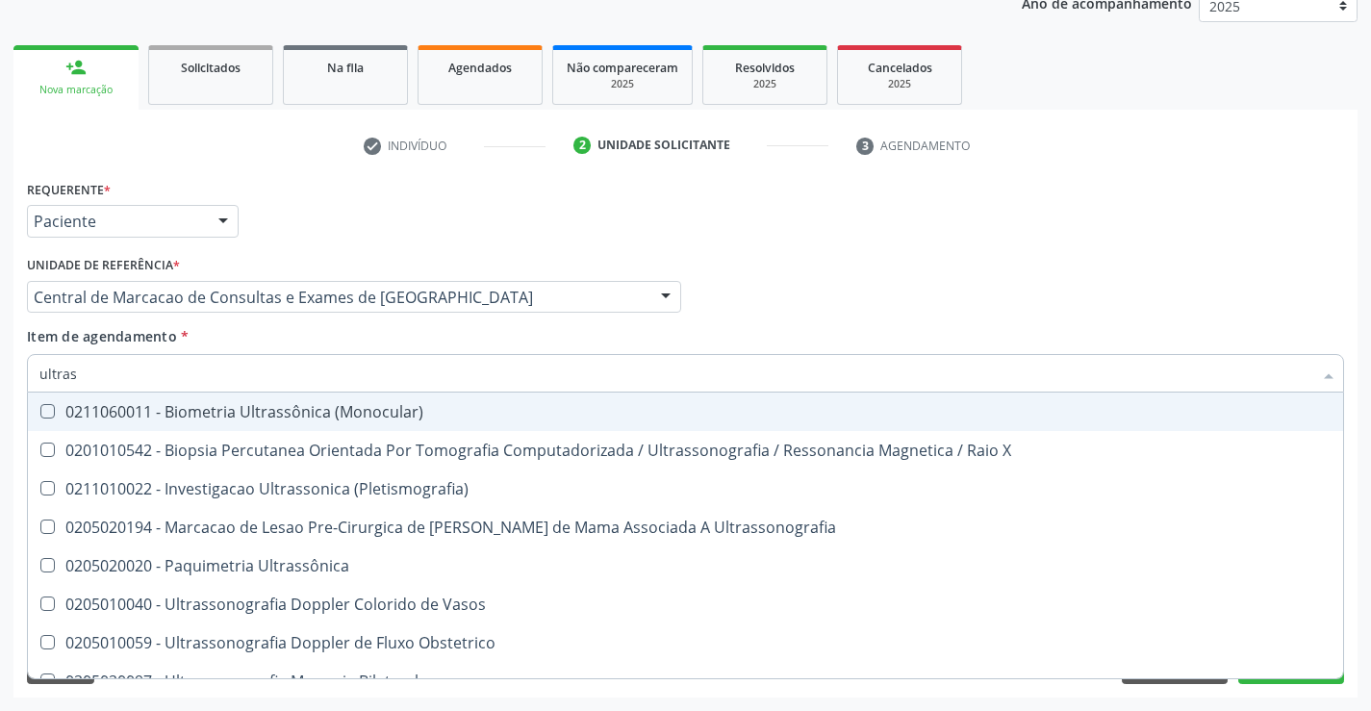
type input "ultrass"
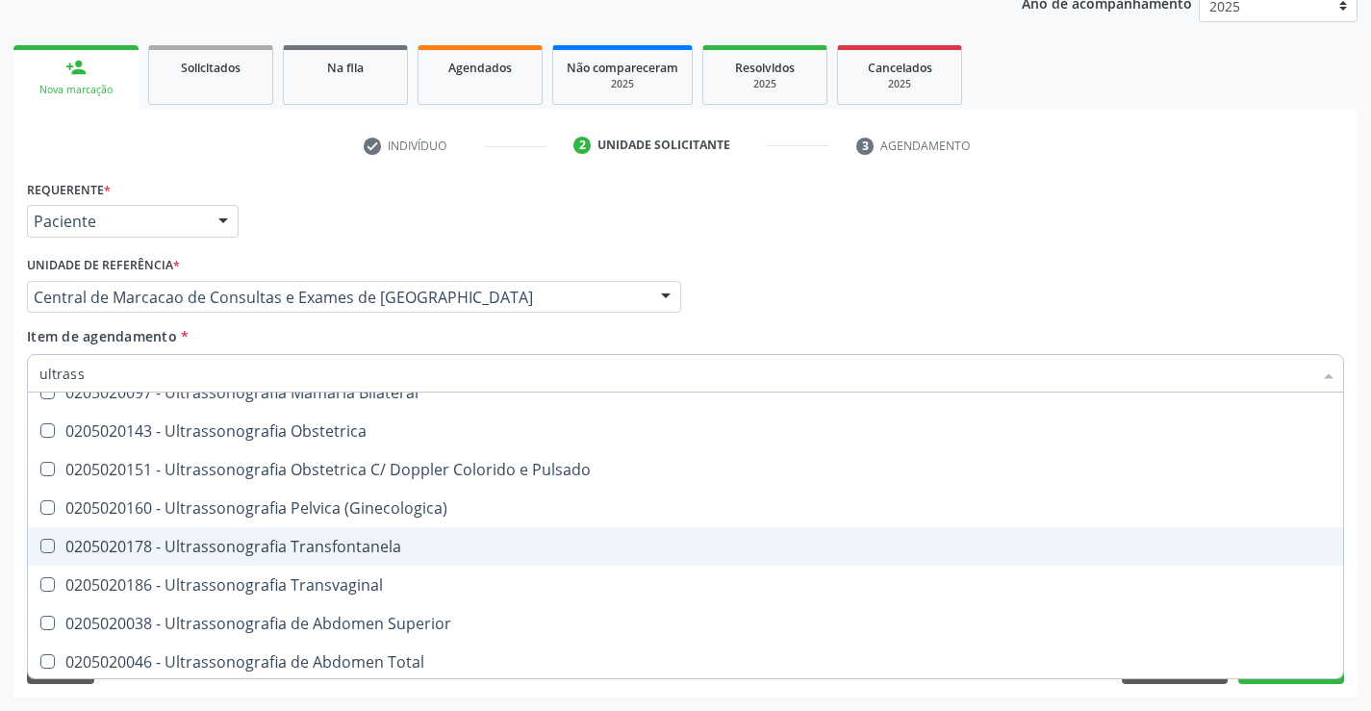
scroll to position [385, 0]
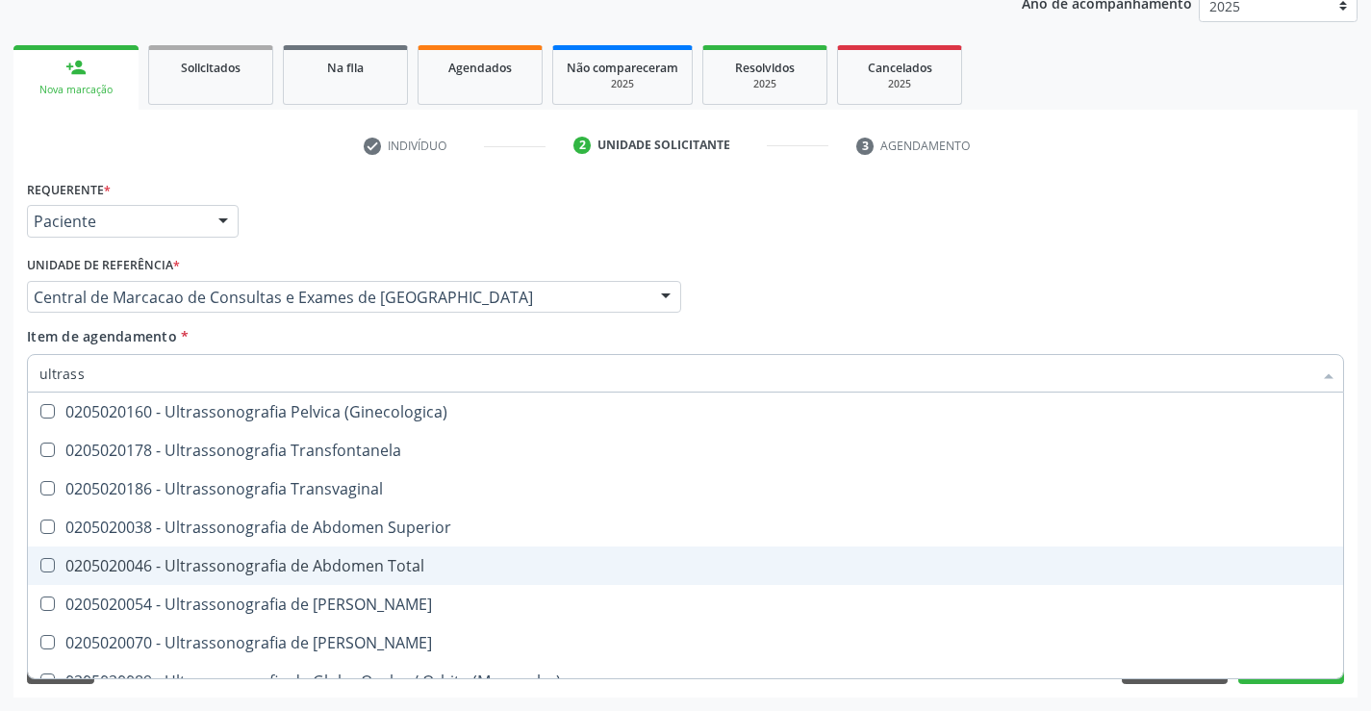
click at [464, 583] on span "0205020046 - Ultrassonografia de Abdomen Total" at bounding box center [685, 565] width 1315 height 38
checkbox Total "true"
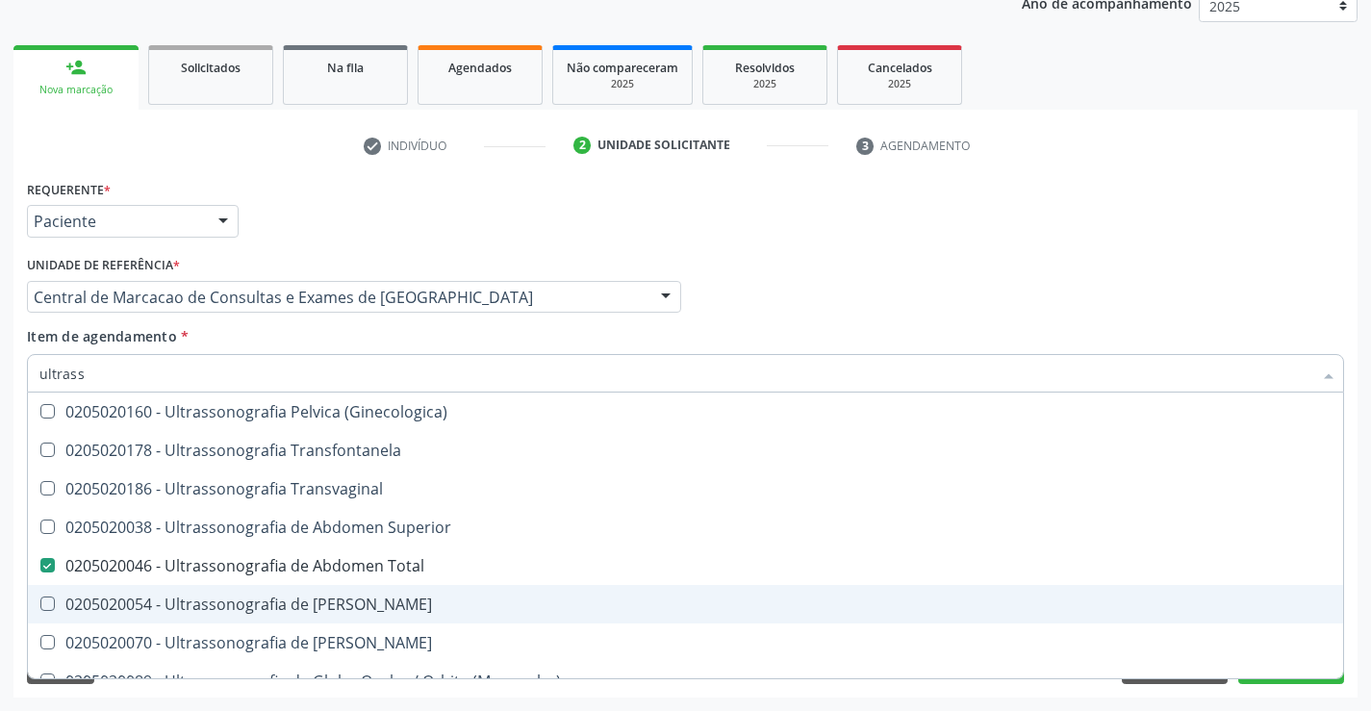
click at [457, 599] on div "0205020054 - Ultrassonografia de [PERSON_NAME]" at bounding box center [685, 603] width 1292 height 15
checkbox Urinario "true"
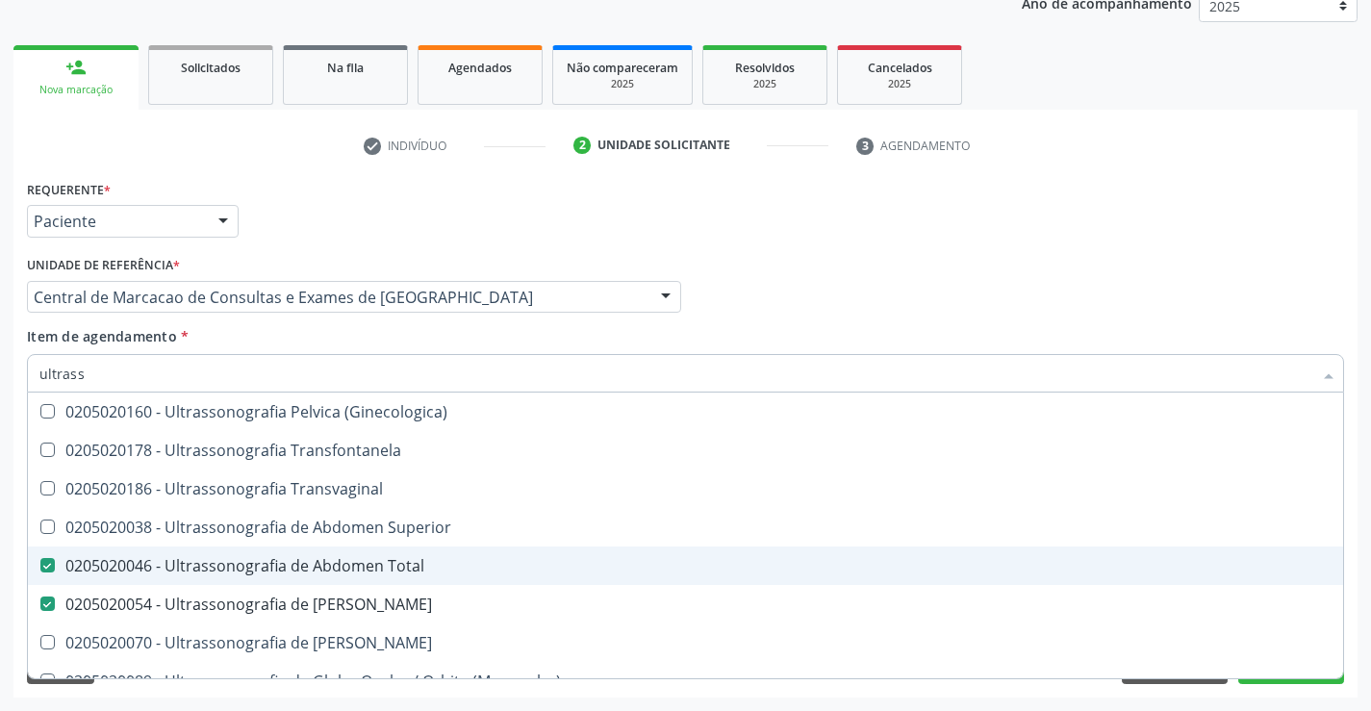
click at [468, 572] on div "0205020046 - Ultrassonografia de Abdomen Total" at bounding box center [685, 565] width 1292 height 15
checkbox Total "false"
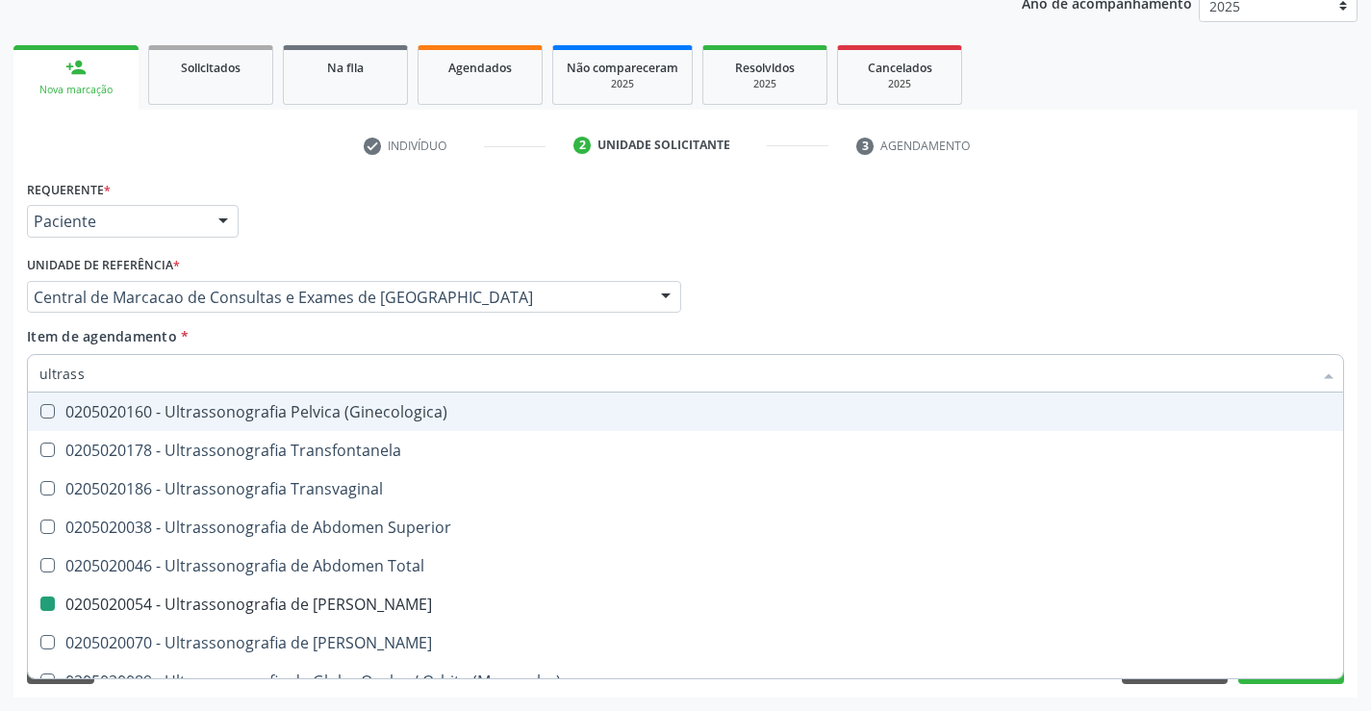
click at [1120, 293] on div "Profissional Solicitante Por favor, selecione a Unidade de Atendimento primeiro…" at bounding box center [685, 288] width 1327 height 75
checkbox X "true"
checkbox Urinario "false"
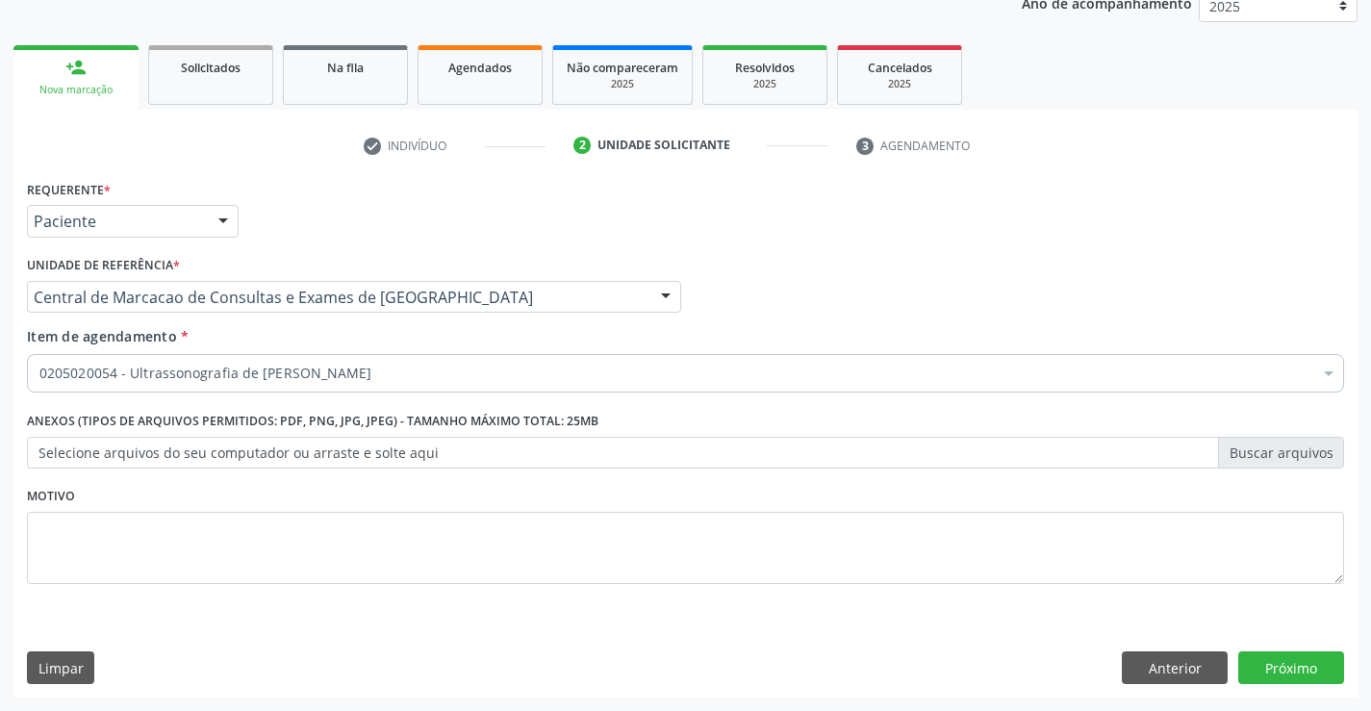
scroll to position [0, 0]
click at [1325, 673] on button "Próximo" at bounding box center [1291, 667] width 106 height 33
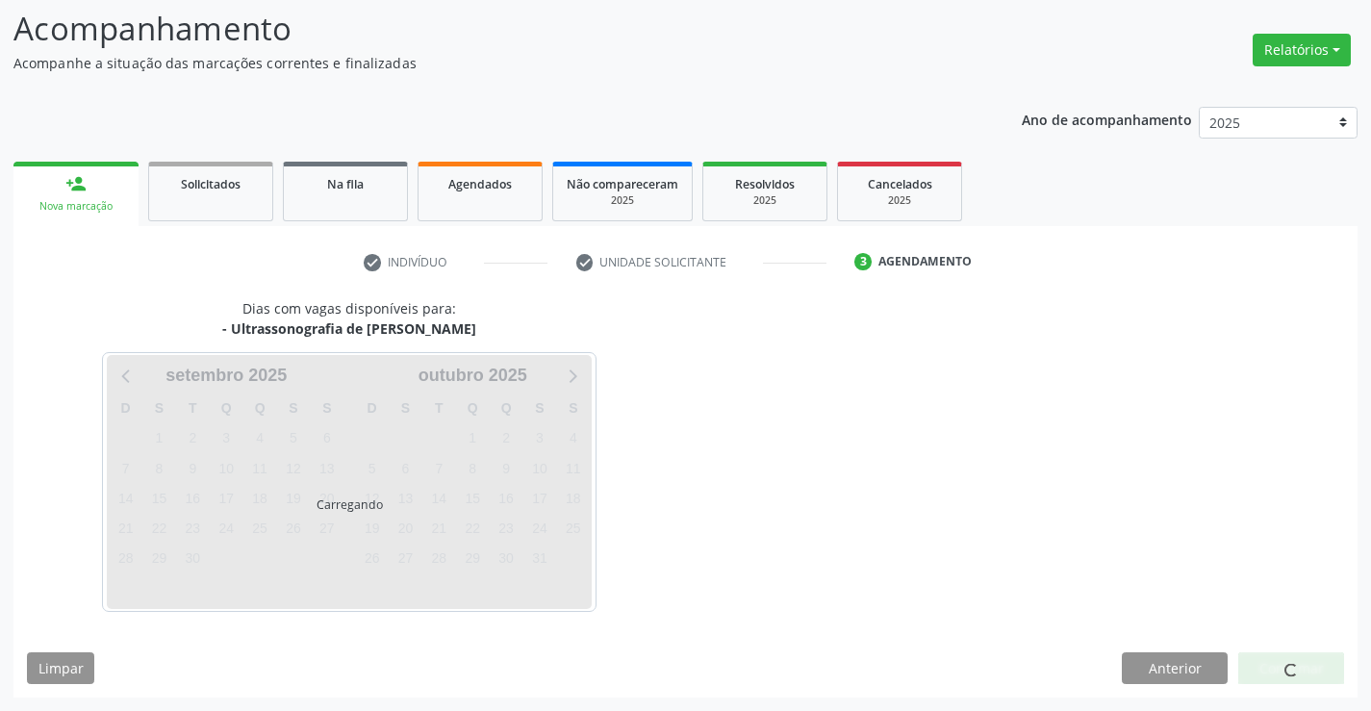
scroll to position [126, 0]
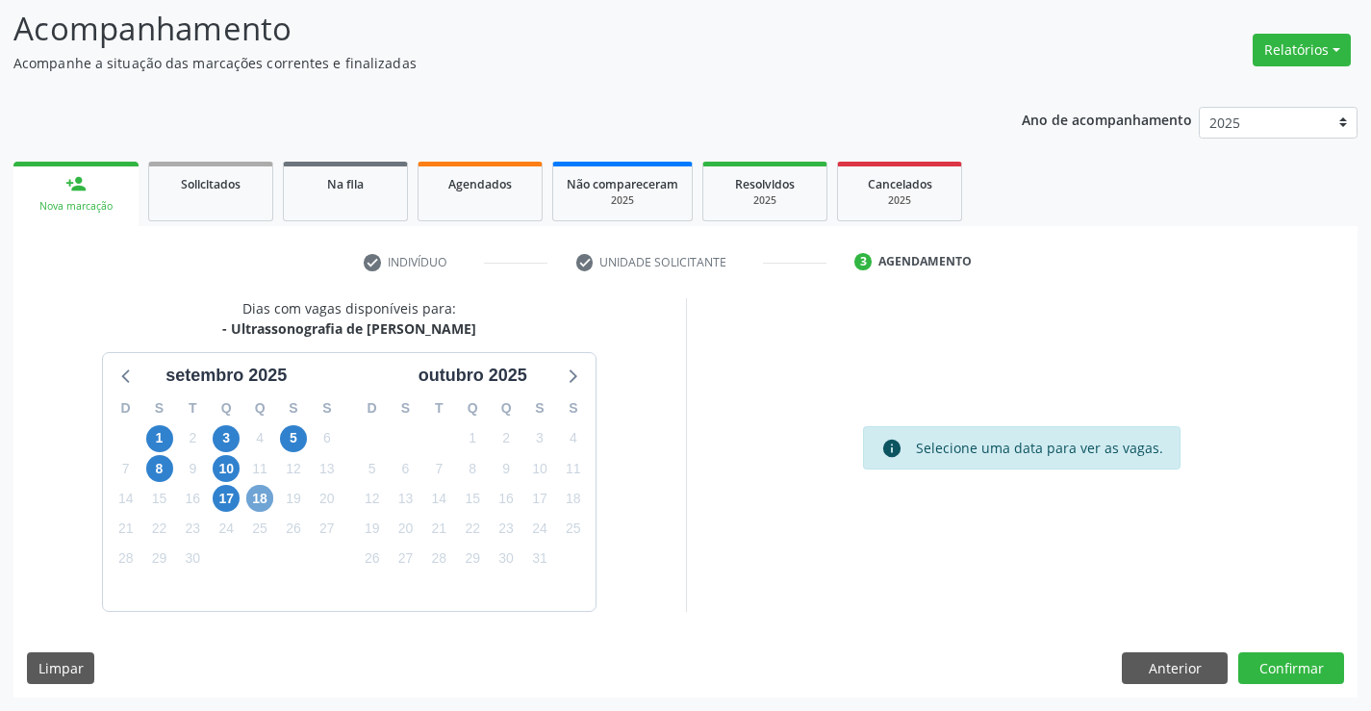
click at [260, 500] on span "18" at bounding box center [259, 498] width 27 height 27
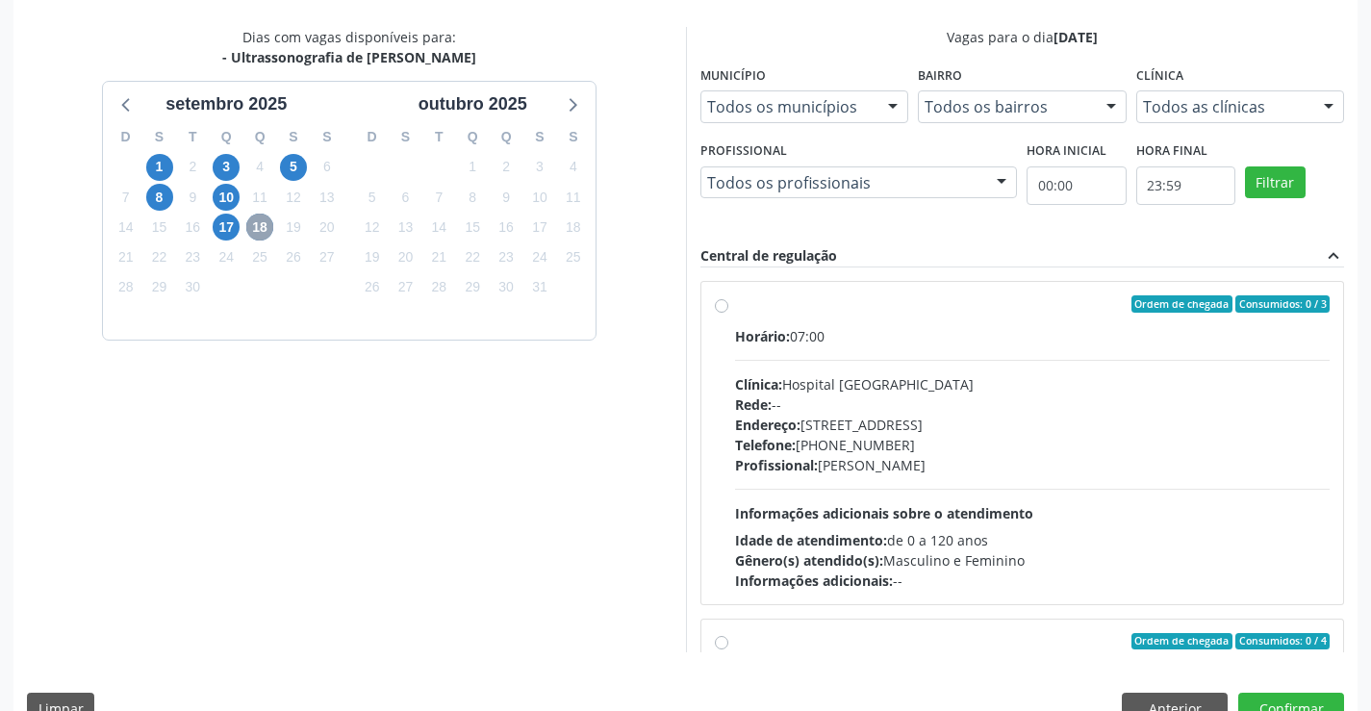
scroll to position [439, 0]
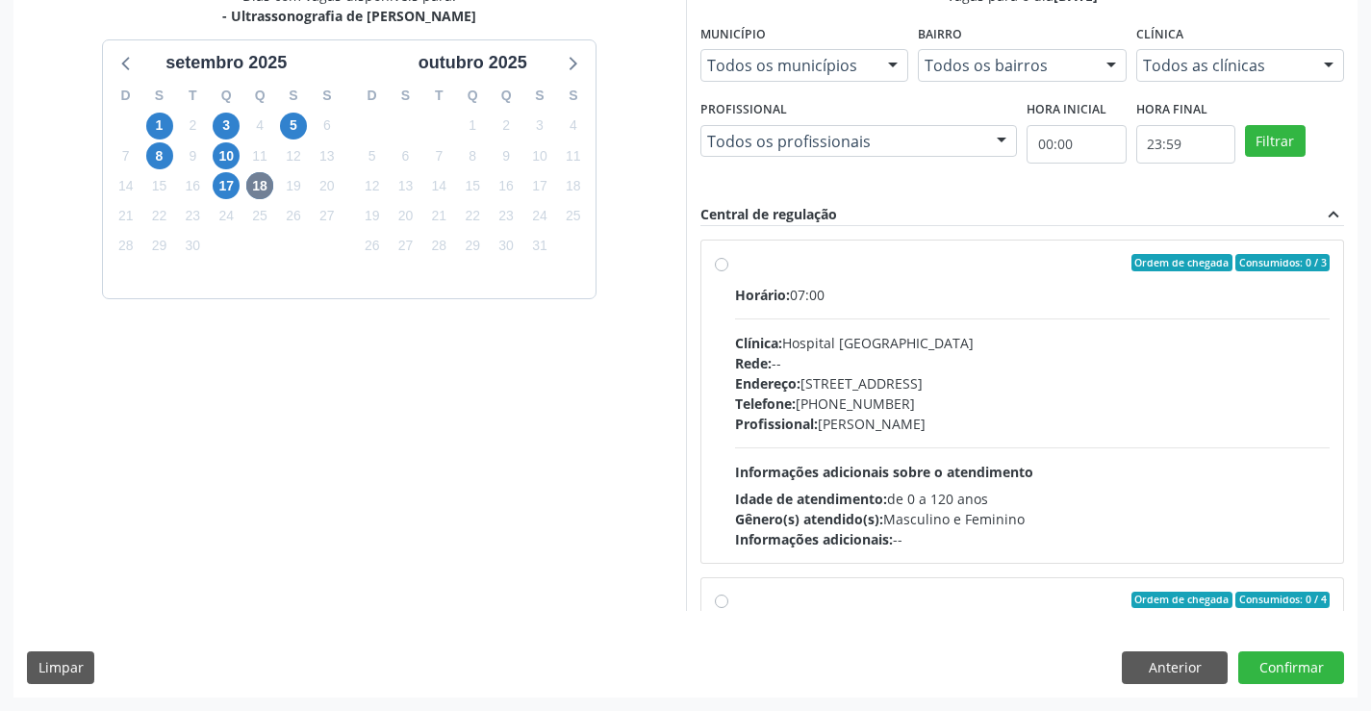
click at [907, 431] on div "Profissional: [PERSON_NAME]" at bounding box center [1033, 424] width 596 height 20
click at [728, 271] on input "Ordem de chegada Consumidos: 0 / 3 Horário: 07:00 Clínica: Hospital [GEOGRAPHIC…" at bounding box center [721, 262] width 13 height 17
radio input "true"
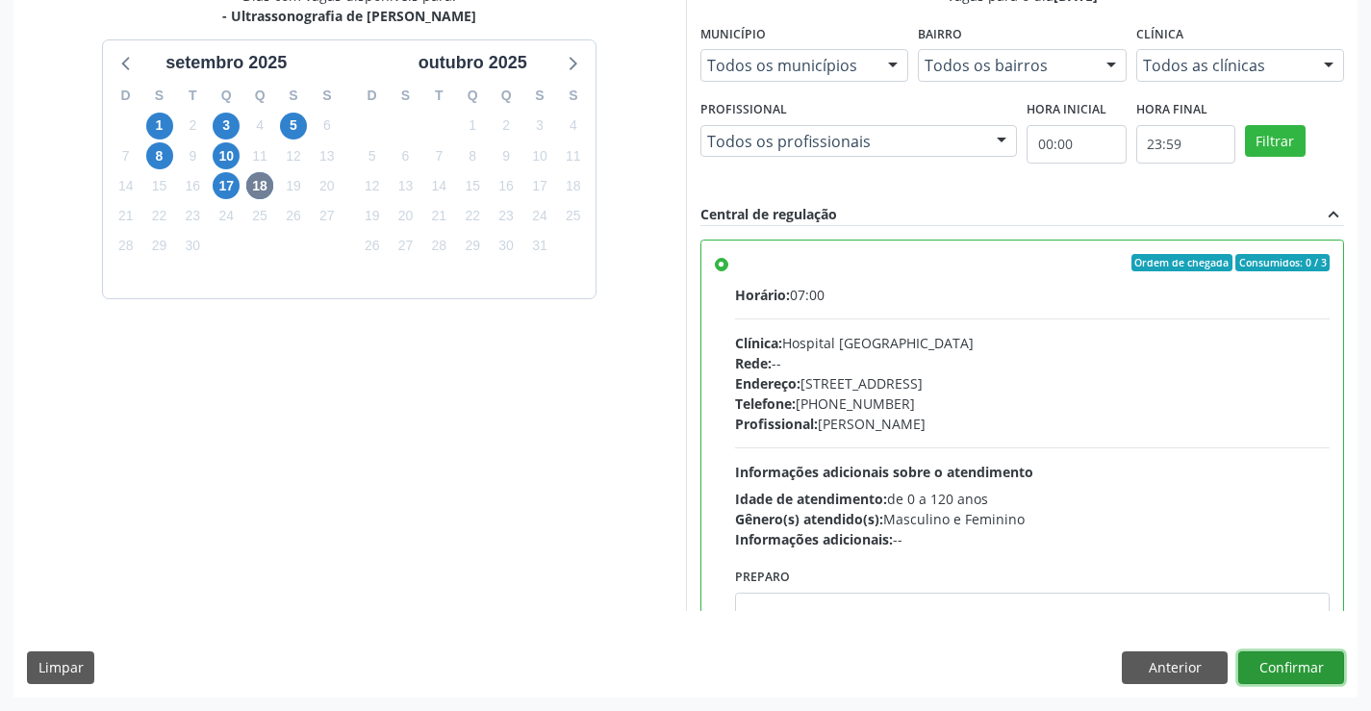
click at [1296, 663] on button "Confirmar" at bounding box center [1291, 667] width 106 height 33
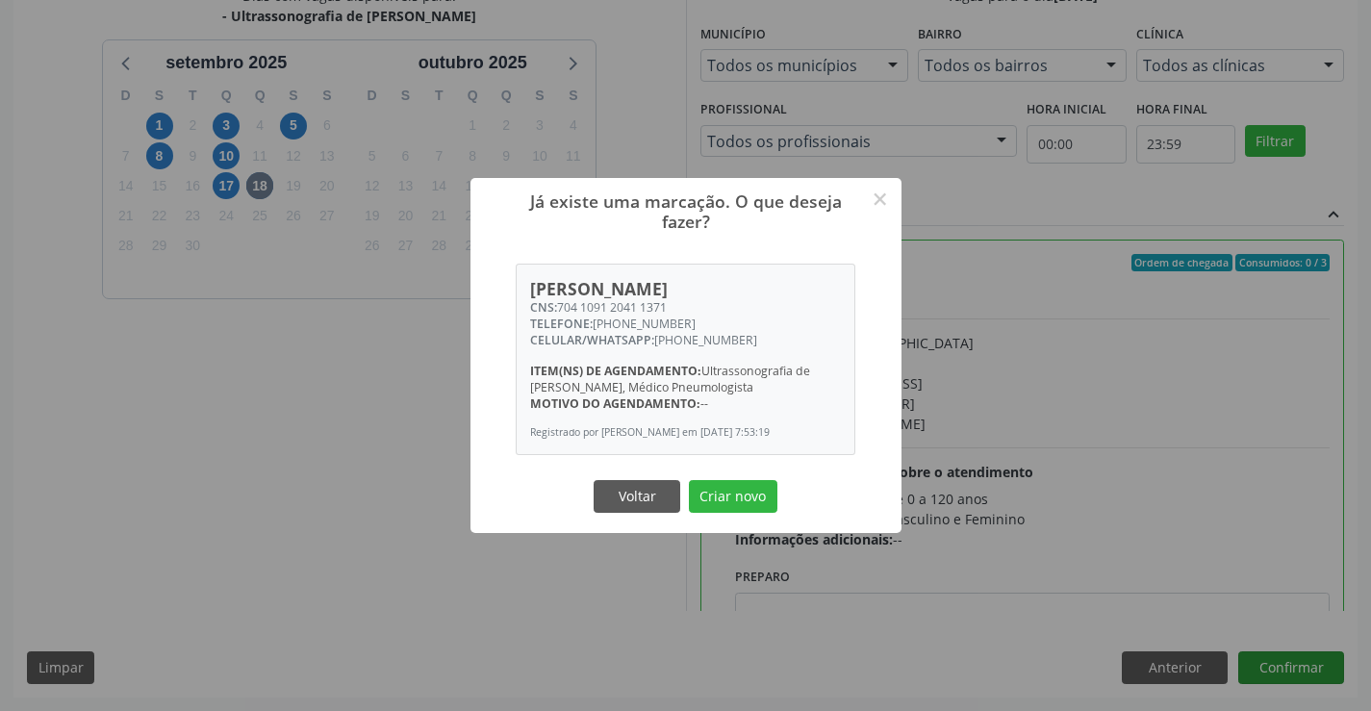
click at [689, 480] on button "Criar novo" at bounding box center [733, 496] width 89 height 33
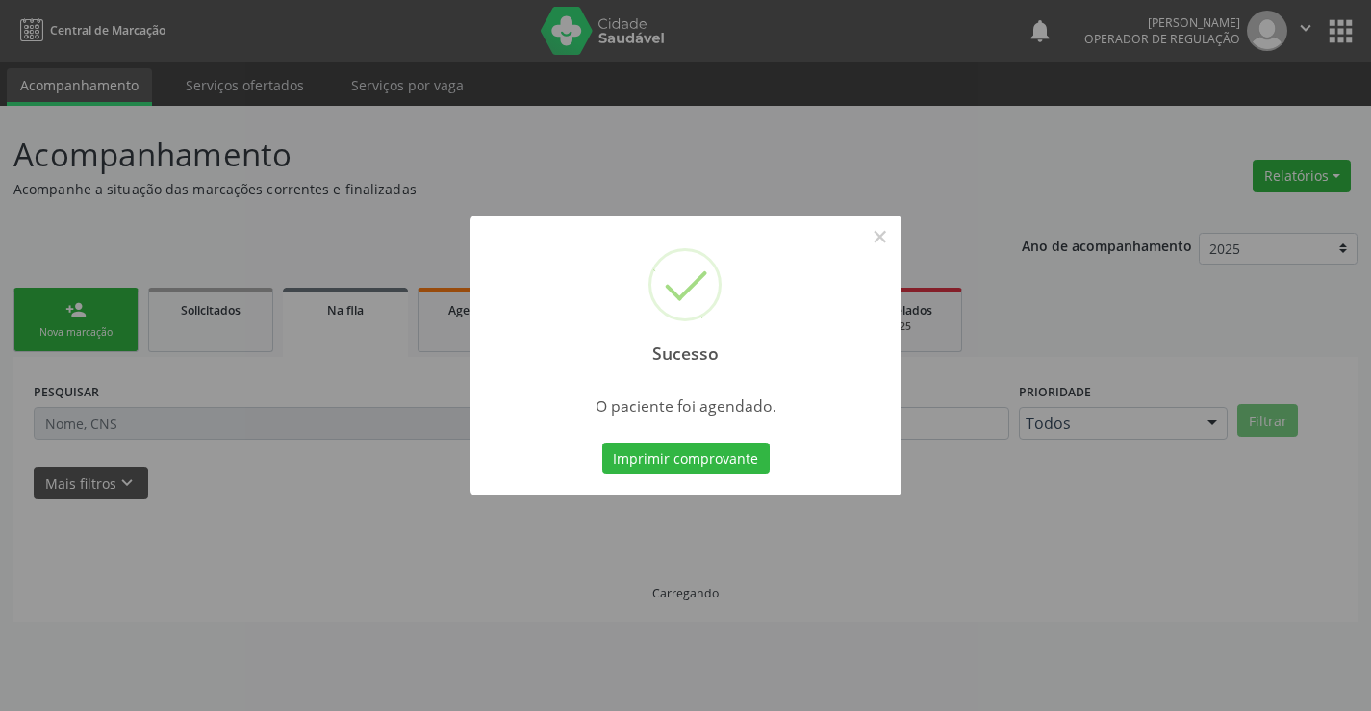
scroll to position [0, 0]
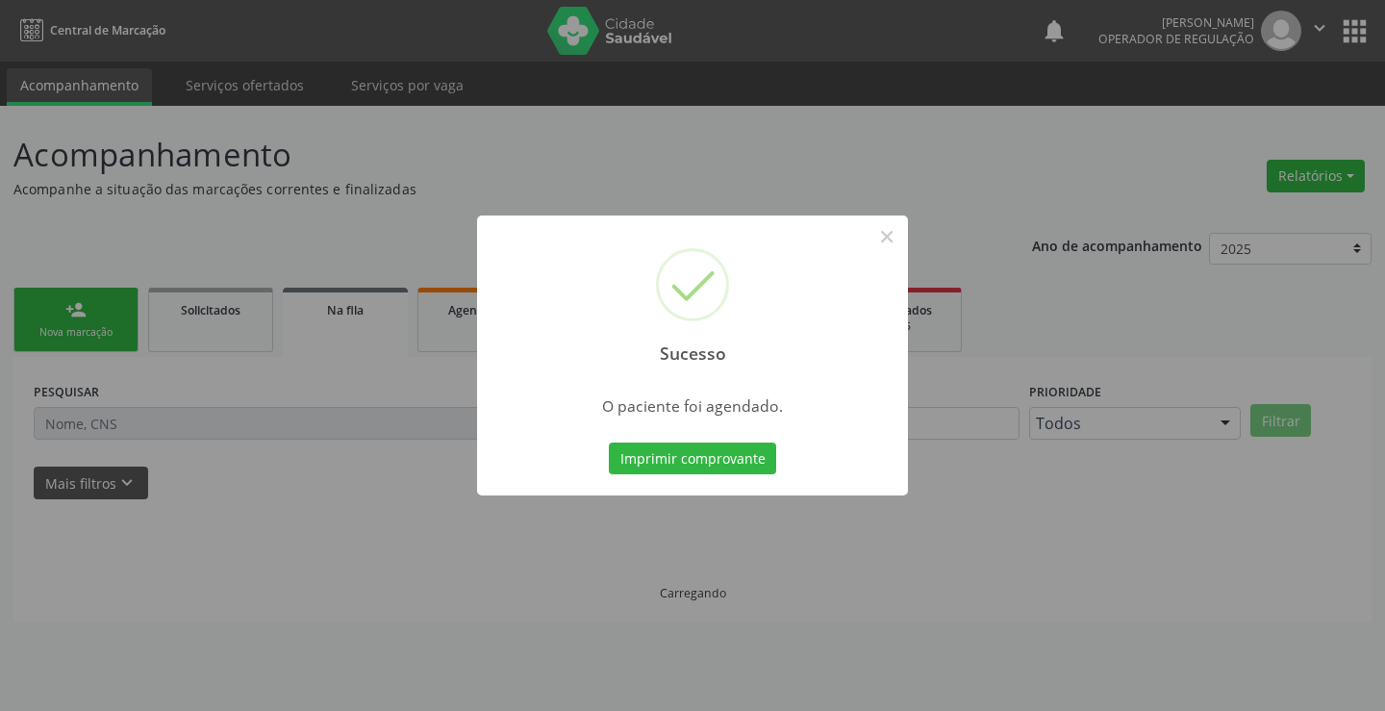
click at [609, 443] on button "Imprimir comprovante" at bounding box center [692, 459] width 167 height 33
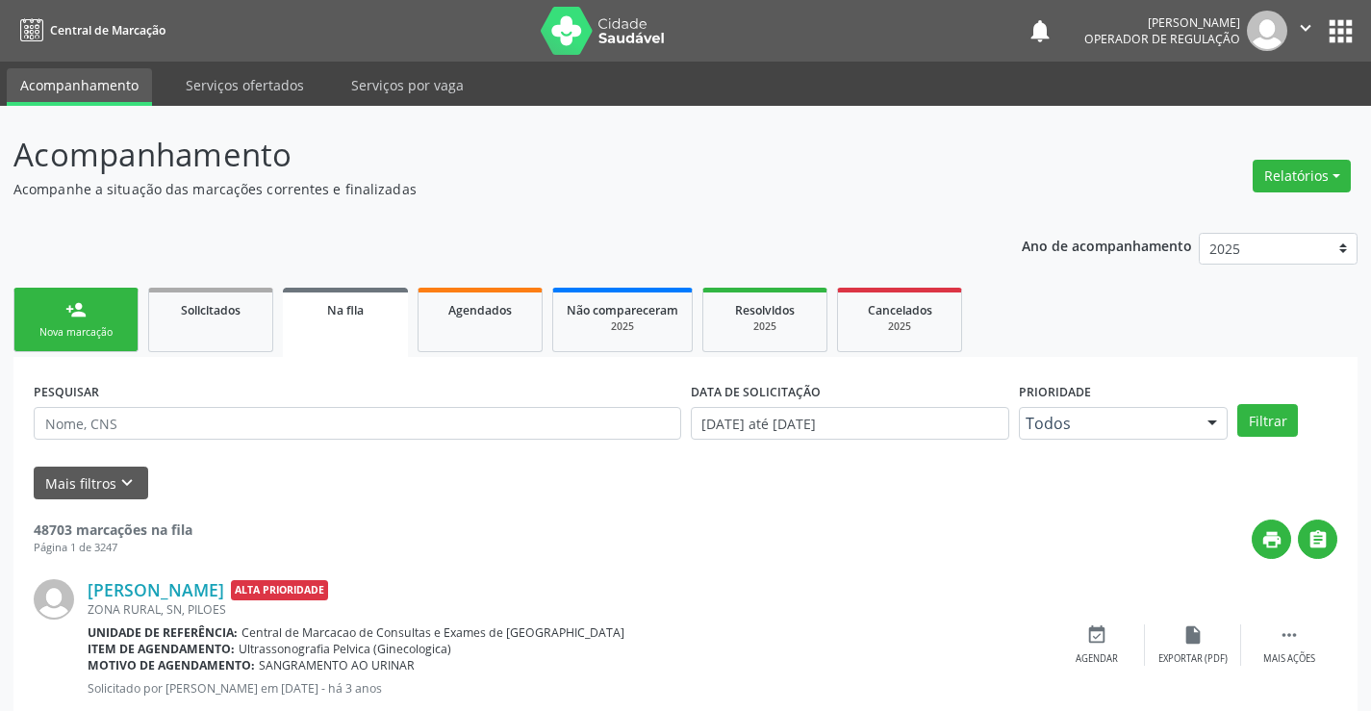
click at [88, 308] on link "person_add Nova marcação" at bounding box center [75, 320] width 125 height 64
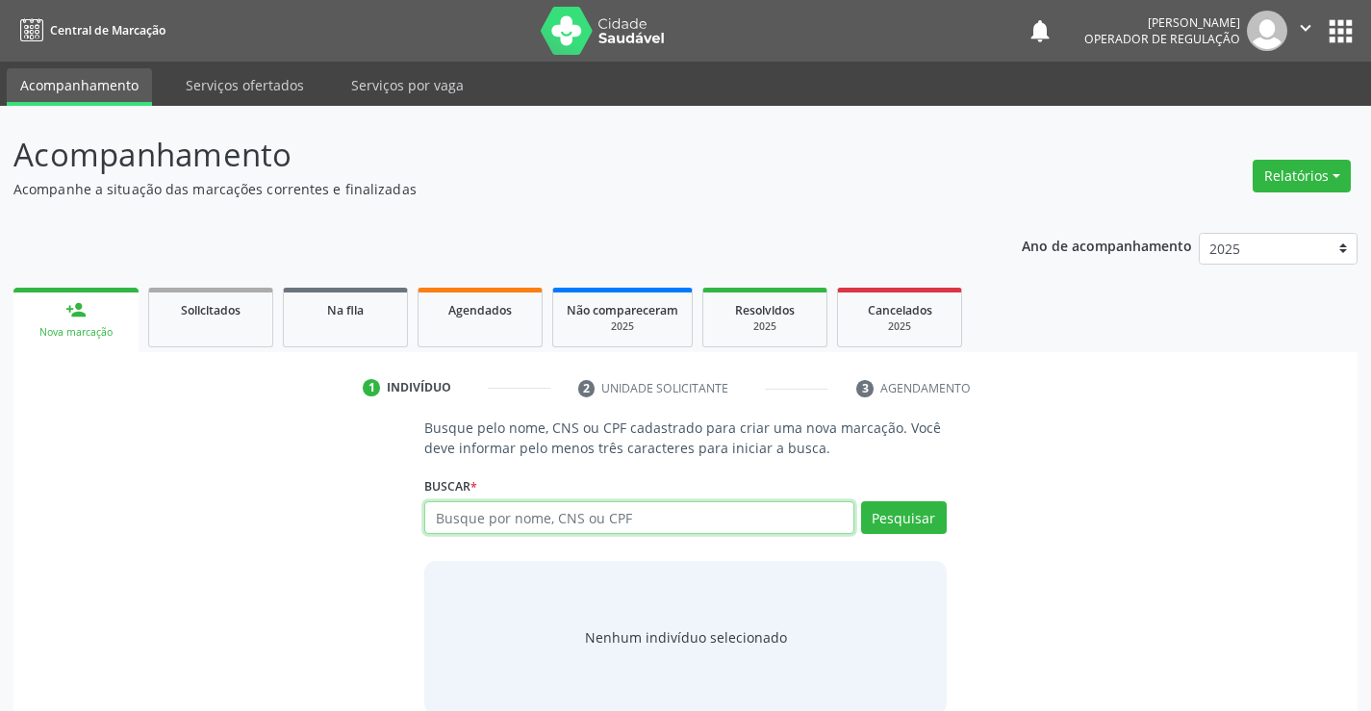
click at [474, 509] on input "text" at bounding box center [638, 517] width 429 height 33
type input "706503326290194"
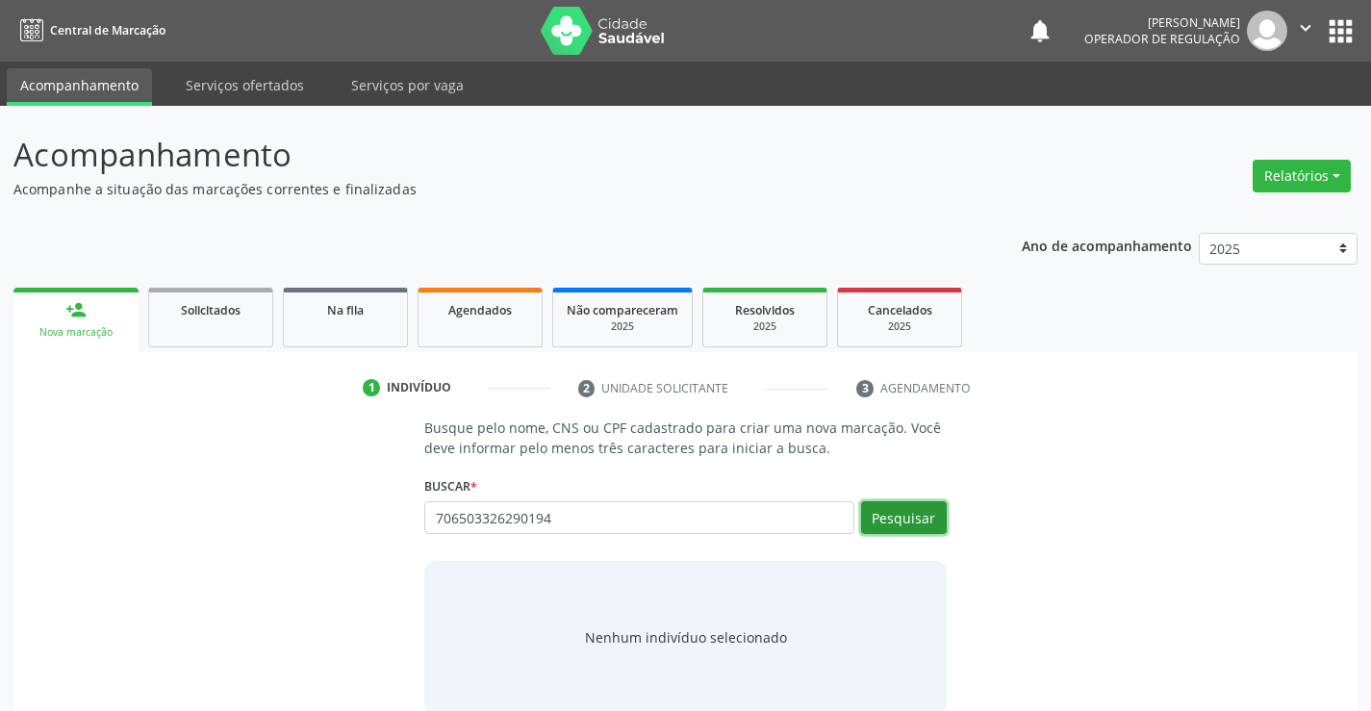
click at [898, 513] on button "Pesquisar" at bounding box center [904, 517] width 86 height 33
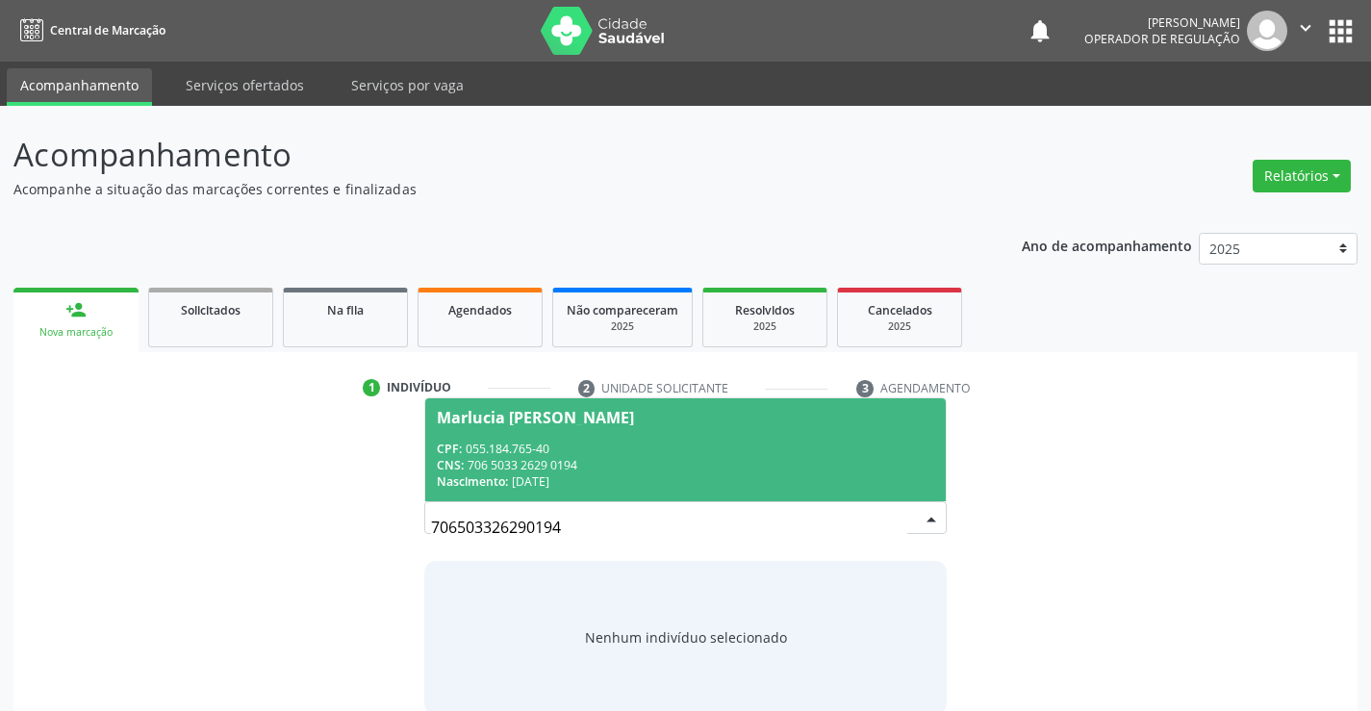
click at [650, 446] on div "CPF: 055.184.765-40" at bounding box center [685, 449] width 496 height 16
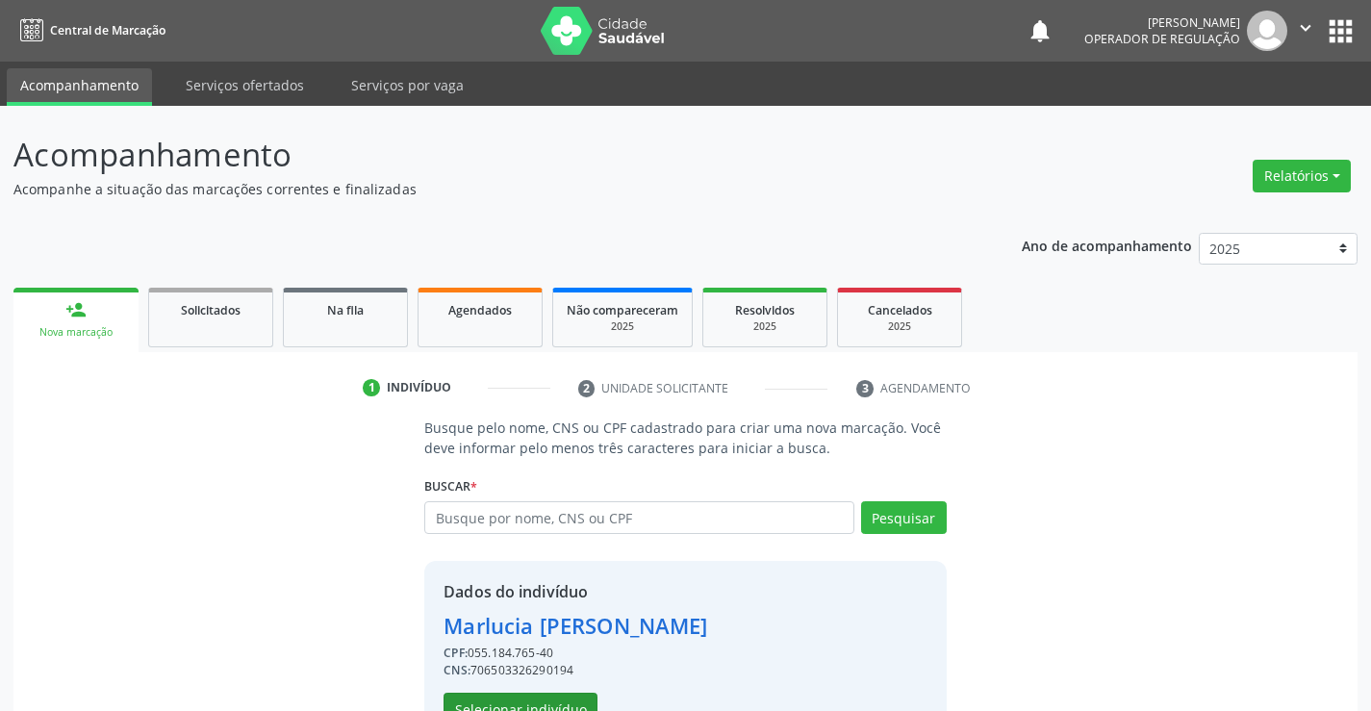
scroll to position [61, 0]
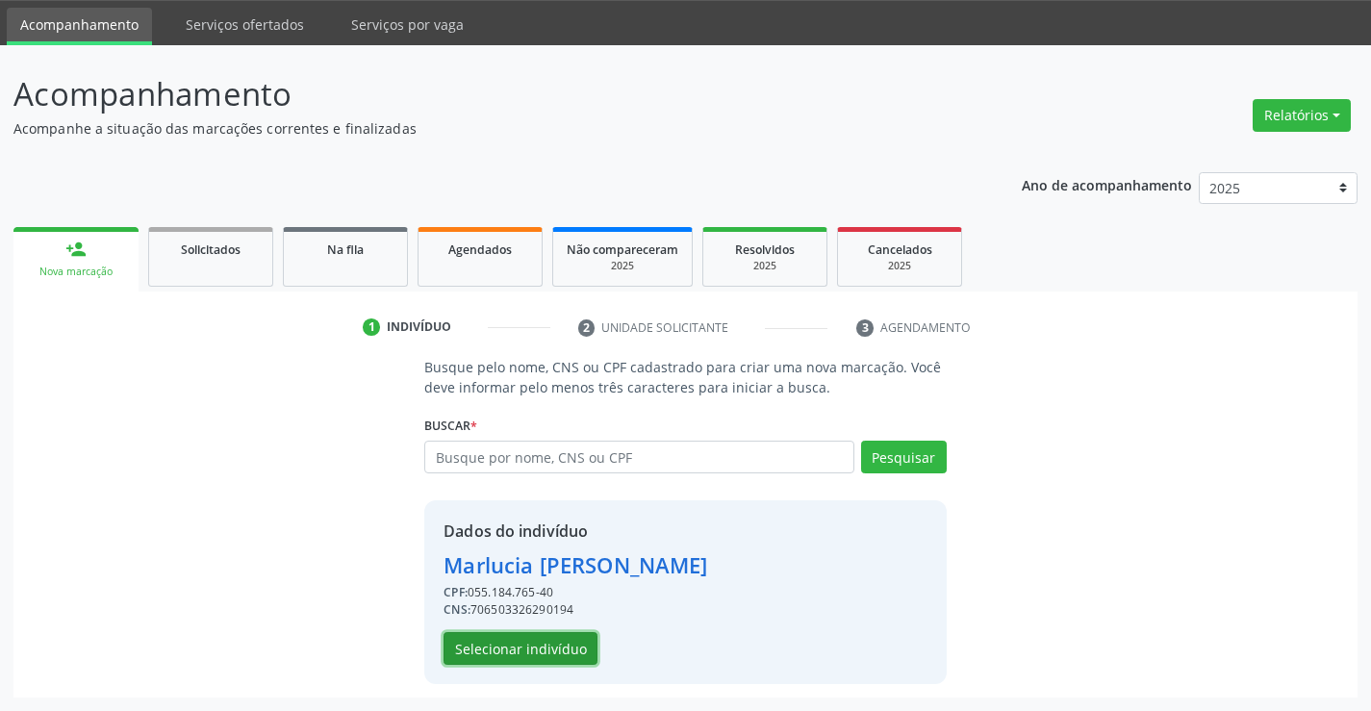
click at [552, 647] on button "Selecionar indivíduo" at bounding box center [521, 648] width 154 height 33
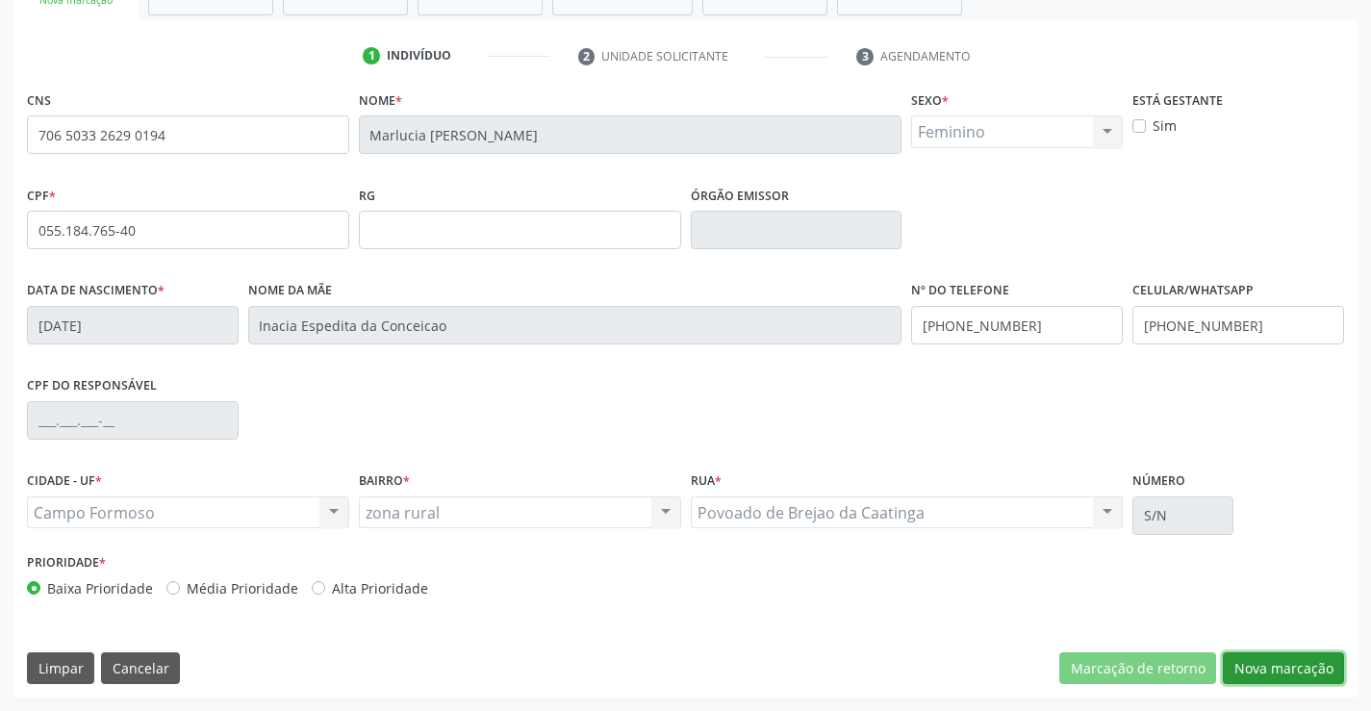
click at [1283, 668] on button "Nova marcação" at bounding box center [1283, 668] width 121 height 33
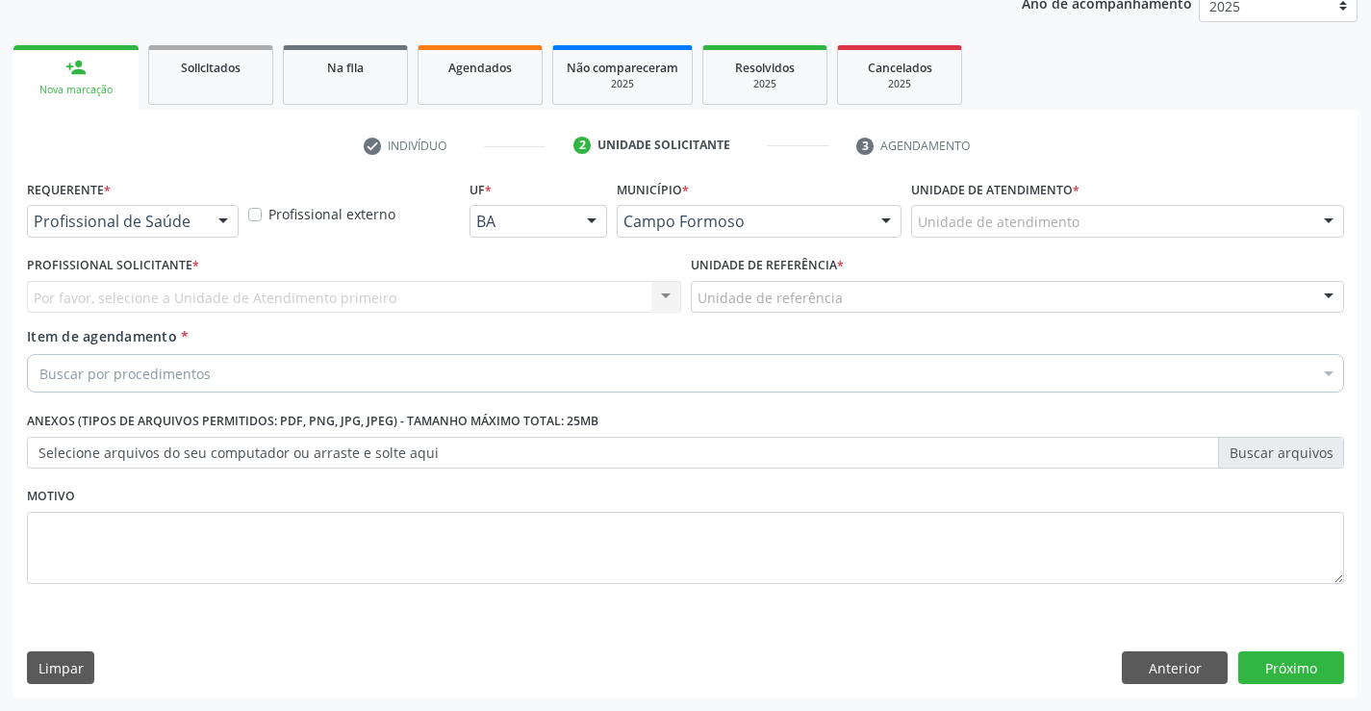
scroll to position [242, 0]
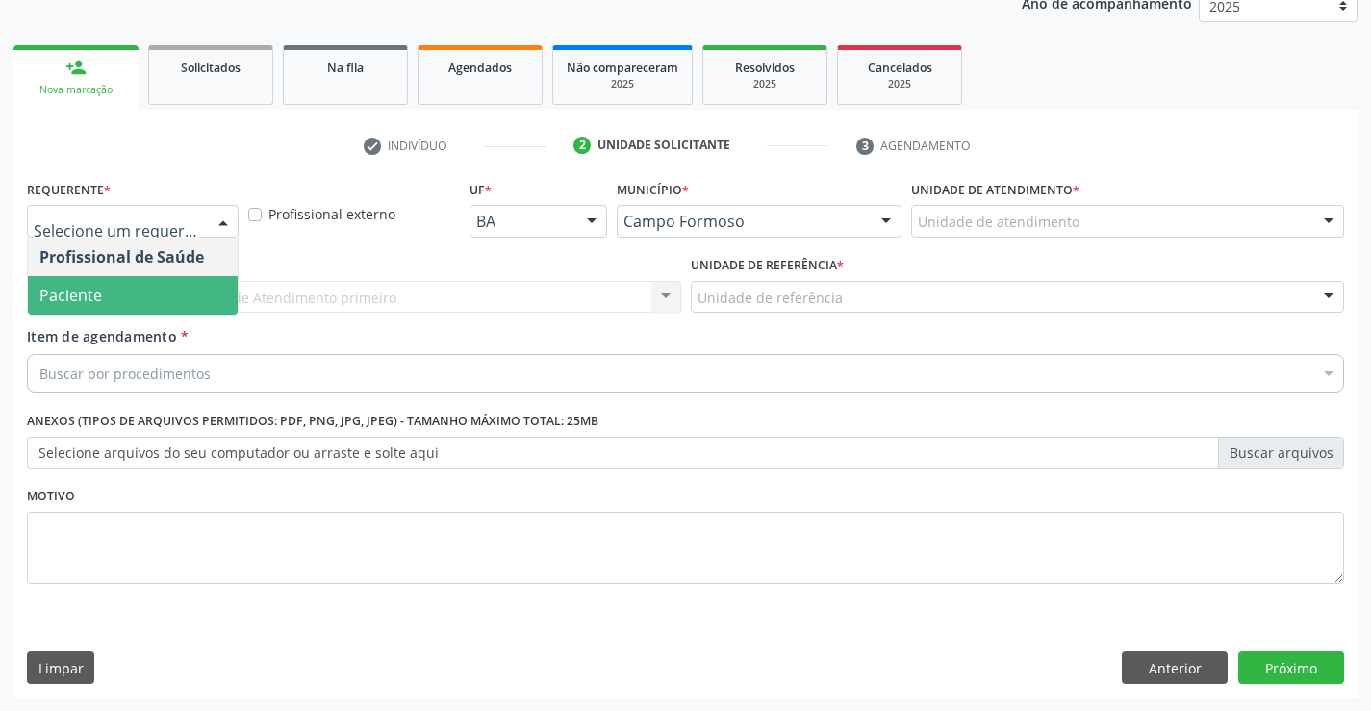
click at [151, 301] on span "Paciente" at bounding box center [133, 295] width 210 height 38
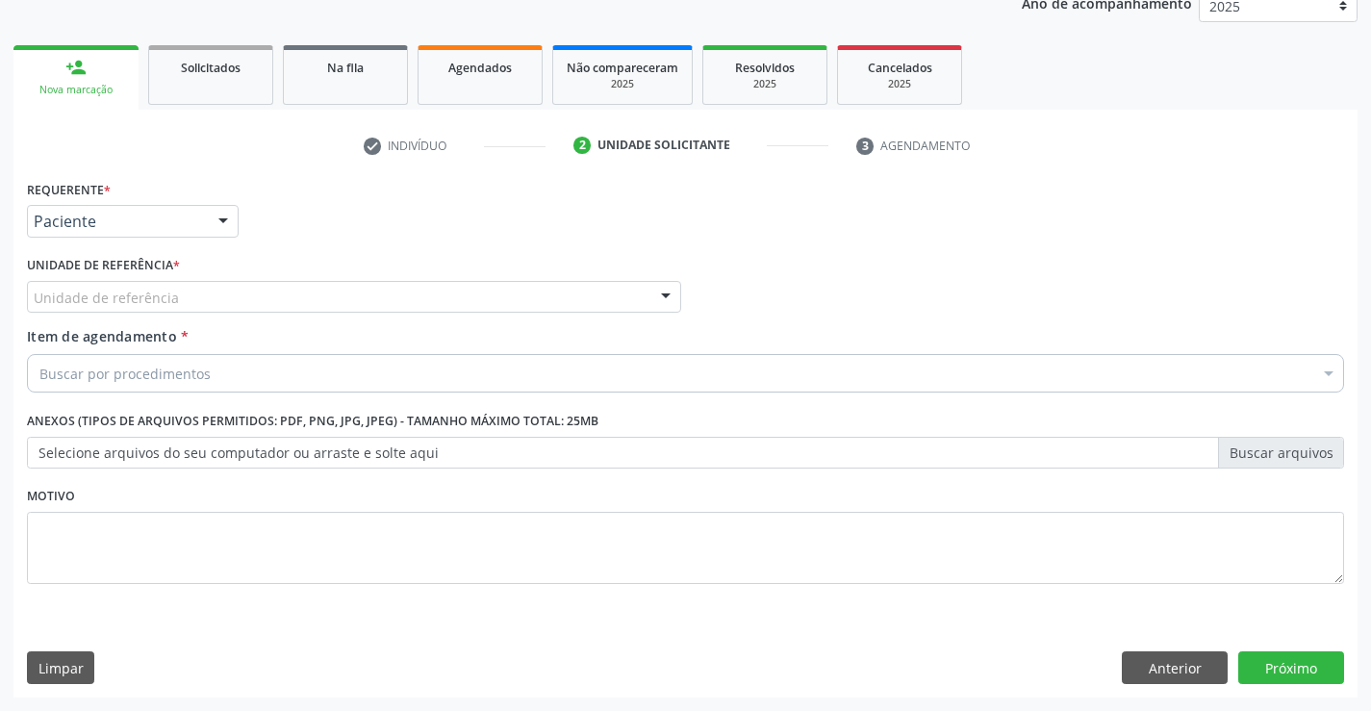
click at [262, 296] on div "Unidade de referência" at bounding box center [354, 297] width 654 height 33
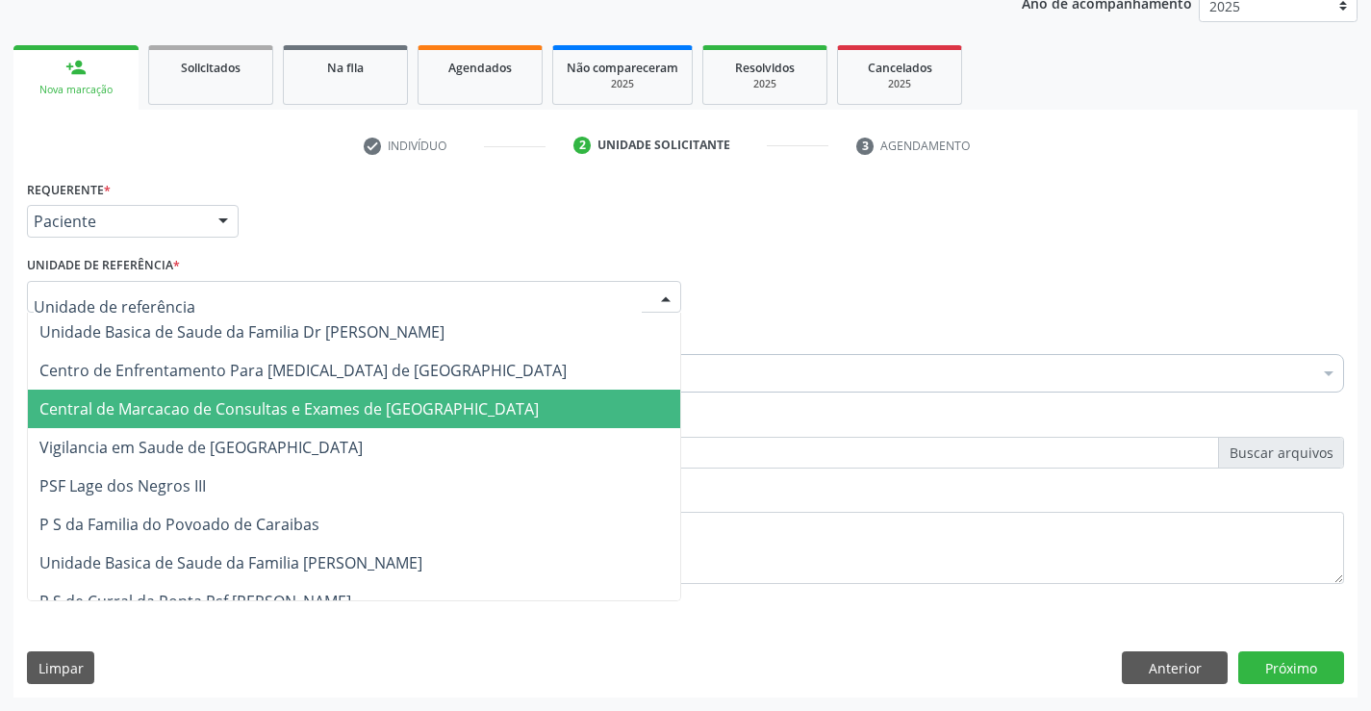
click at [275, 412] on span "Central de Marcacao de Consultas e Exames de [GEOGRAPHIC_DATA]" at bounding box center [288, 408] width 499 height 21
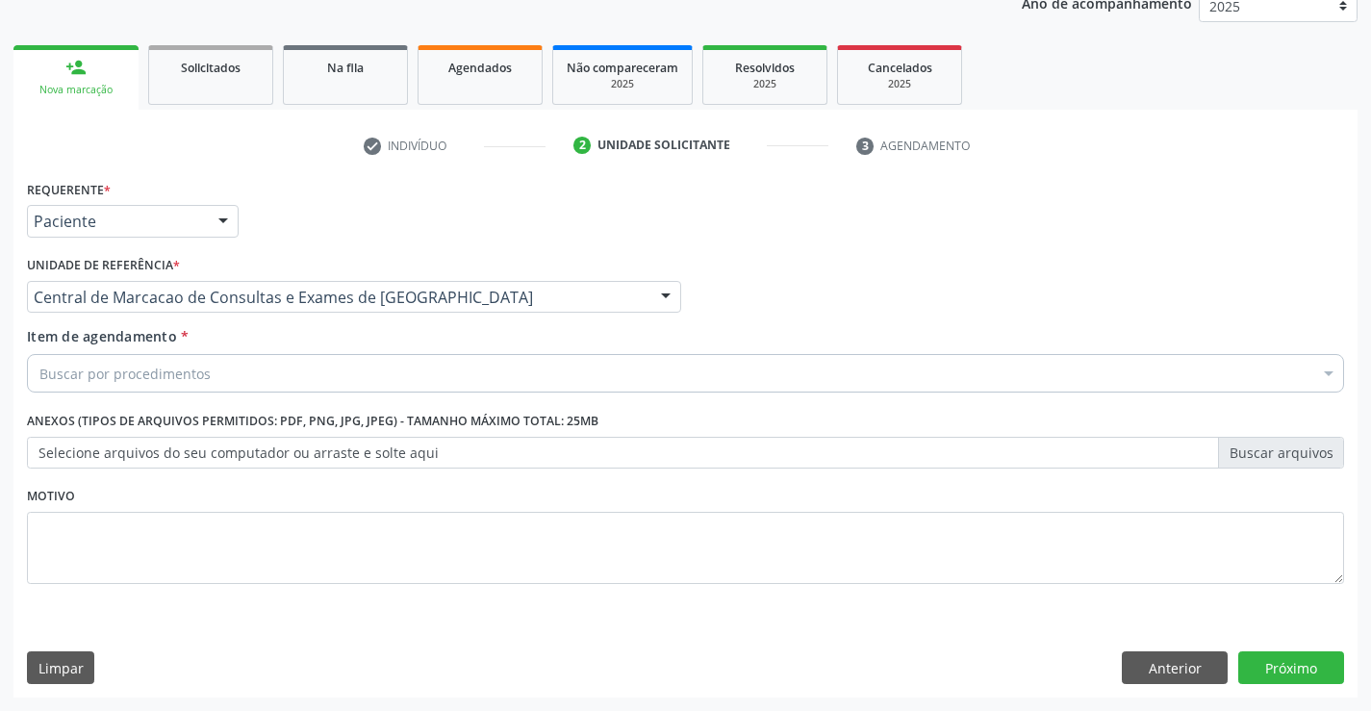
click at [254, 377] on div "Buscar por procedimentos" at bounding box center [685, 373] width 1317 height 38
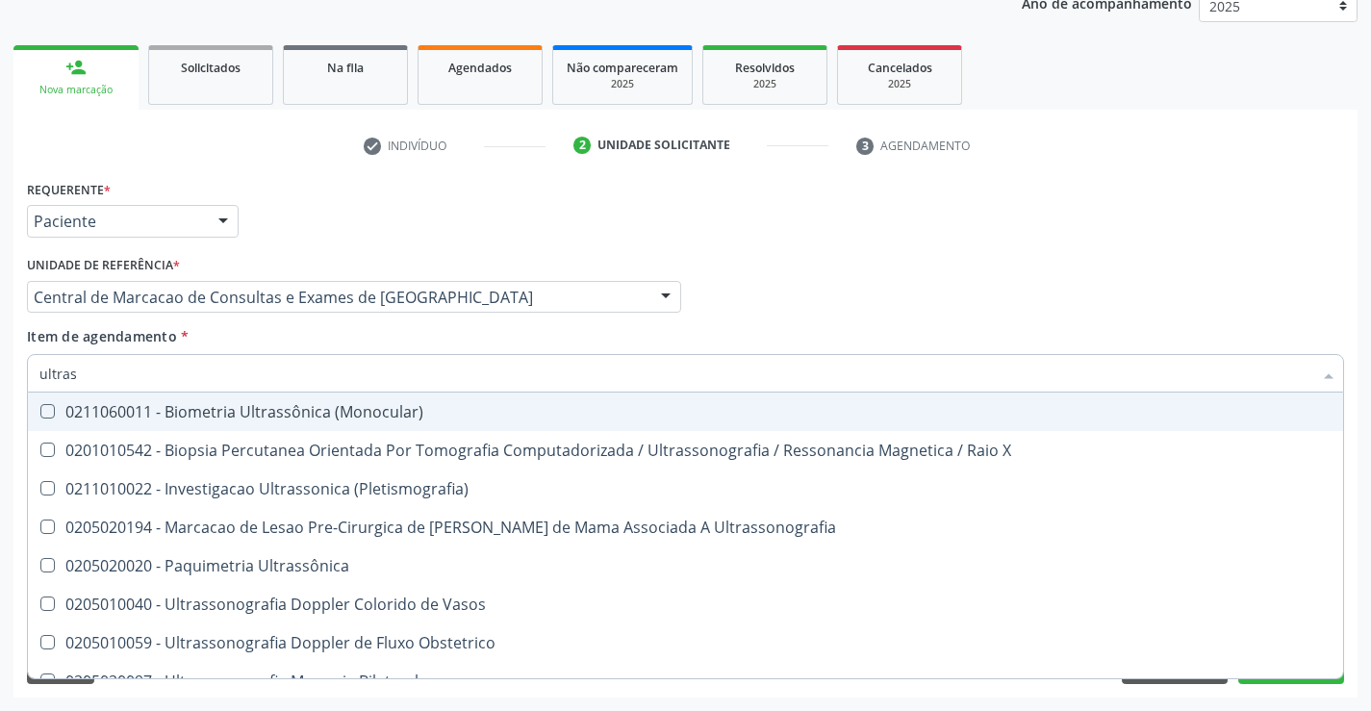
type input "ultrass"
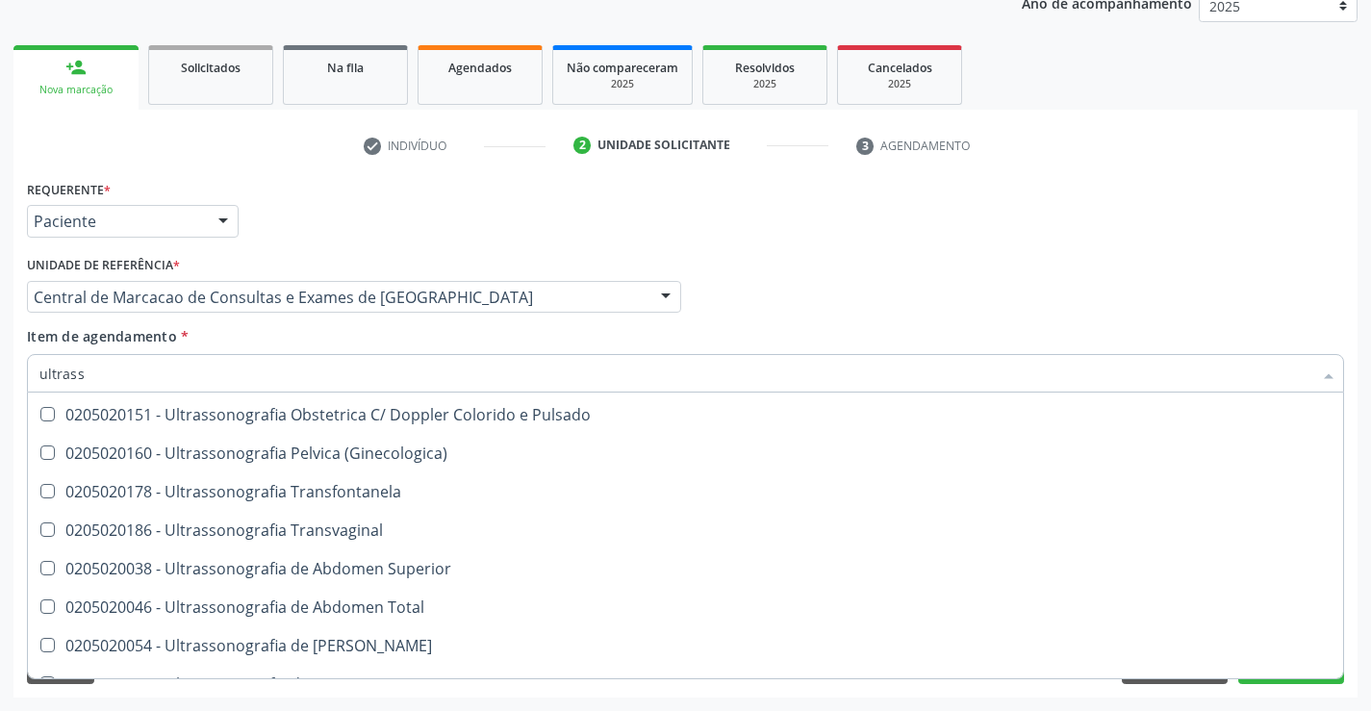
scroll to position [311, 0]
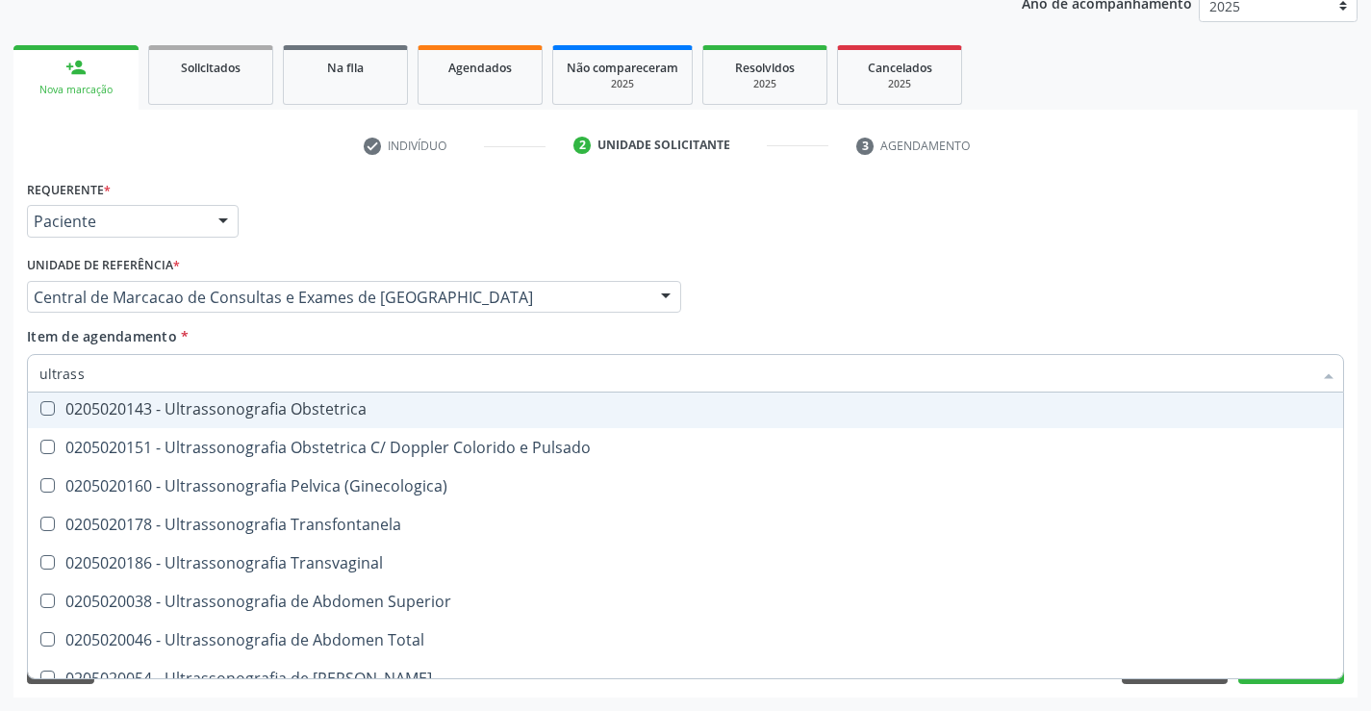
click at [530, 415] on div "0205020143 - Ultrassonografia Obstetrica" at bounding box center [685, 408] width 1292 height 15
checkbox Obstetrica "true"
click at [1156, 334] on div "Item de agendamento * ultrass Desfazer seleção 0211060011 - Biometria Ultrassôn…" at bounding box center [685, 356] width 1317 height 61
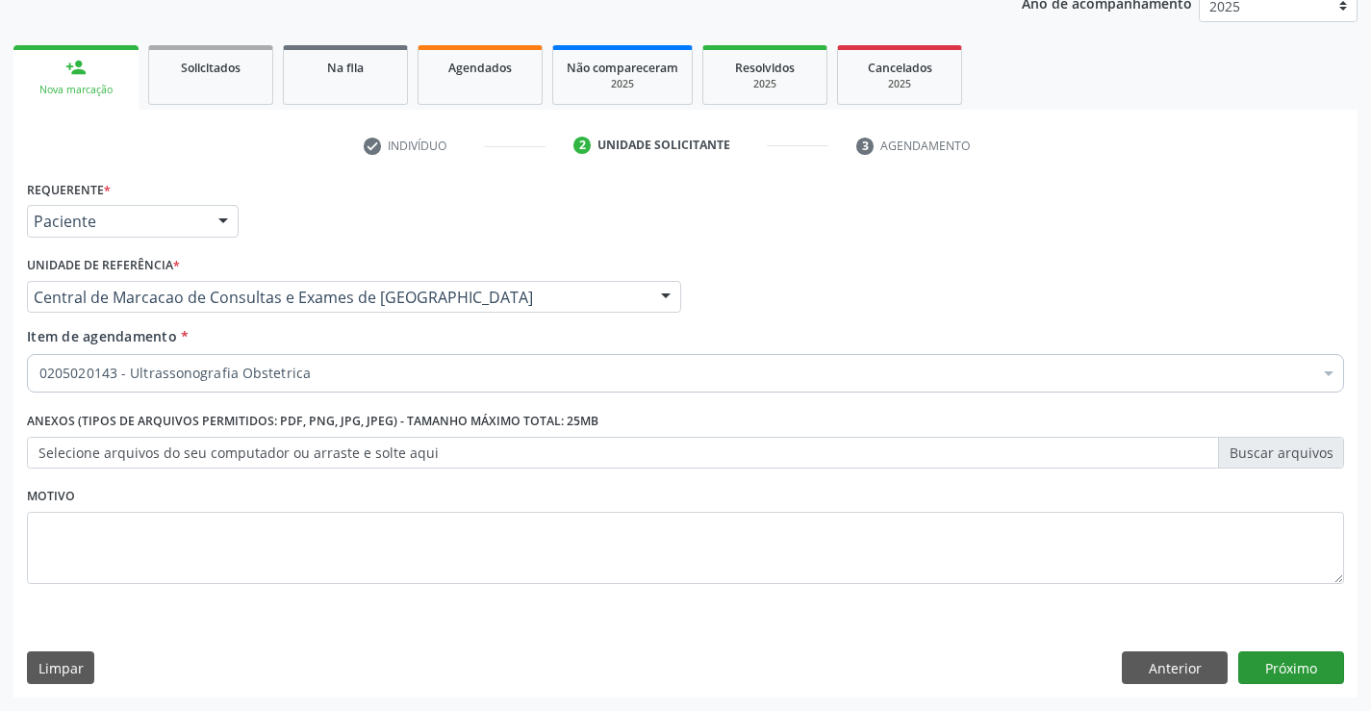
scroll to position [0, 0]
click at [1259, 657] on button "Próximo" at bounding box center [1291, 667] width 106 height 33
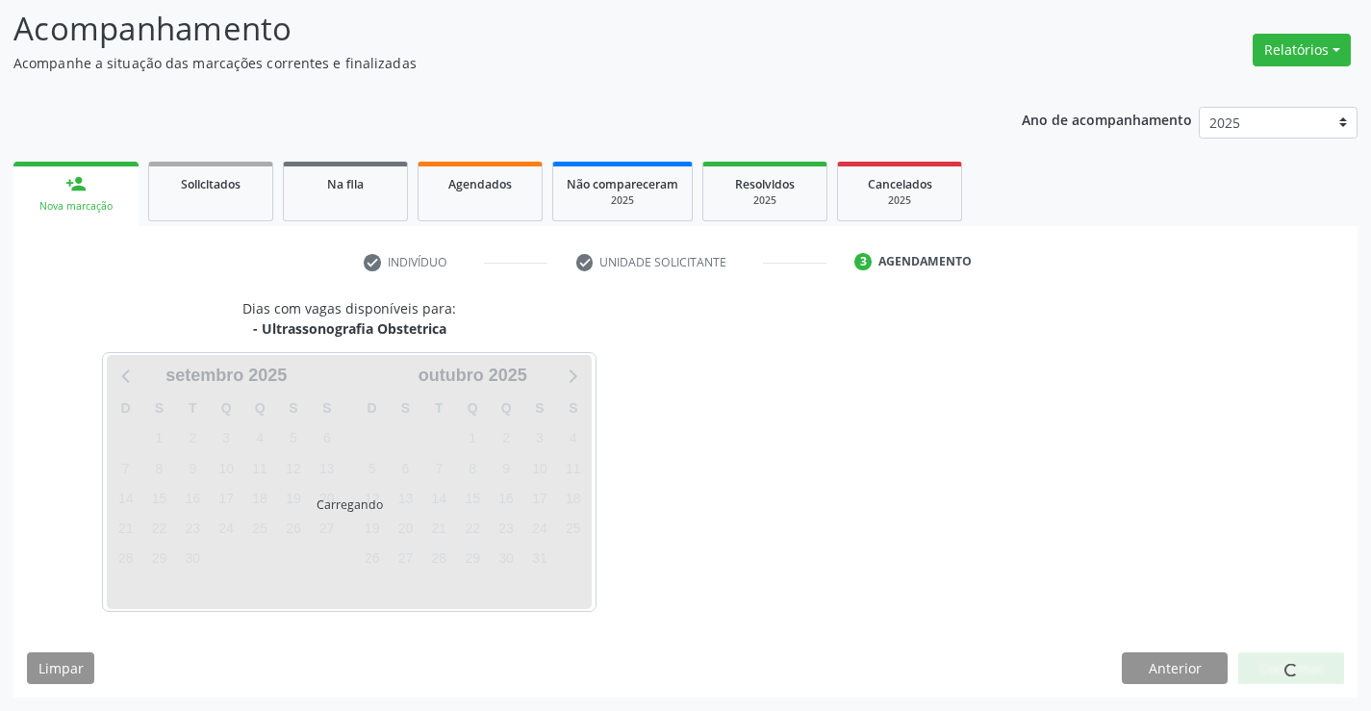
scroll to position [126, 0]
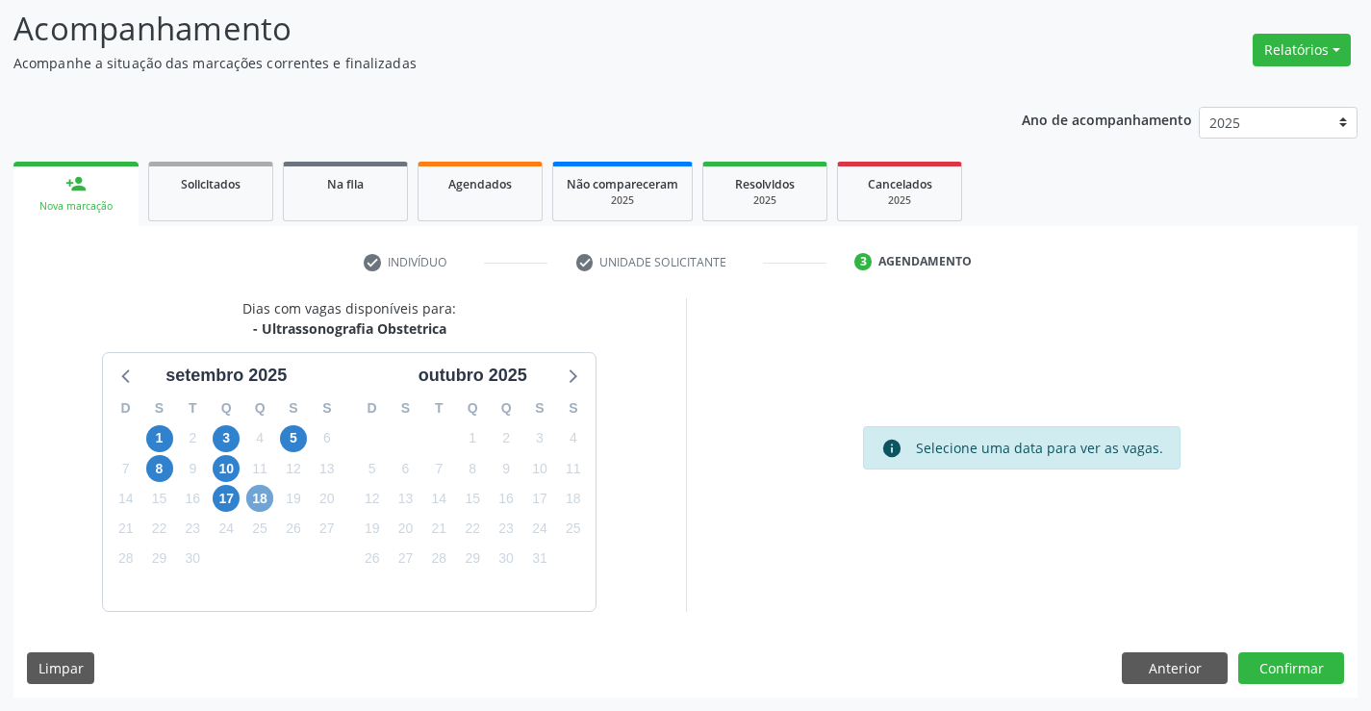
click at [266, 489] on span "18" at bounding box center [259, 498] width 27 height 27
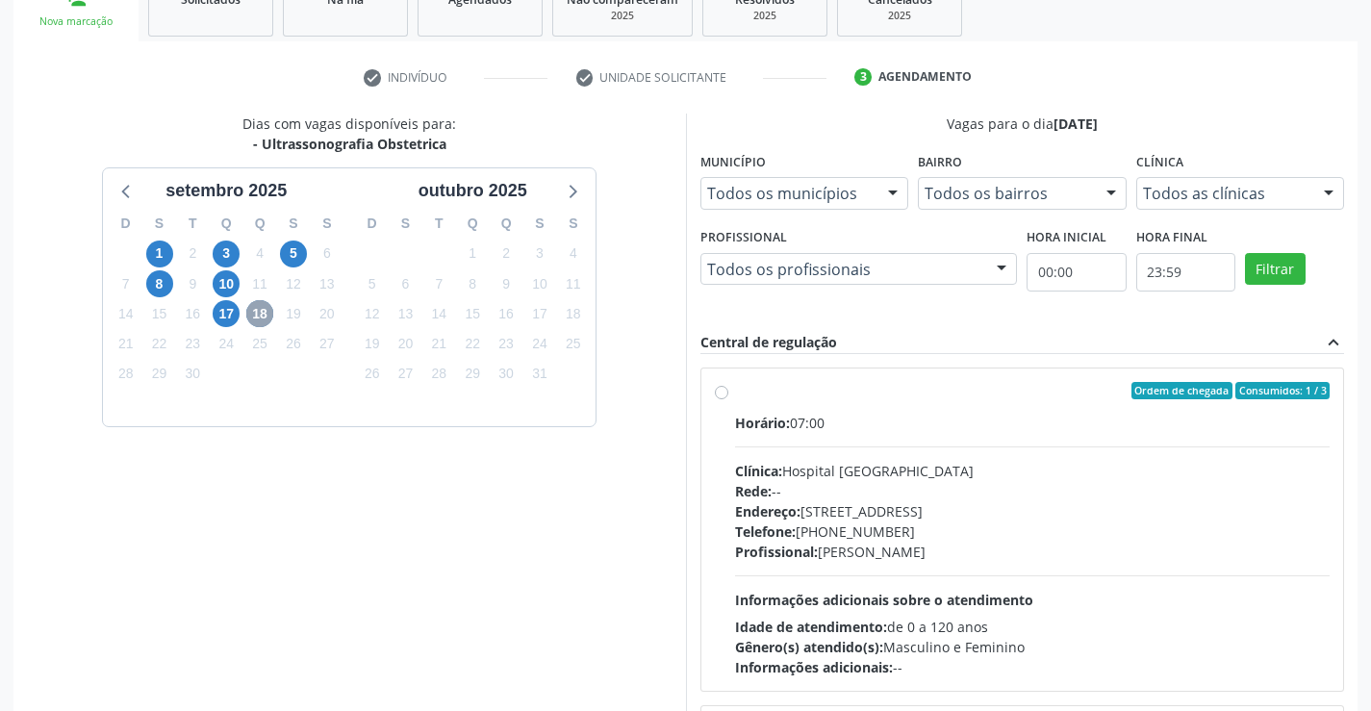
scroll to position [318, 0]
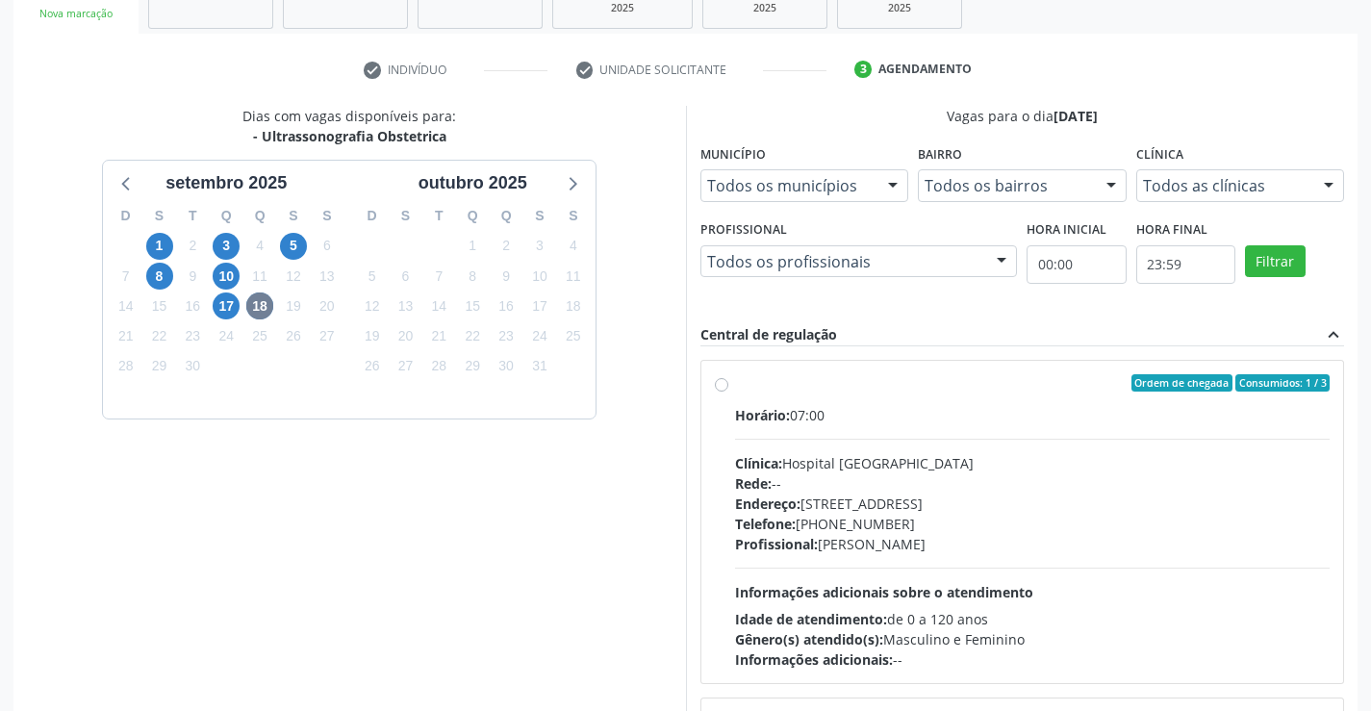
click at [883, 433] on div "Horário: 07:00 Clínica: Hospital [GEOGRAPHIC_DATA] Rede: -- Endereço: [STREET_A…" at bounding box center [1033, 537] width 596 height 265
click at [728, 392] on input "Ordem de chegada Consumidos: 1 / 3 Horário: 07:00 Clínica: Hospital [GEOGRAPHIC…" at bounding box center [721, 382] width 13 height 17
radio input "true"
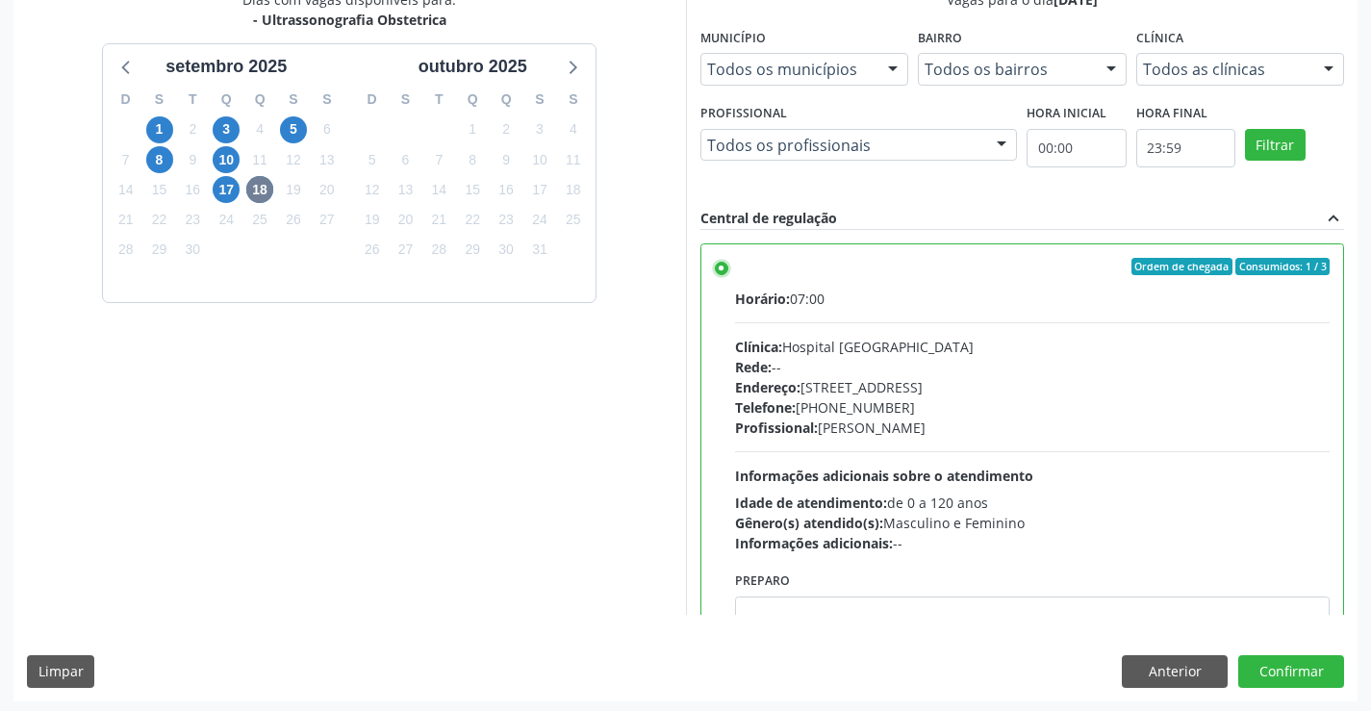
scroll to position [439, 0]
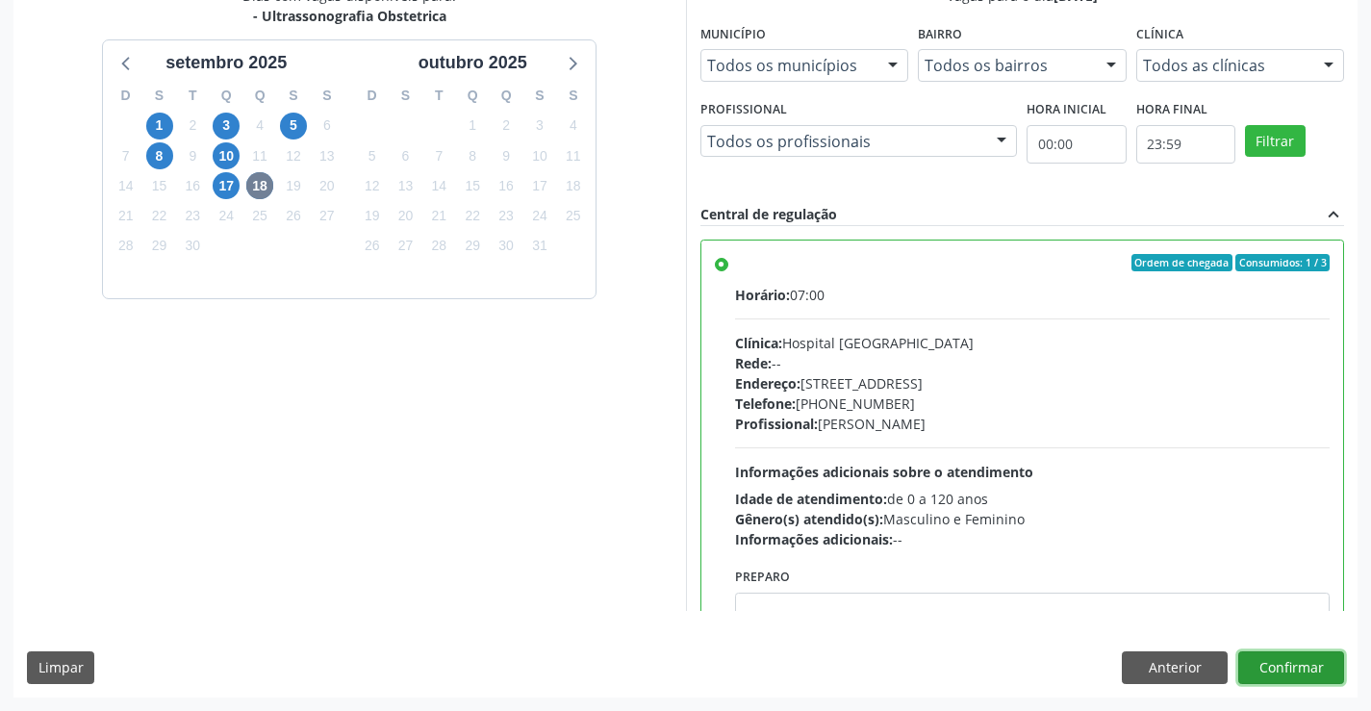
click at [1266, 654] on button "Confirmar" at bounding box center [1291, 667] width 106 height 33
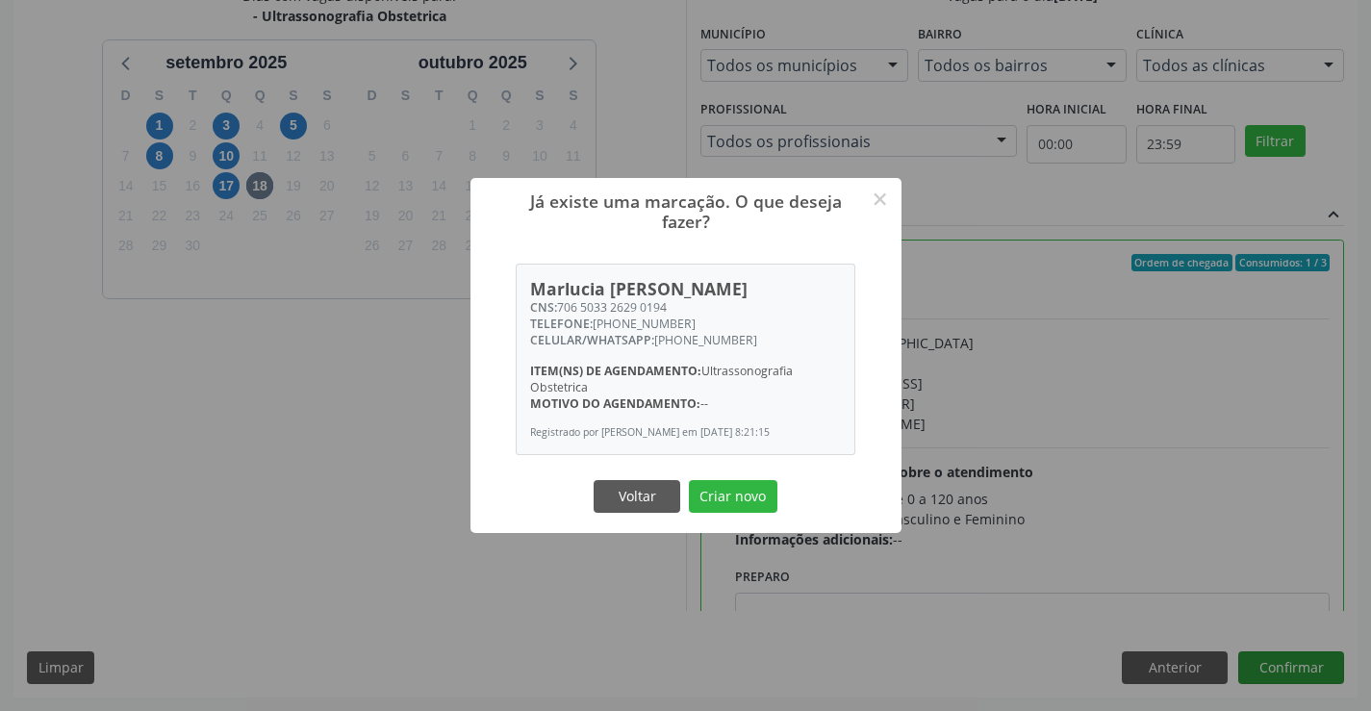
click at [689, 480] on button "Criar novo" at bounding box center [733, 496] width 89 height 33
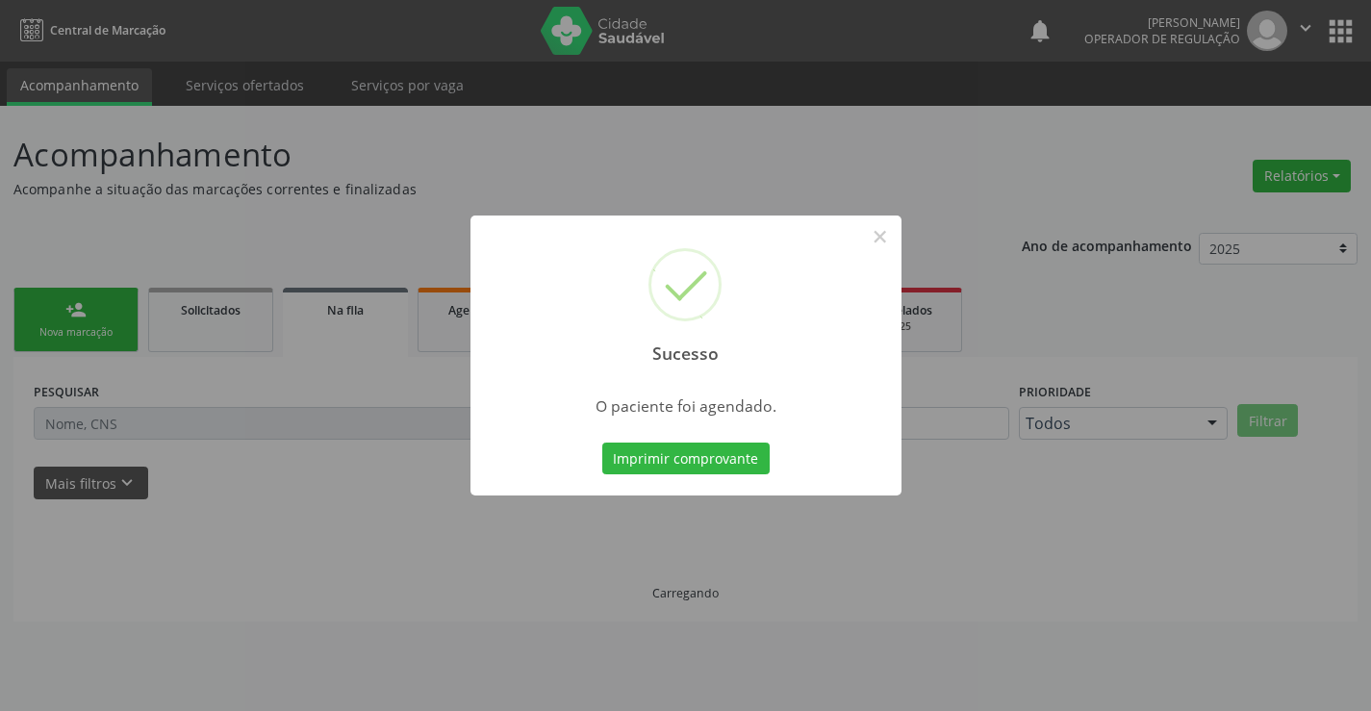
scroll to position [0, 0]
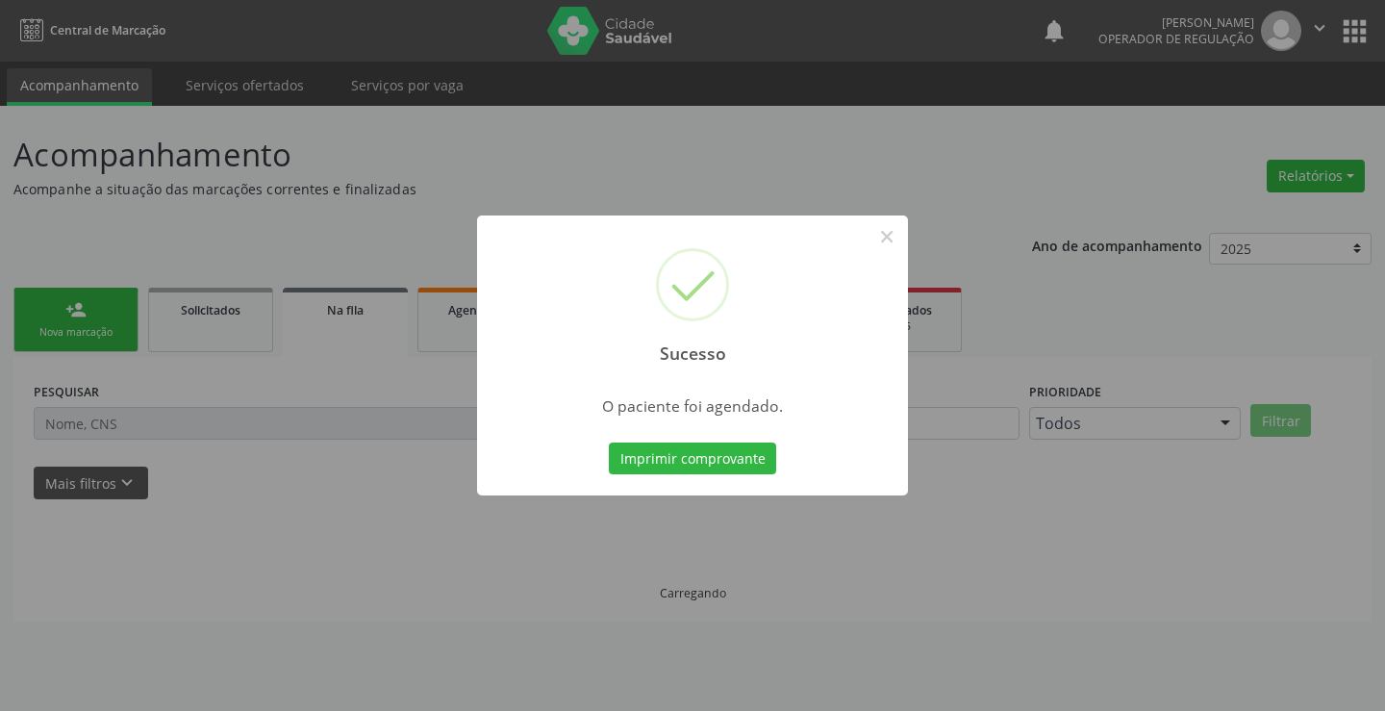
click at [609, 443] on button "Imprimir comprovante" at bounding box center [692, 459] width 167 height 33
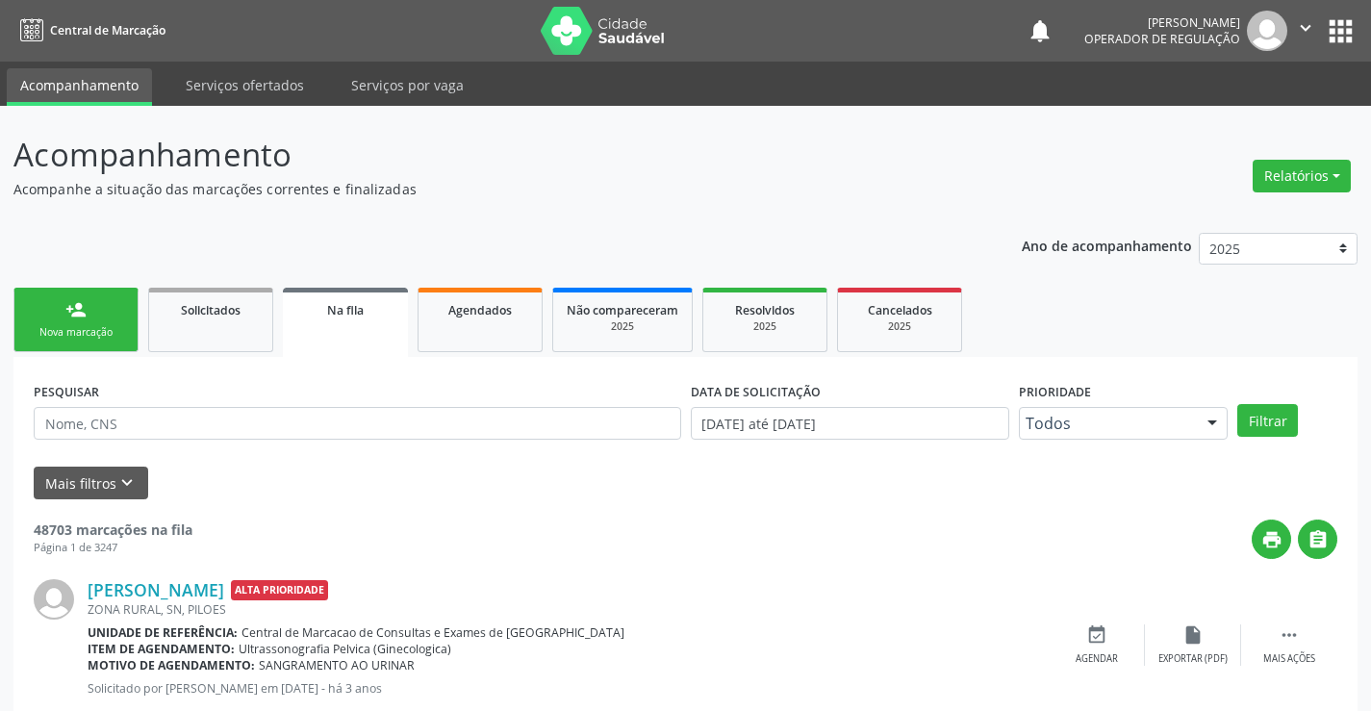
click at [89, 312] on link "person_add Nova marcação" at bounding box center [75, 320] width 125 height 64
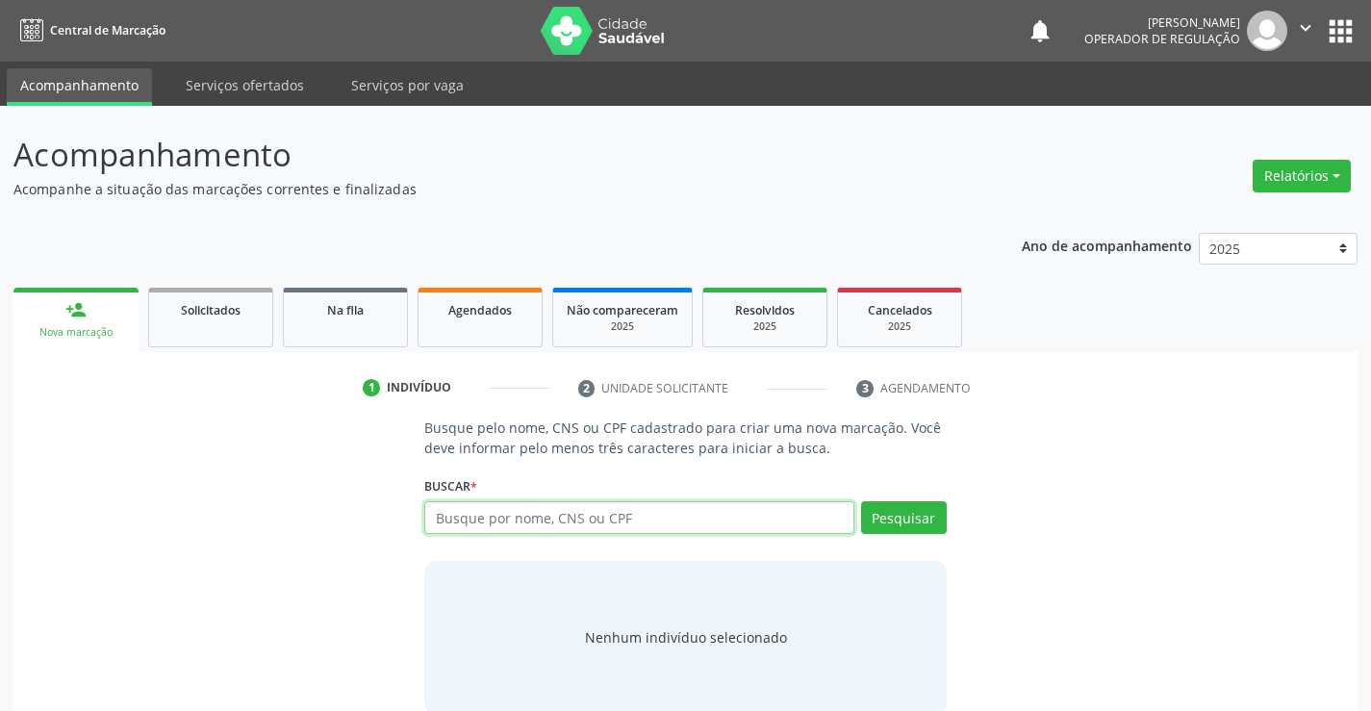
click at [516, 507] on input "text" at bounding box center [638, 517] width 429 height 33
type input "706703562131418"
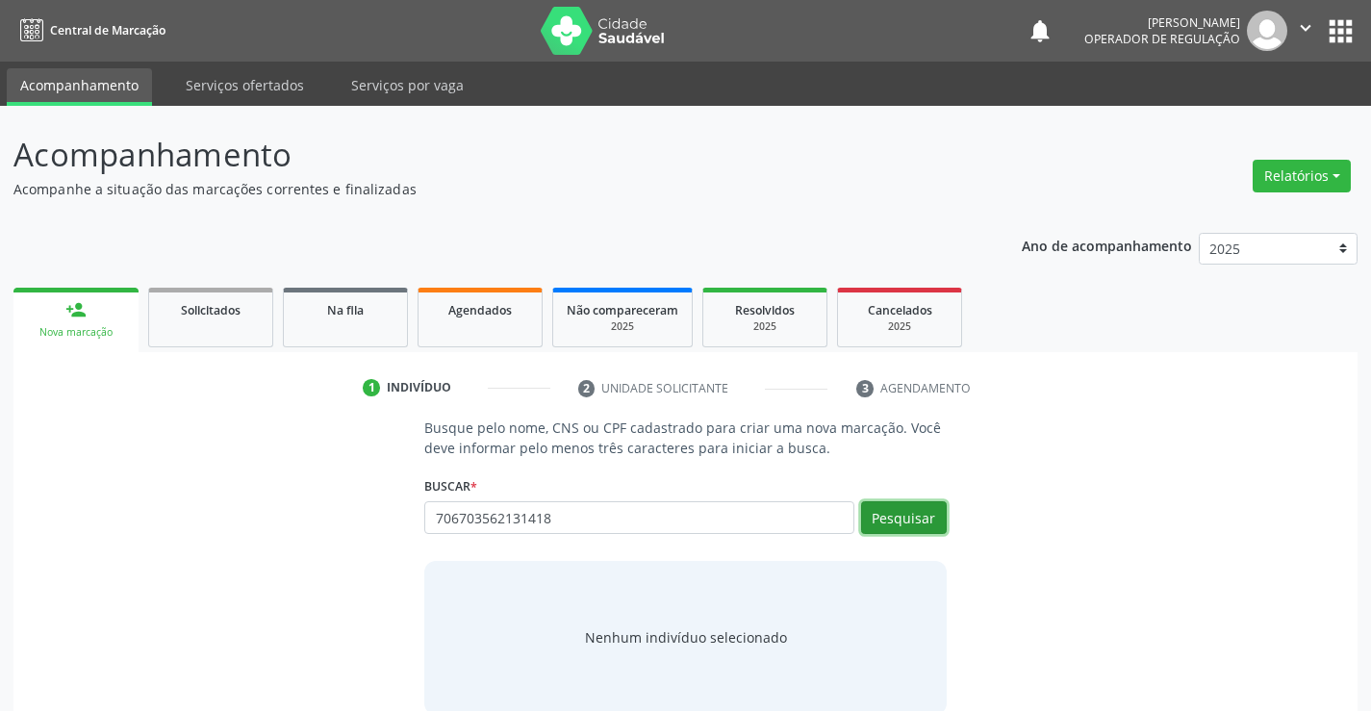
click at [908, 517] on button "Pesquisar" at bounding box center [904, 517] width 86 height 33
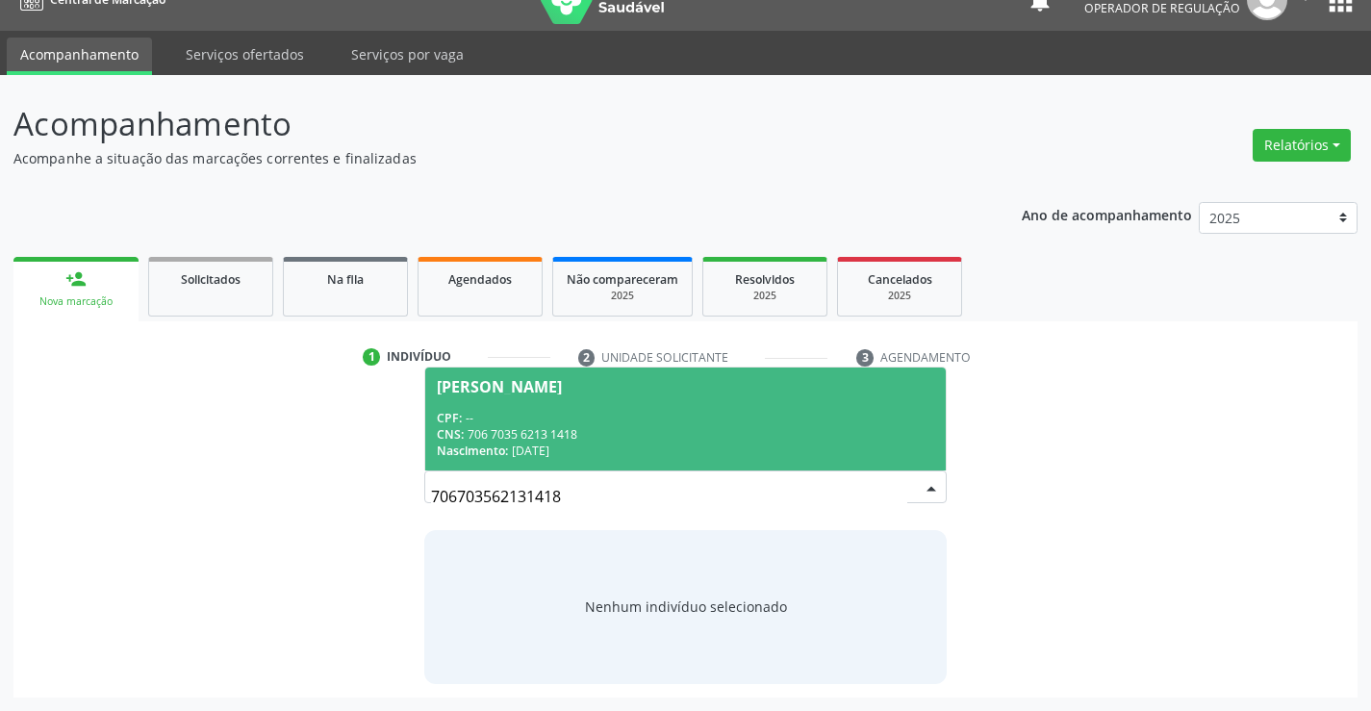
click at [642, 431] on div "CNS: 706 7035 6213 1418" at bounding box center [685, 434] width 496 height 16
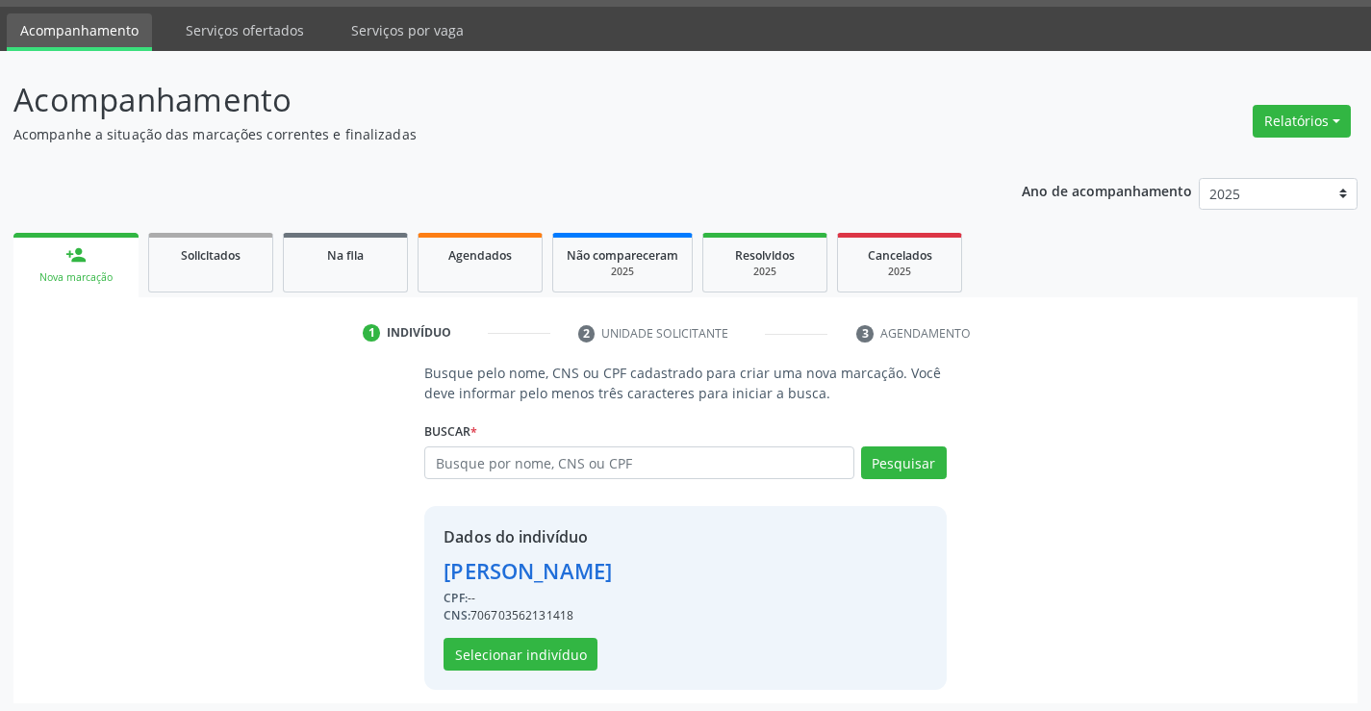
scroll to position [61, 0]
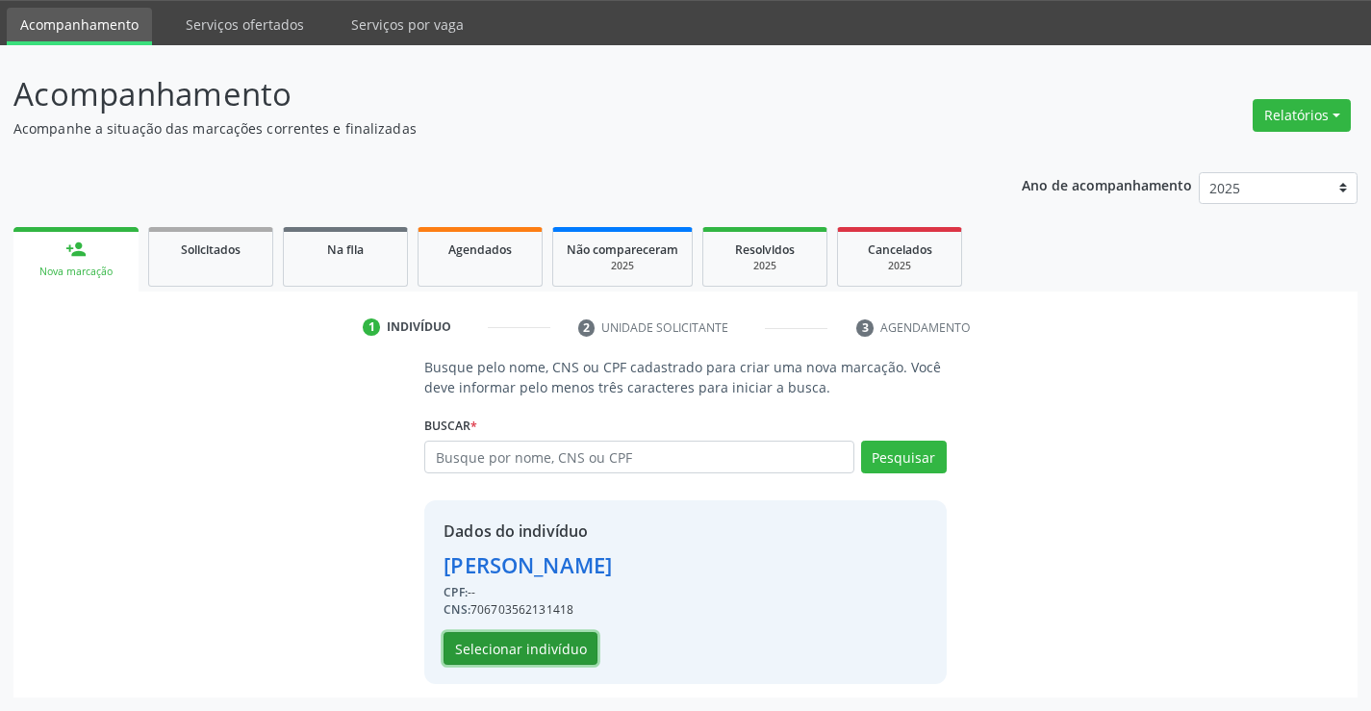
click at [520, 636] on button "Selecionar indivíduo" at bounding box center [521, 648] width 154 height 33
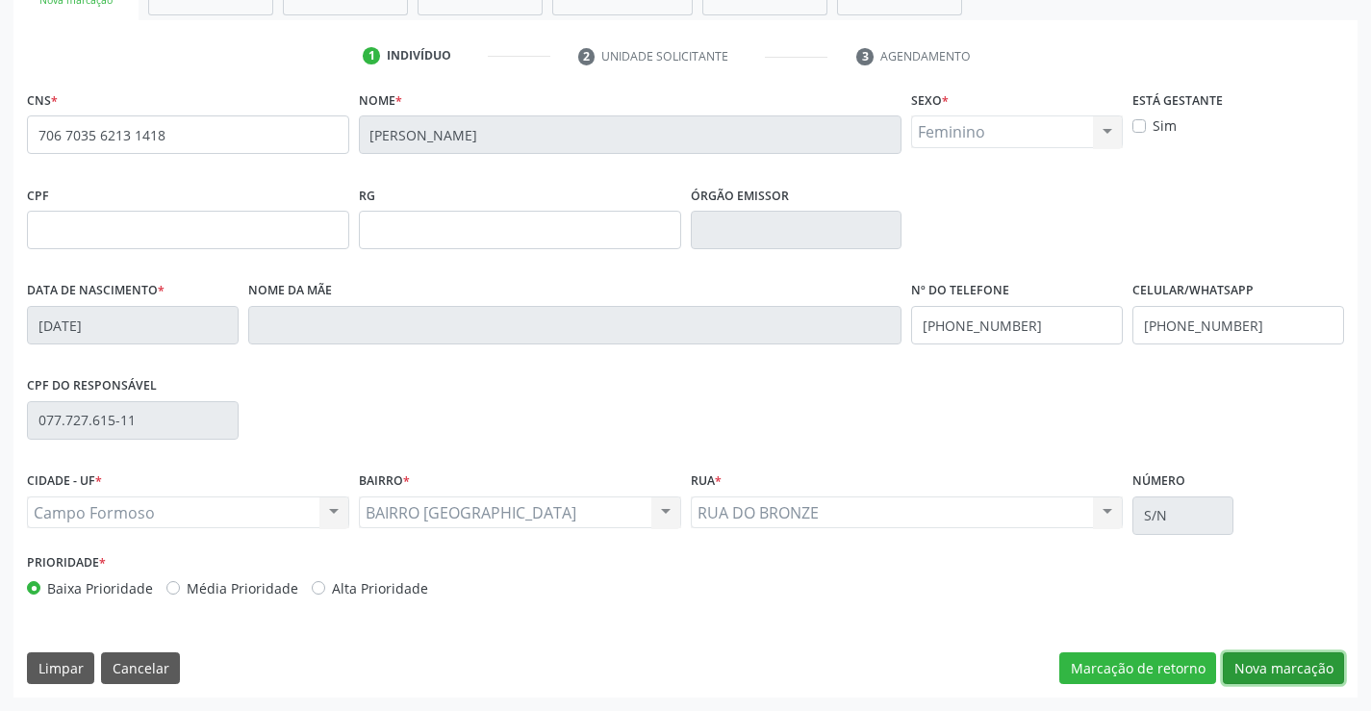
click at [1300, 658] on button "Nova marcação" at bounding box center [1283, 668] width 121 height 33
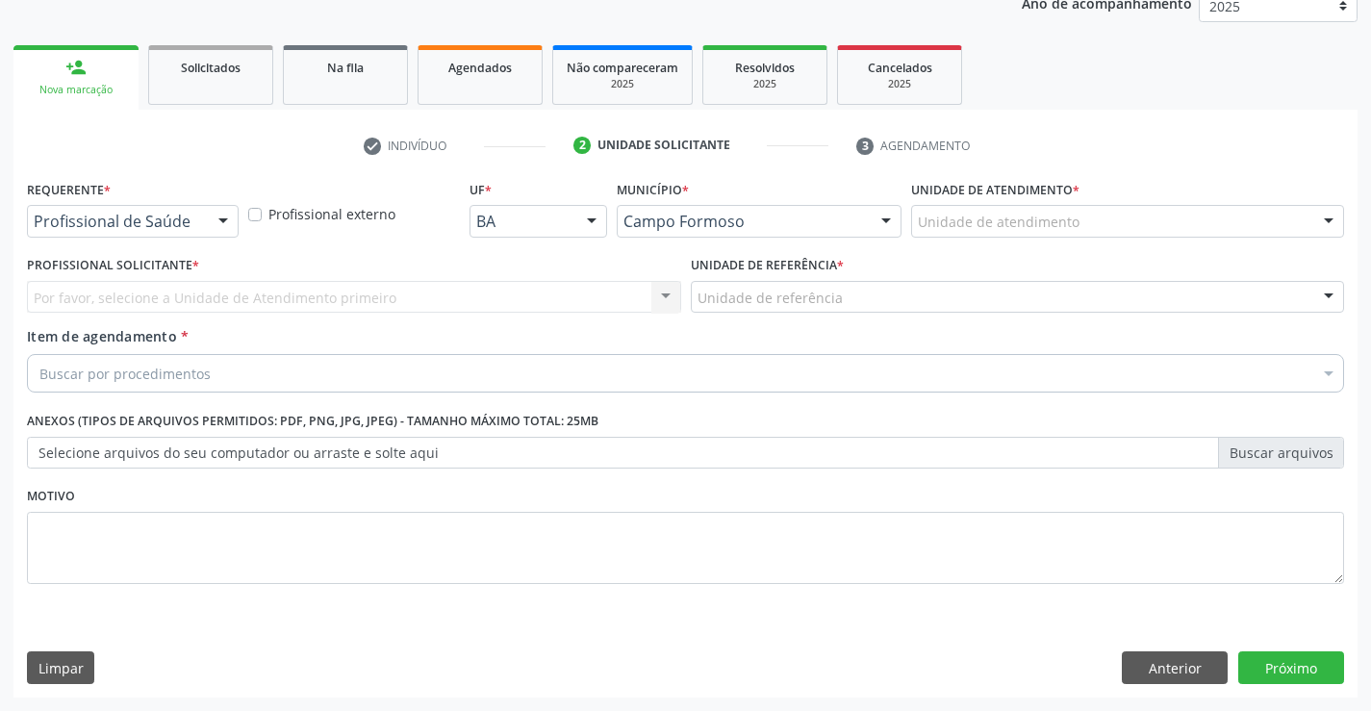
scroll to position [242, 0]
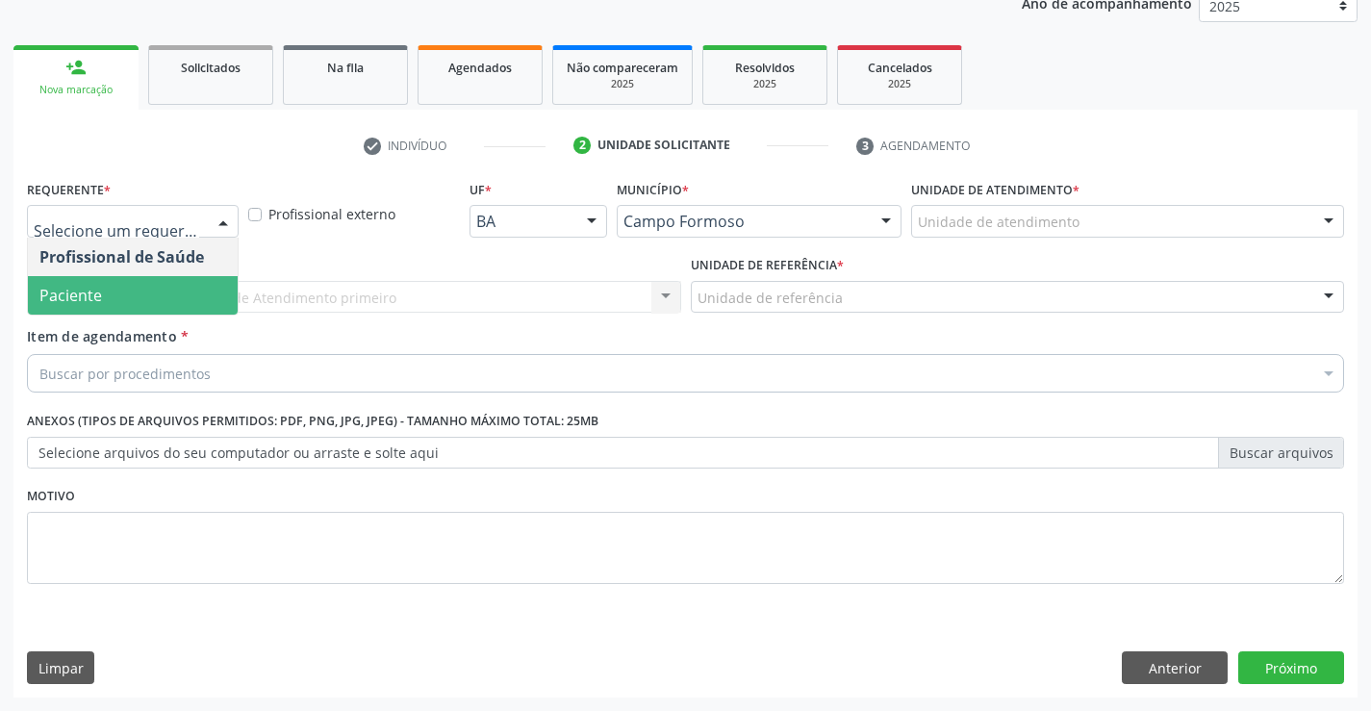
click at [156, 286] on span "Paciente" at bounding box center [133, 295] width 210 height 38
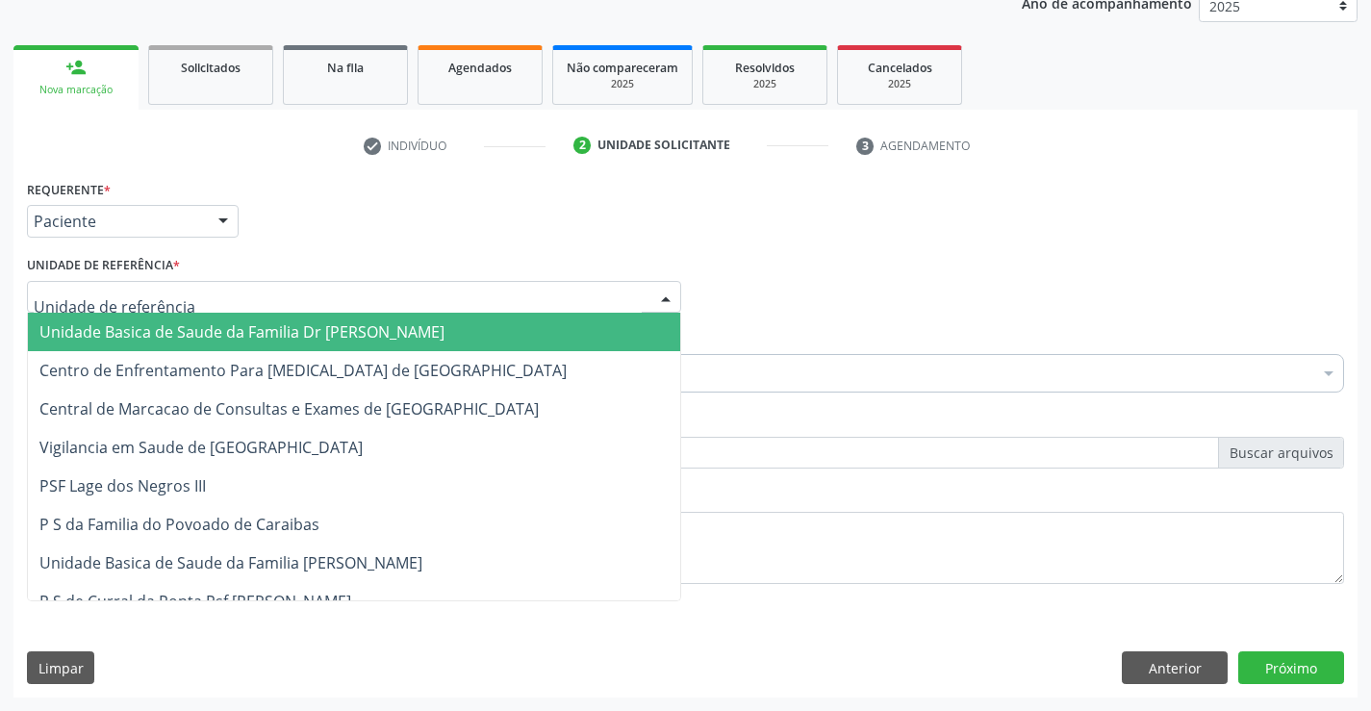
click at [271, 302] on div at bounding box center [354, 297] width 654 height 33
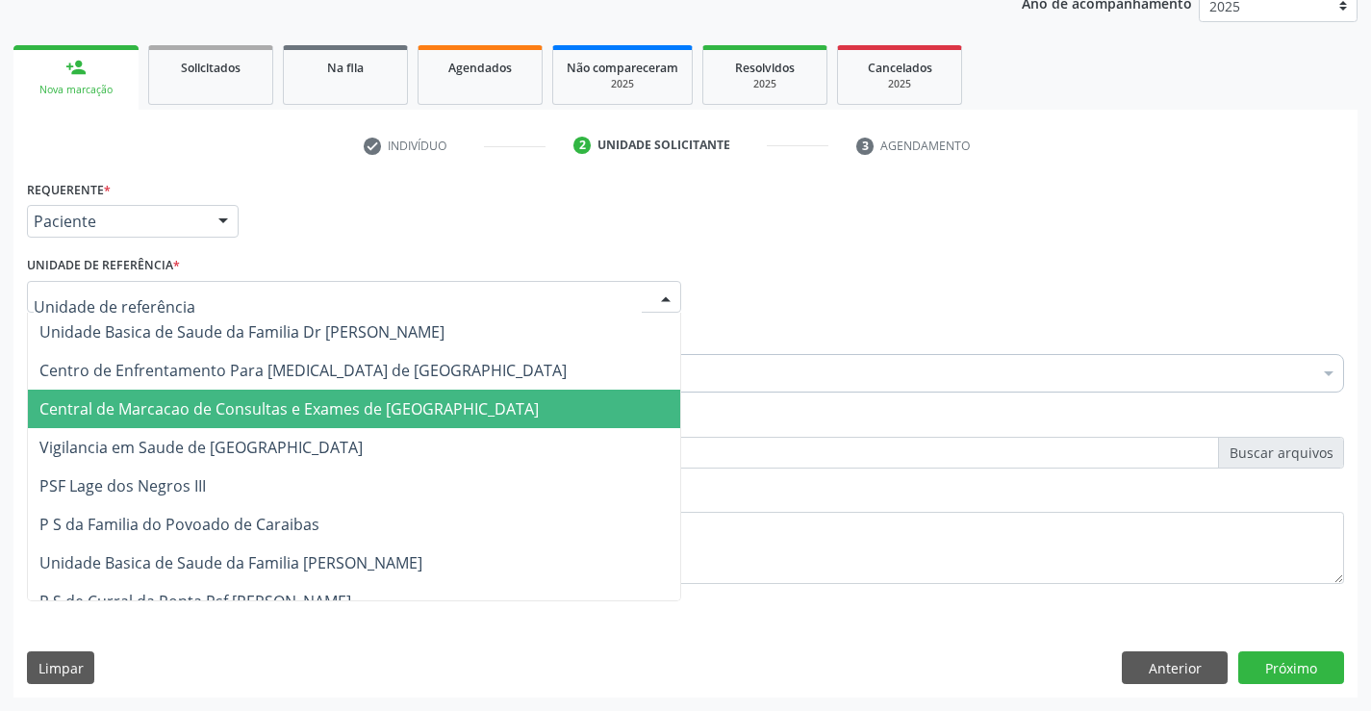
click at [258, 393] on span "Central de Marcacao de Consultas e Exames de [GEOGRAPHIC_DATA]" at bounding box center [354, 409] width 652 height 38
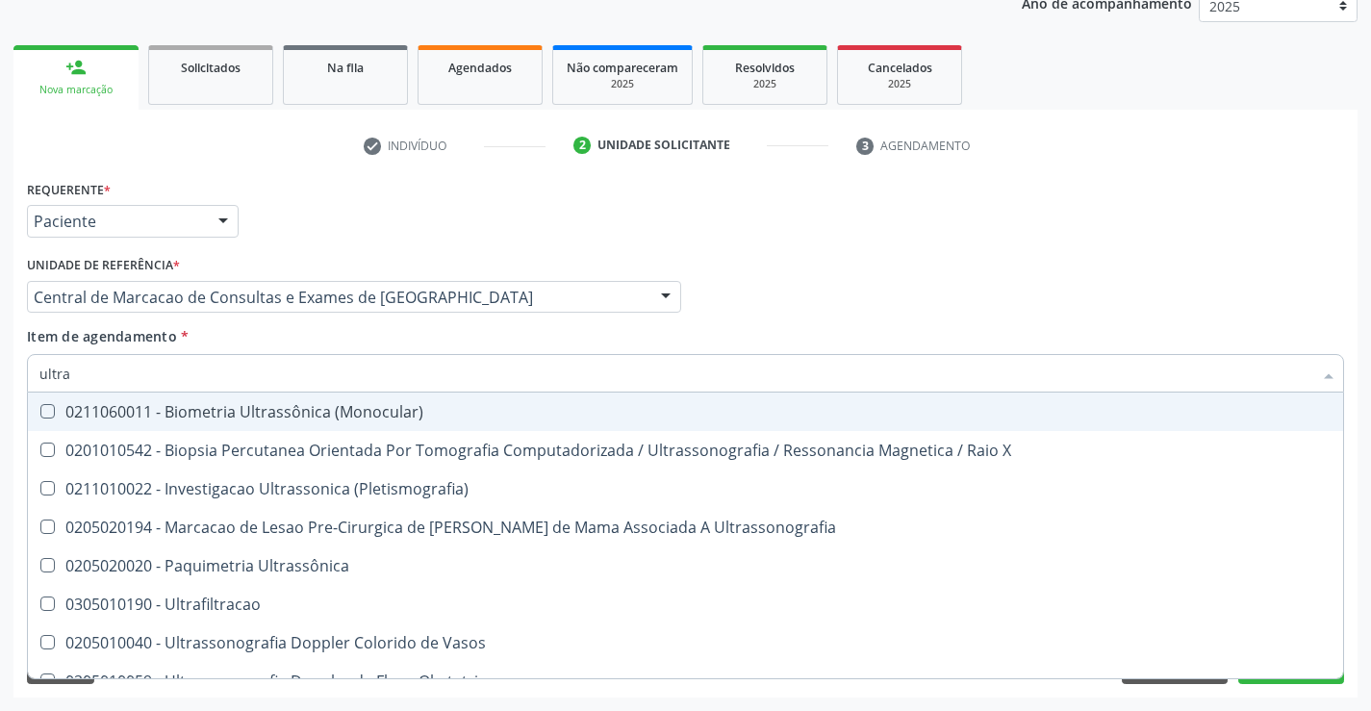
type input "ultras"
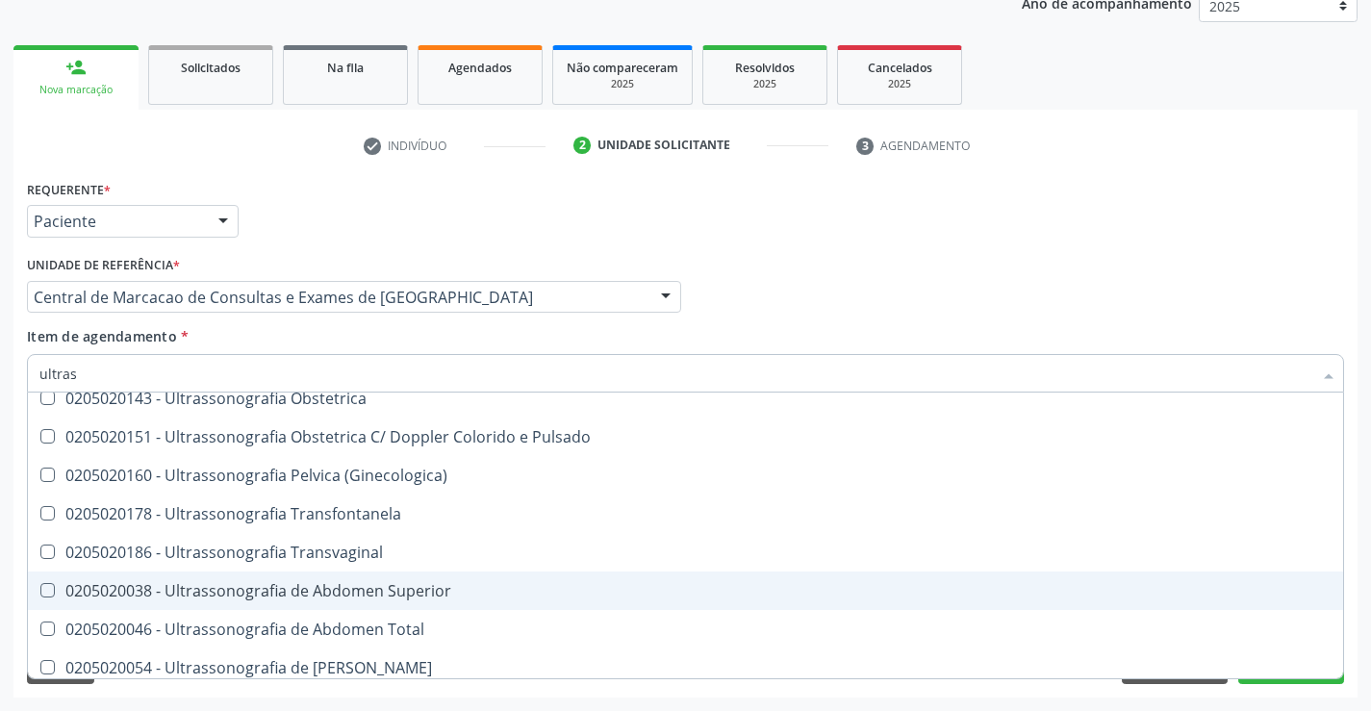
scroll to position [289, 0]
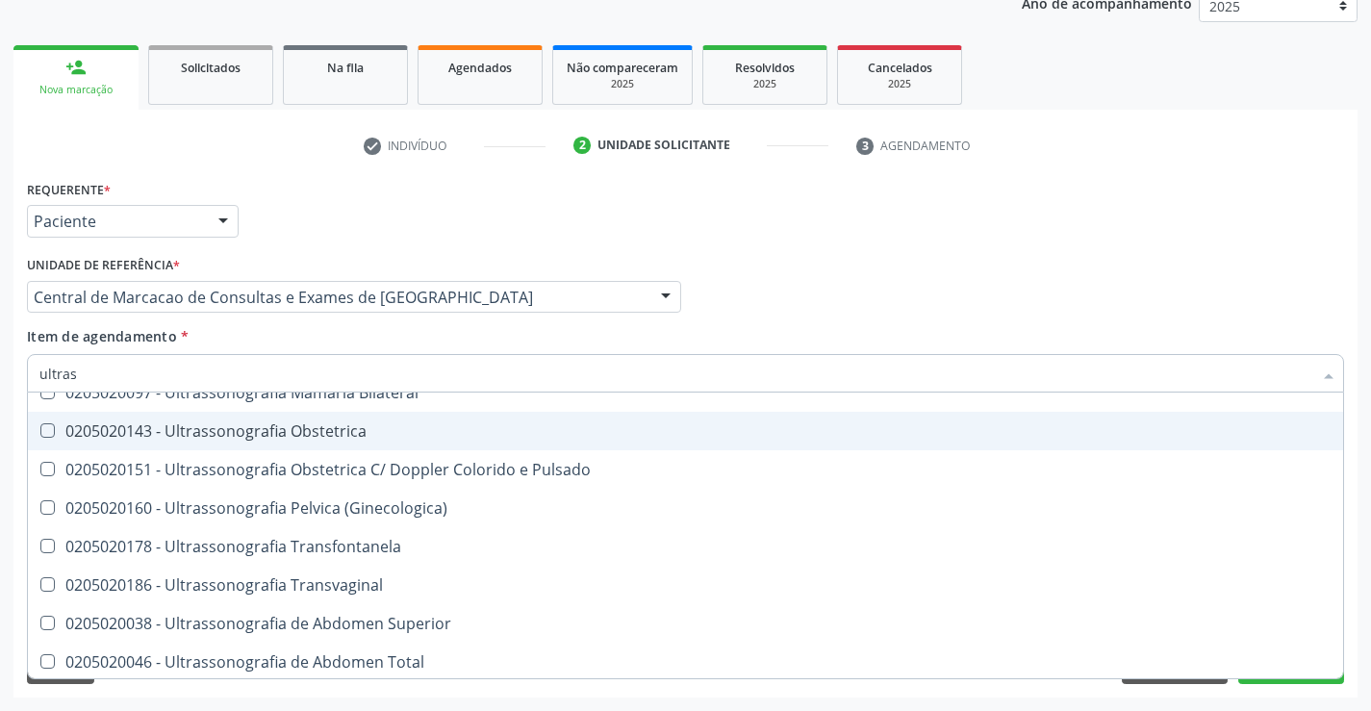
click at [479, 427] on div "0205020143 - Ultrassonografia Obstetrica" at bounding box center [685, 430] width 1292 height 15
checkbox Obstetrica "true"
click at [899, 252] on div "Profissional Solicitante Por favor, selecione a Unidade de Atendimento primeiro…" at bounding box center [685, 288] width 1327 height 75
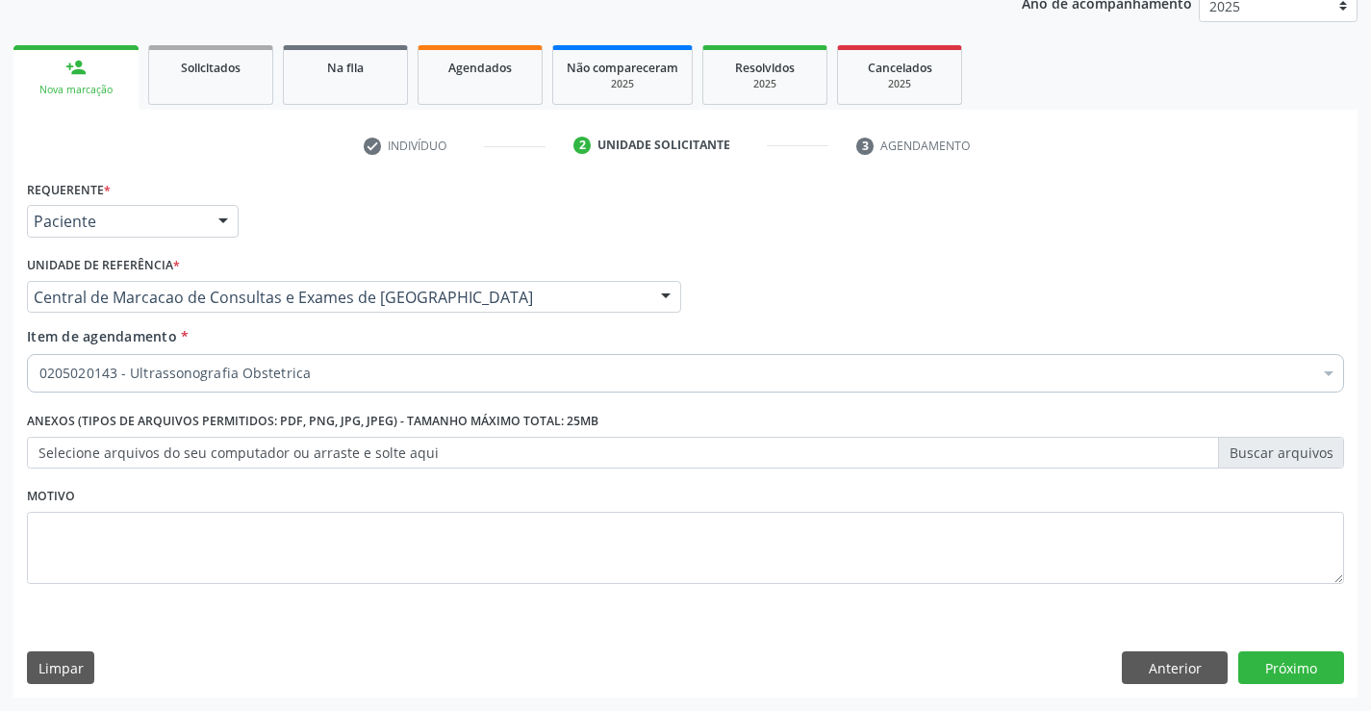
scroll to position [0, 0]
click at [1263, 663] on button "Próximo" at bounding box center [1291, 667] width 106 height 33
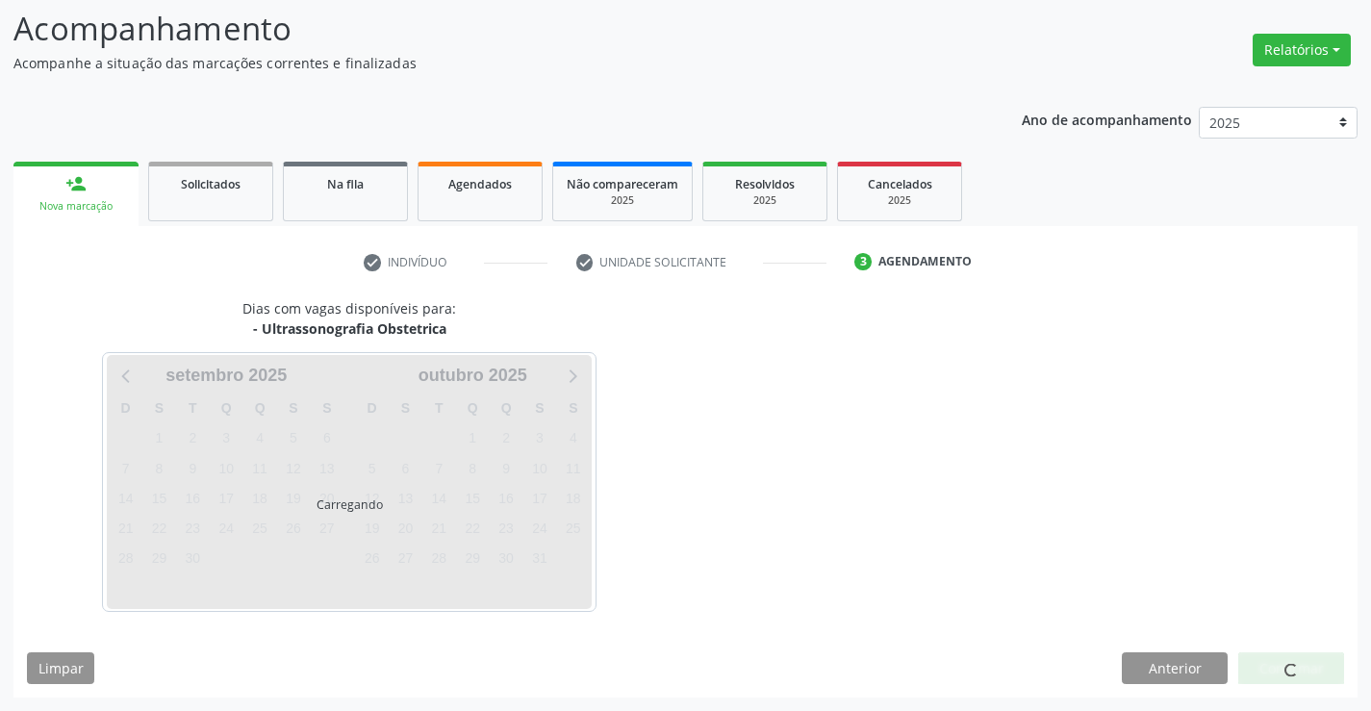
scroll to position [126, 0]
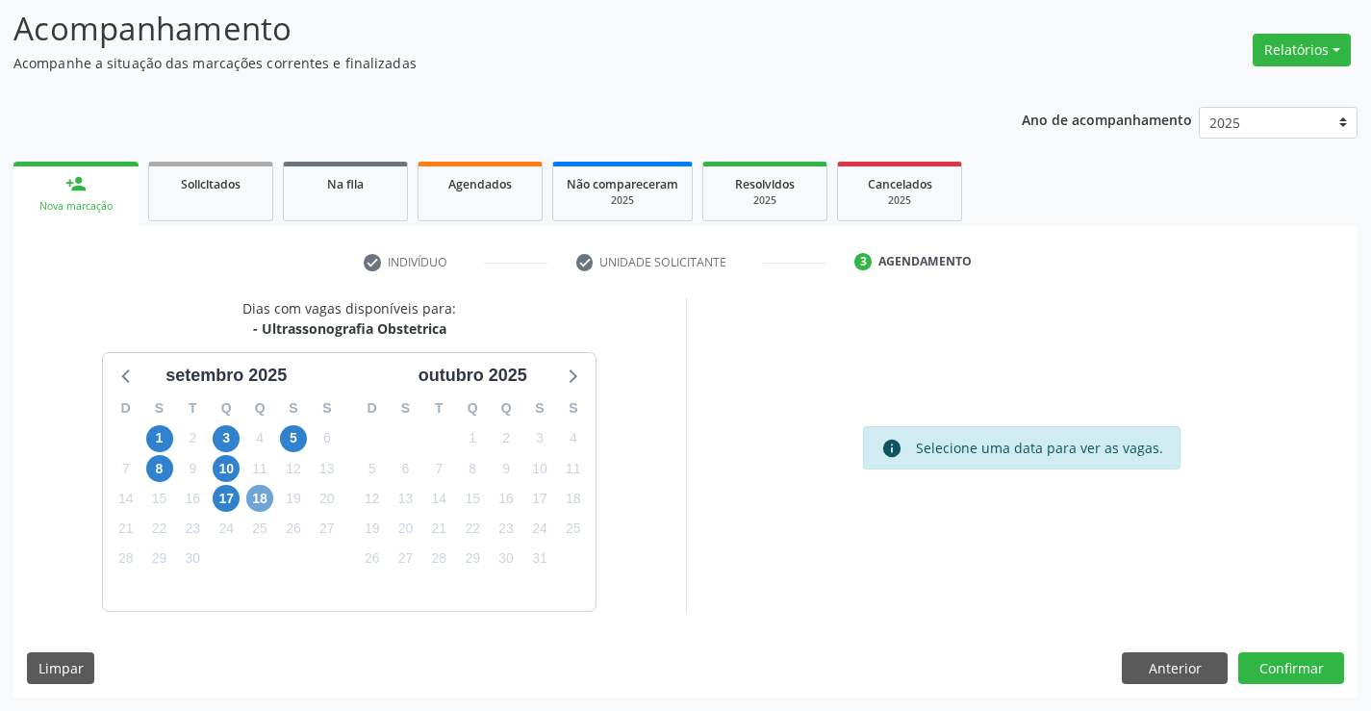
click at [267, 503] on span "18" at bounding box center [259, 498] width 27 height 27
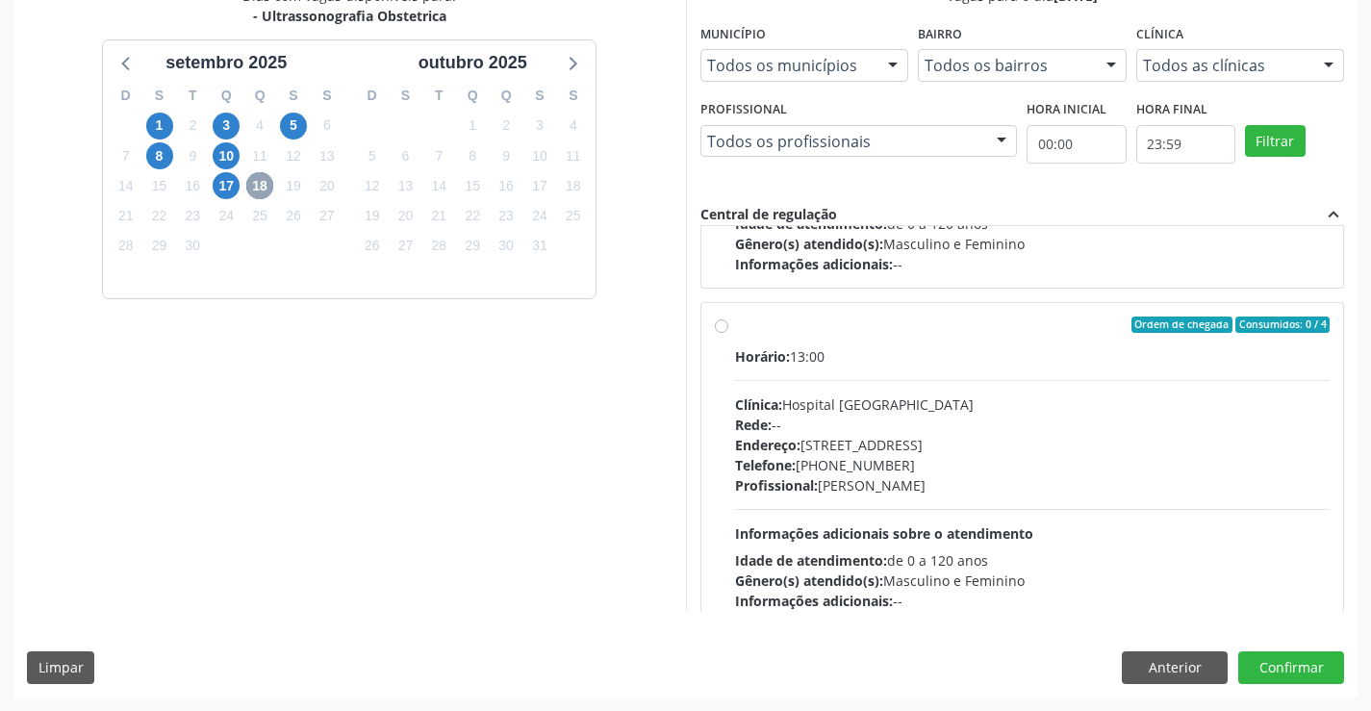
scroll to position [289, 0]
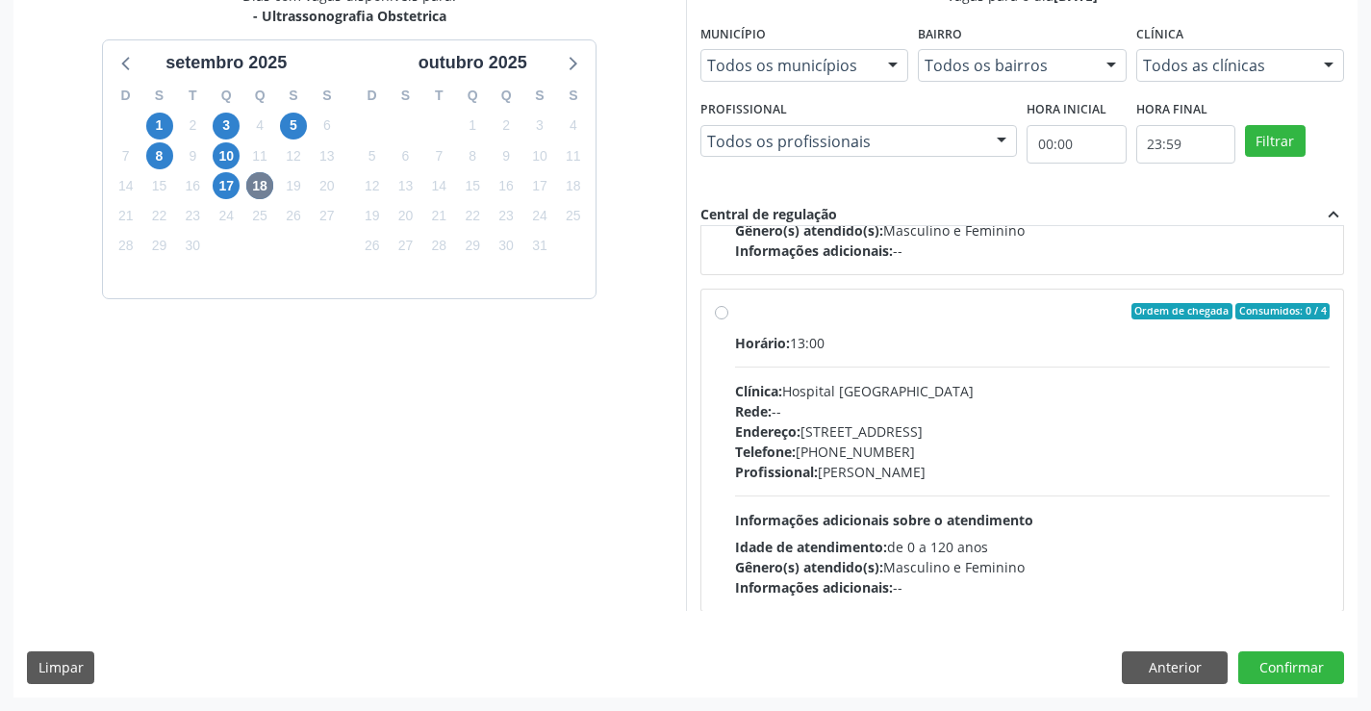
click at [974, 479] on div "Profissional: [PERSON_NAME]" at bounding box center [1033, 472] width 596 height 20
click at [728, 320] on input "Ordem de chegada Consumidos: 0 / 4 Horário: 13:00 Clínica: Hospital [GEOGRAPHIC…" at bounding box center [721, 311] width 13 height 17
radio input "true"
click at [1313, 668] on button "Confirmar" at bounding box center [1291, 667] width 106 height 33
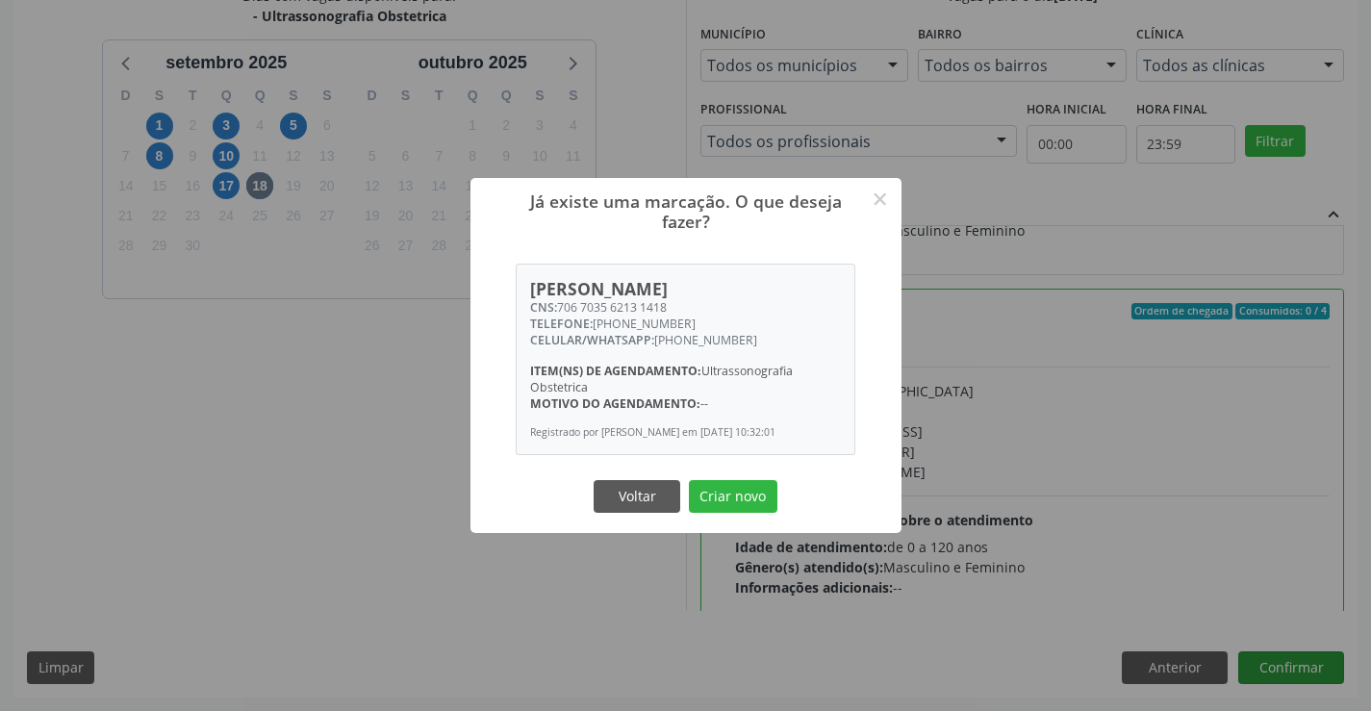
click at [689, 480] on button "Criar novo" at bounding box center [733, 496] width 89 height 33
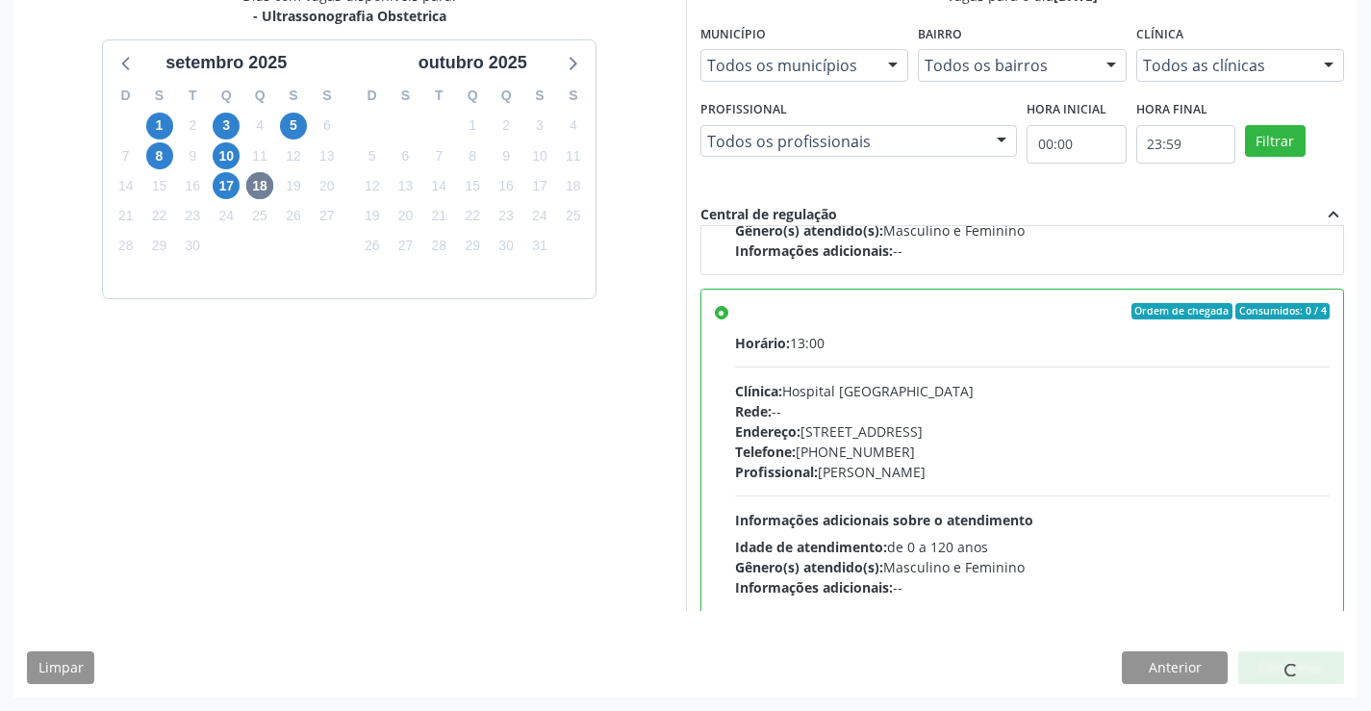
scroll to position [0, 0]
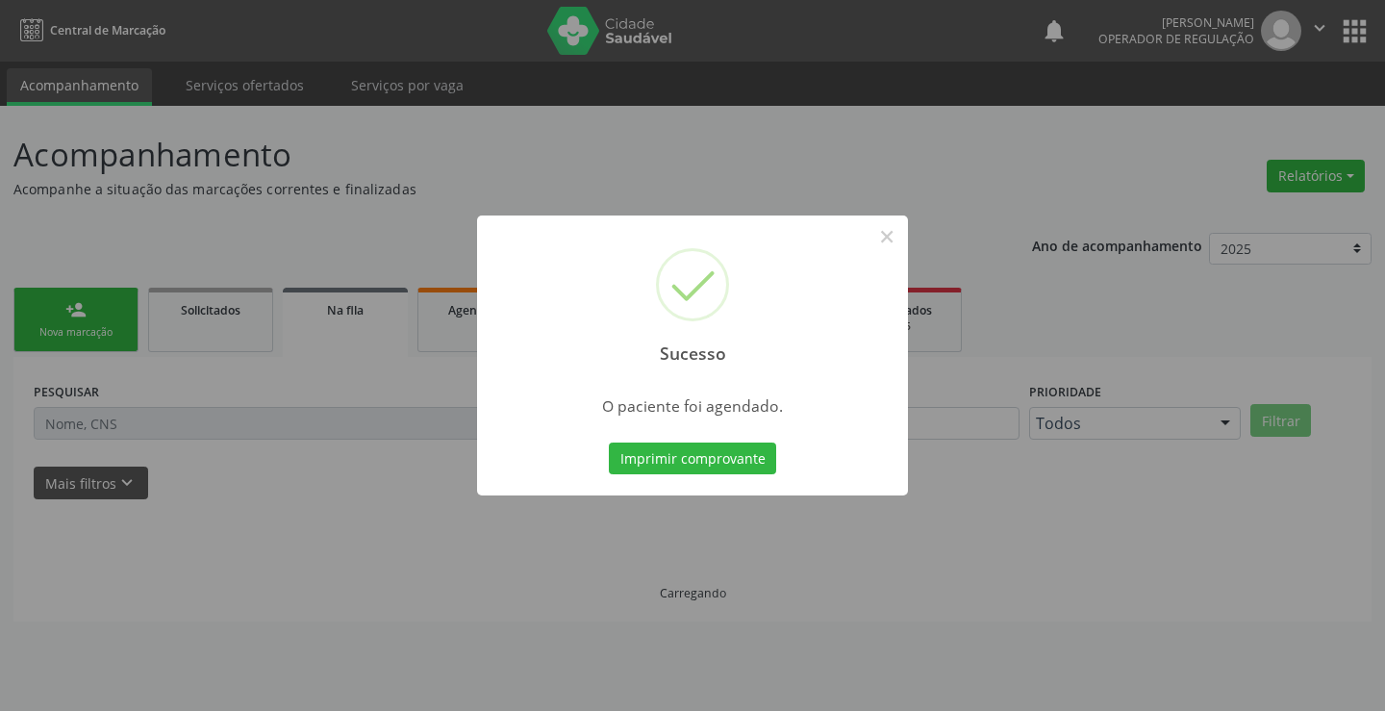
click at [609, 443] on button "Imprimir comprovante" at bounding box center [692, 459] width 167 height 33
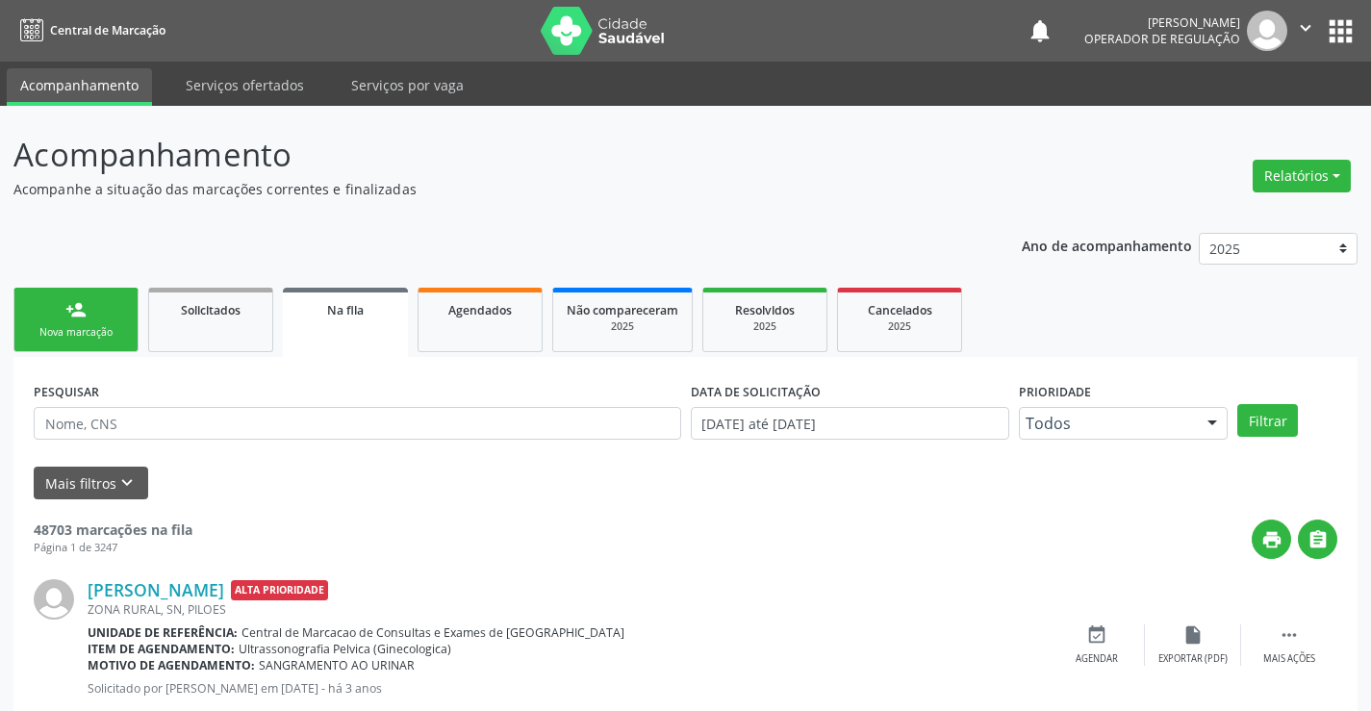
click at [64, 312] on link "person_add Nova marcação" at bounding box center [75, 320] width 125 height 64
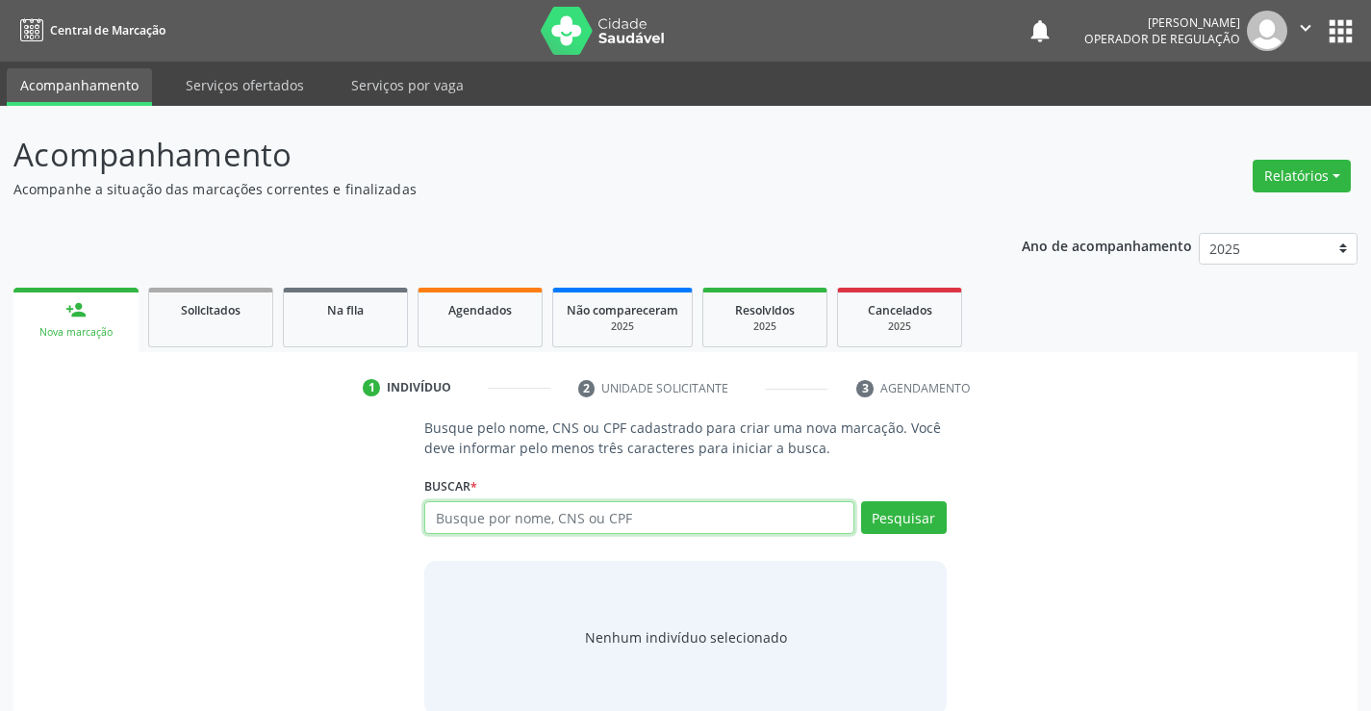
click at [497, 517] on input "text" at bounding box center [638, 517] width 429 height 33
type input "708202691790841"
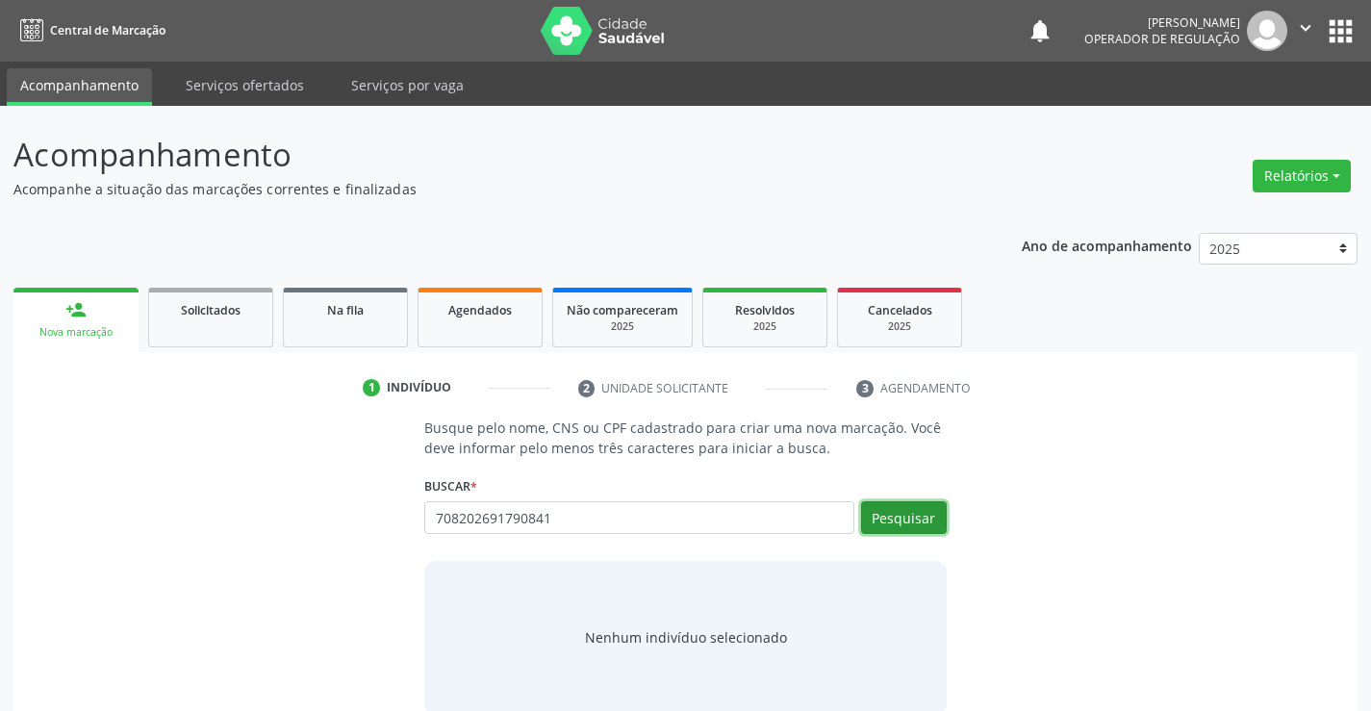
click at [932, 520] on button "Pesquisar" at bounding box center [904, 517] width 86 height 33
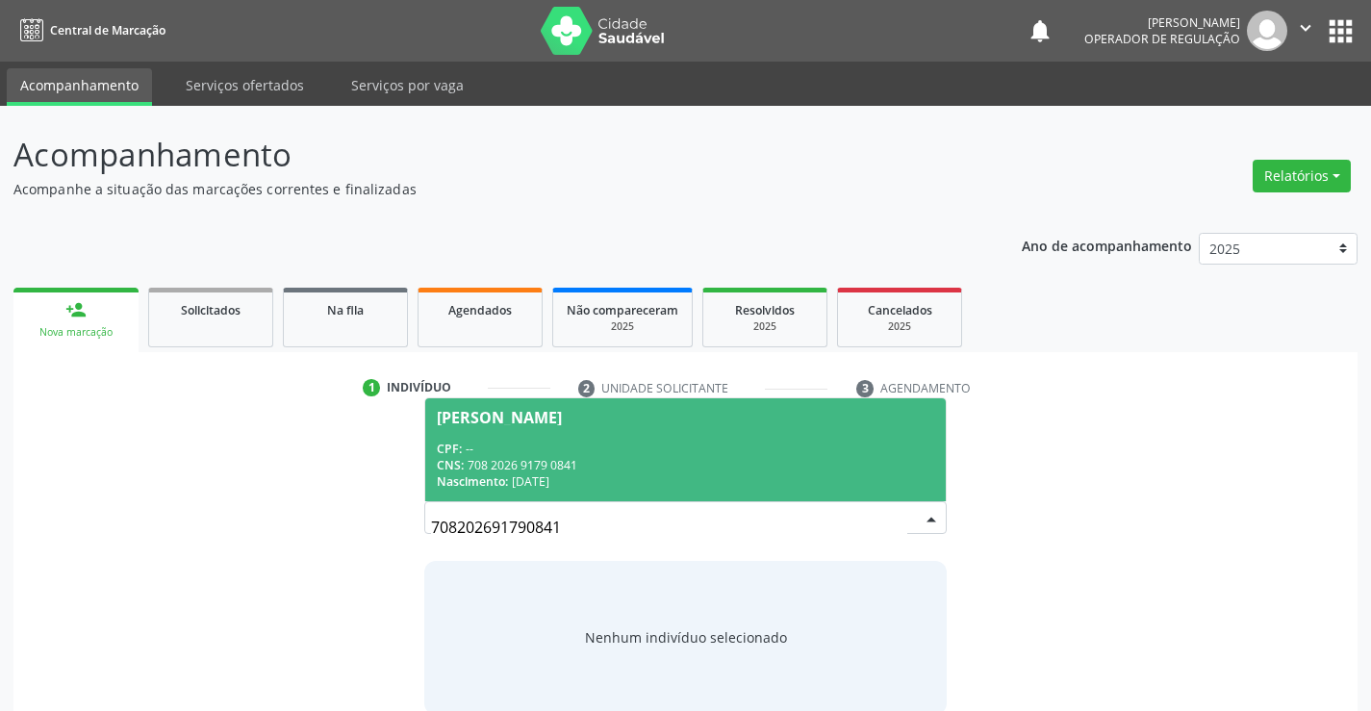
drag, startPoint x: 555, startPoint y: 398, endPoint x: 553, endPoint y: 420, distance: 22.2
click at [555, 401] on span "[PERSON_NAME] CPF: -- CNS: 708 2026 9179 0841 Nascimento: [DATE]" at bounding box center [685, 449] width 520 height 103
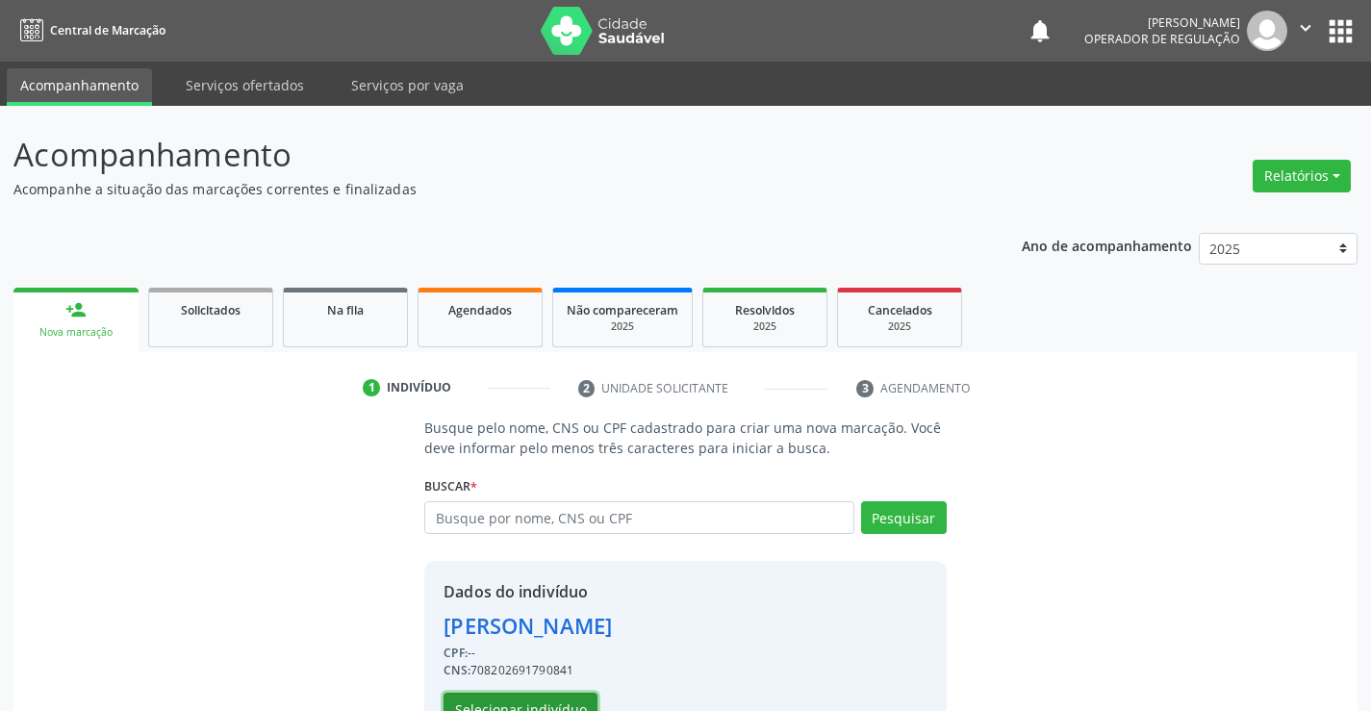
click at [547, 698] on button "Selecionar indivíduo" at bounding box center [521, 709] width 154 height 33
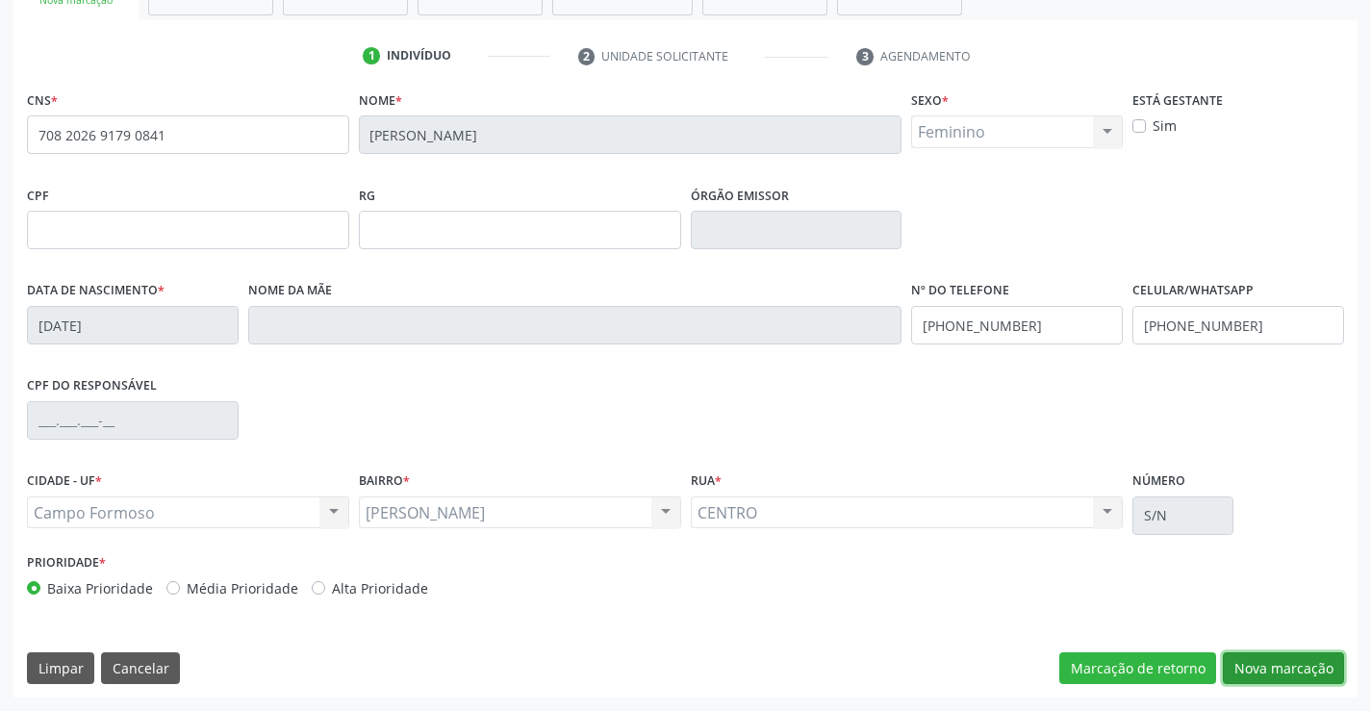
click at [1309, 671] on button "Nova marcação" at bounding box center [1283, 668] width 121 height 33
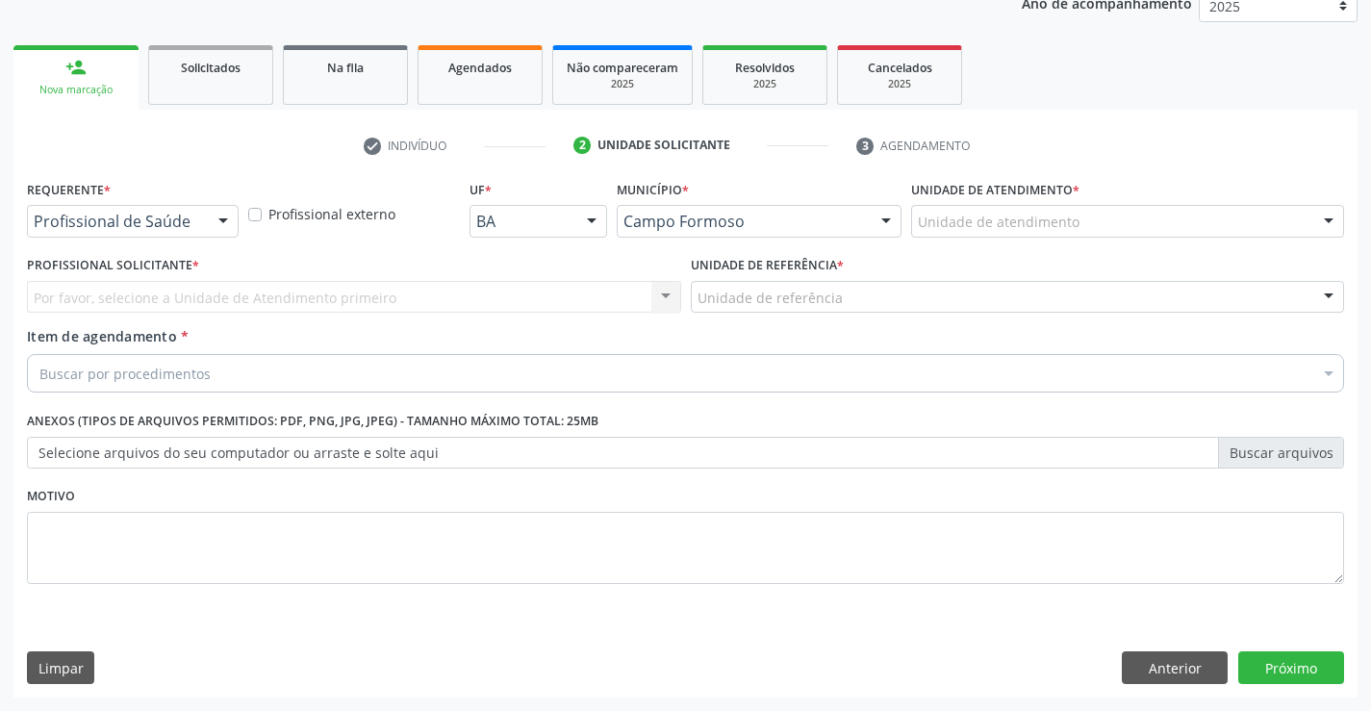
scroll to position [242, 0]
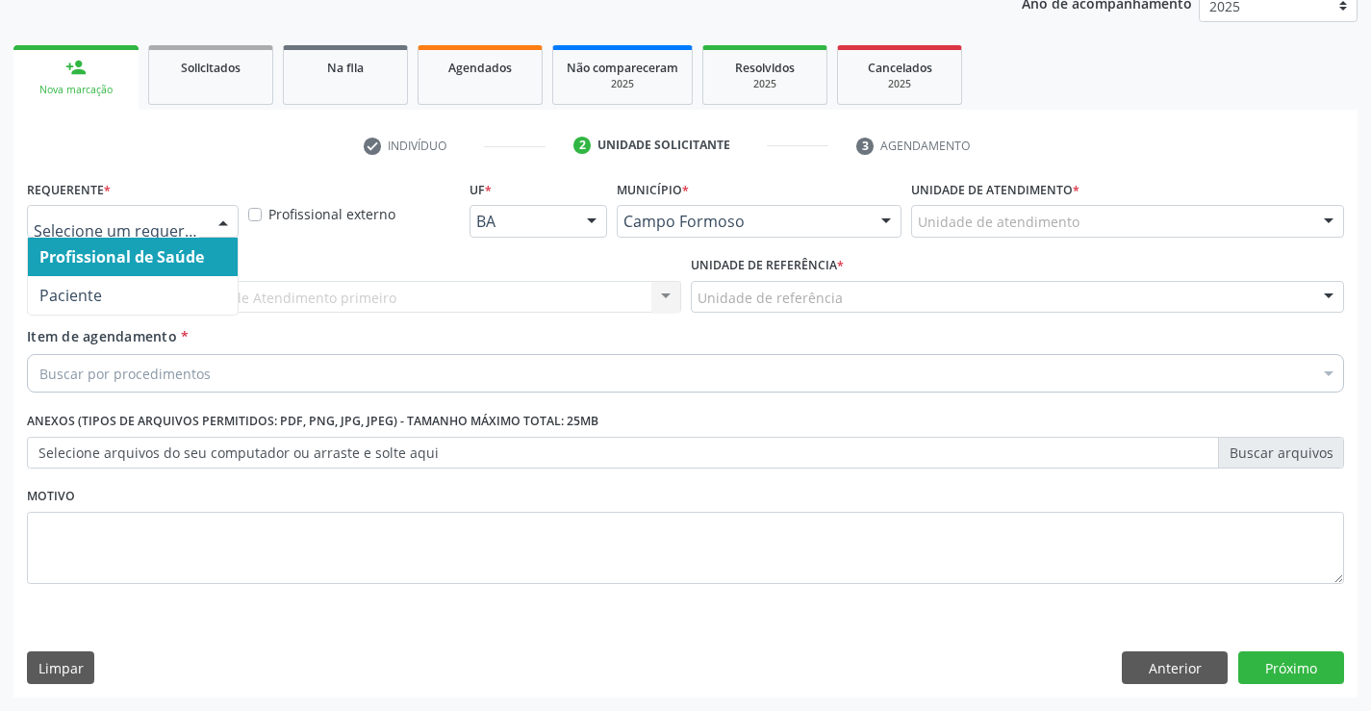
click at [176, 234] on div at bounding box center [133, 221] width 212 height 33
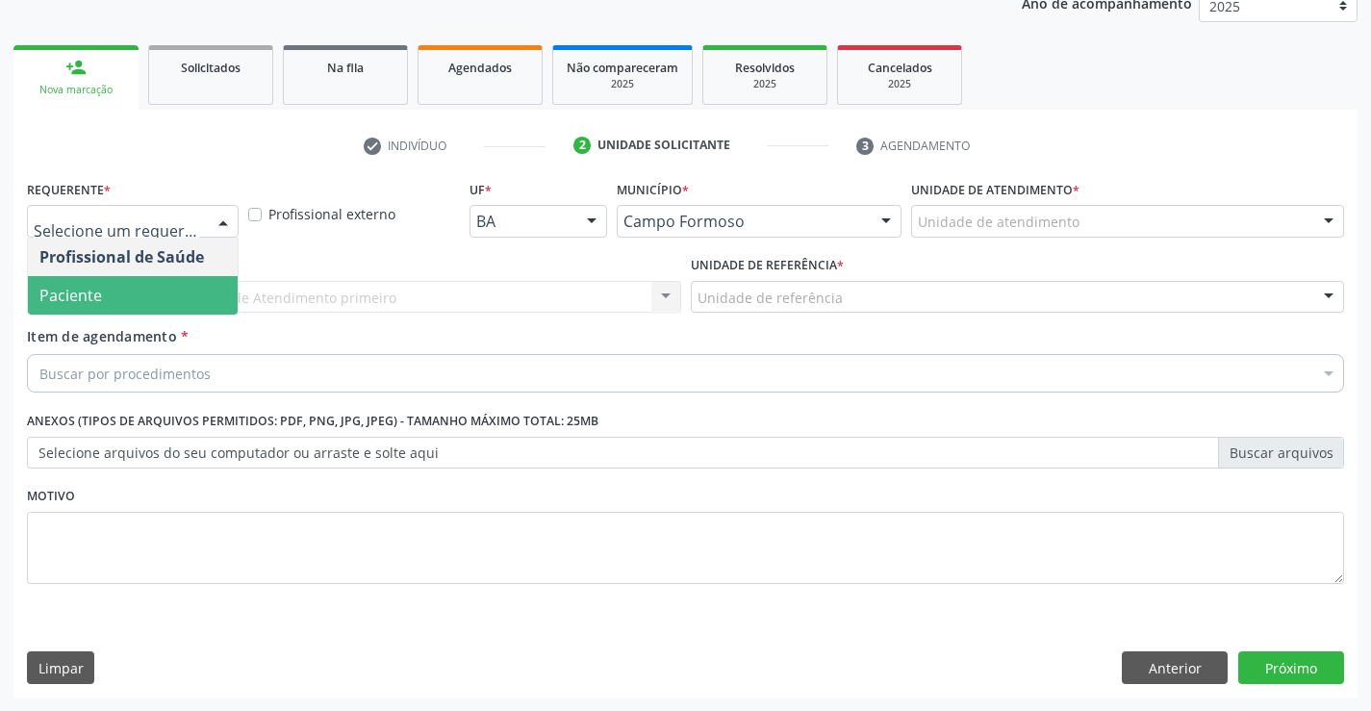
click at [176, 290] on span "Paciente" at bounding box center [133, 295] width 210 height 38
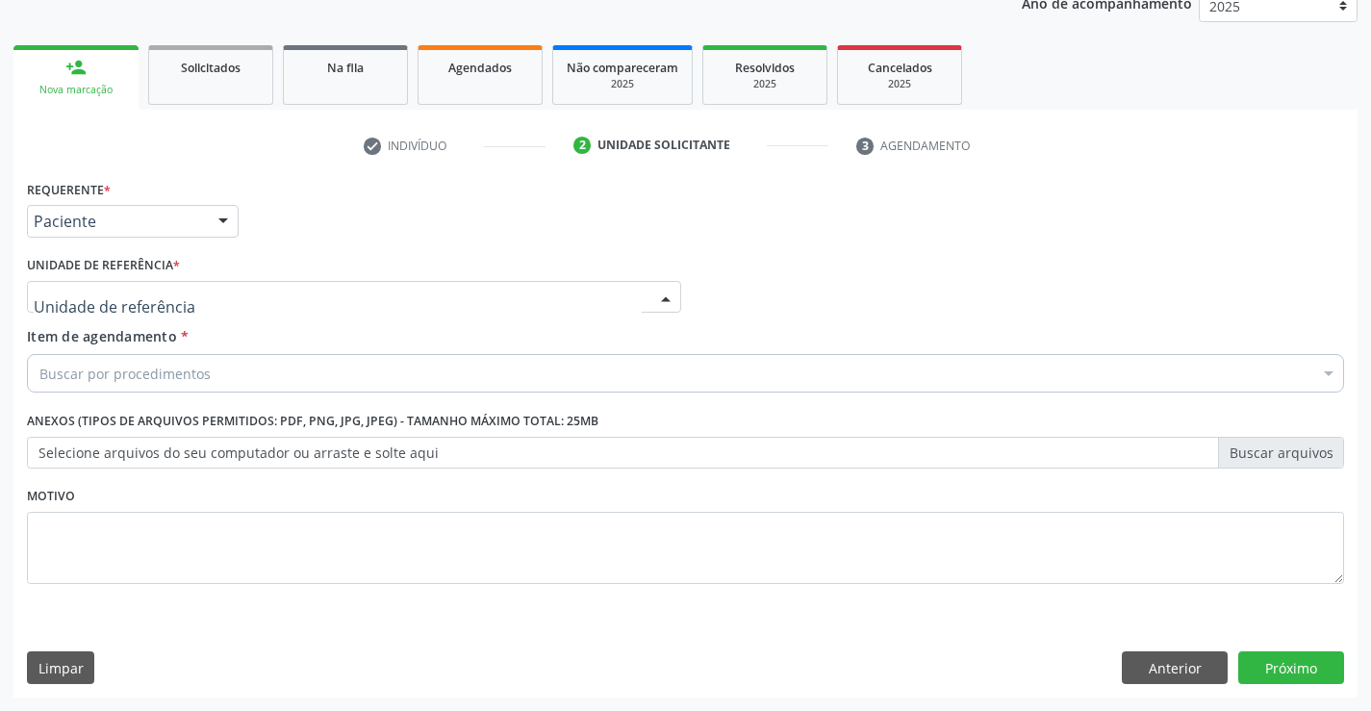
click at [240, 299] on div at bounding box center [354, 297] width 654 height 33
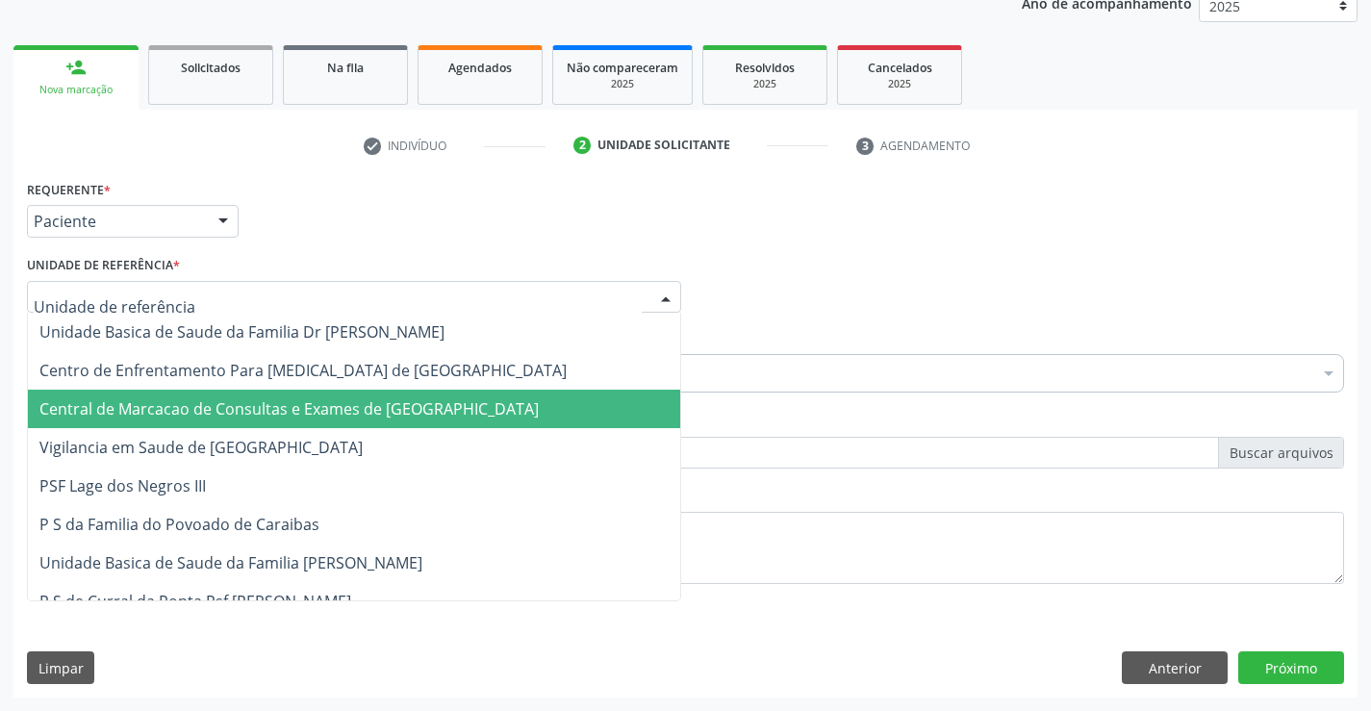
click at [233, 398] on span "Central de Marcacao de Consultas e Exames de [GEOGRAPHIC_DATA]" at bounding box center [288, 408] width 499 height 21
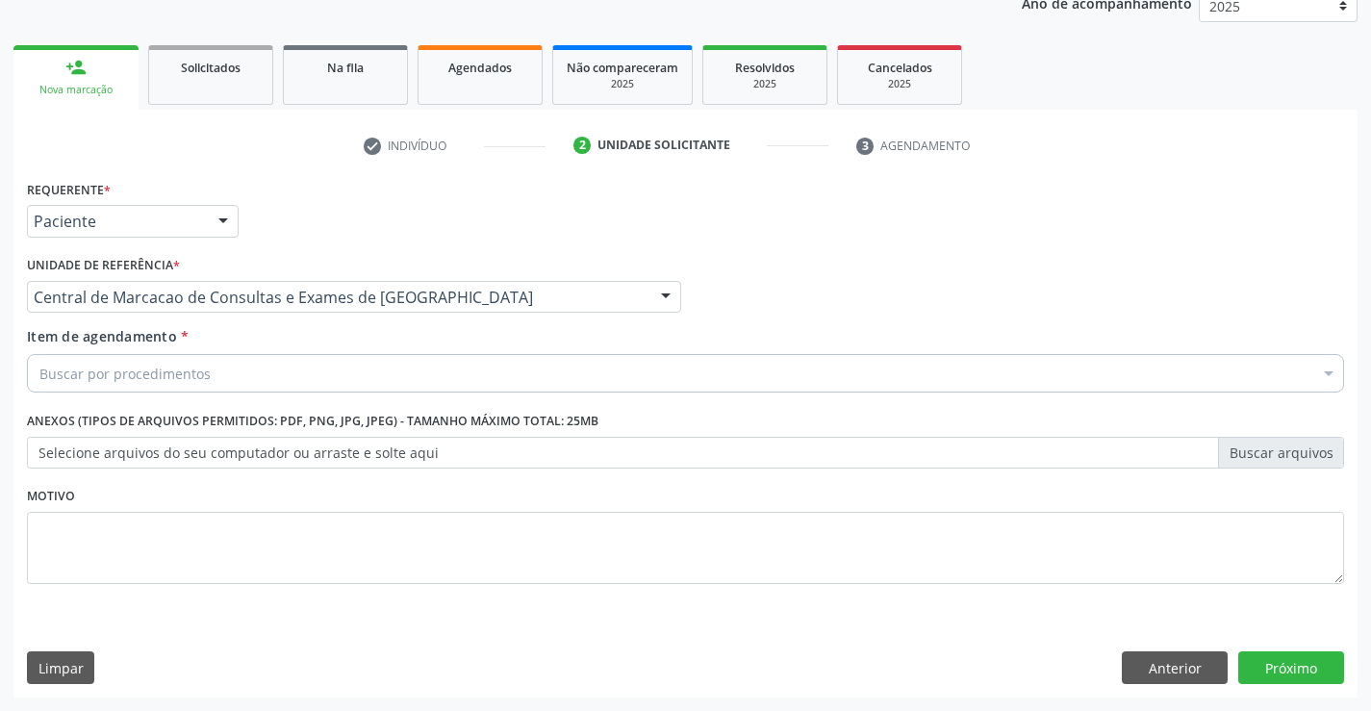
click at [210, 364] on div "Buscar por procedimentos" at bounding box center [685, 373] width 1317 height 38
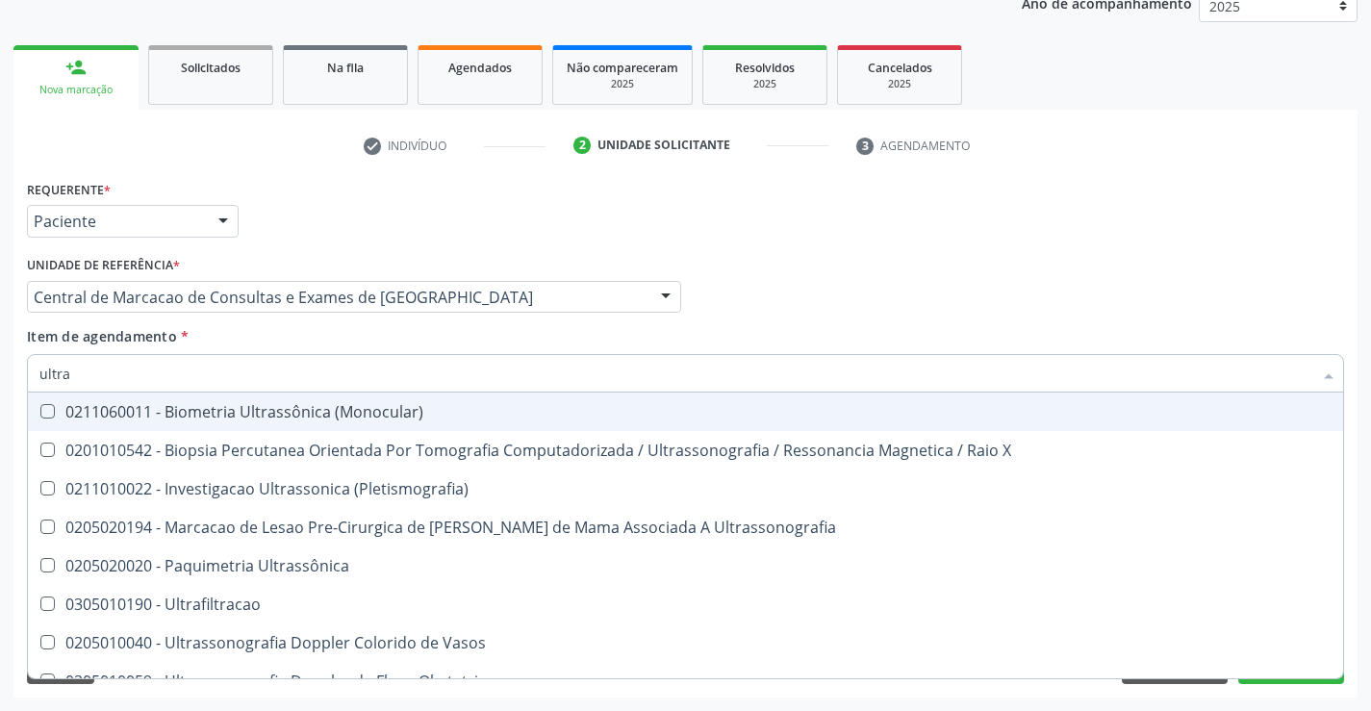
type input "ultras"
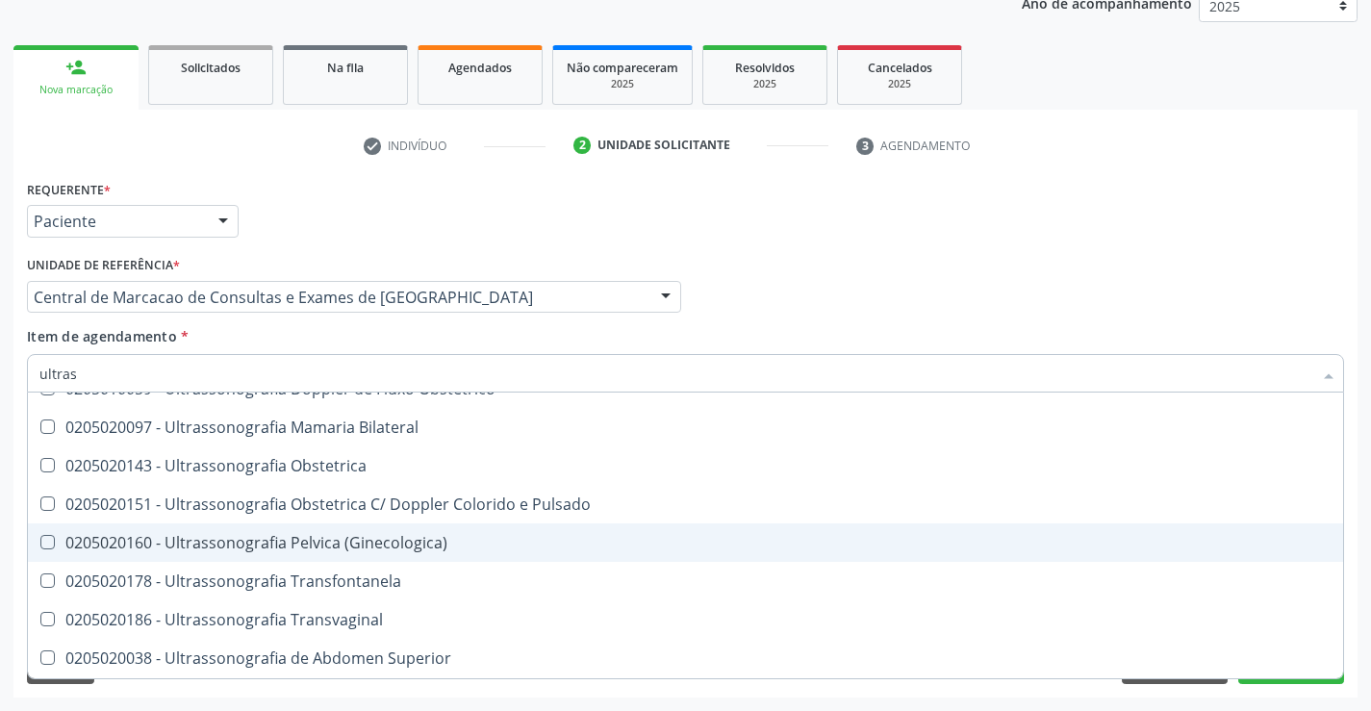
scroll to position [289, 0]
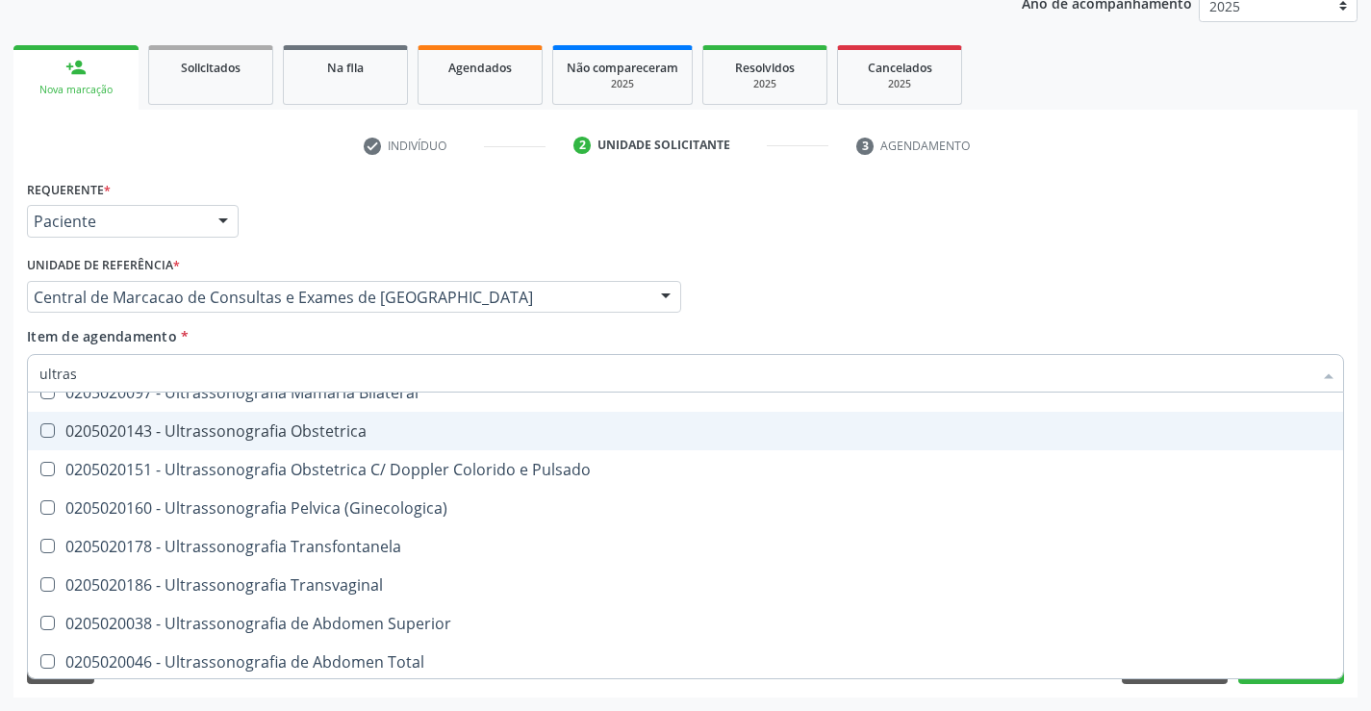
click at [401, 434] on div "0205020143 - Ultrassonografia Obstetrica" at bounding box center [685, 430] width 1292 height 15
checkbox Obstetrica "true"
click at [1182, 228] on div "Requerente * Paciente Profissional de Saúde Paciente Nenhum resultado encontrad…" at bounding box center [685, 212] width 1327 height 75
checkbox X "true"
checkbox Obstetrica "false"
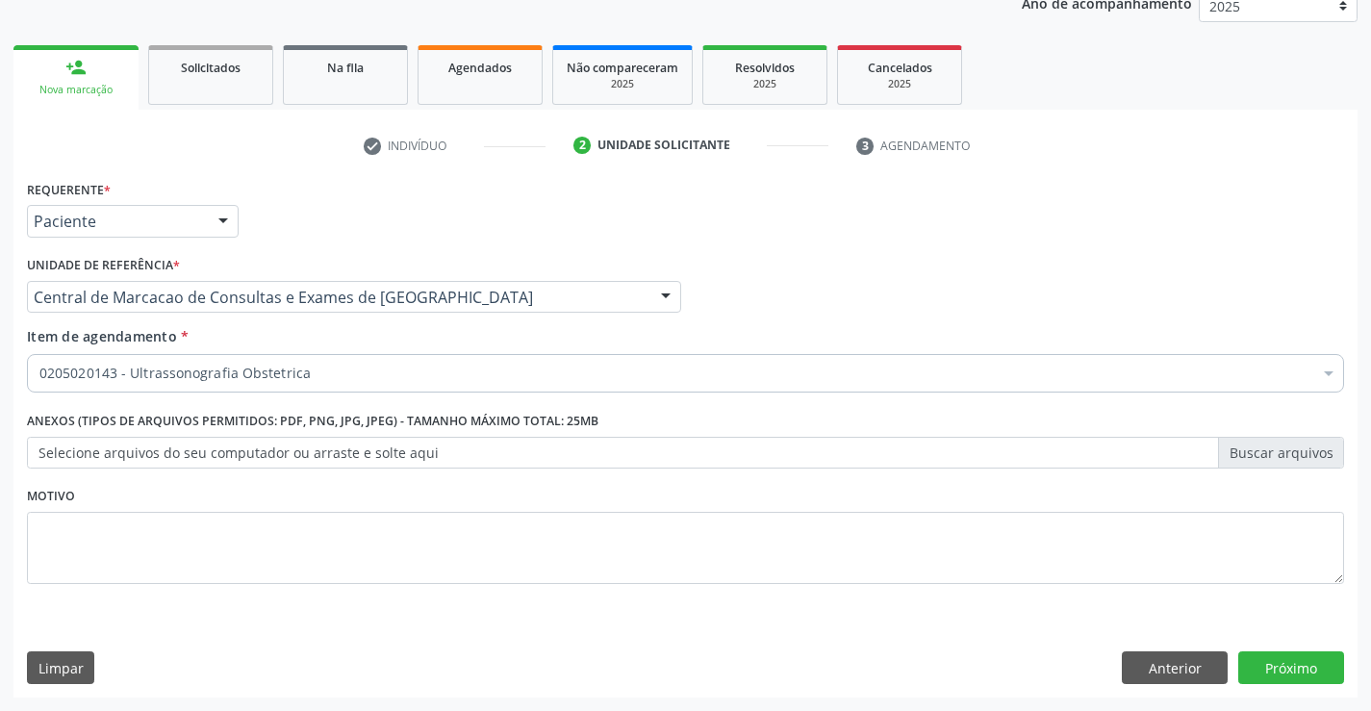
scroll to position [0, 0]
click at [1268, 658] on button "Próximo" at bounding box center [1291, 667] width 106 height 33
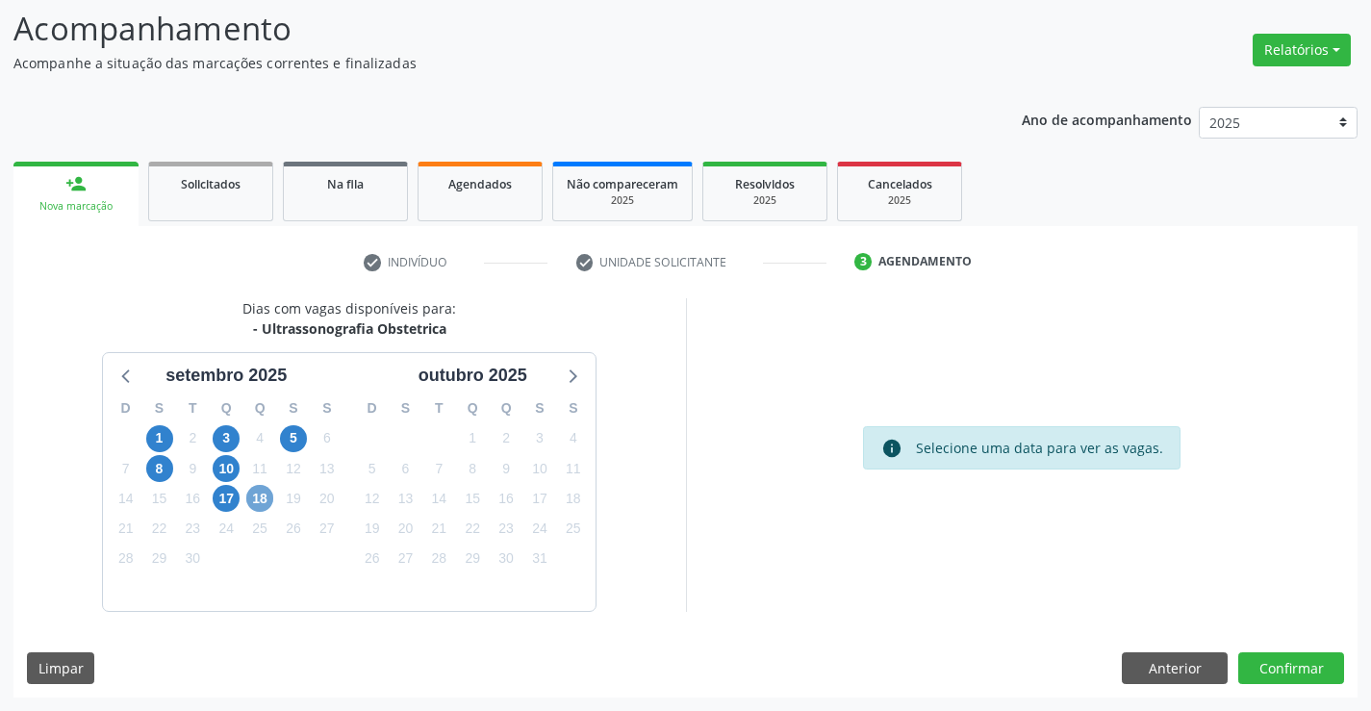
click at [270, 496] on span "18" at bounding box center [259, 498] width 27 height 27
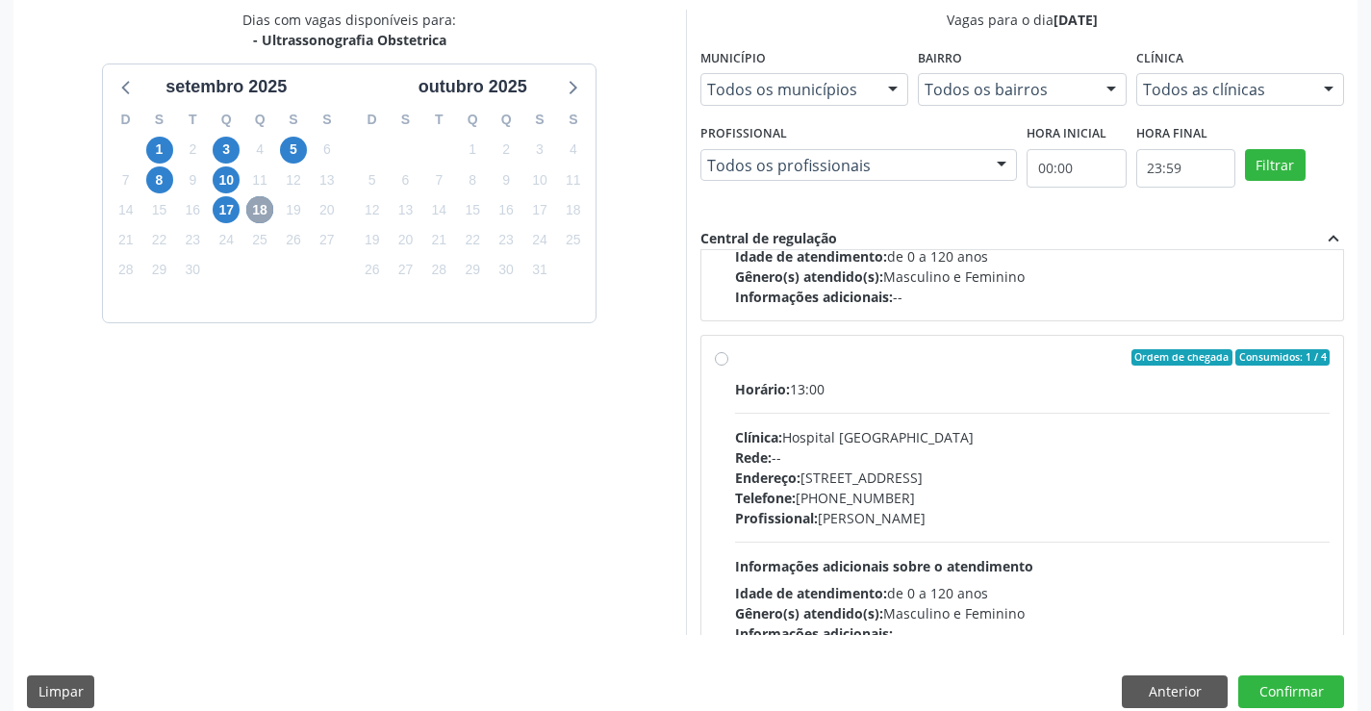
scroll to position [289, 0]
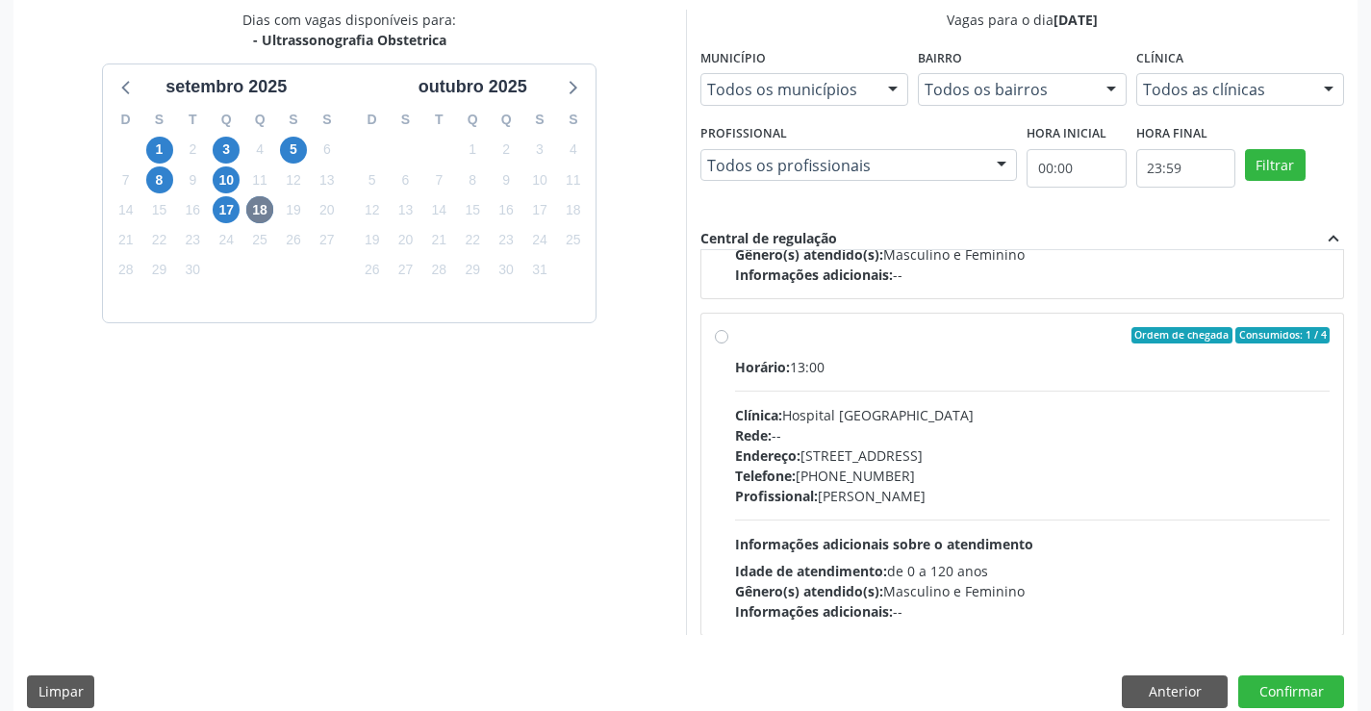
click at [935, 434] on div "Rede: --" at bounding box center [1033, 435] width 596 height 20
click at [728, 344] on input "Ordem de chegada Consumidos: 1 / 4 Horário: 13:00 Clínica: Hospital [GEOGRAPHIC…" at bounding box center [721, 335] width 13 height 17
radio input "true"
click at [1293, 688] on button "Confirmar" at bounding box center [1291, 691] width 106 height 33
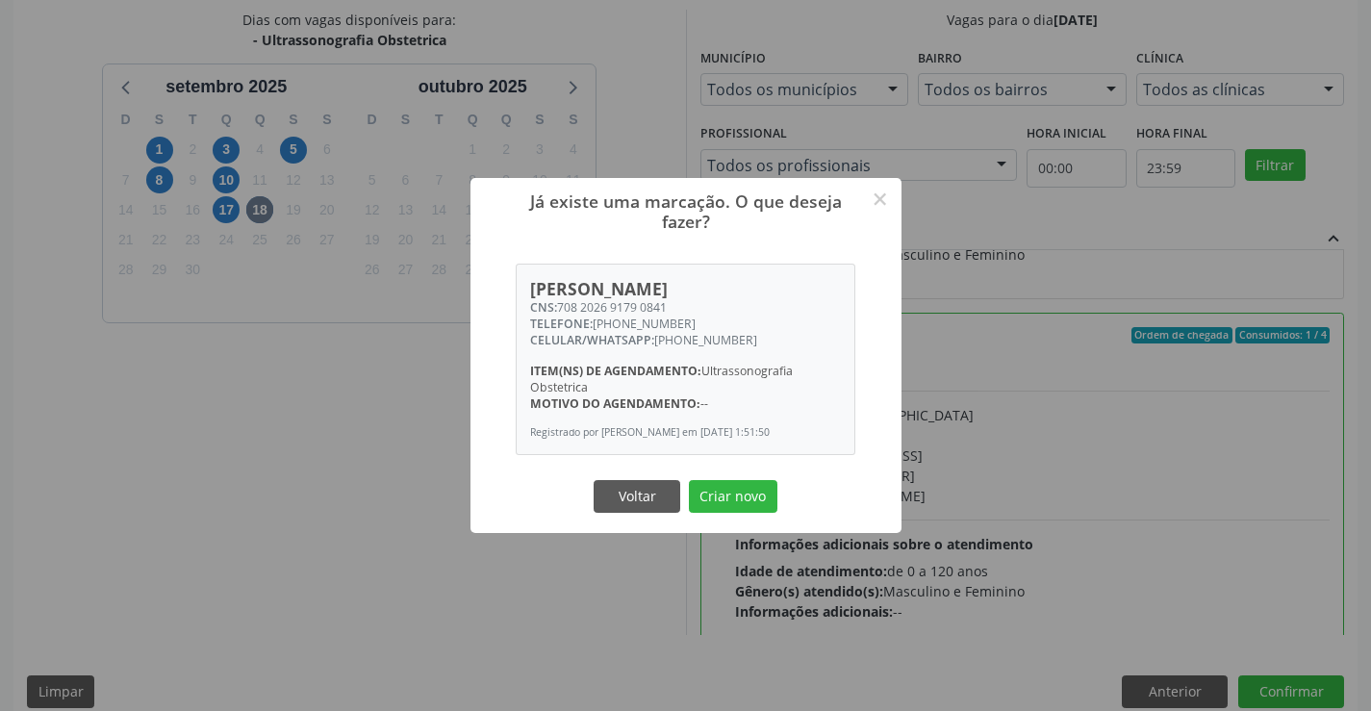
click at [689, 480] on button "Criar novo" at bounding box center [733, 496] width 89 height 33
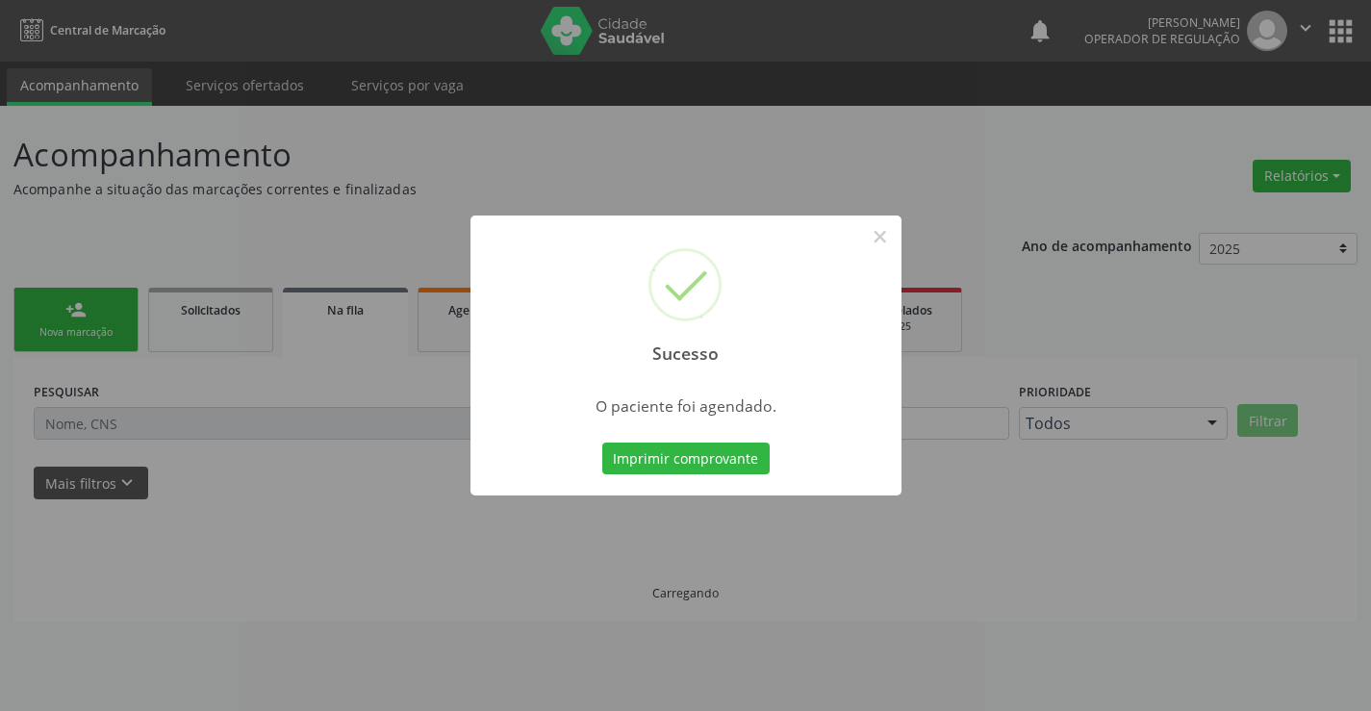
scroll to position [0, 0]
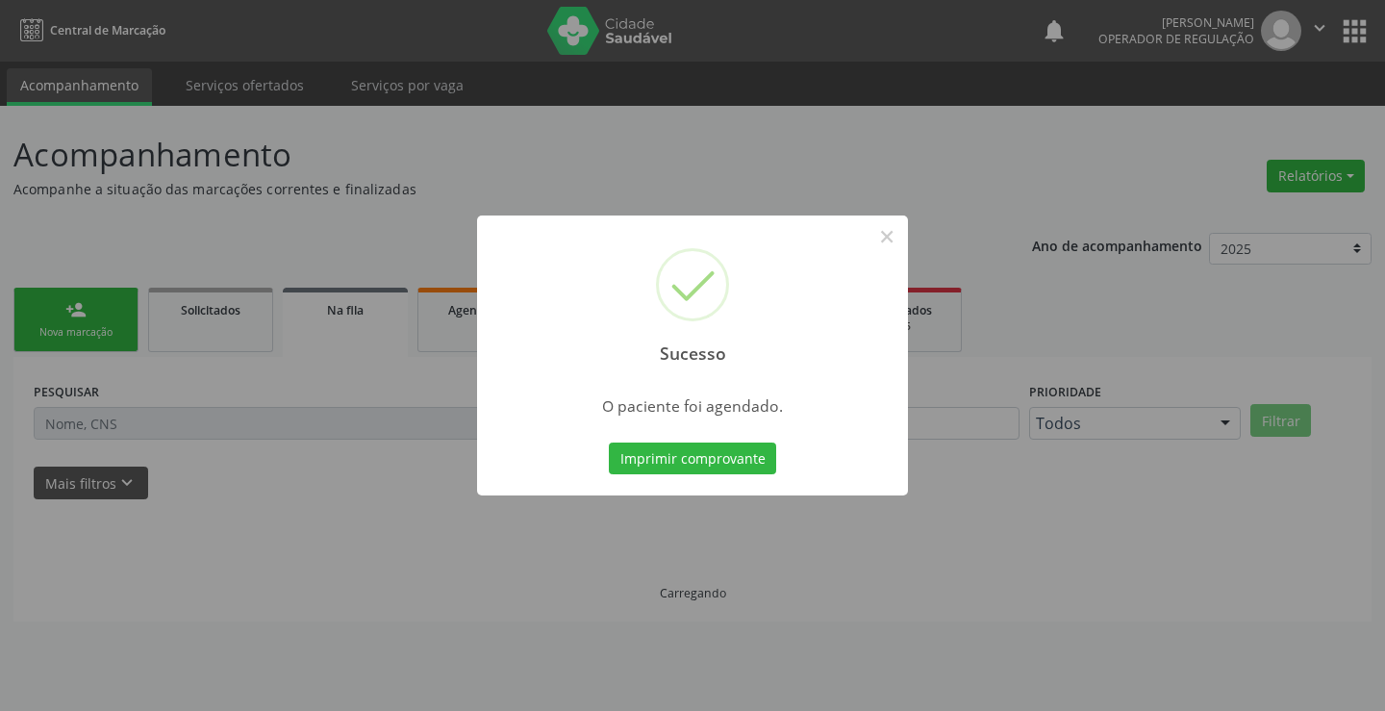
click at [609, 443] on button "Imprimir comprovante" at bounding box center [692, 459] width 167 height 33
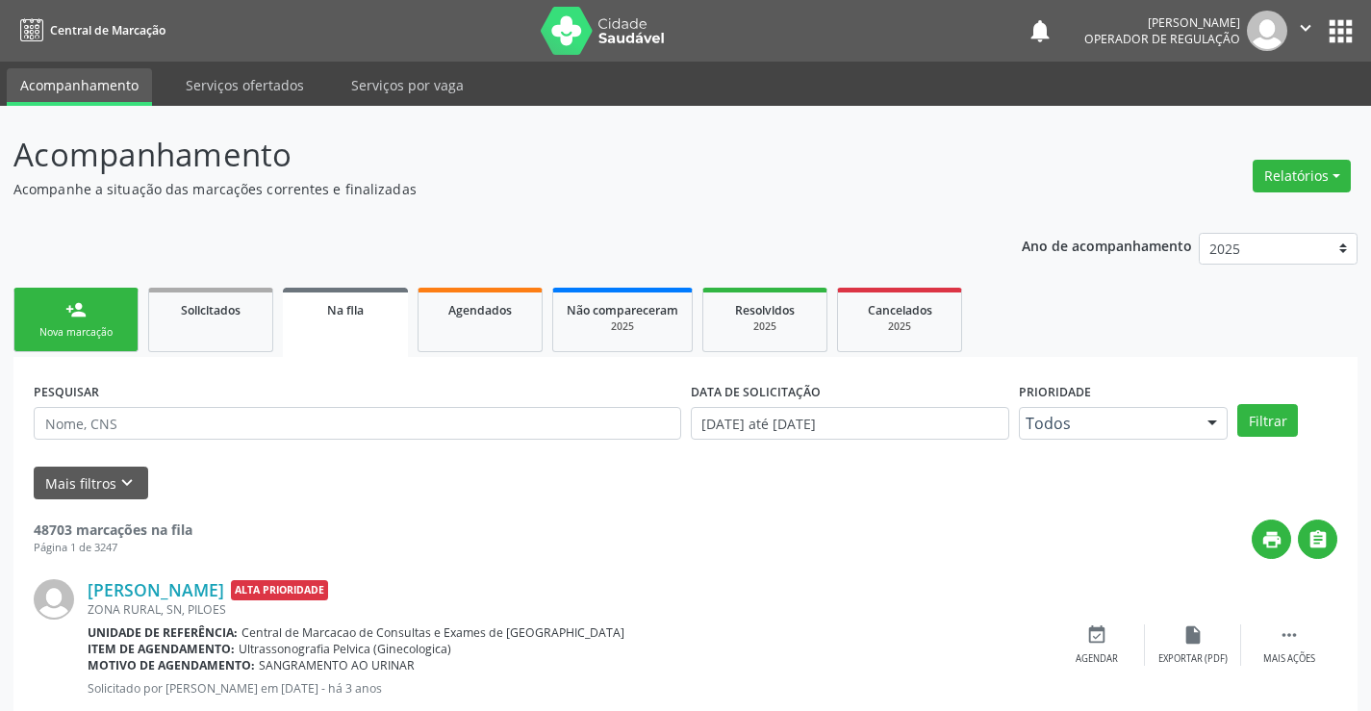
click at [92, 305] on link "person_add Nova marcação" at bounding box center [75, 320] width 125 height 64
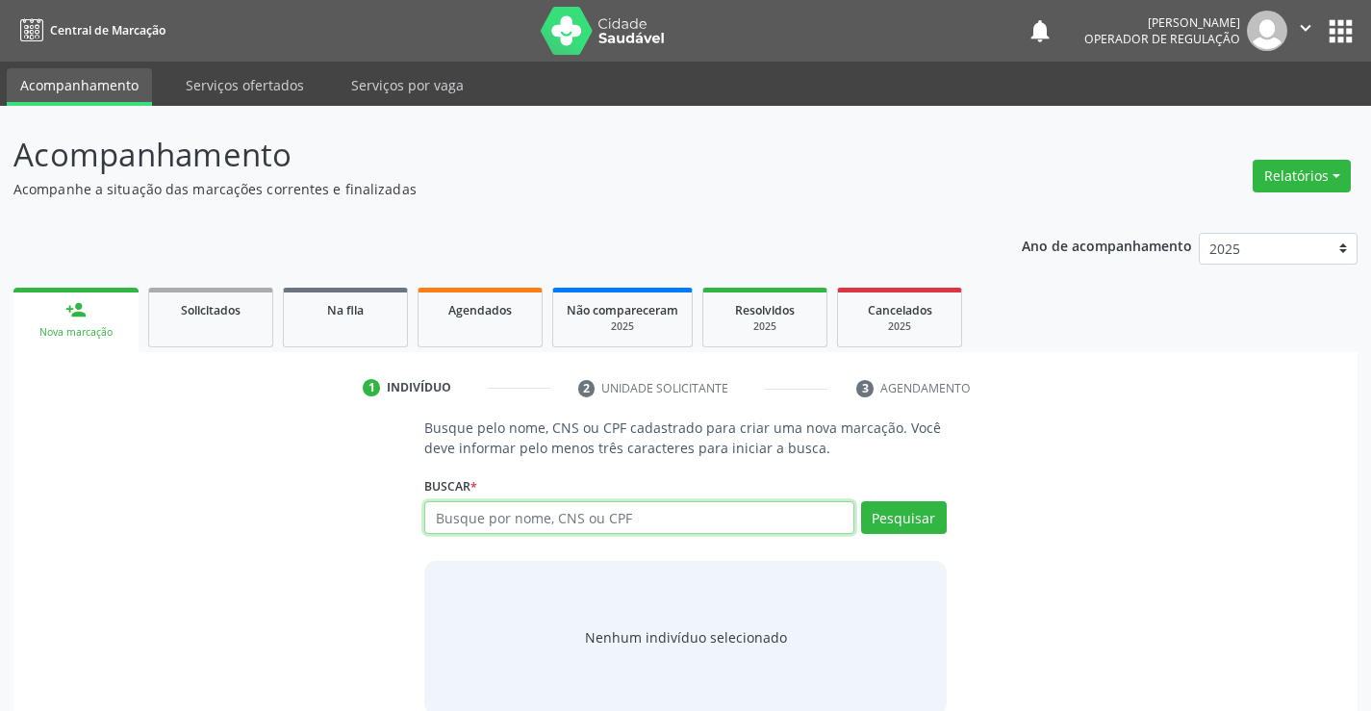
click at [528, 515] on input "text" at bounding box center [638, 517] width 429 height 33
type input "702409513106222"
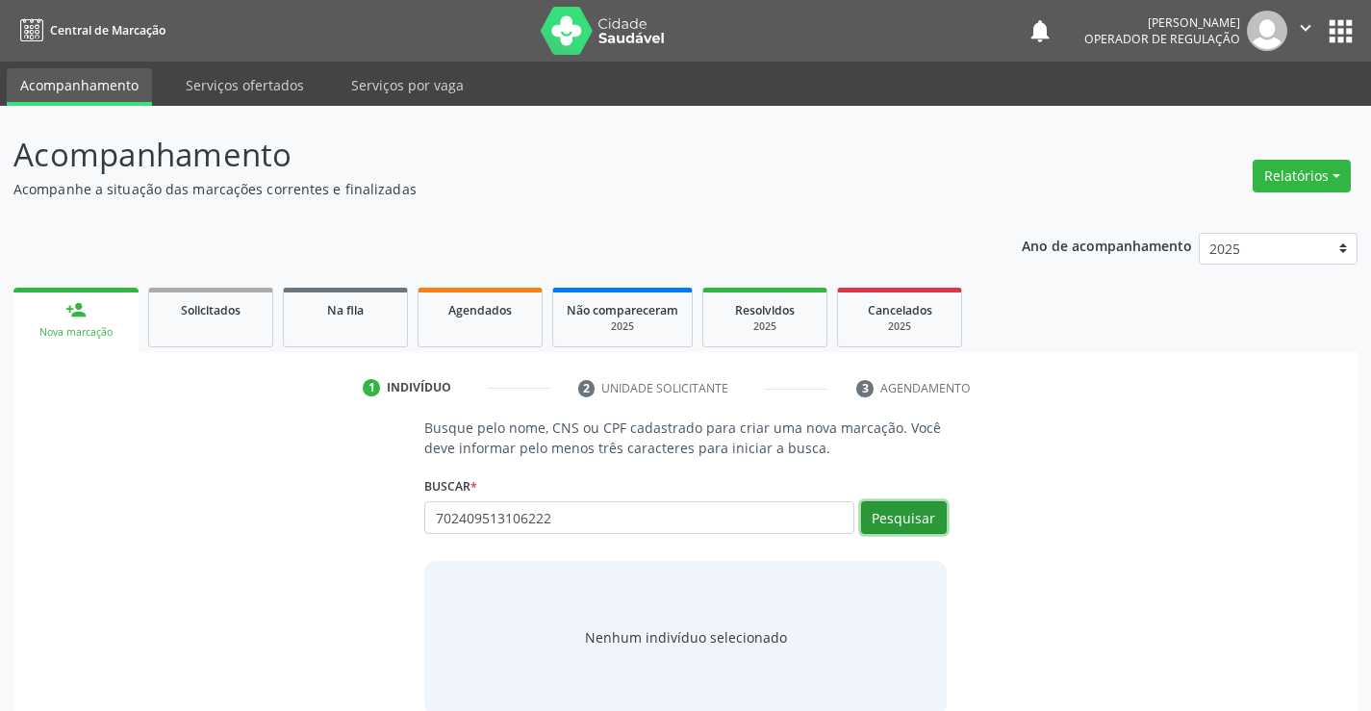
click at [909, 518] on button "Pesquisar" at bounding box center [904, 517] width 86 height 33
type input "702409513106222"
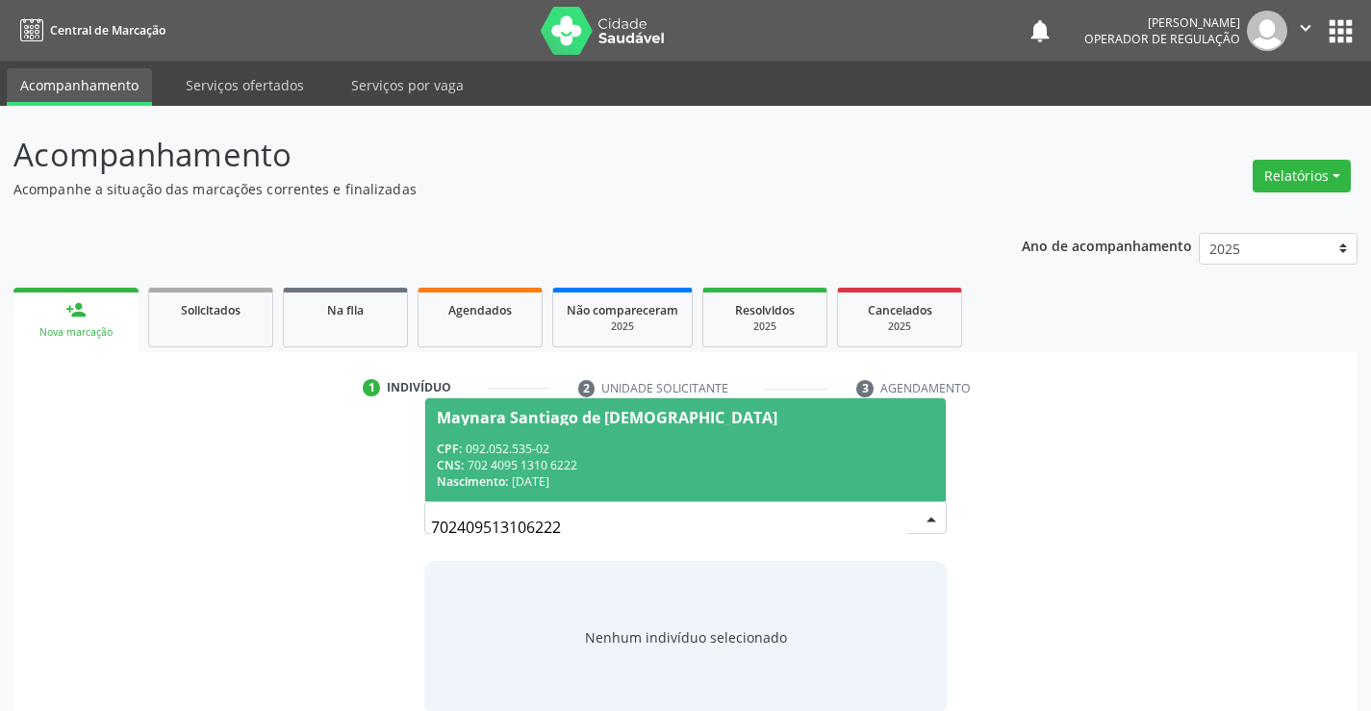
click at [774, 423] on div "Maynara Santiago de [DEMOGRAPHIC_DATA]" at bounding box center [685, 417] width 496 height 15
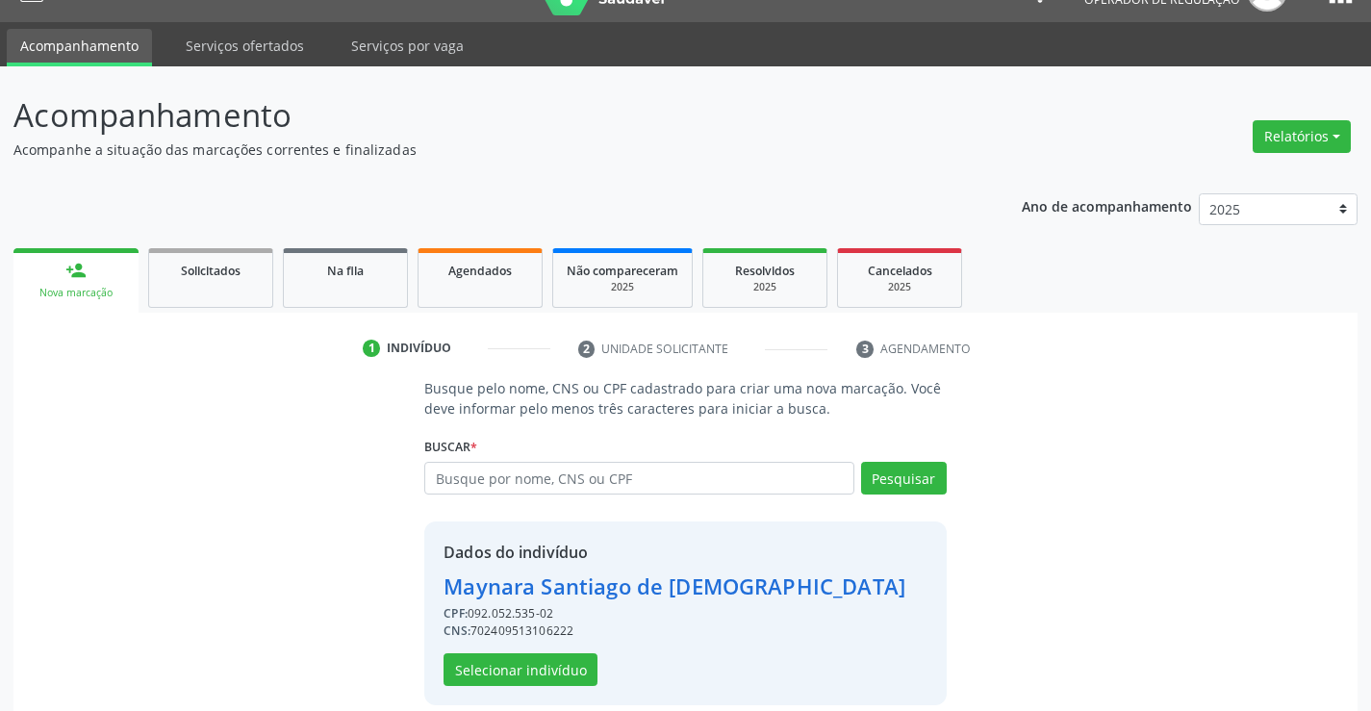
scroll to position [61, 0]
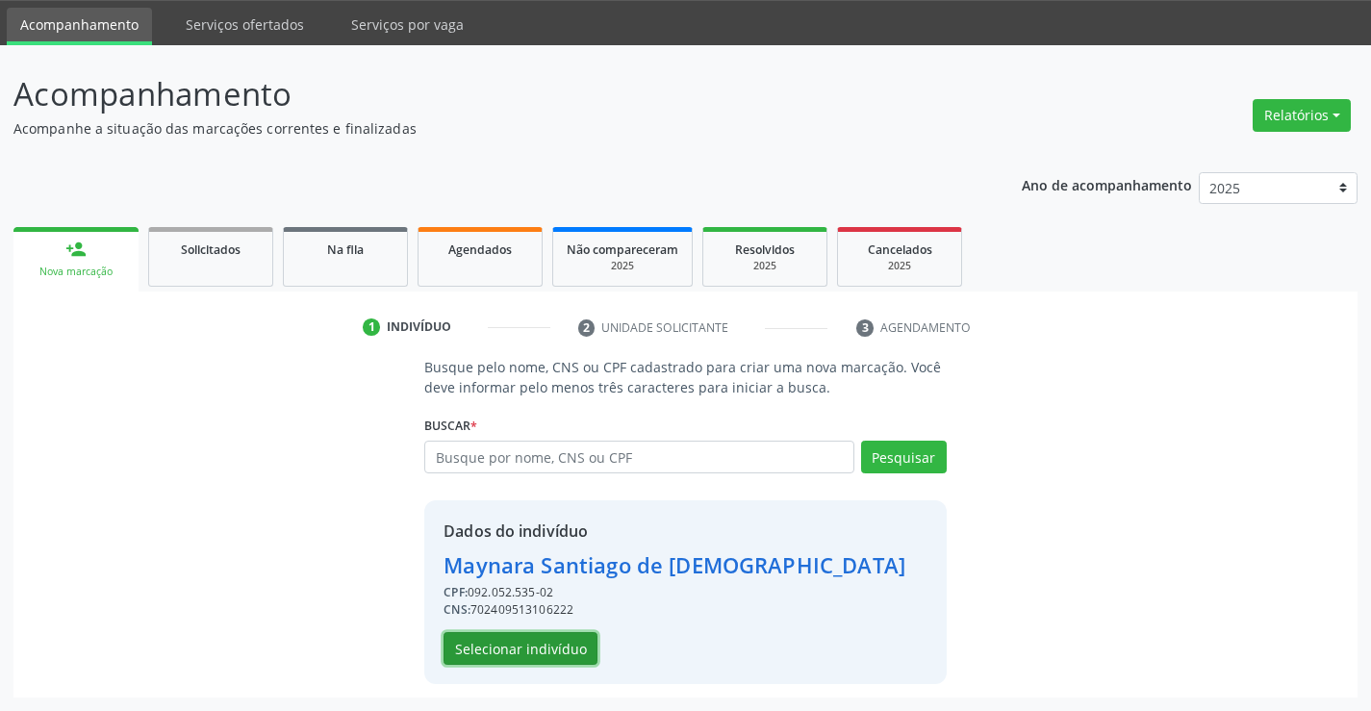
click at [555, 657] on button "Selecionar indivíduo" at bounding box center [521, 648] width 154 height 33
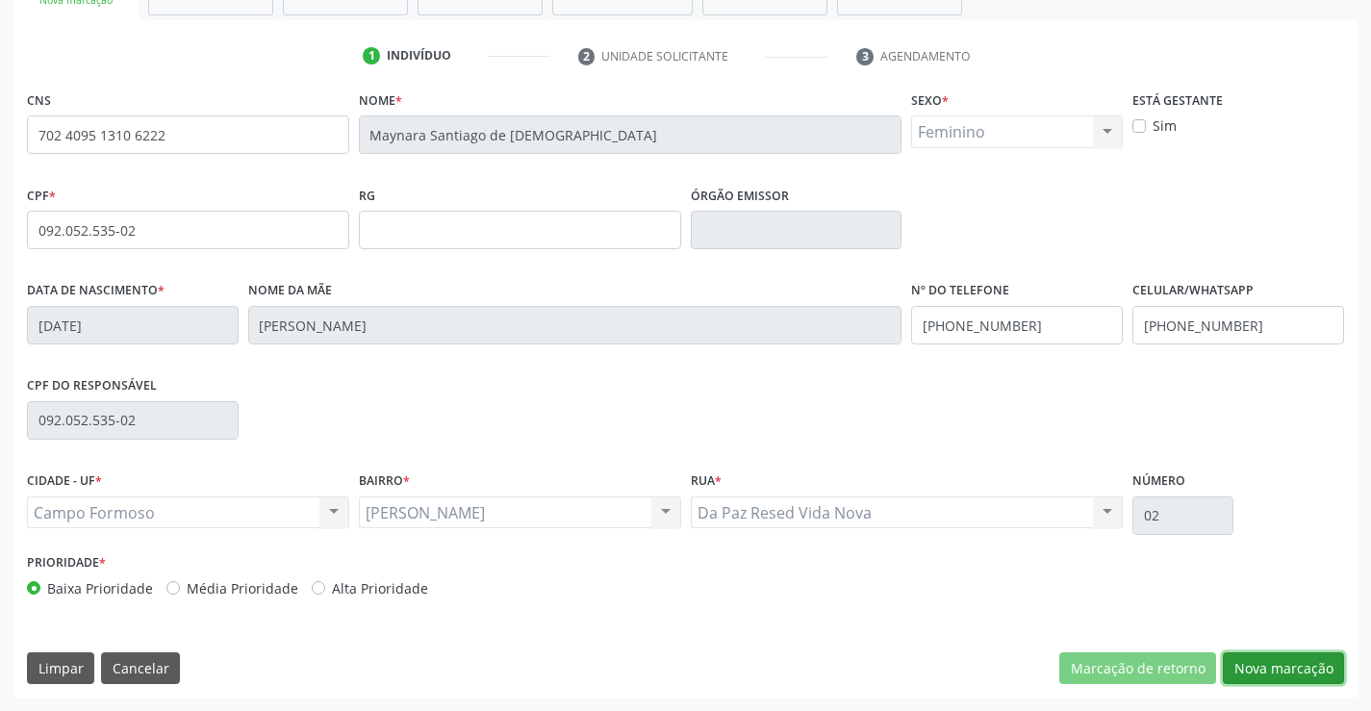
click at [1277, 662] on button "Nova marcação" at bounding box center [1283, 668] width 121 height 33
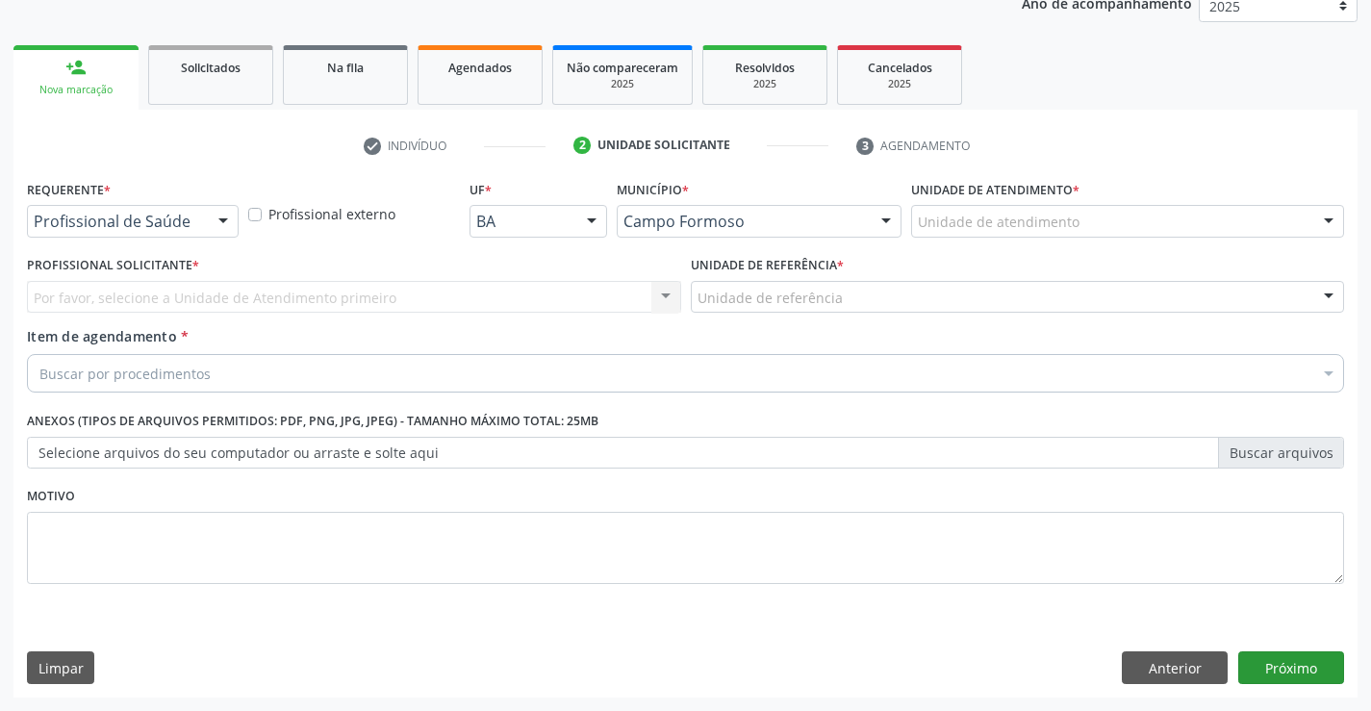
scroll to position [242, 0]
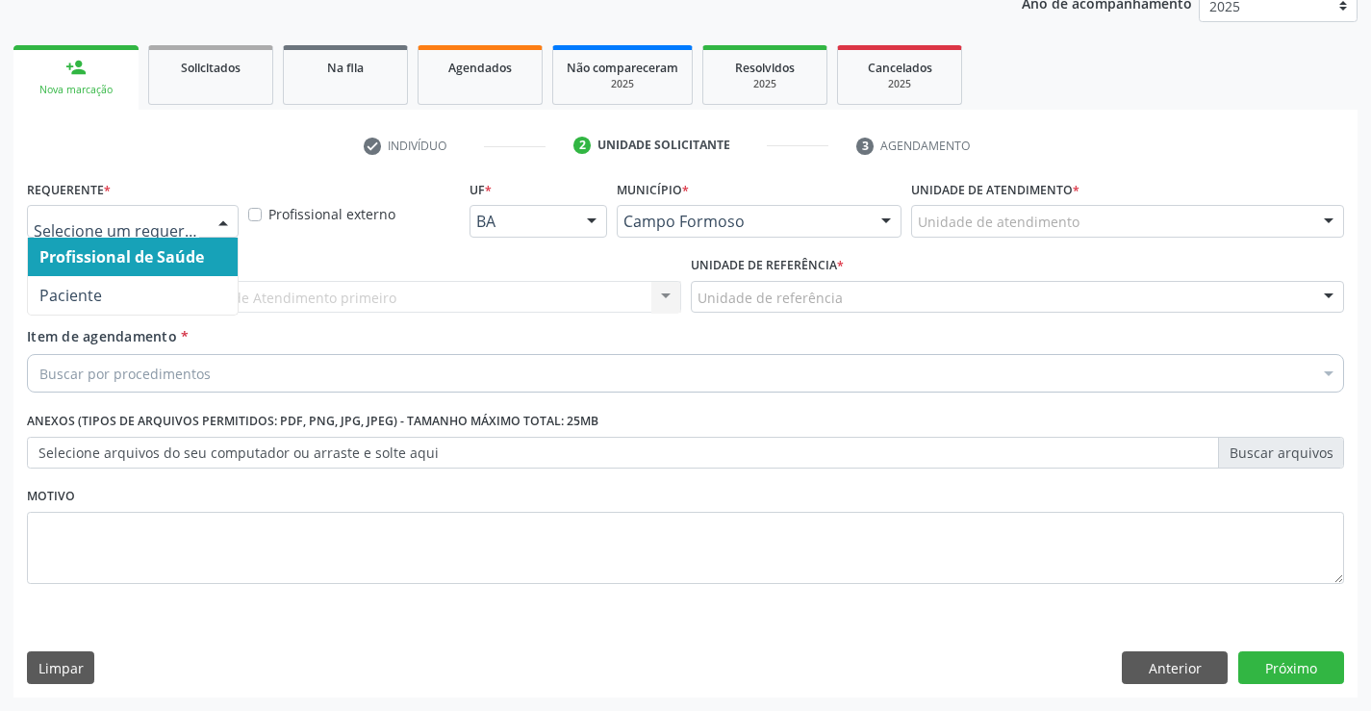
click at [202, 223] on div at bounding box center [133, 221] width 212 height 33
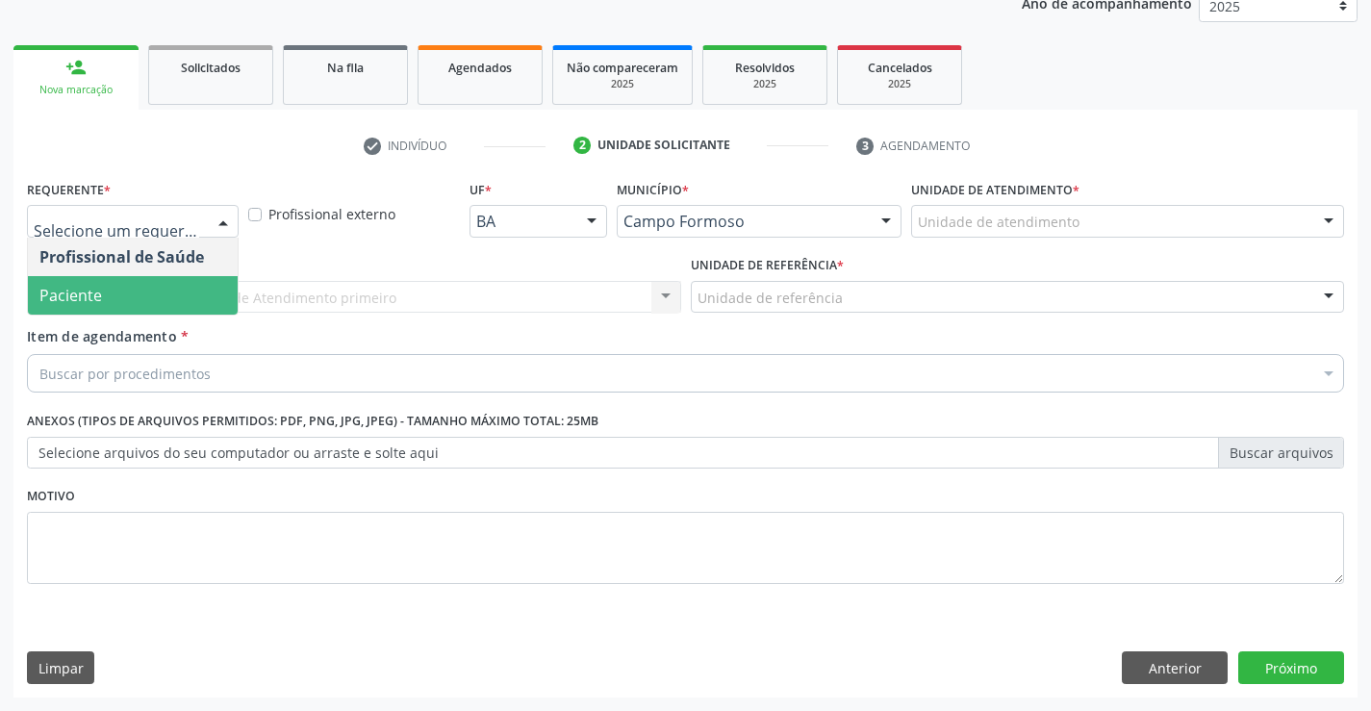
click at [170, 293] on span "Paciente" at bounding box center [133, 295] width 210 height 38
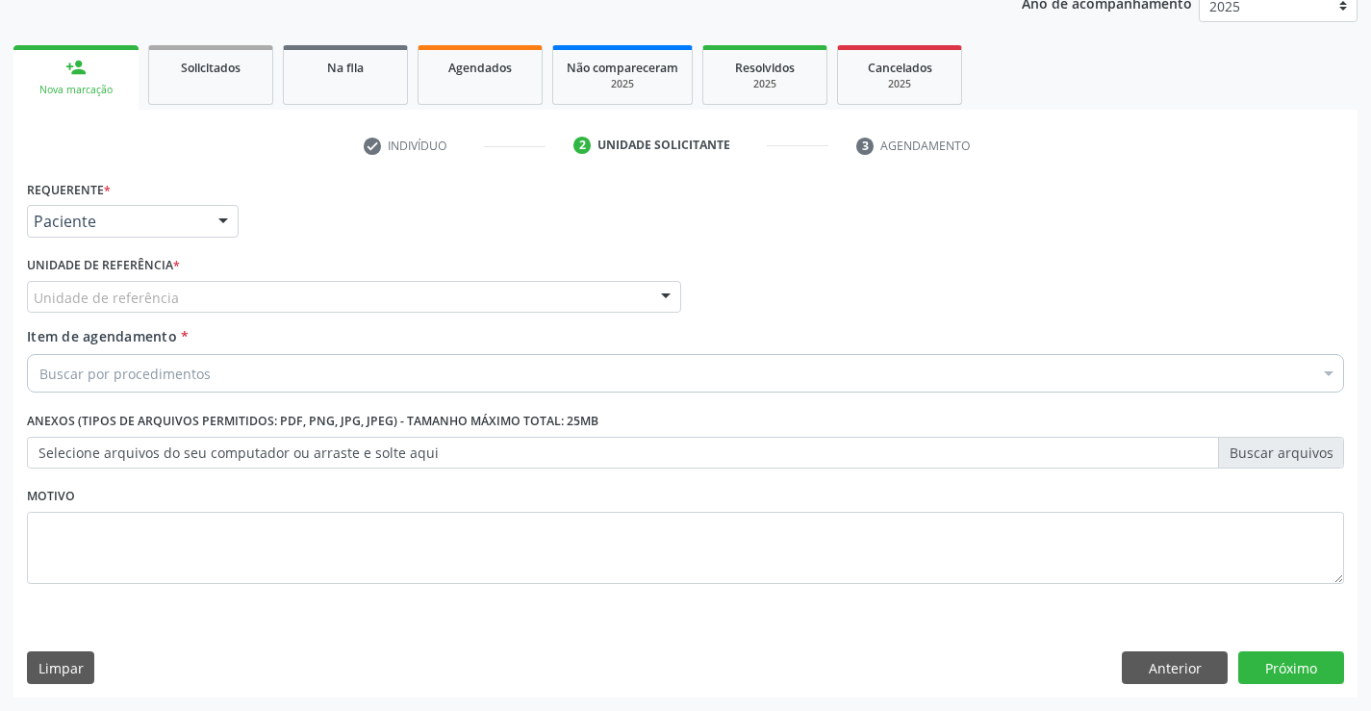
click at [213, 292] on div "Unidade de referência" at bounding box center [354, 297] width 654 height 33
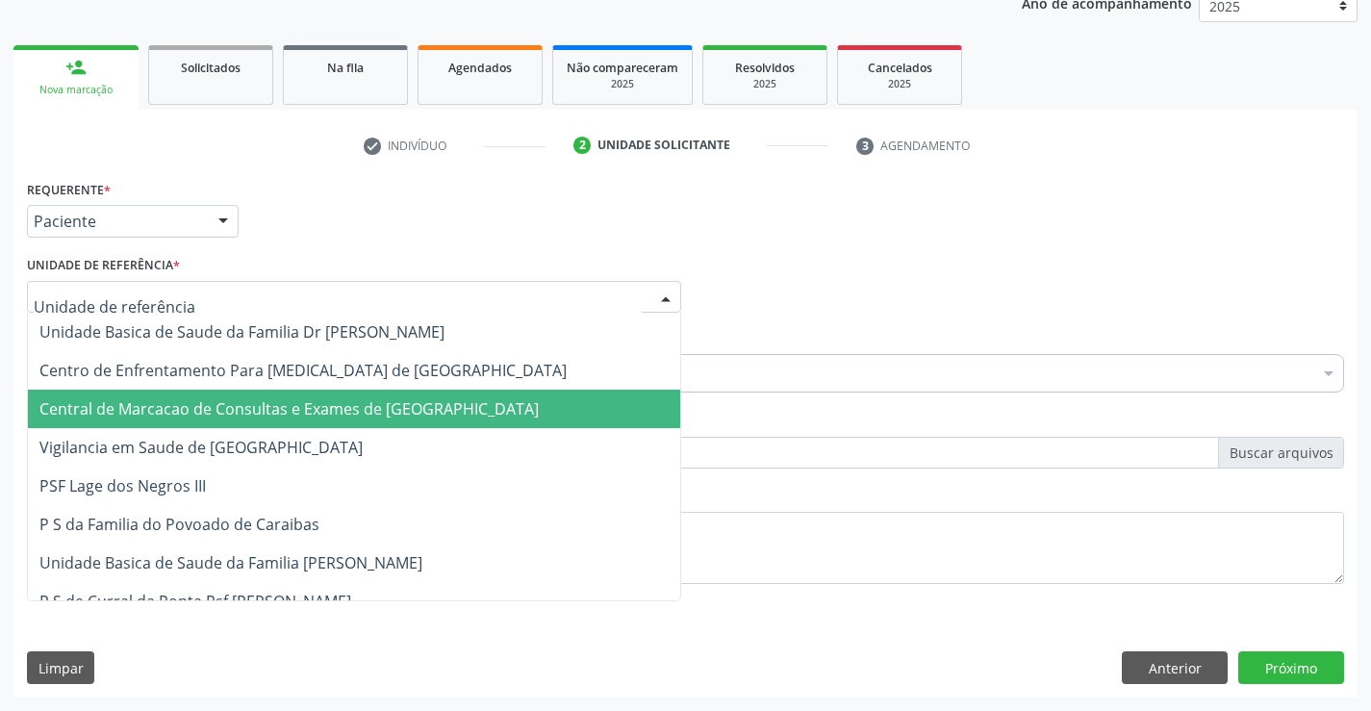
click at [200, 397] on span "Central de Marcacao de Consultas e Exames de [GEOGRAPHIC_DATA]" at bounding box center [354, 409] width 652 height 38
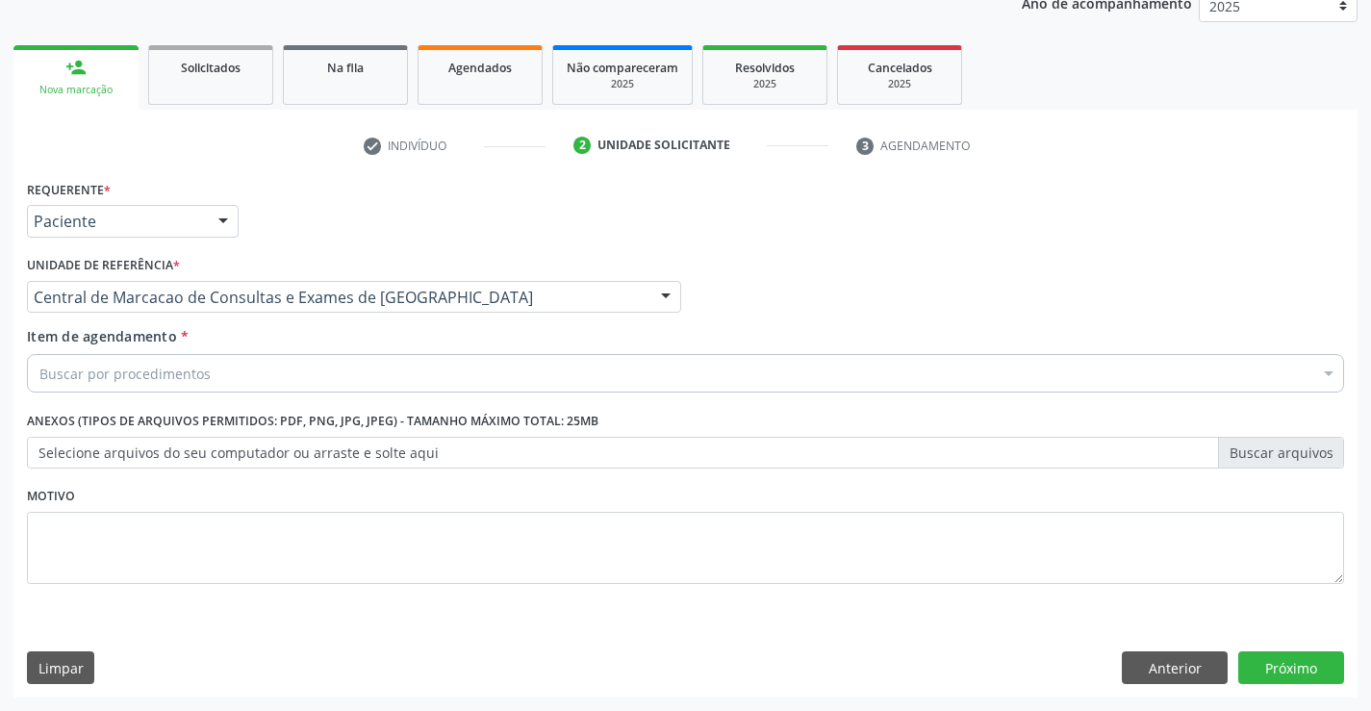
click at [207, 371] on div "Buscar por procedimentos" at bounding box center [685, 373] width 1317 height 38
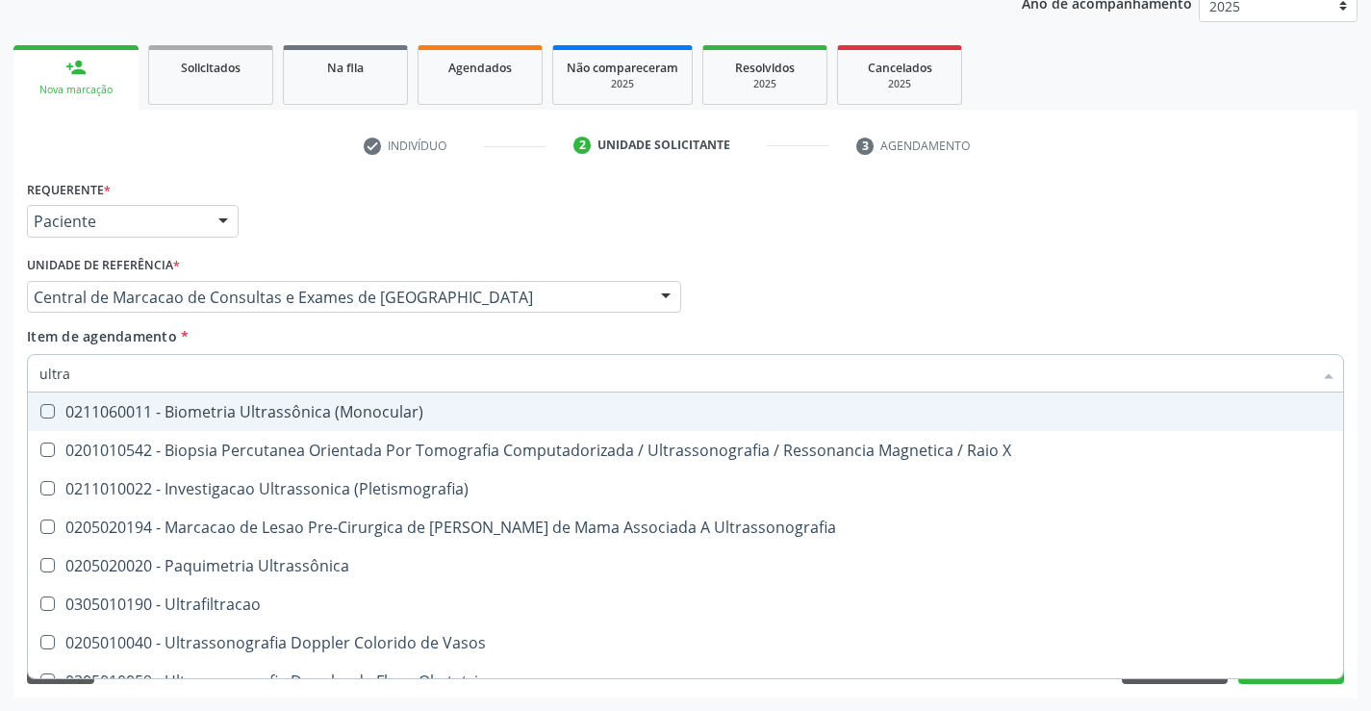
type input "ultras"
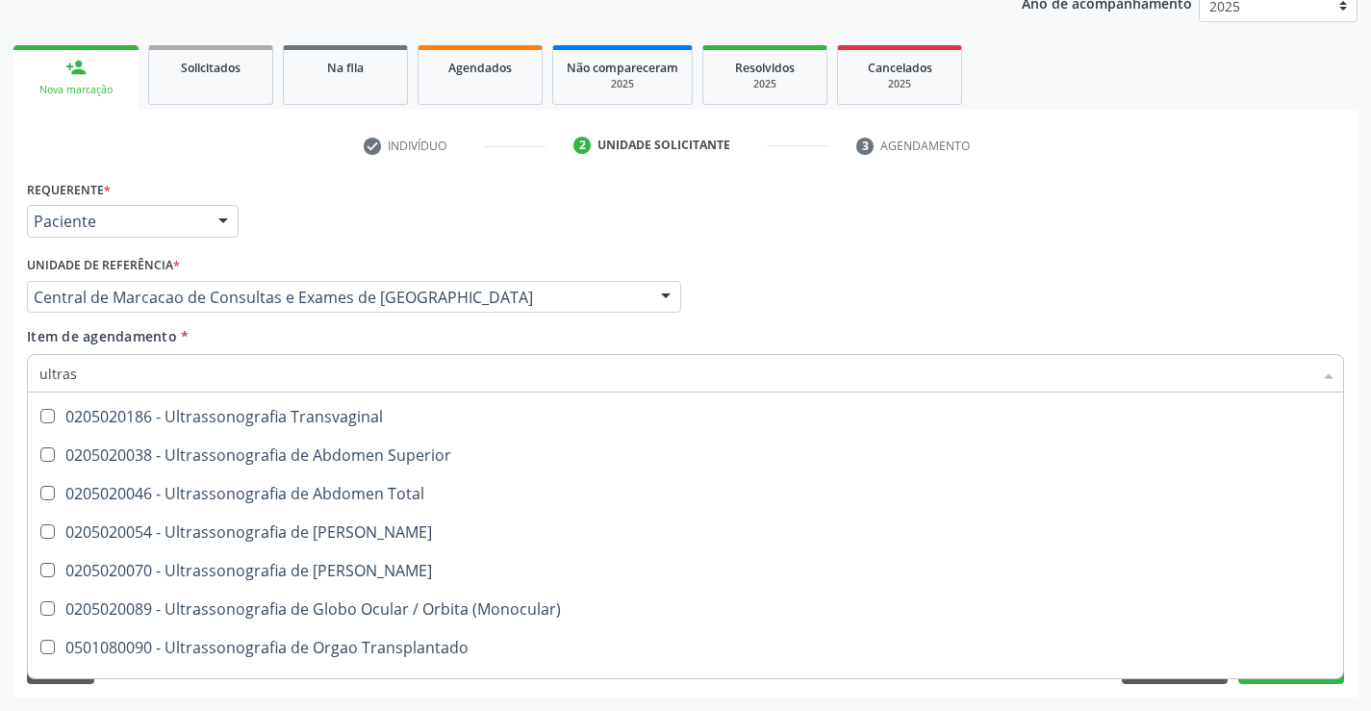
scroll to position [481, 0]
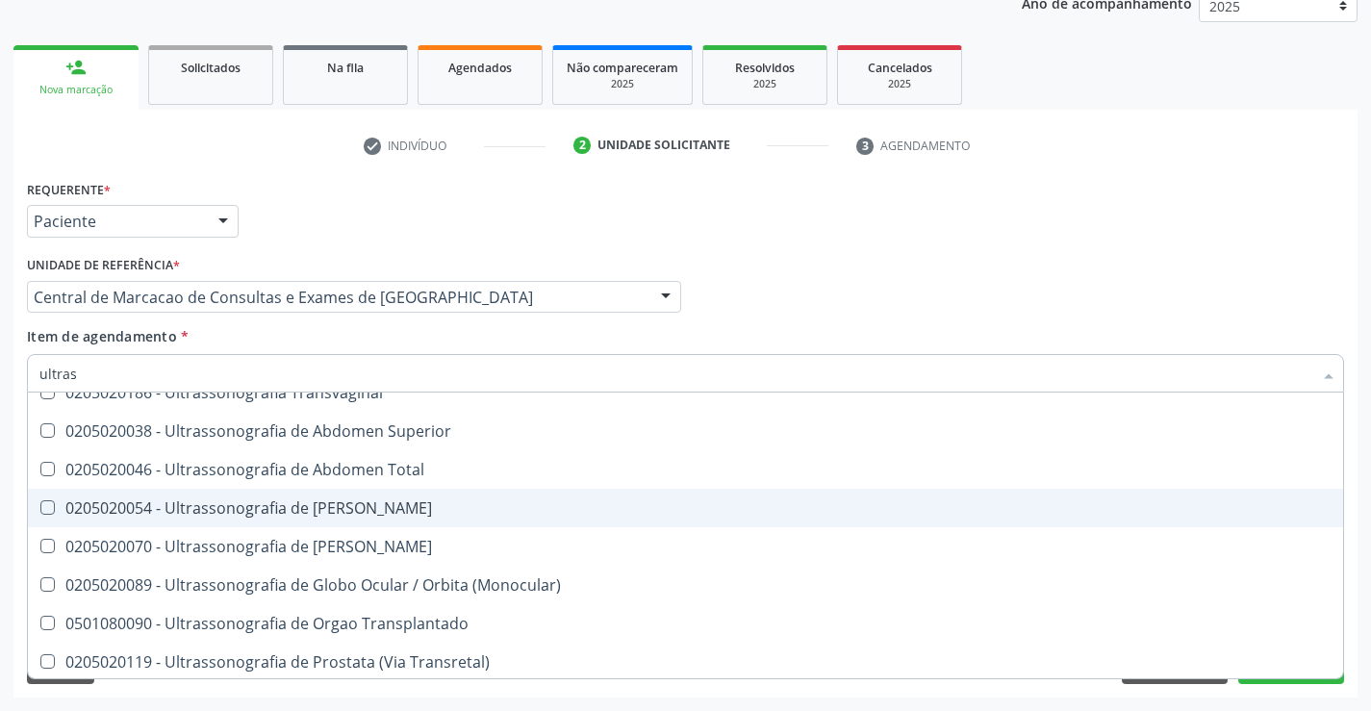
click at [708, 525] on span "0205020054 - Ultrassonografia de [PERSON_NAME]" at bounding box center [685, 508] width 1315 height 38
checkbox Urinario "true"
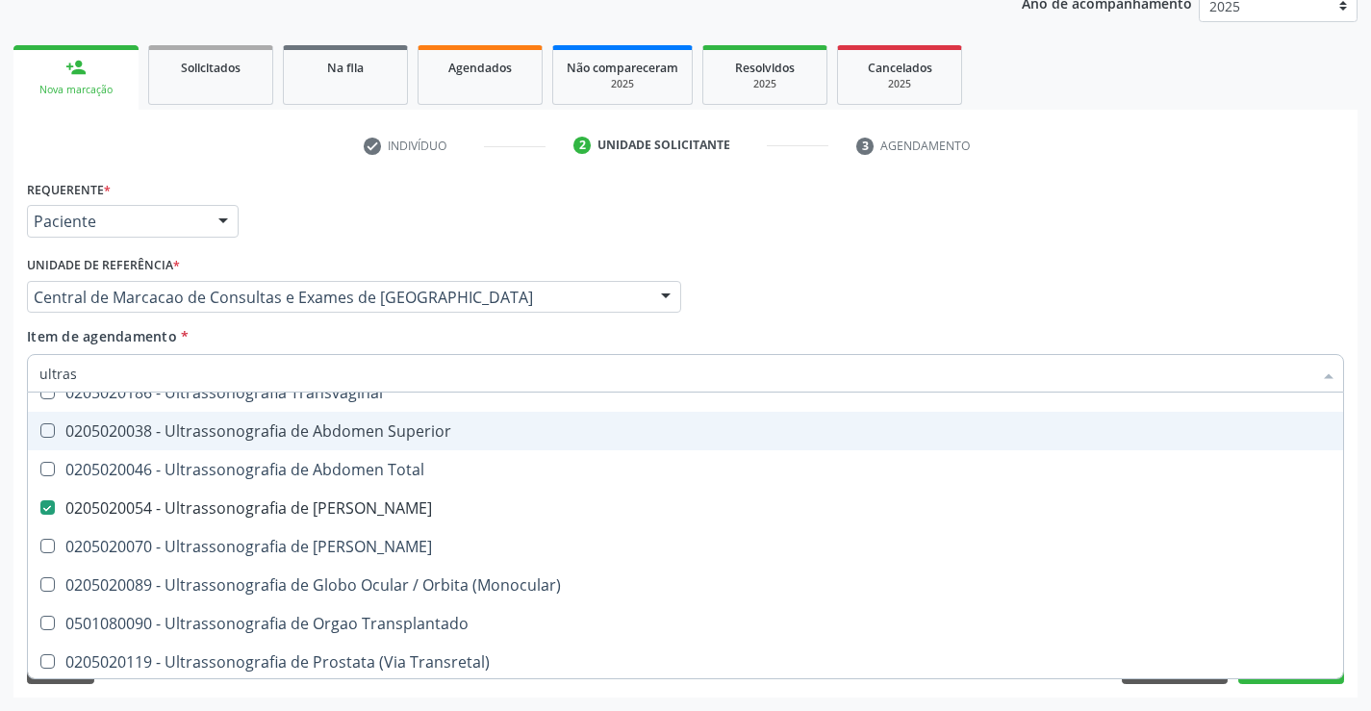
click at [1000, 253] on div "Profissional Solicitante Por favor, selecione a Unidade de Atendimento primeiro…" at bounding box center [685, 288] width 1327 height 75
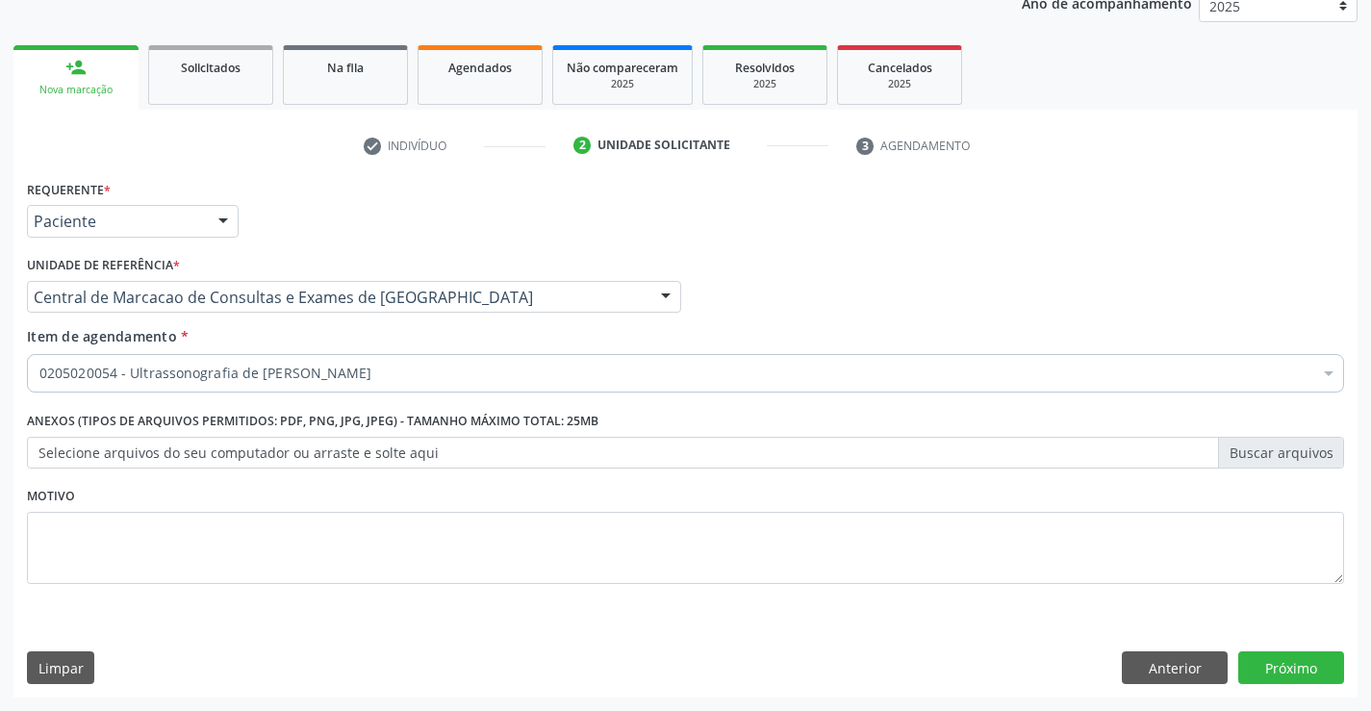
scroll to position [0, 0]
click at [1268, 670] on button "Próximo" at bounding box center [1291, 667] width 106 height 33
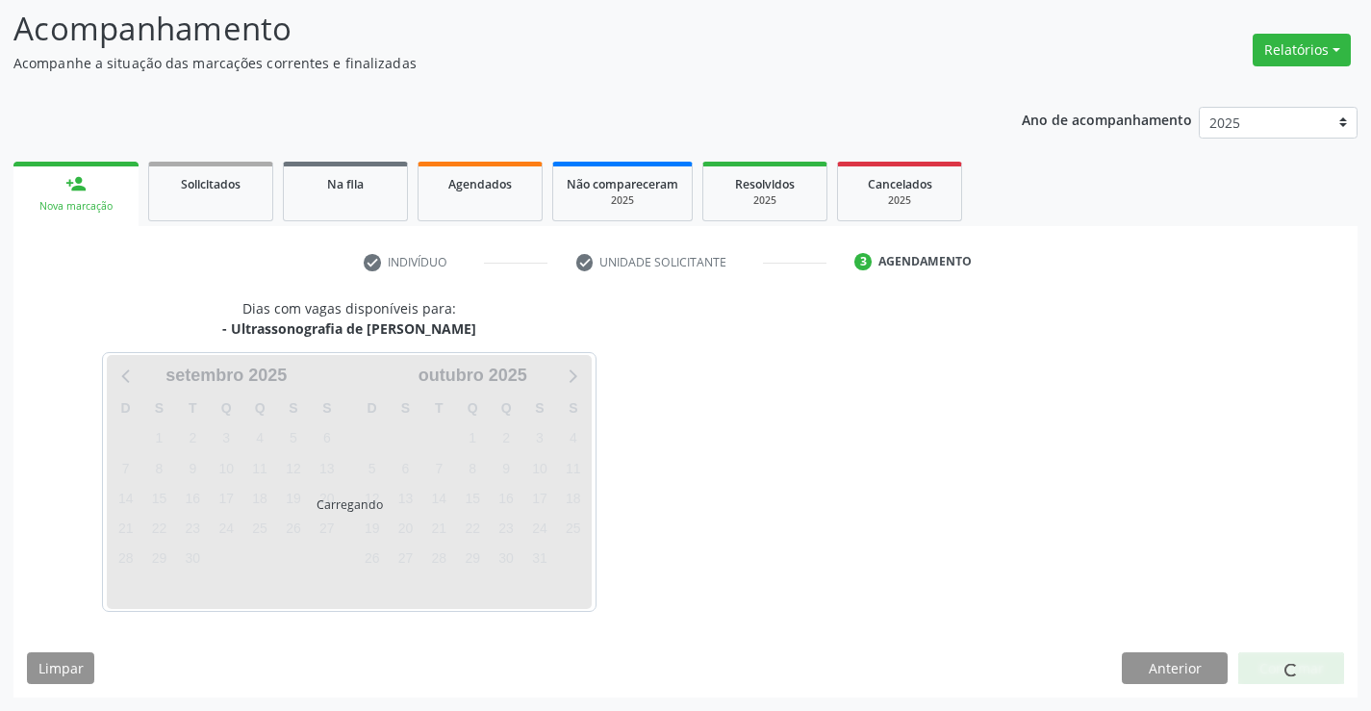
scroll to position [126, 0]
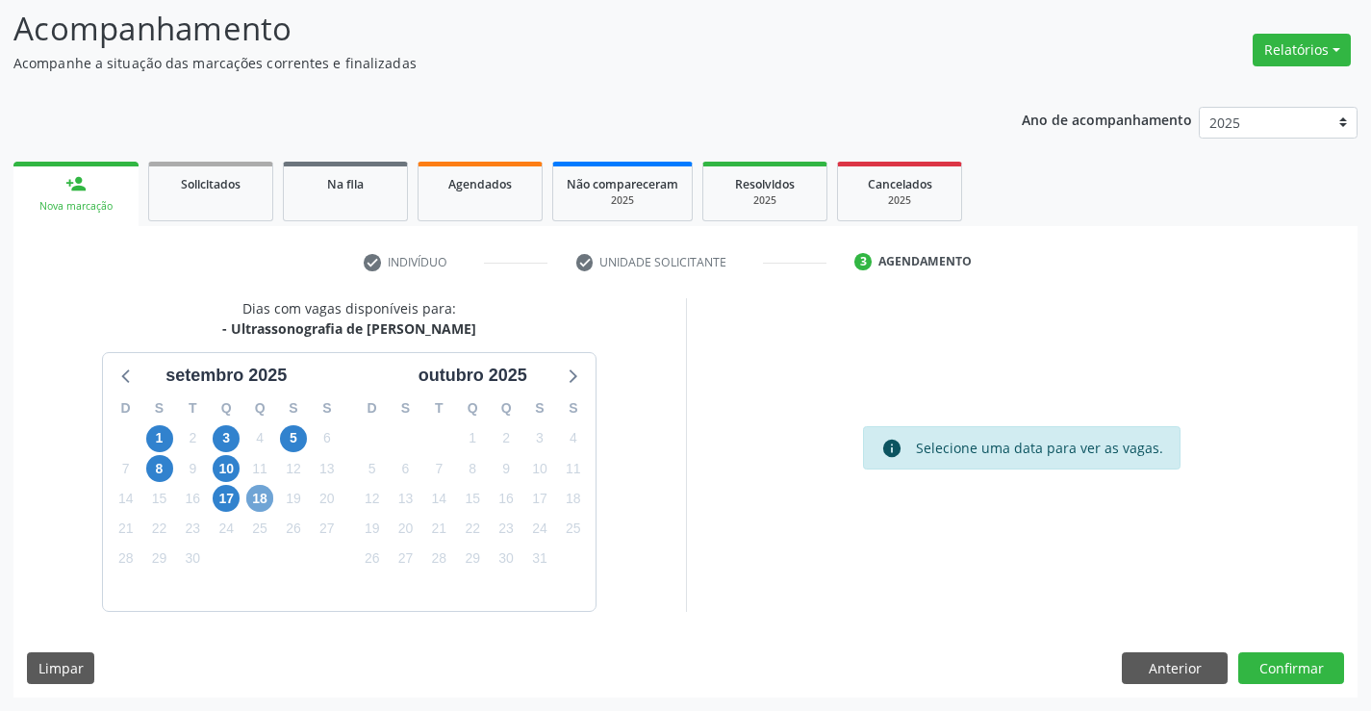
click at [264, 493] on span "18" at bounding box center [259, 498] width 27 height 27
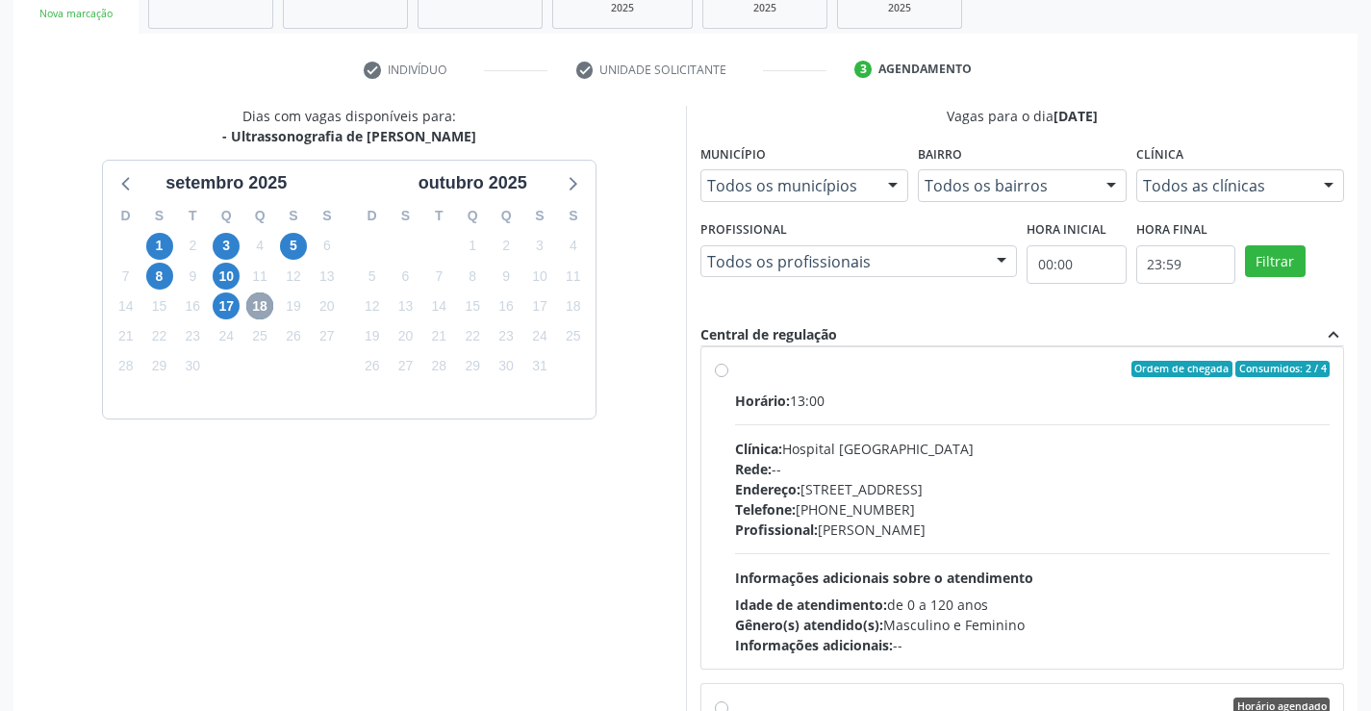
scroll to position [385, 0]
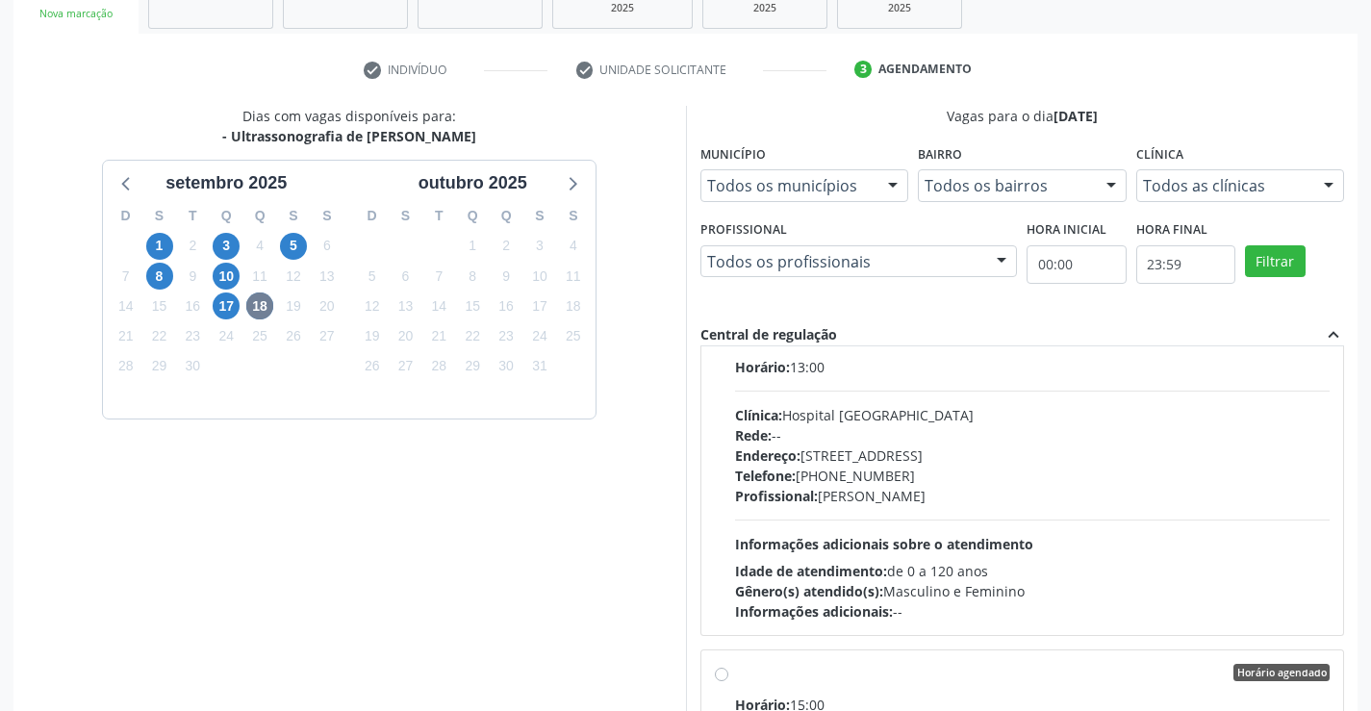
click at [975, 469] on div "Telefone: [PHONE_NUMBER]" at bounding box center [1033, 476] width 596 height 20
click at [728, 344] on input "Ordem de chegada Consumidos: 2 / 4 Horário: 13:00 Clínica: Hospital [GEOGRAPHIC…" at bounding box center [721, 335] width 13 height 17
radio input "true"
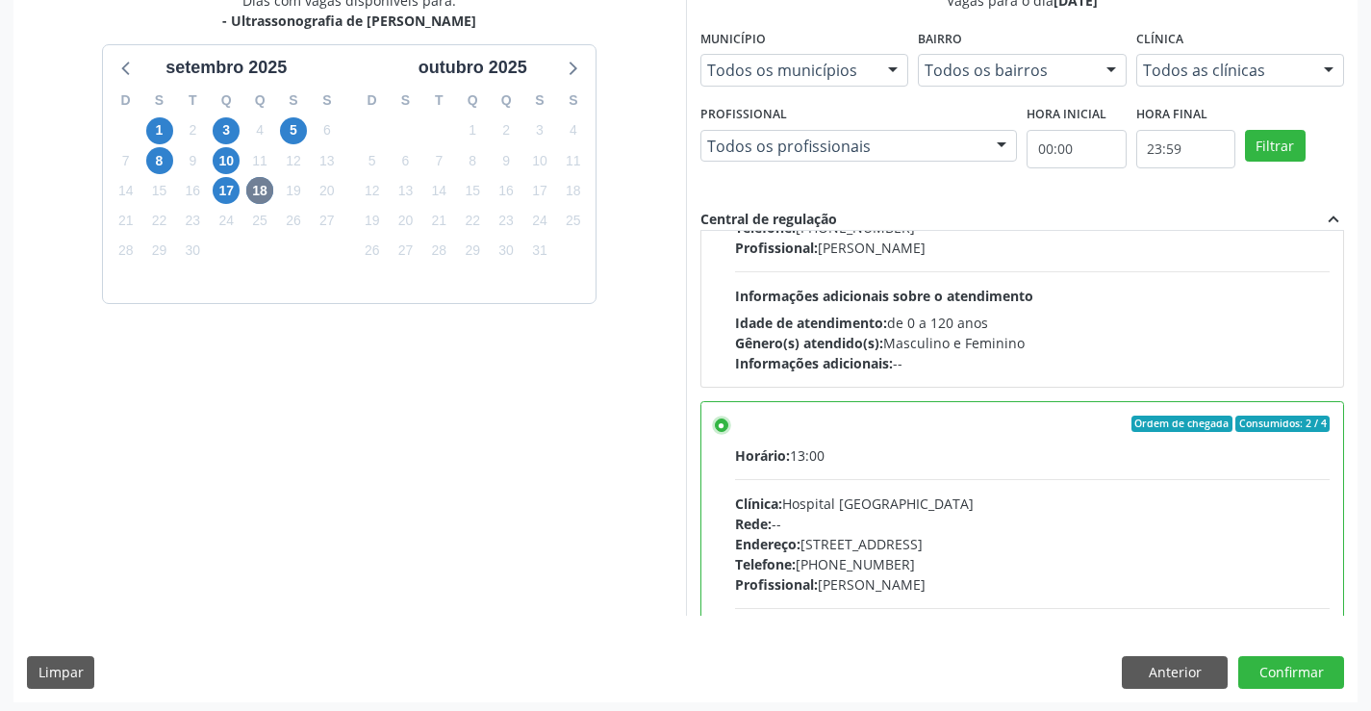
scroll to position [439, 0]
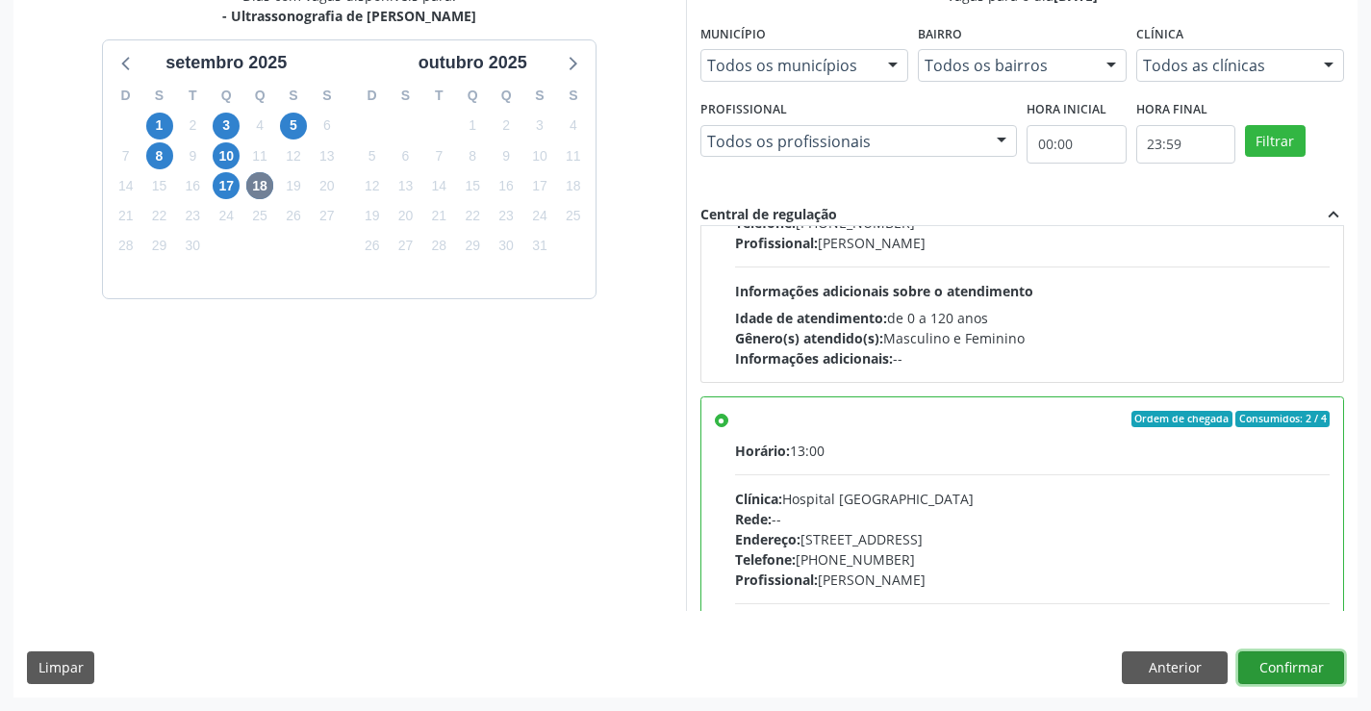
click at [1318, 656] on button "Confirmar" at bounding box center [1291, 667] width 106 height 33
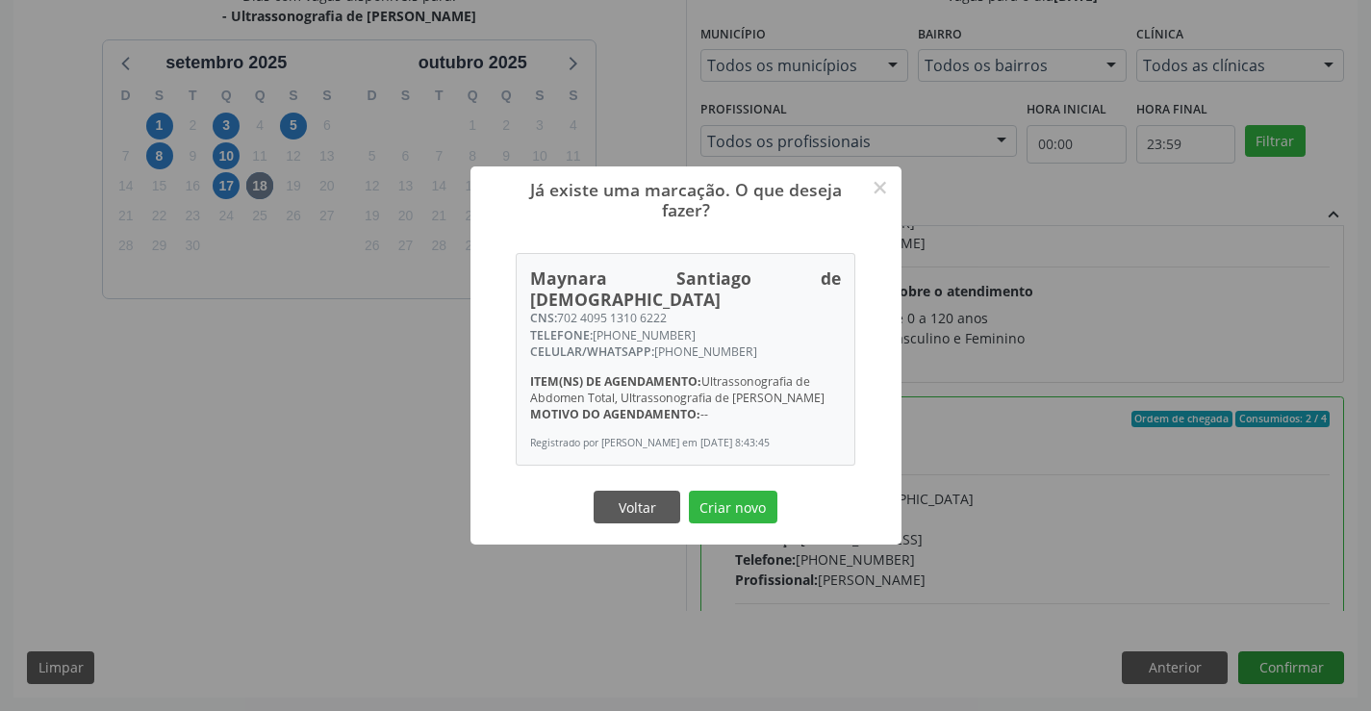
click at [689, 491] on button "Criar novo" at bounding box center [733, 507] width 89 height 33
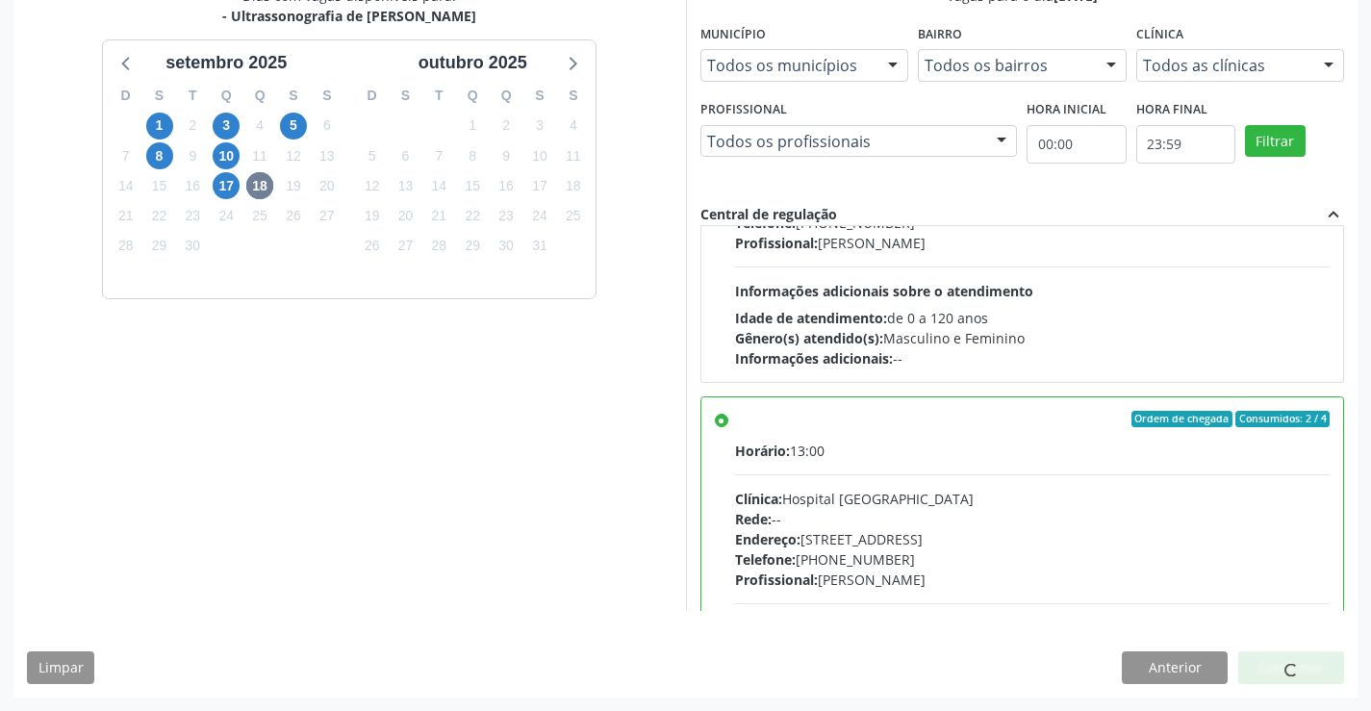
scroll to position [0, 0]
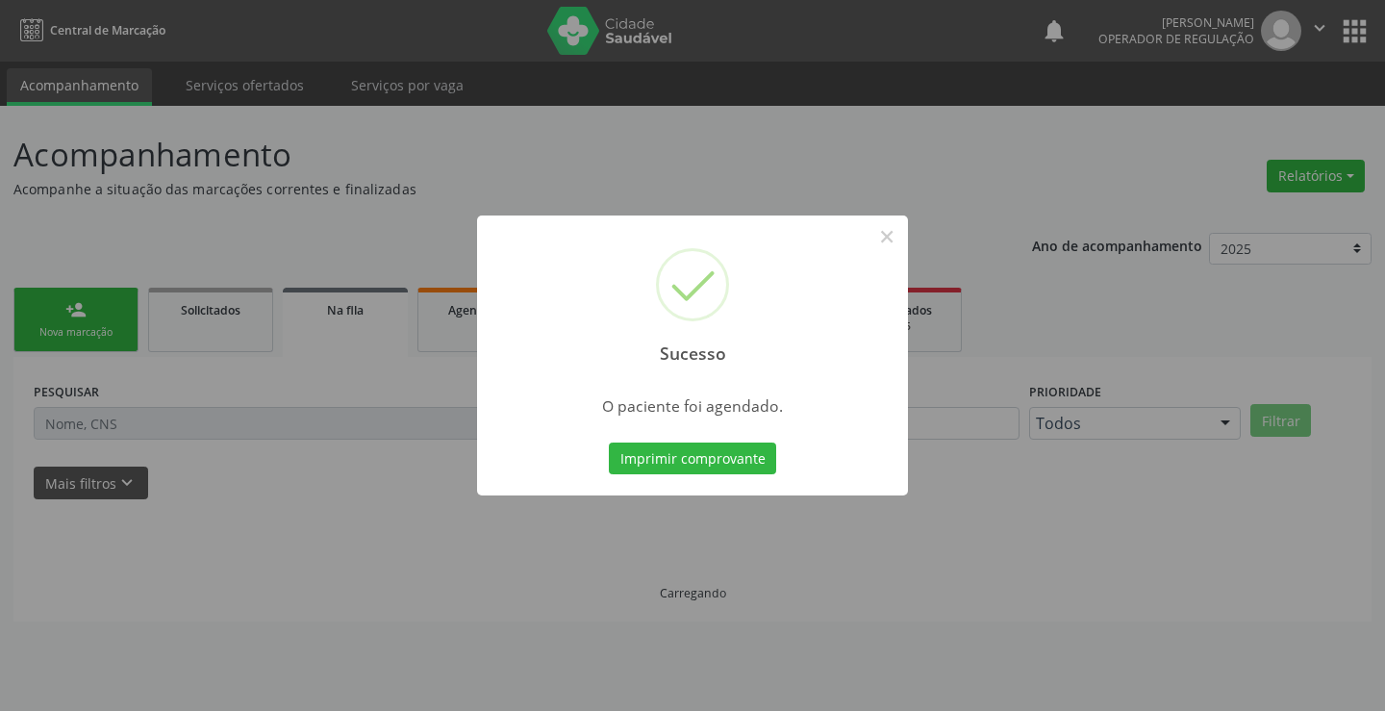
click at [609, 443] on button "Imprimir comprovante" at bounding box center [692, 459] width 167 height 33
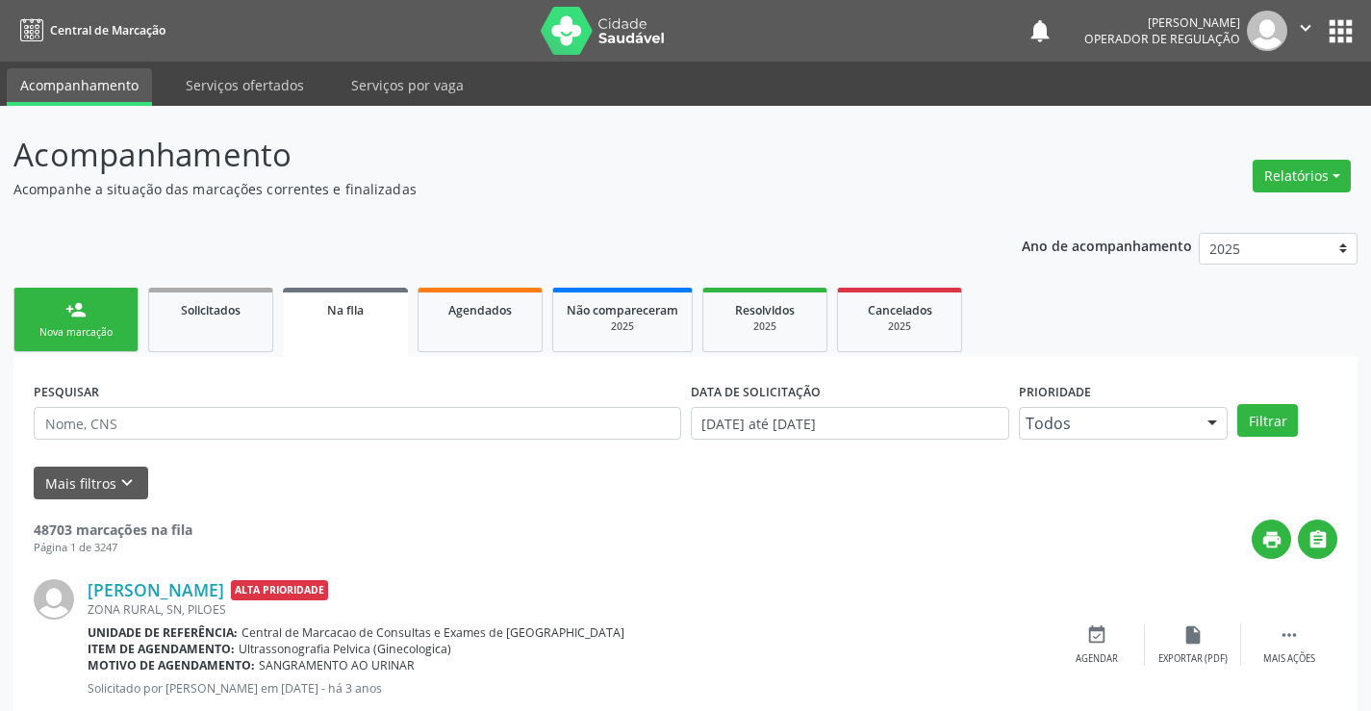
click at [67, 330] on div "Nova marcação" at bounding box center [76, 332] width 96 height 14
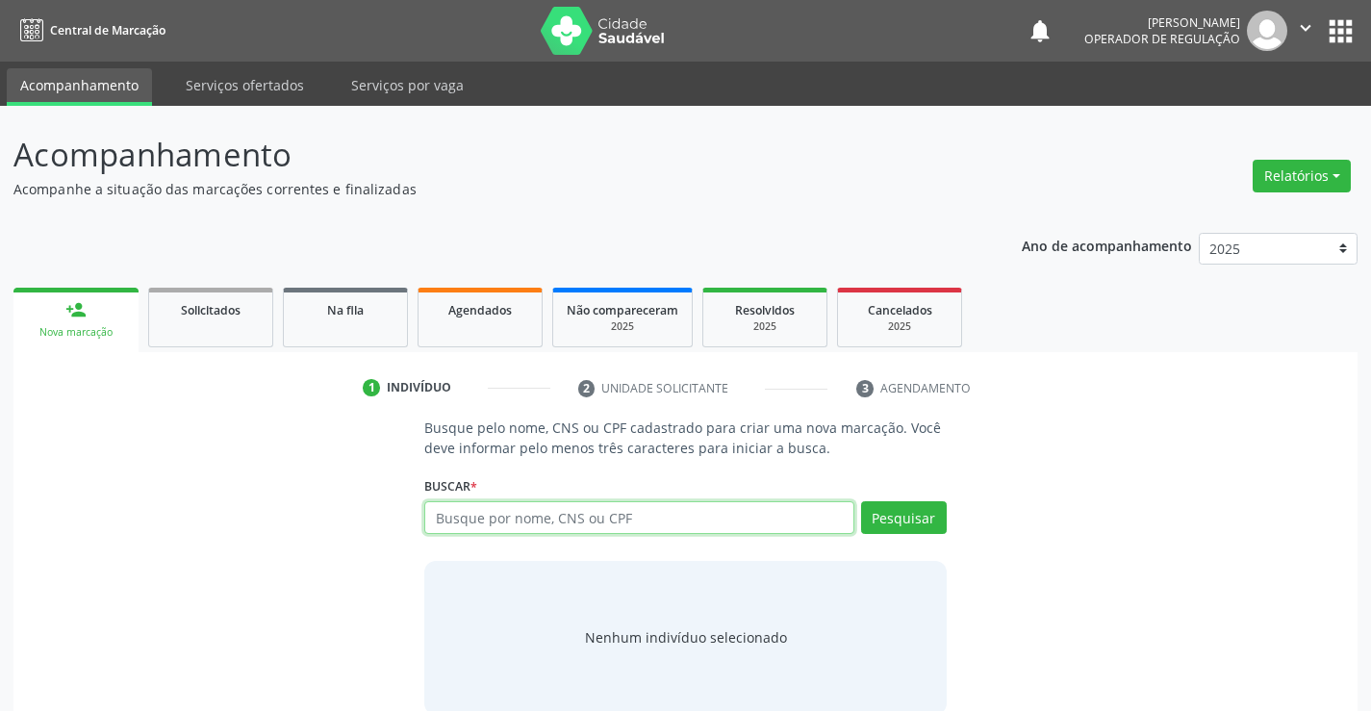
click at [461, 519] on input "text" at bounding box center [638, 517] width 429 height 33
type input "704000890634863"
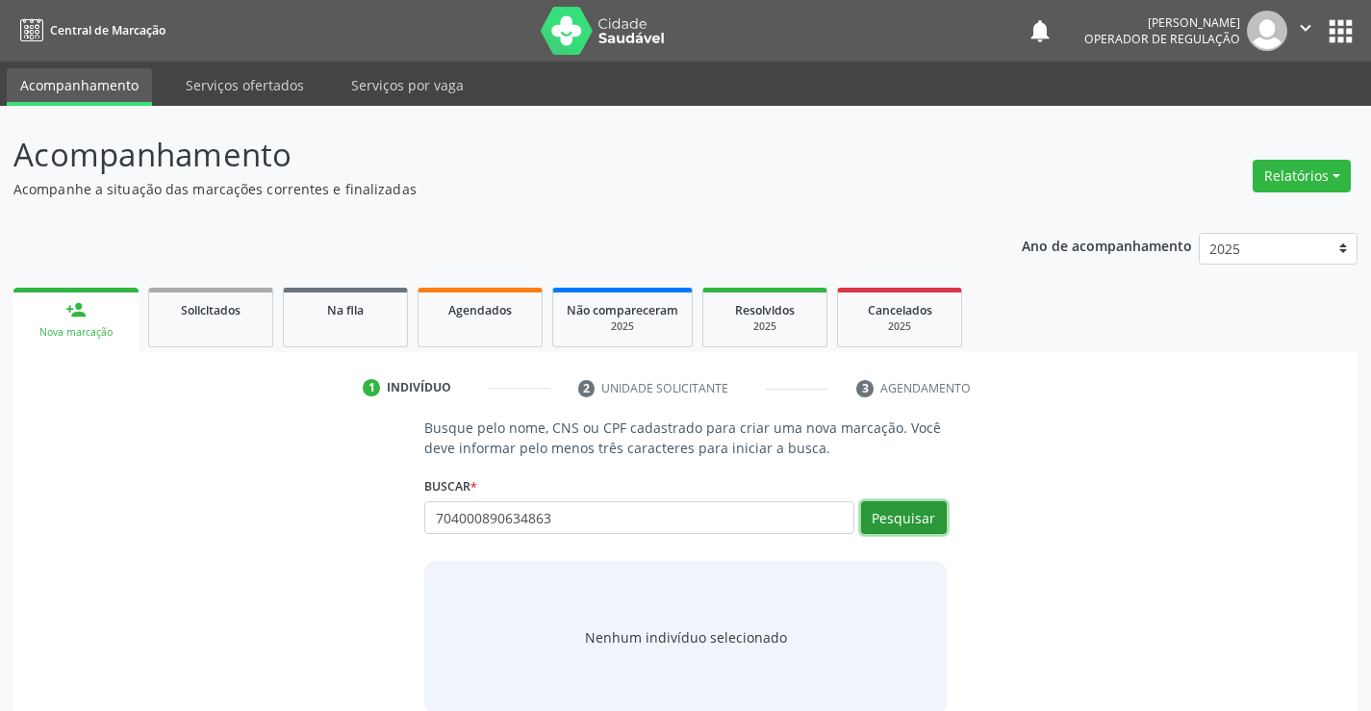
click at [887, 530] on button "Pesquisar" at bounding box center [904, 517] width 86 height 33
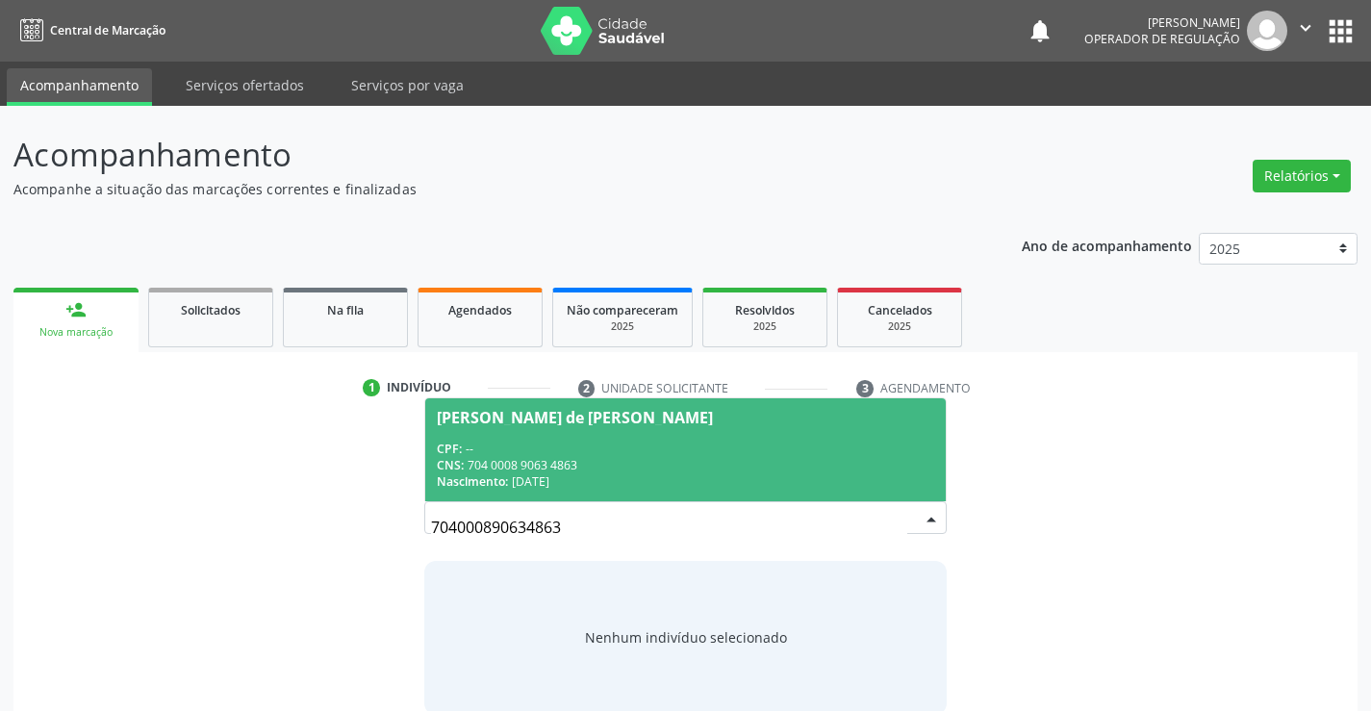
click at [614, 424] on div "Jailza Santos de Santana Silva" at bounding box center [575, 417] width 276 height 15
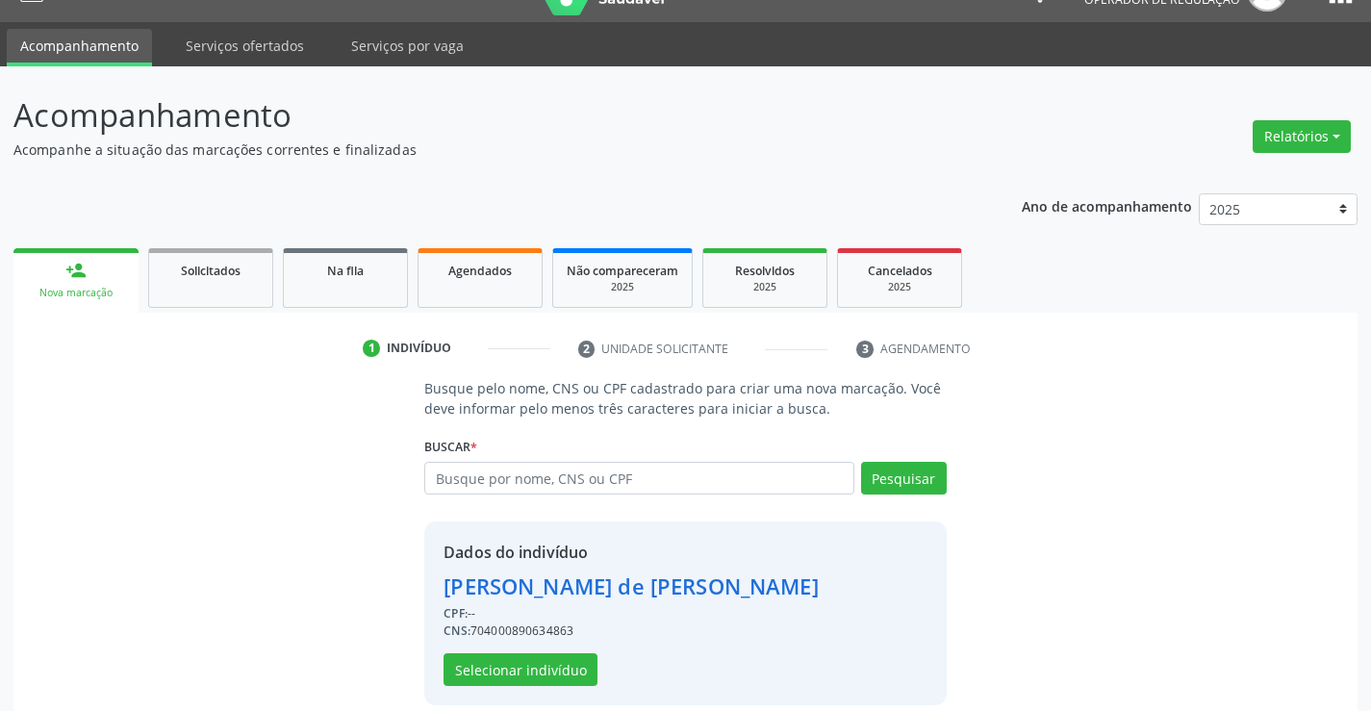
scroll to position [61, 0]
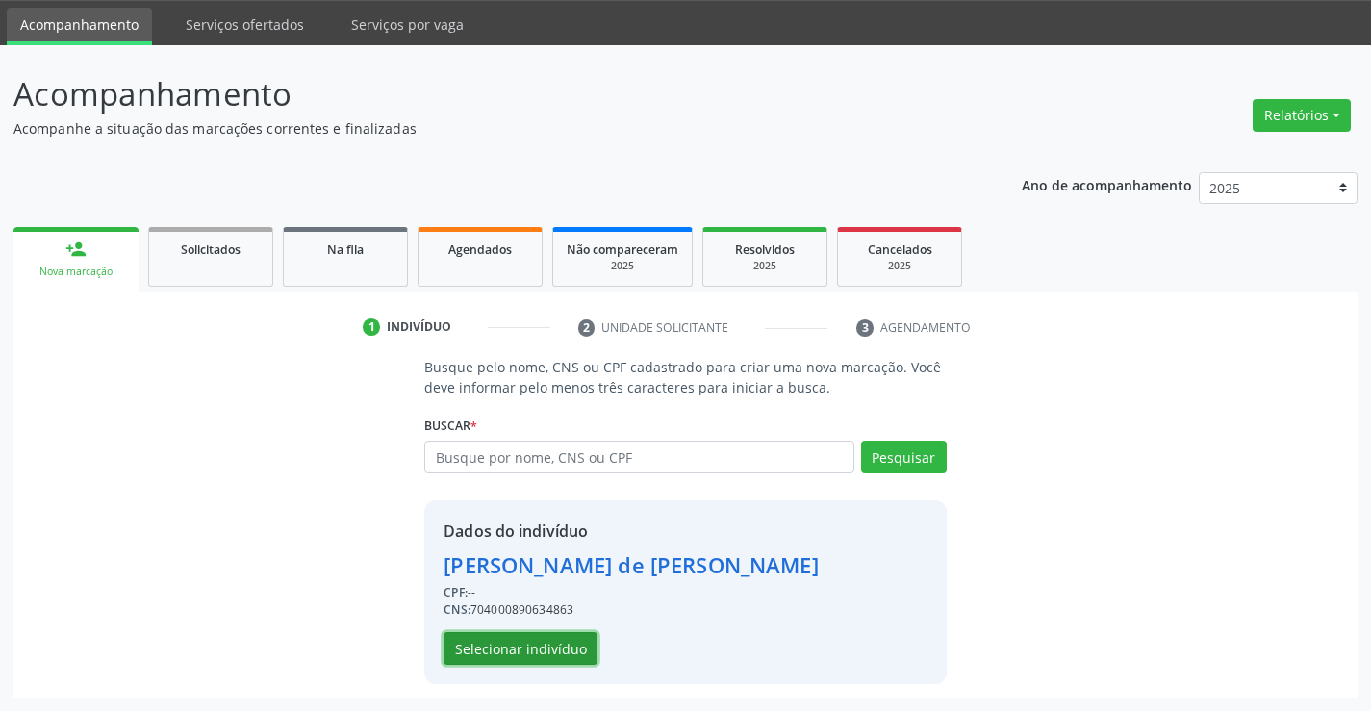
click at [487, 638] on button "Selecionar indivíduo" at bounding box center [521, 648] width 154 height 33
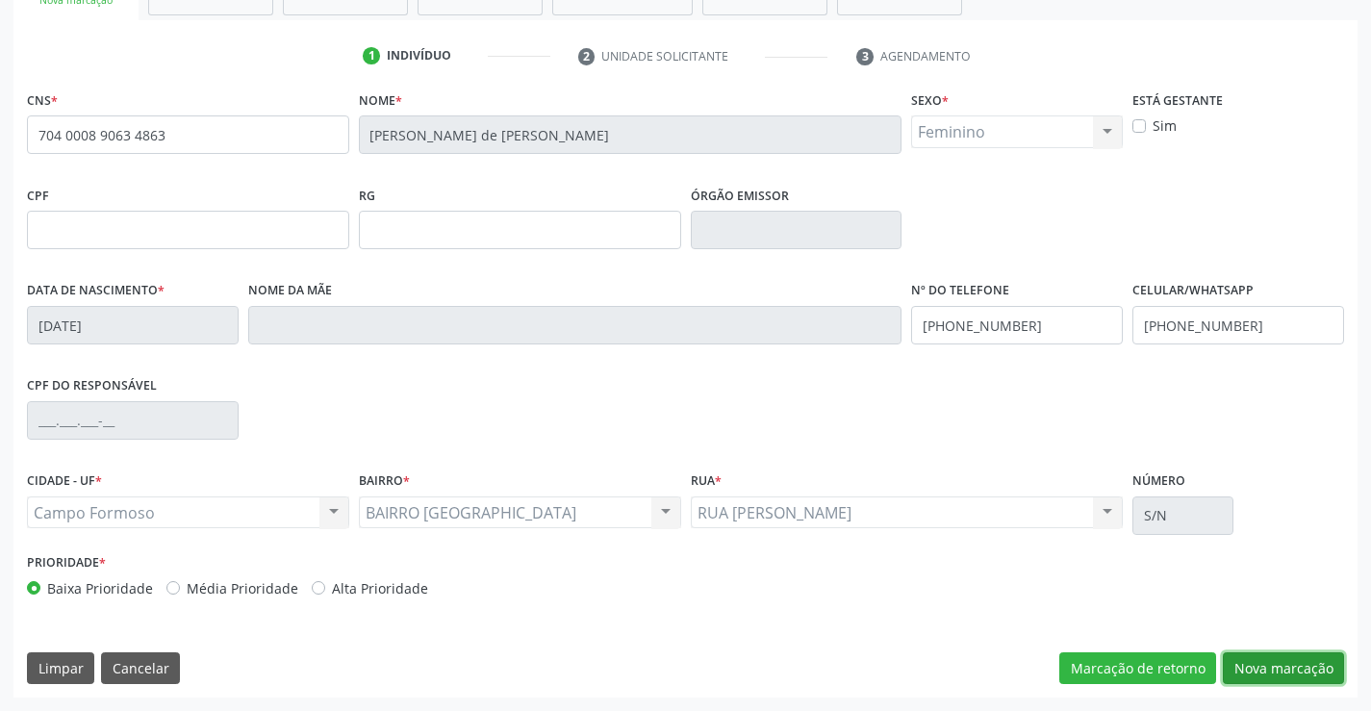
click at [1298, 671] on button "Nova marcação" at bounding box center [1283, 668] width 121 height 33
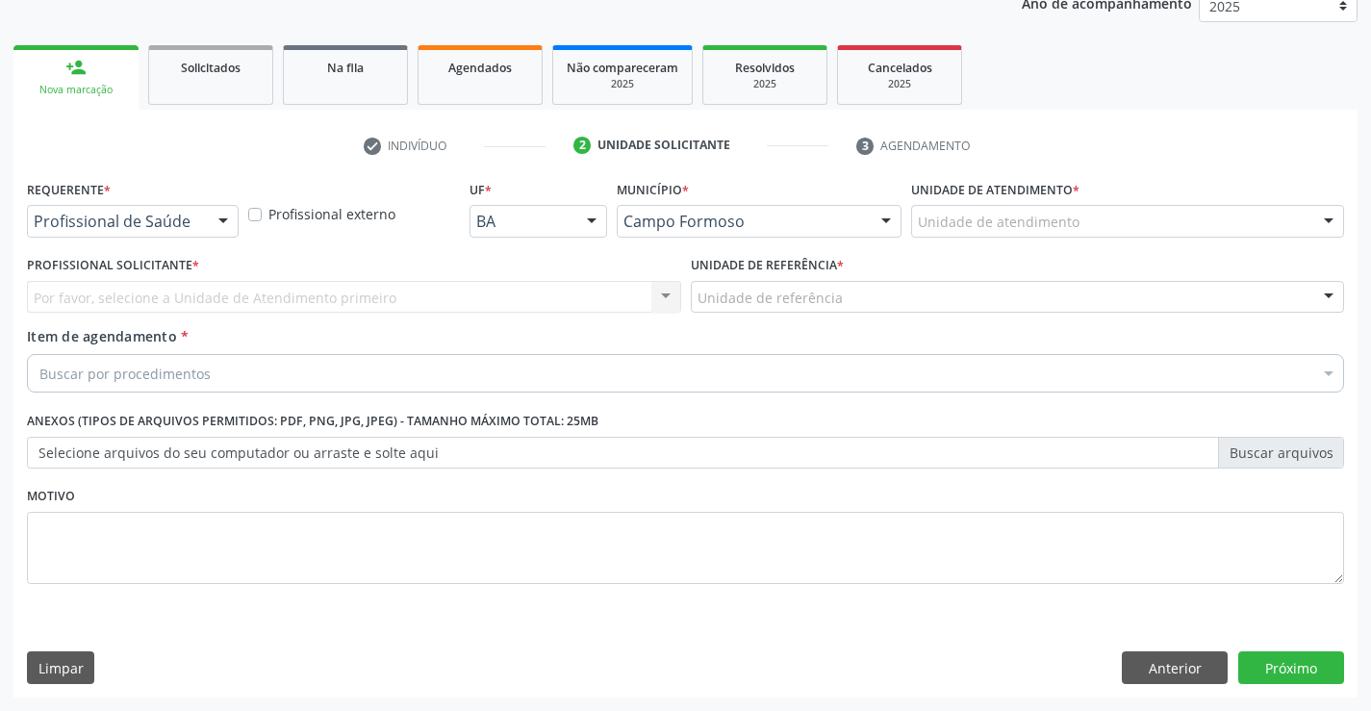
scroll to position [242, 0]
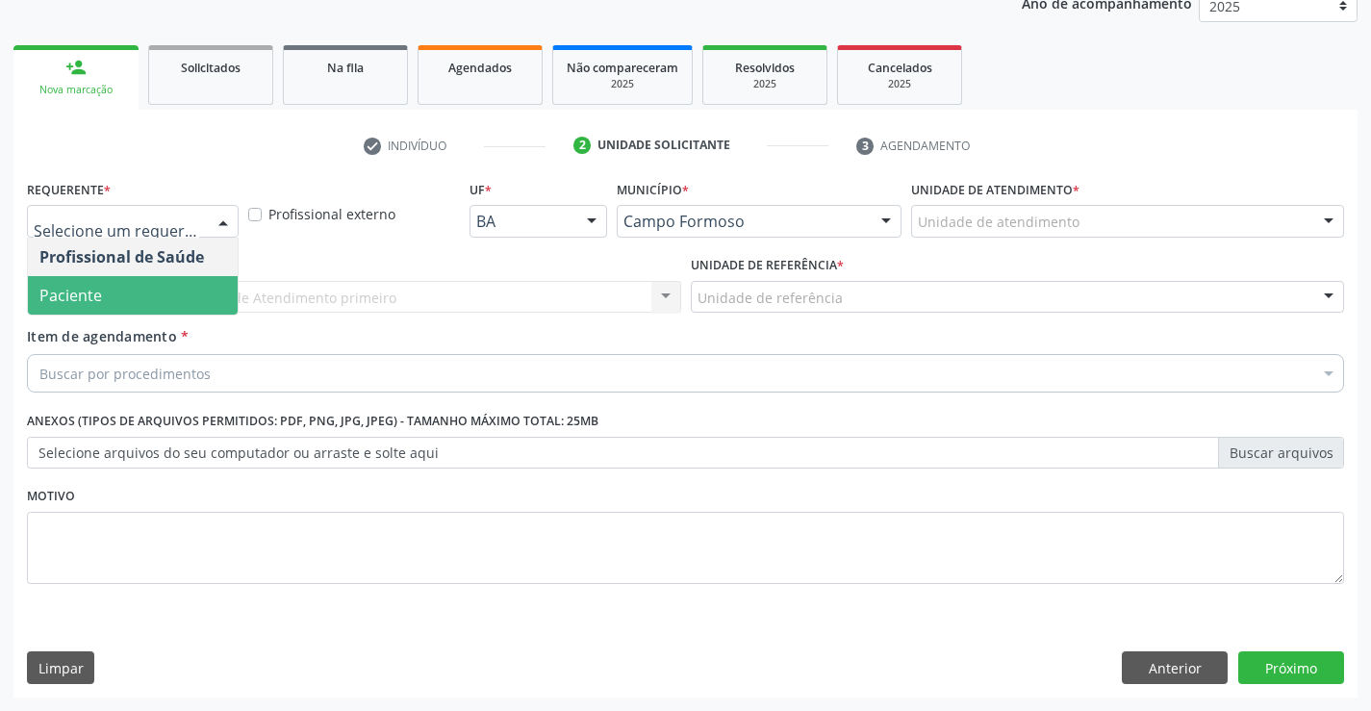
click at [110, 307] on span "Paciente" at bounding box center [133, 295] width 210 height 38
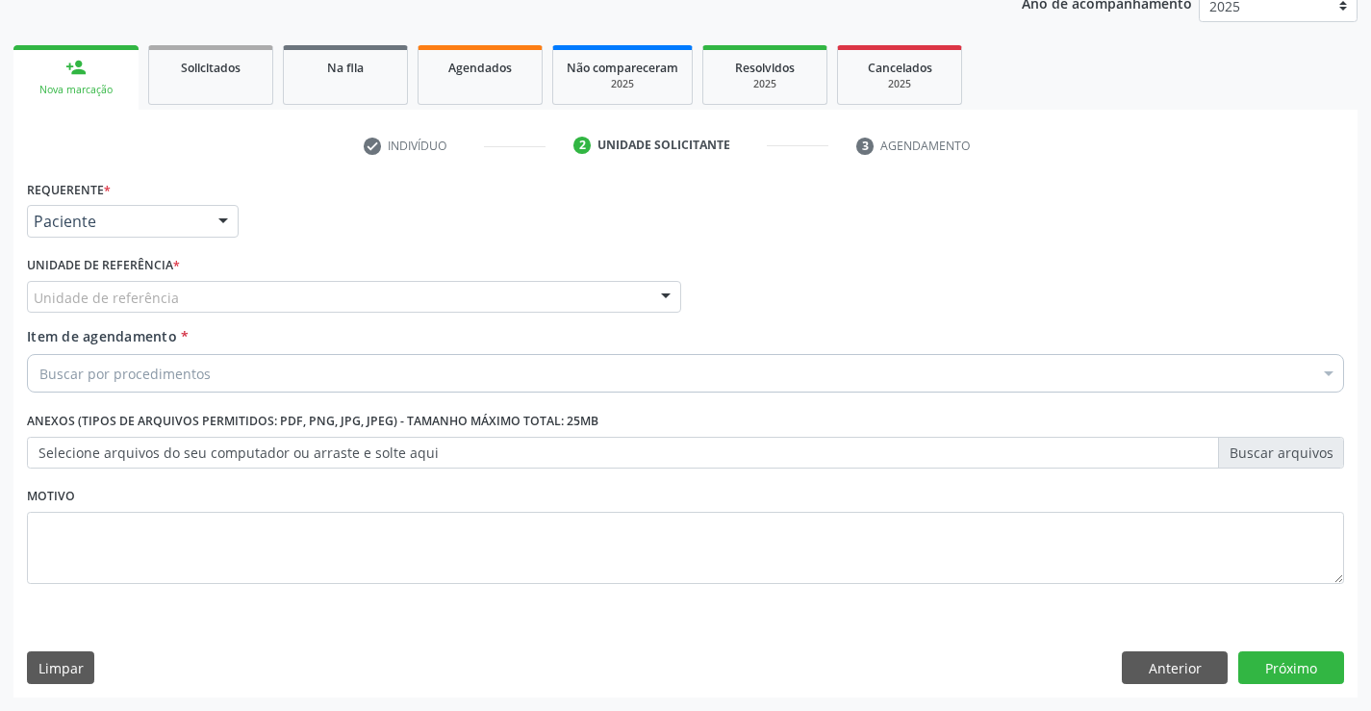
click at [254, 301] on div "Unidade de referência" at bounding box center [354, 297] width 654 height 33
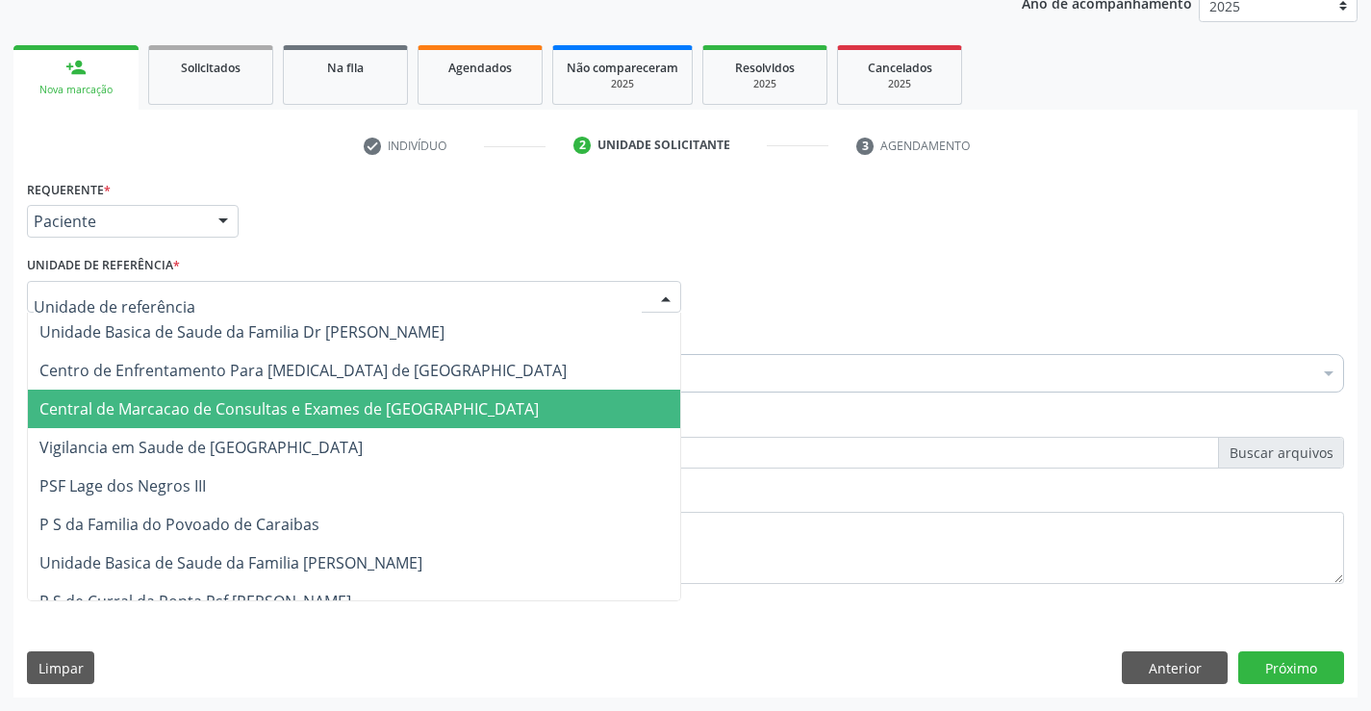
click at [257, 398] on span "Central de Marcacao de Consultas e Exames de [GEOGRAPHIC_DATA]" at bounding box center [288, 408] width 499 height 21
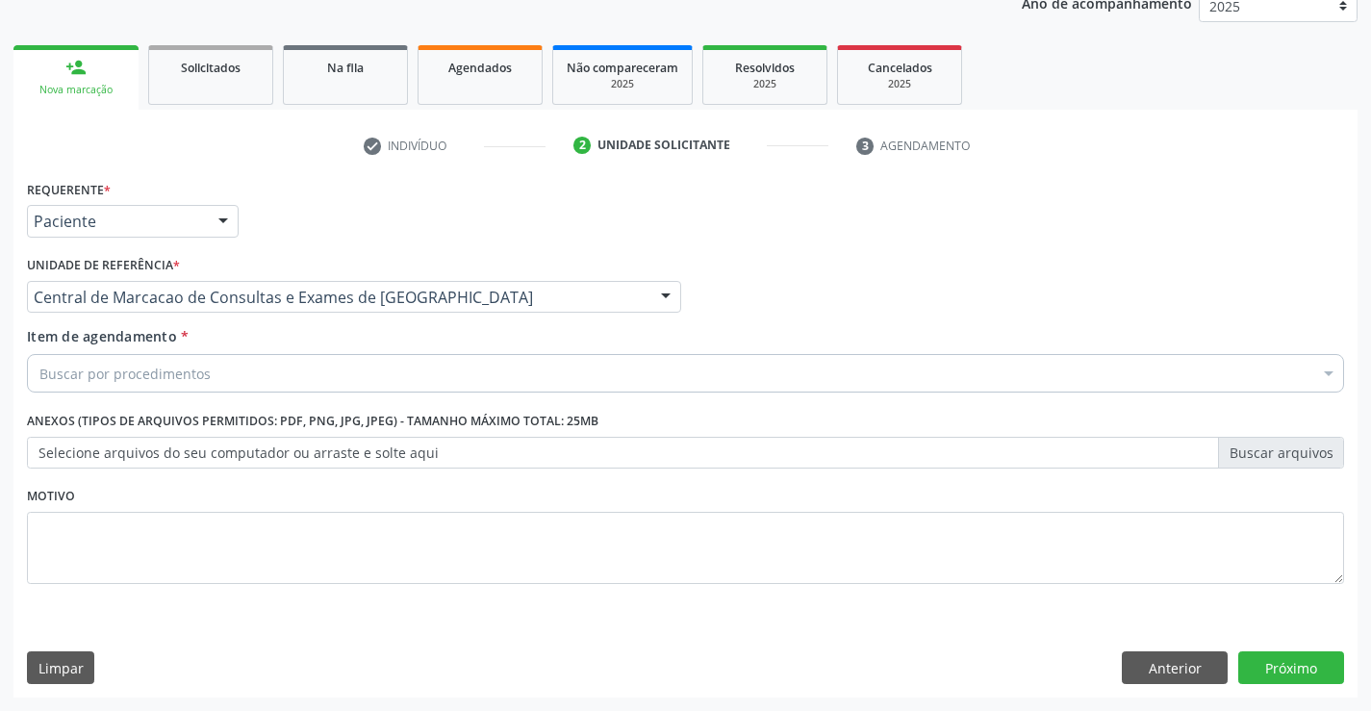
click at [219, 365] on div "Buscar por procedimentos" at bounding box center [685, 373] width 1317 height 38
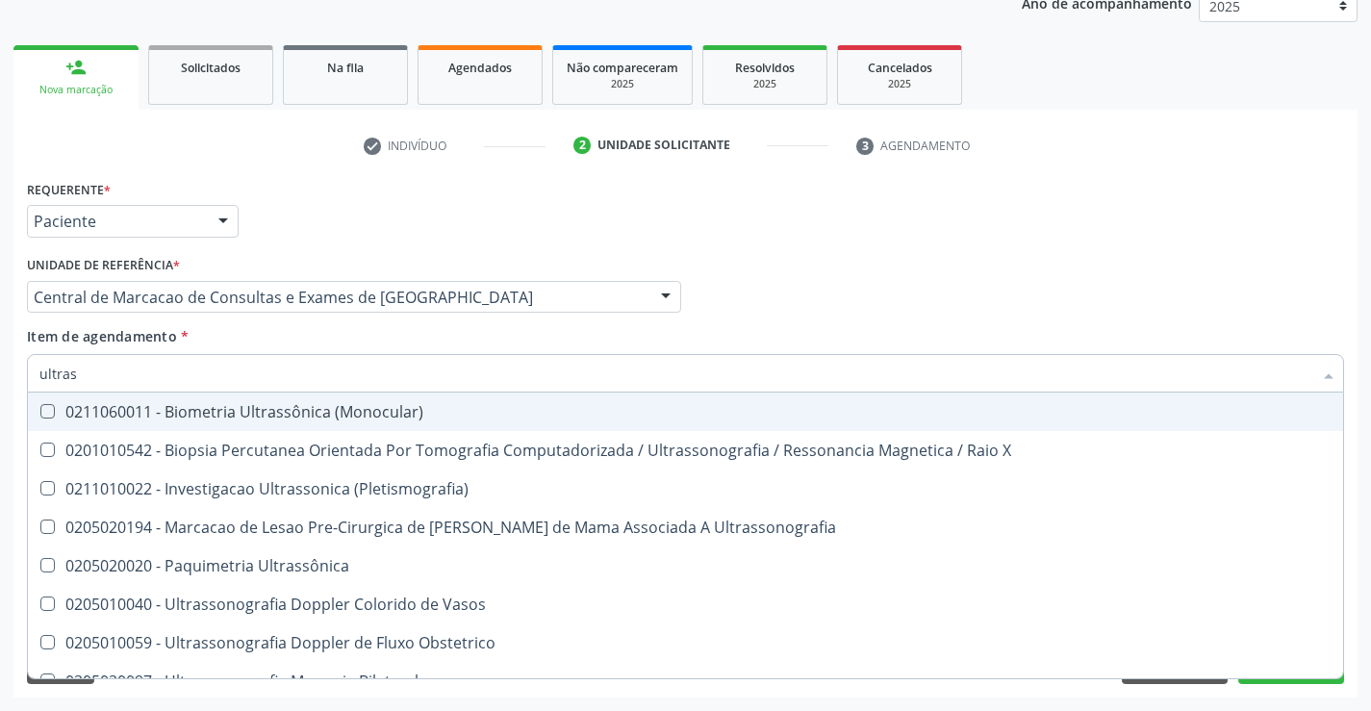
type input "ultrass"
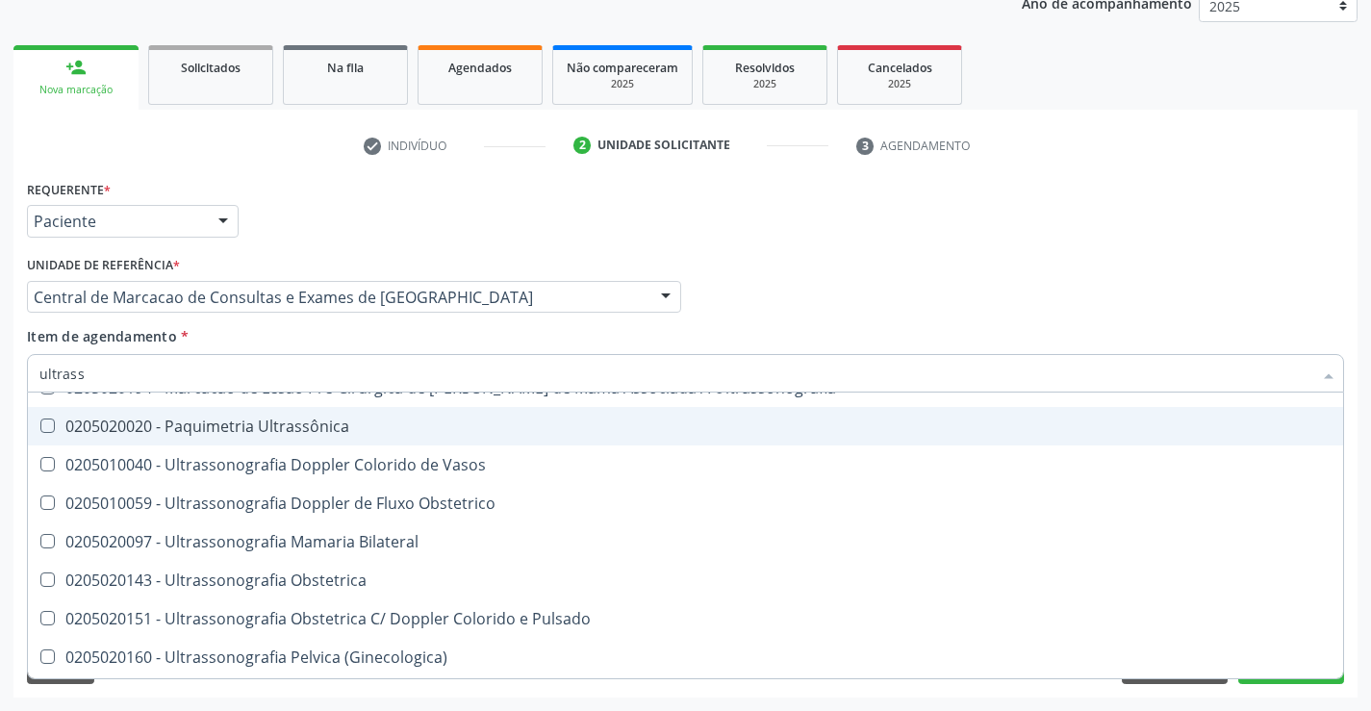
scroll to position [192, 0]
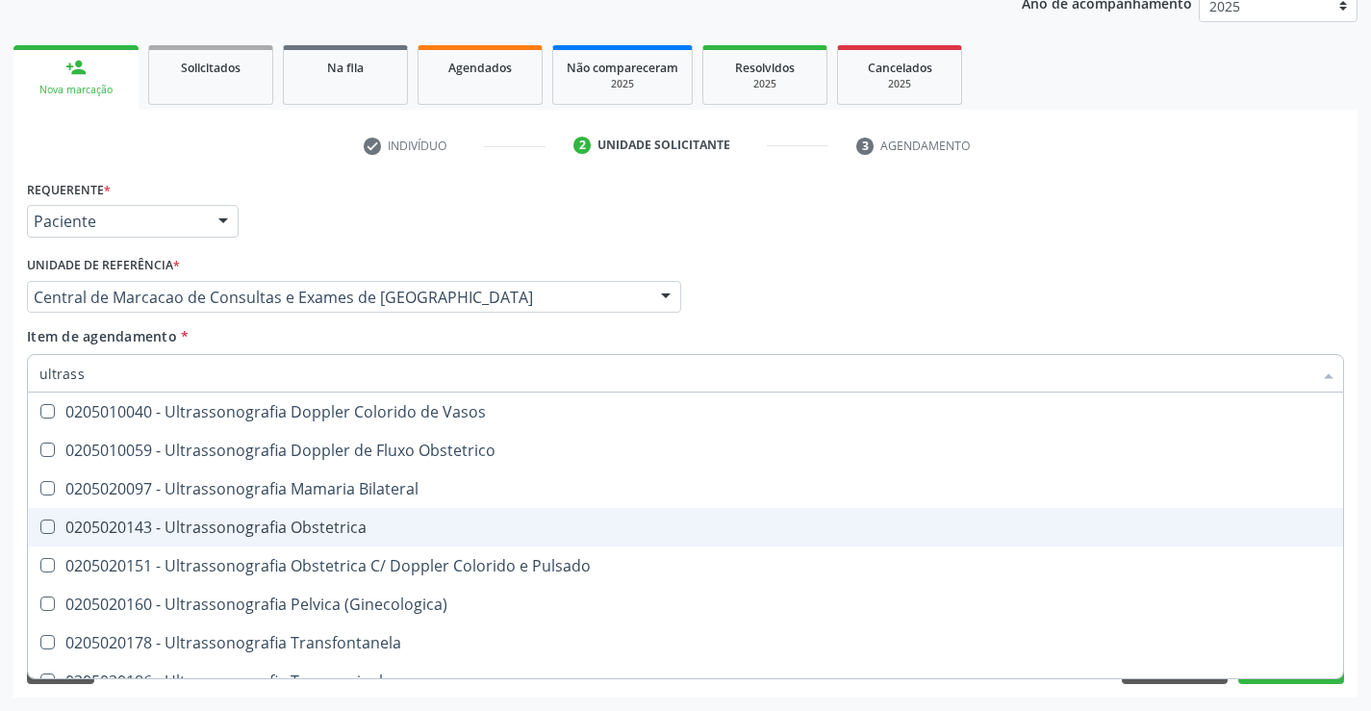
click at [438, 516] on span "0205020143 - Ultrassonografia Obstetrica" at bounding box center [685, 527] width 1315 height 38
checkbox Obstetrica "true"
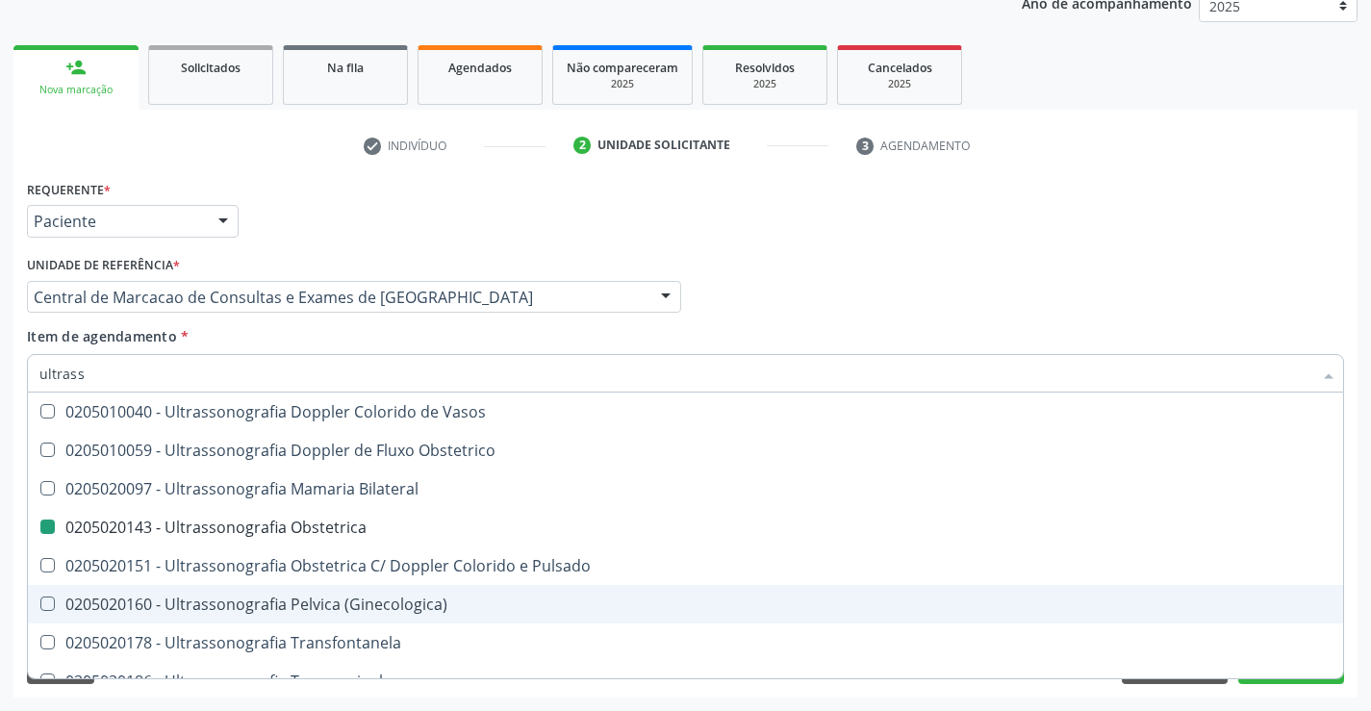
click at [1294, 175] on div "Requerente * Paciente Profissional de Saúde Paciente Nenhum resultado encontrad…" at bounding box center [685, 212] width 1327 height 75
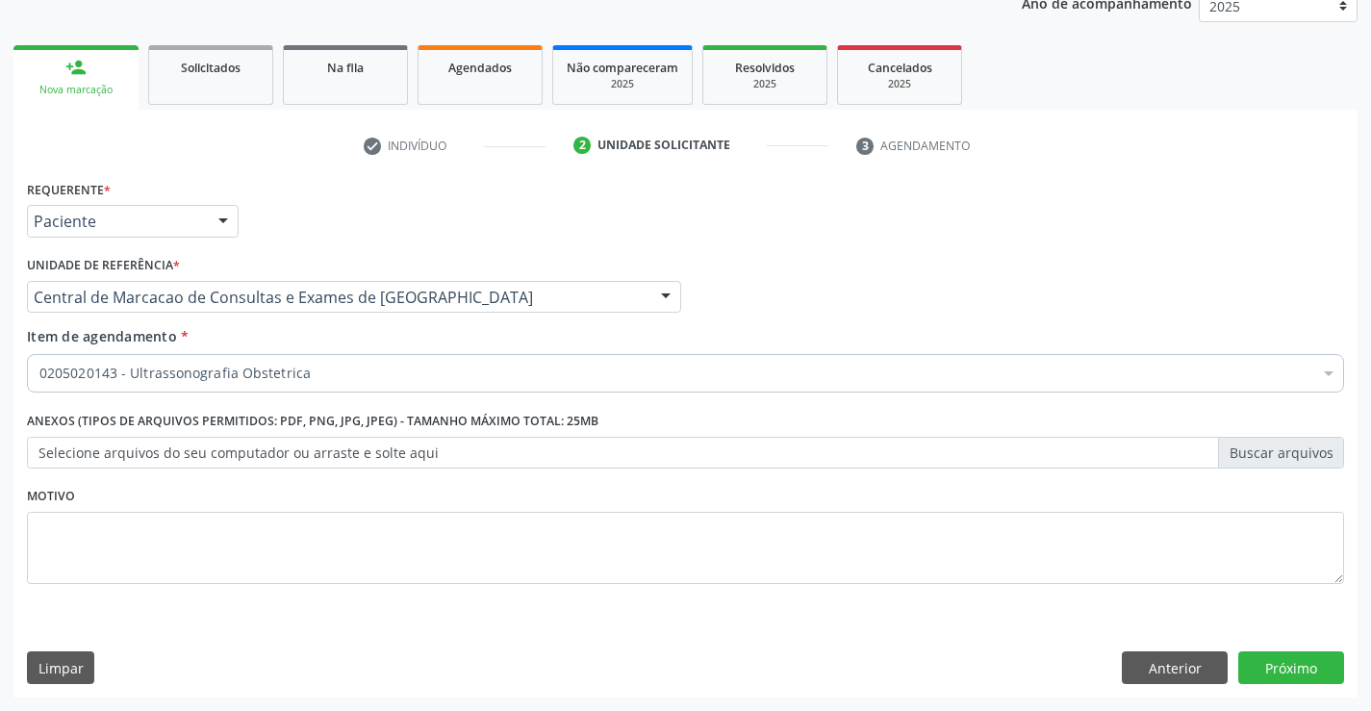
scroll to position [0, 0]
click at [1303, 665] on button "Próximo" at bounding box center [1291, 667] width 106 height 33
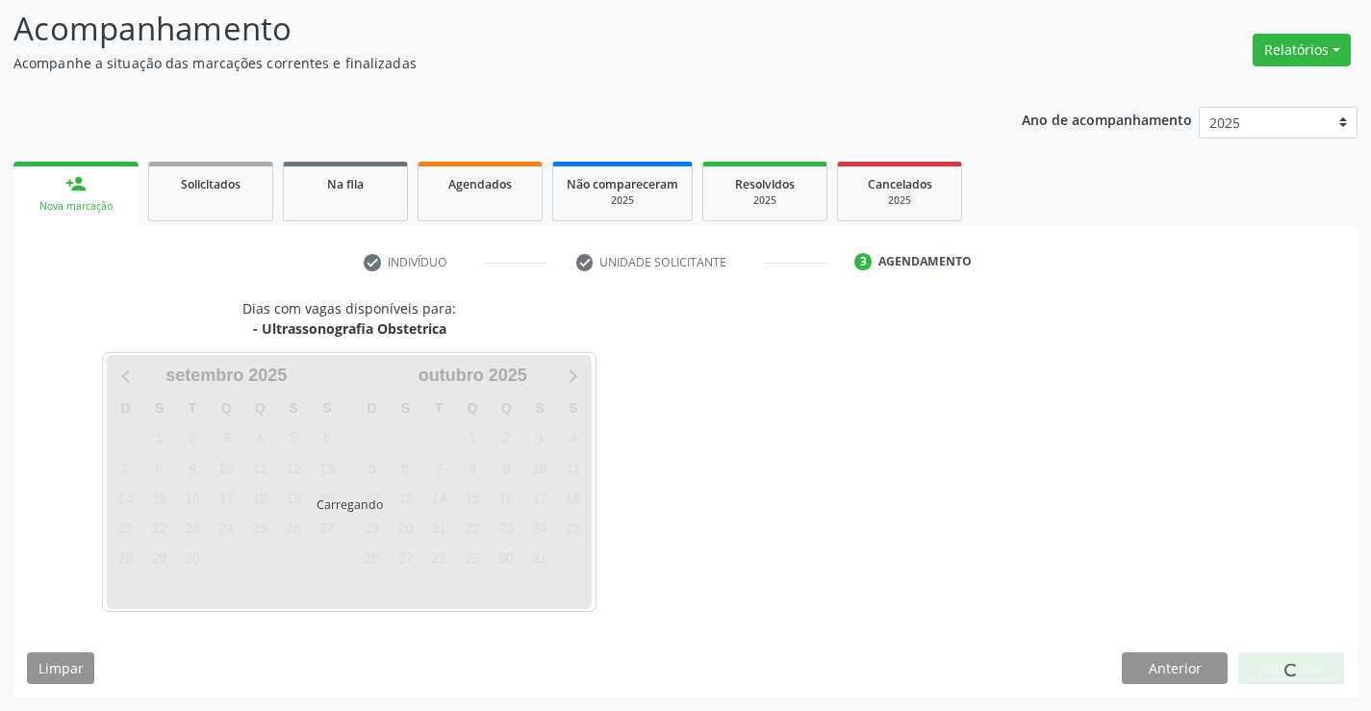
scroll to position [126, 0]
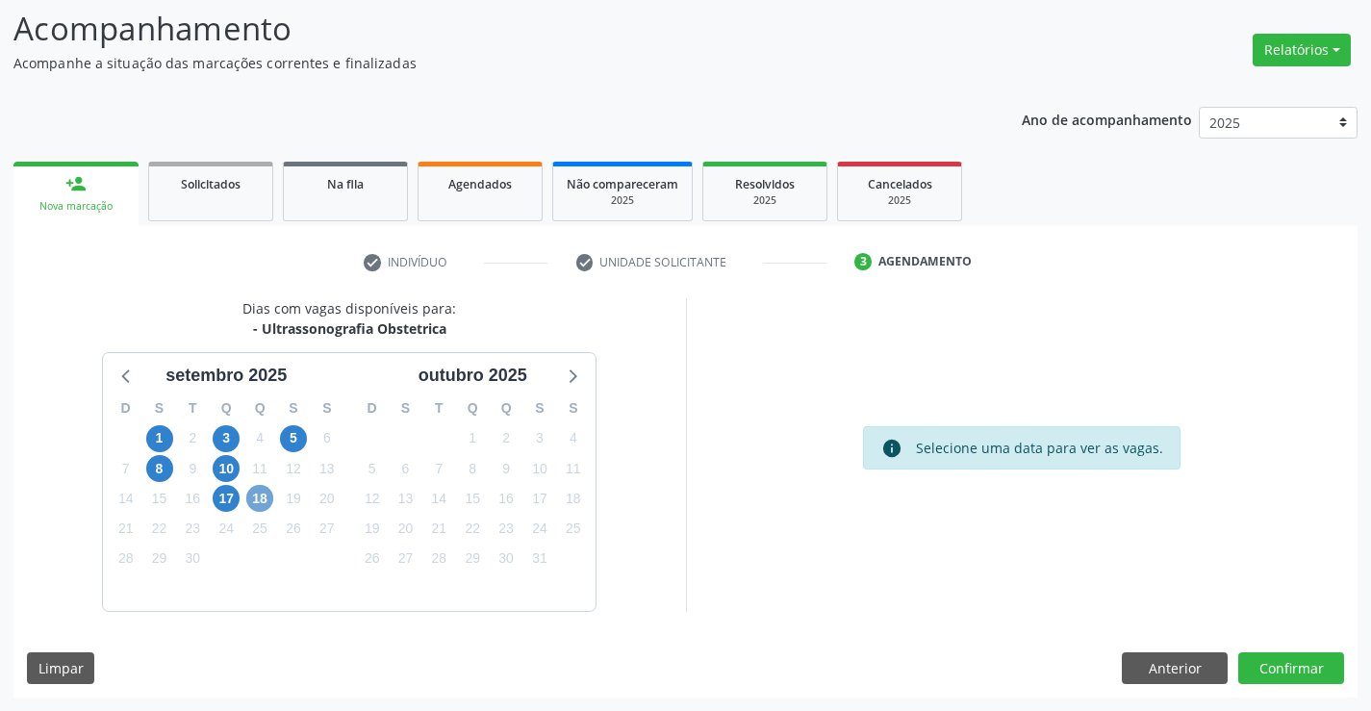
click at [267, 497] on span "18" at bounding box center [259, 498] width 27 height 27
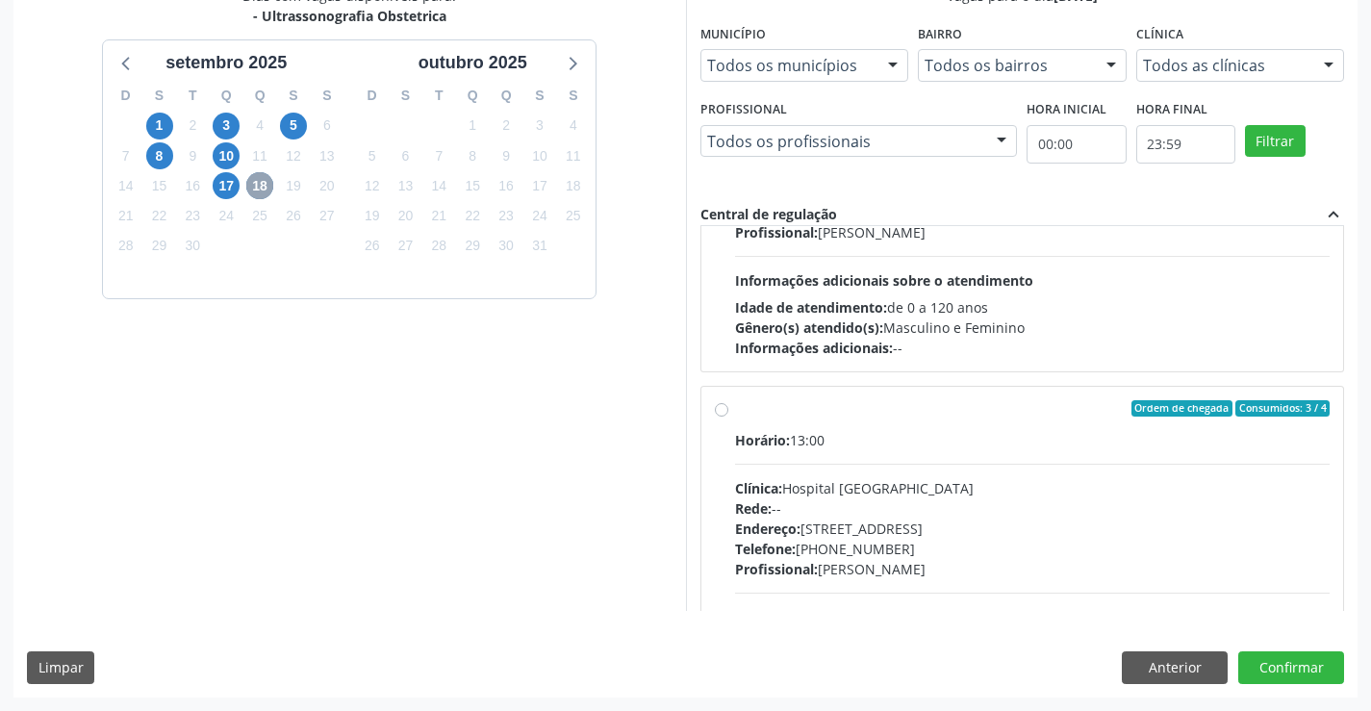
scroll to position [192, 0]
click at [990, 466] on div "Horário: 13:00 Clínica: Hospital Sao Francisco Rede: -- Endereço: Blocos, nº 25…" at bounding box center [1033, 561] width 596 height 265
click at [728, 417] on input "Ordem de chegada Consumidos: 3 / 4 Horário: 13:00 Clínica: Hospital Sao Francis…" at bounding box center [721, 407] width 13 height 17
radio input "true"
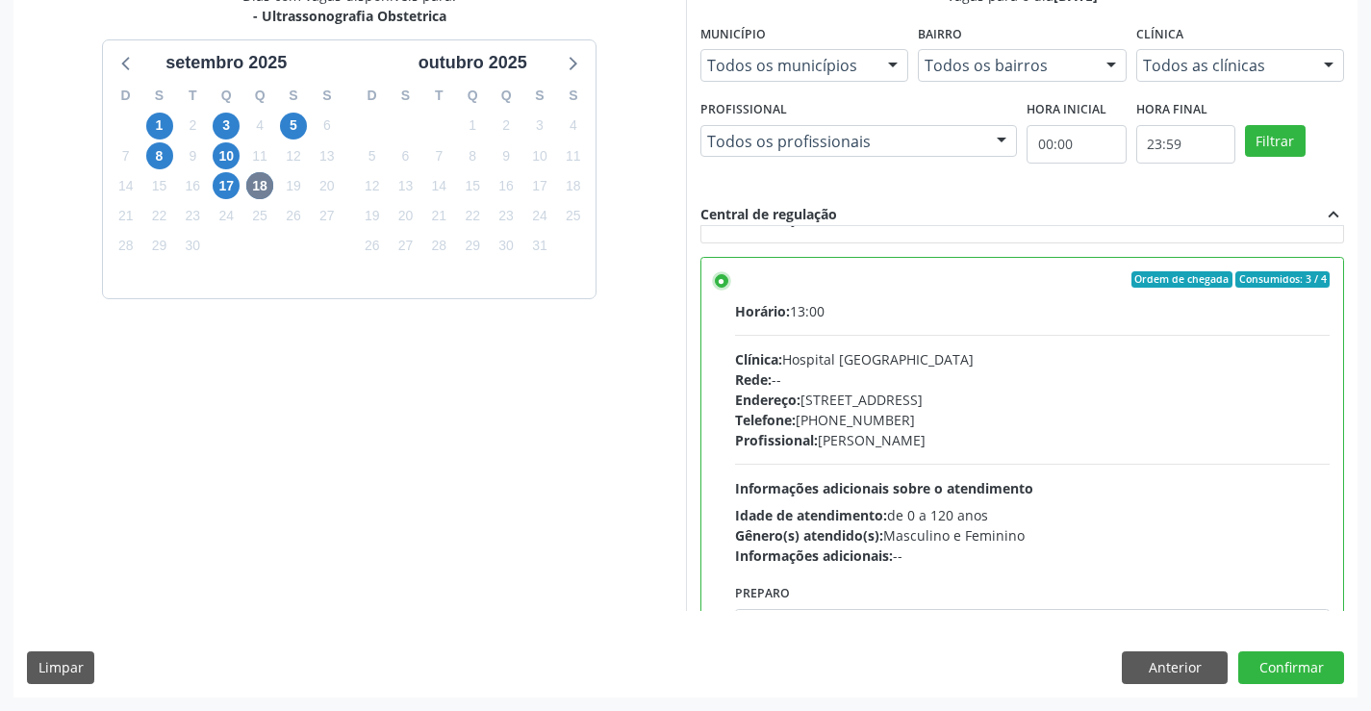
scroll to position [385, 0]
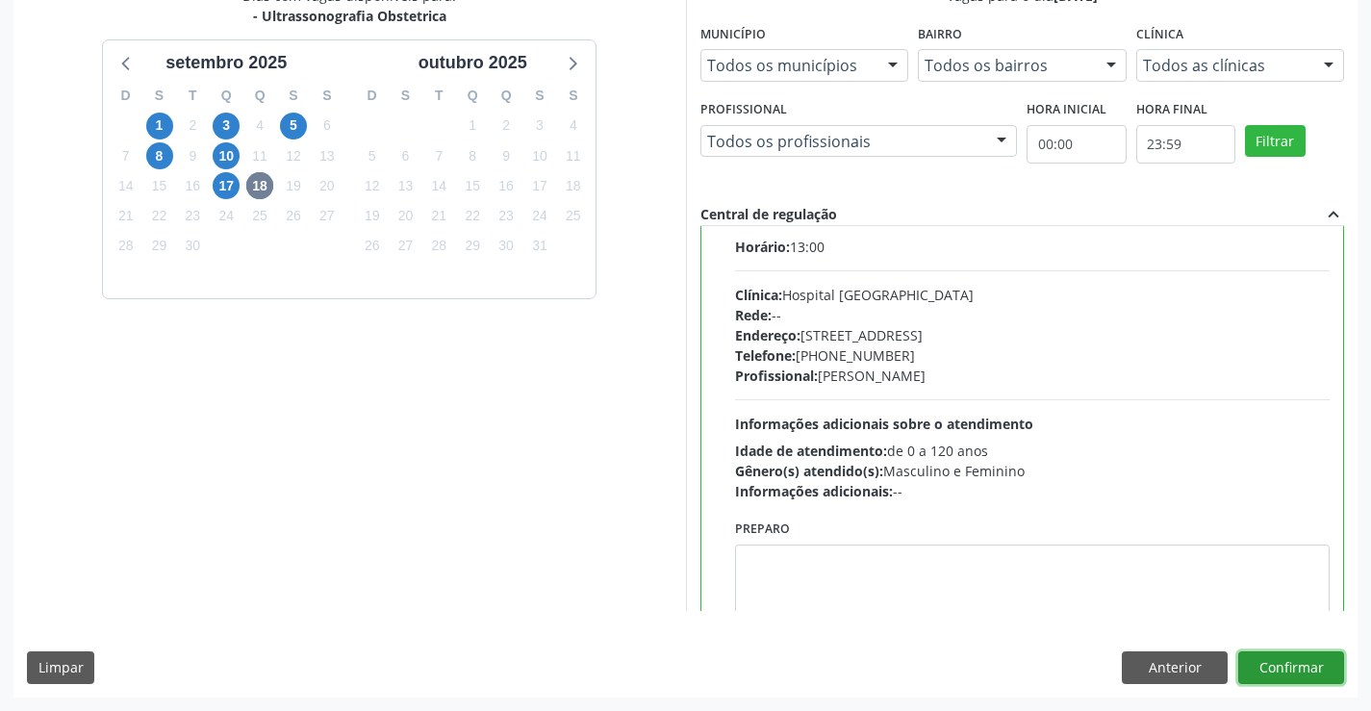
click at [1330, 676] on button "Confirmar" at bounding box center [1291, 667] width 106 height 33
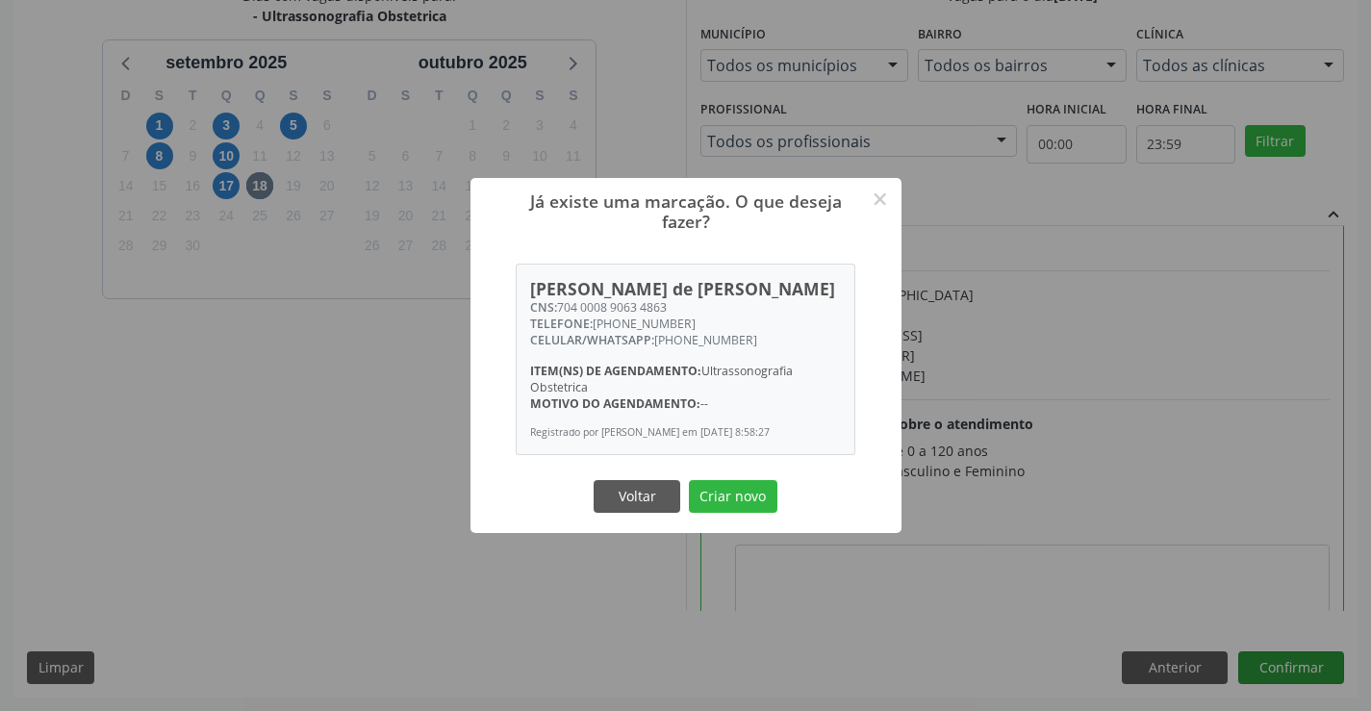
click at [689, 480] on button "Criar novo" at bounding box center [733, 496] width 89 height 33
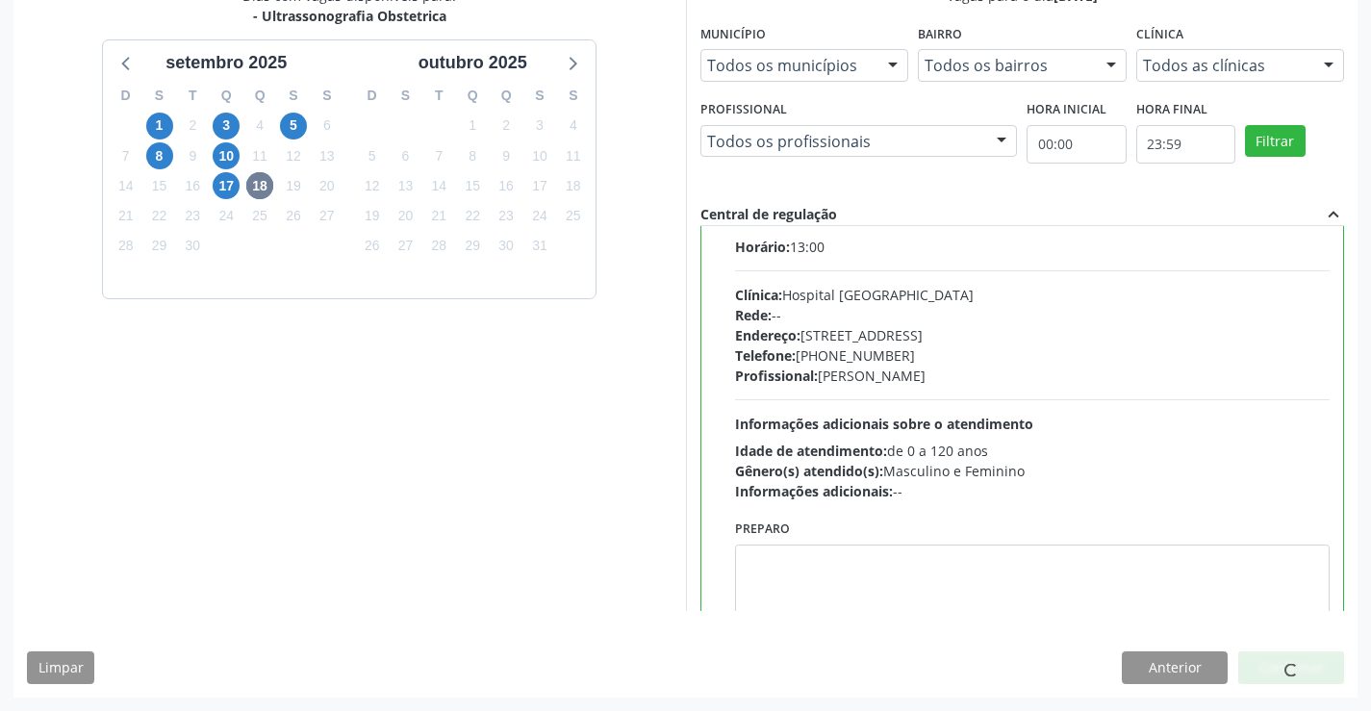
scroll to position [0, 0]
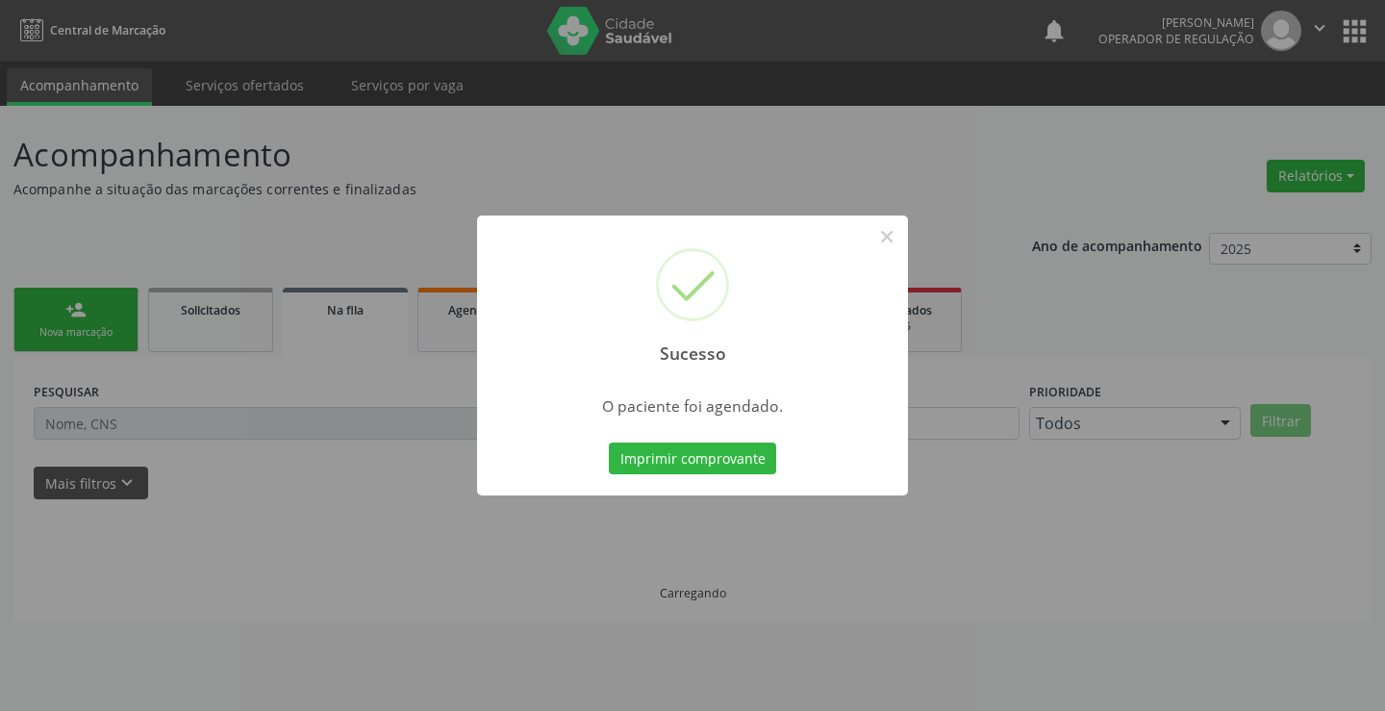
click at [609, 443] on button "Imprimir comprovante" at bounding box center [692, 459] width 167 height 33
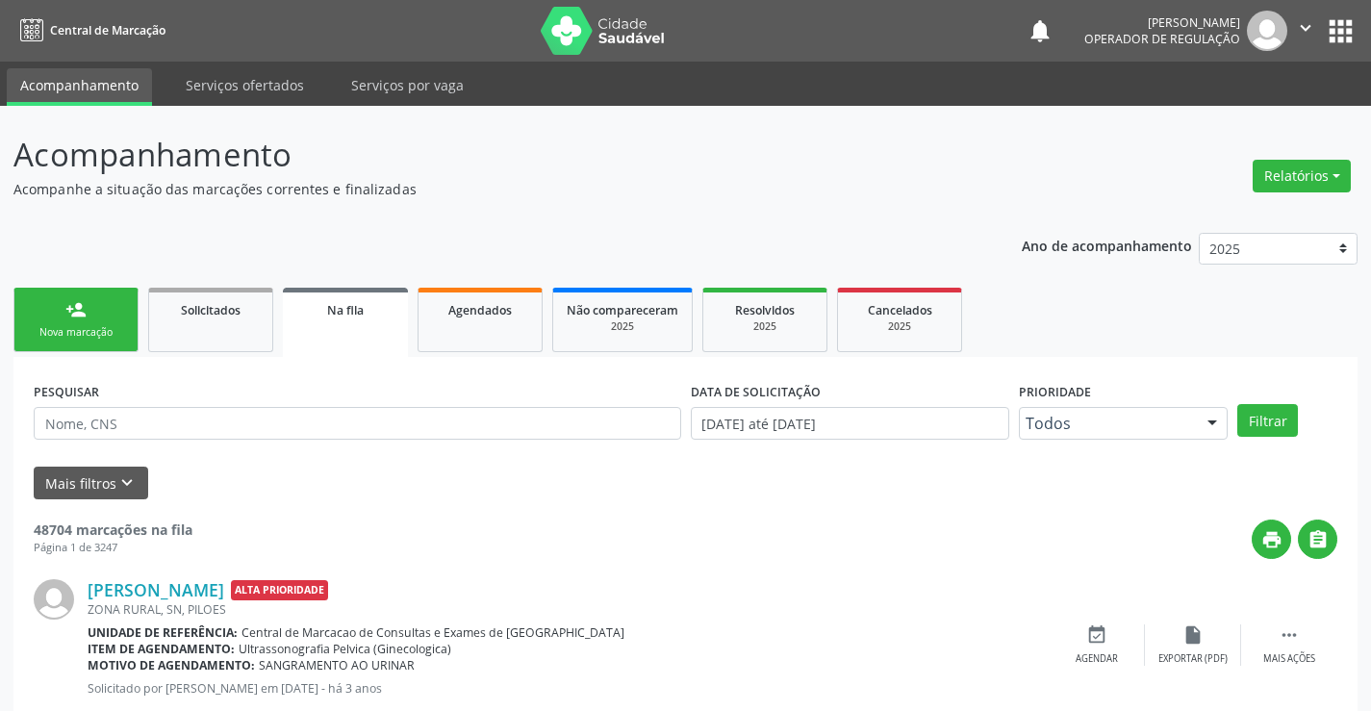
click at [1297, 24] on icon "" at bounding box center [1305, 27] width 21 height 21
click at [1218, 119] on link "Sair" at bounding box center [1256, 117] width 133 height 27
